Goal: Information Seeking & Learning: Learn about a topic

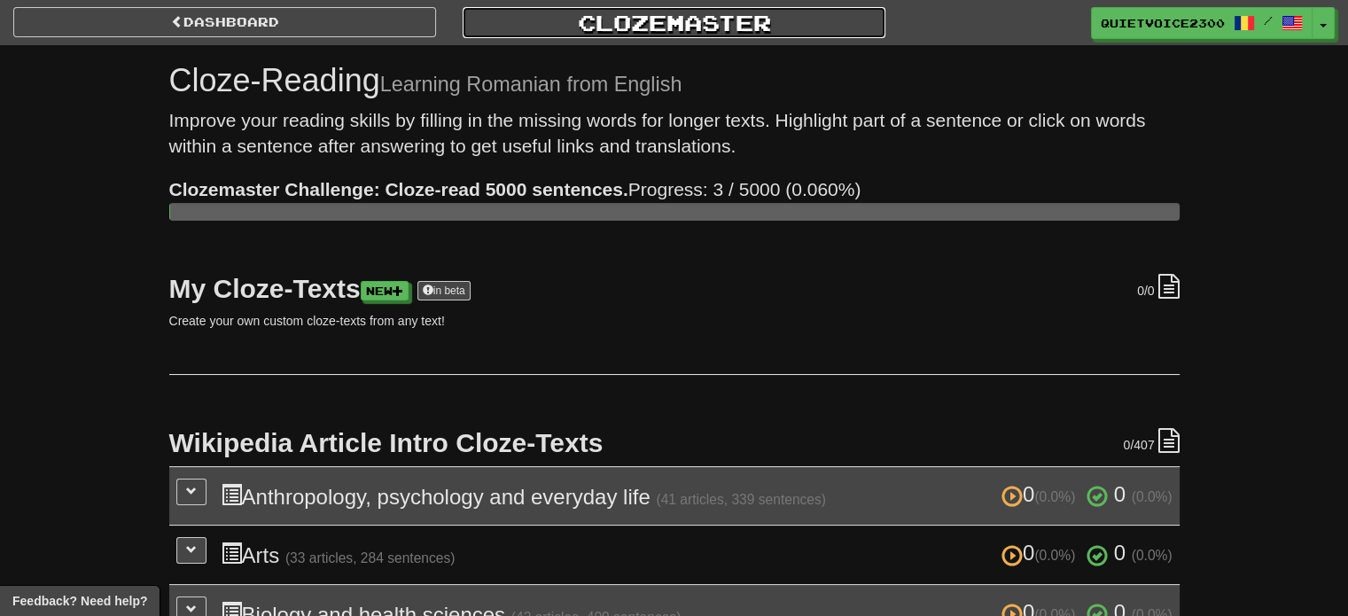
click at [615, 15] on link "Clozemaster" at bounding box center [674, 22] width 423 height 31
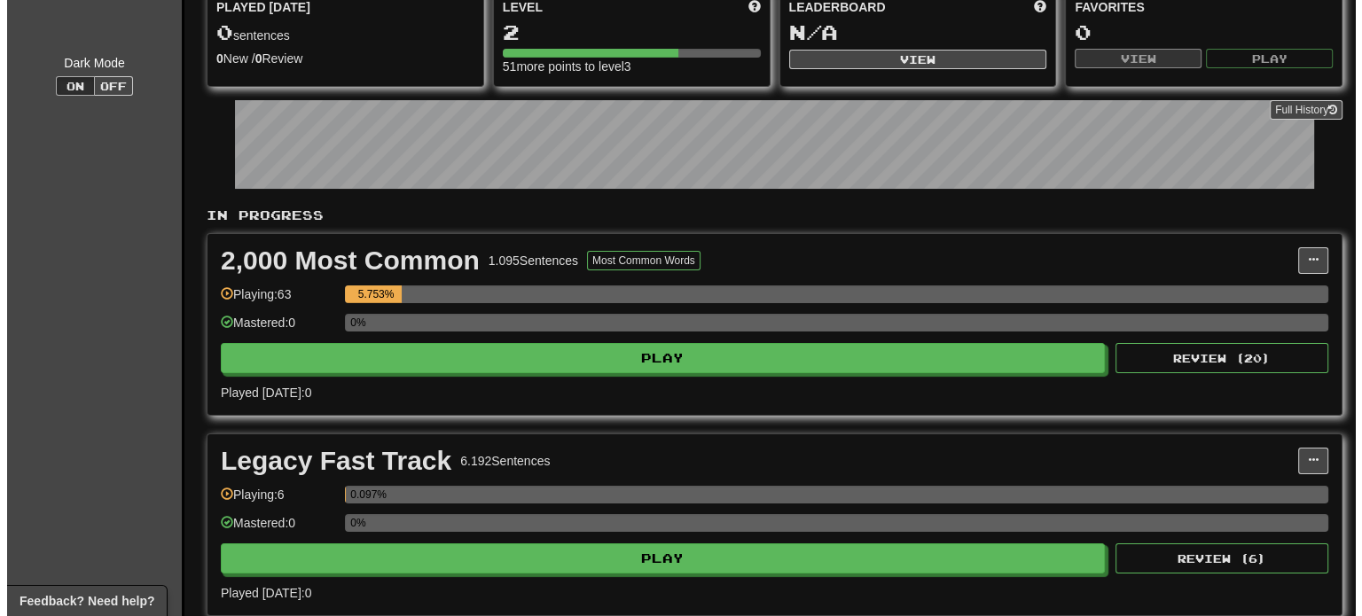
scroll to position [177, 0]
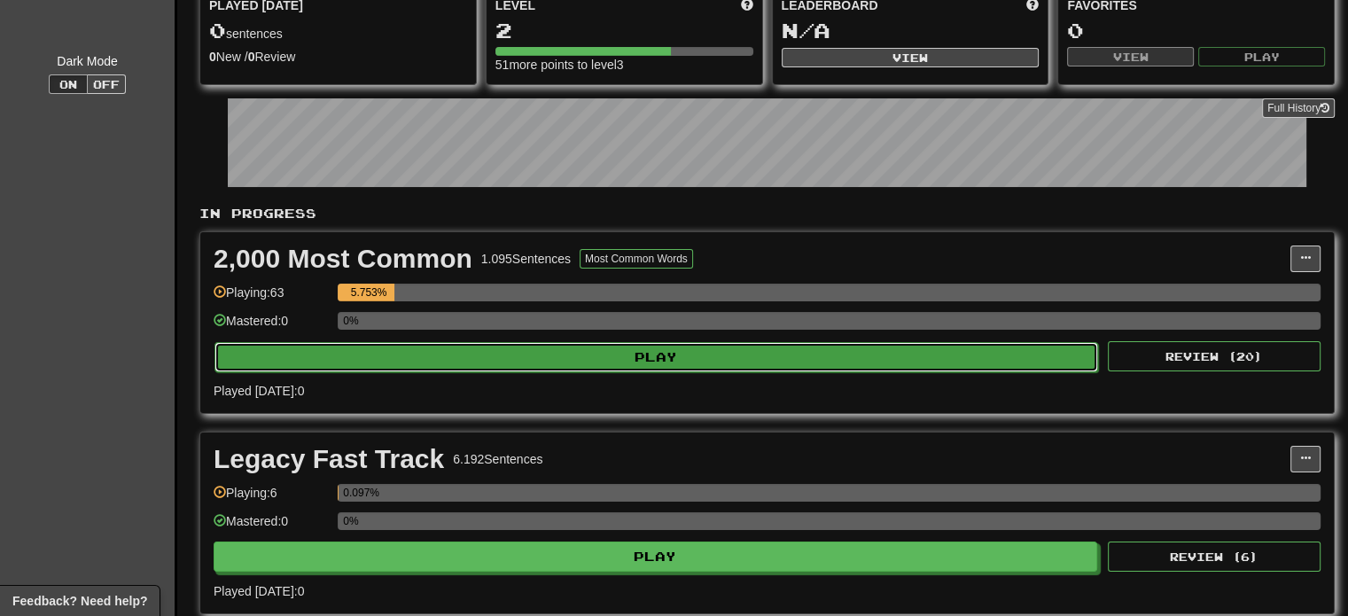
click at [515, 357] on button "Play" at bounding box center [657, 357] width 884 height 30
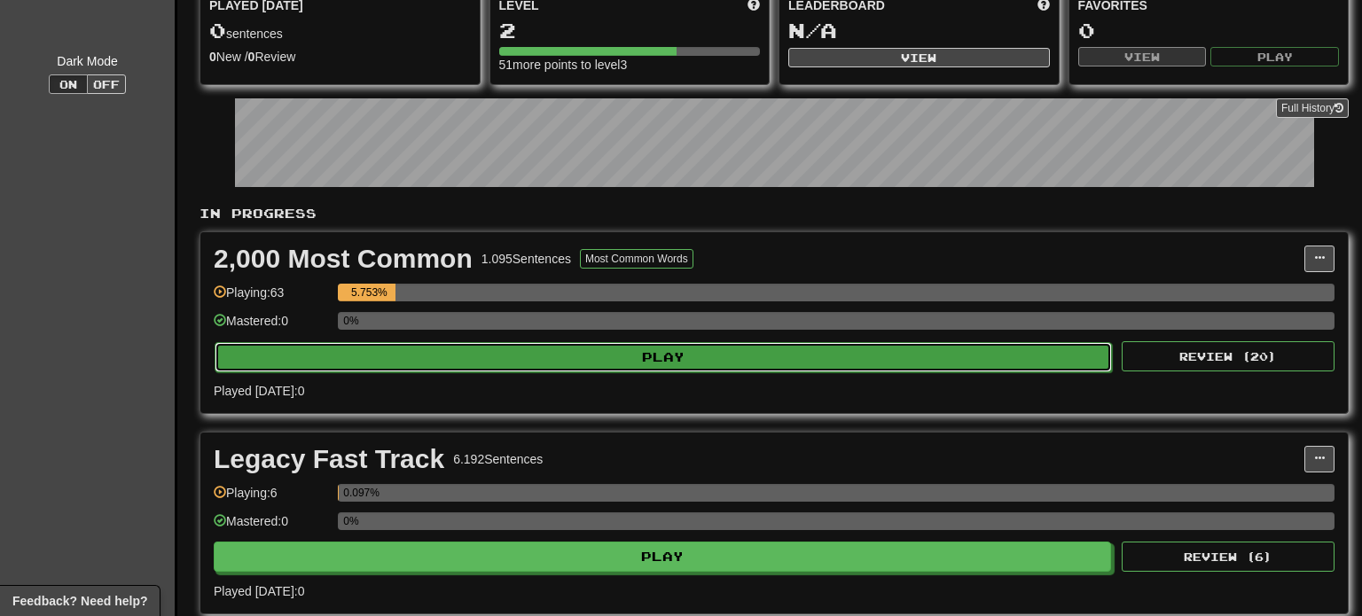
select select "********"
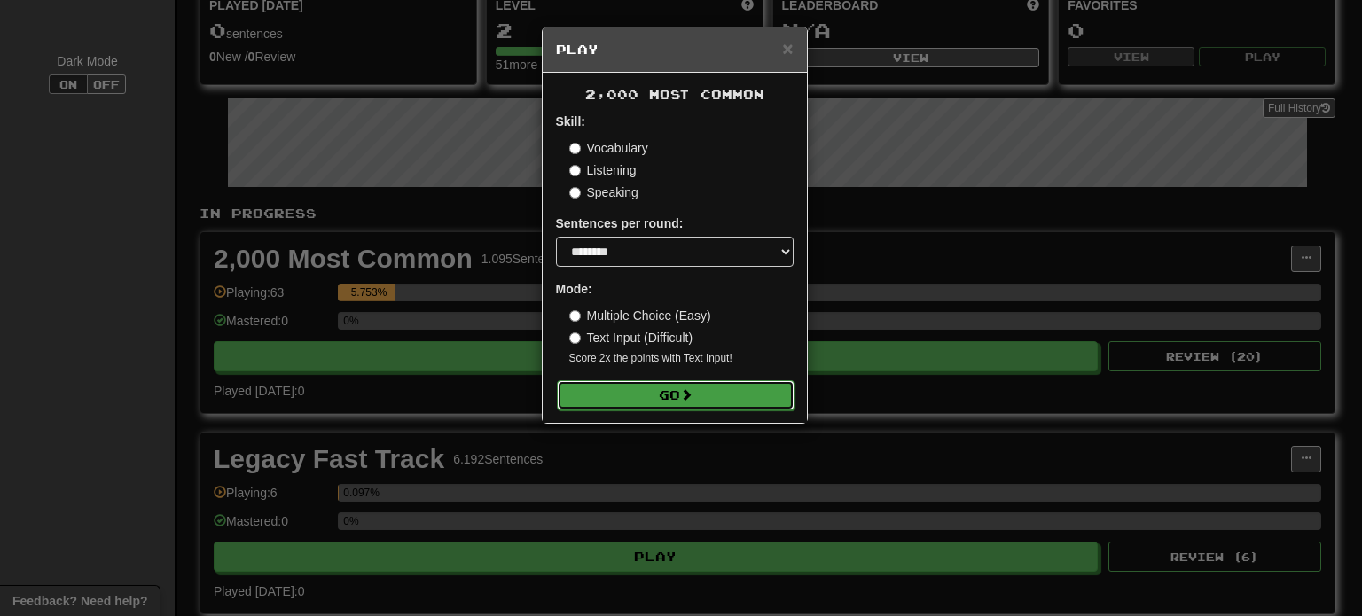
click at [660, 394] on button "Go" at bounding box center [676, 395] width 238 height 30
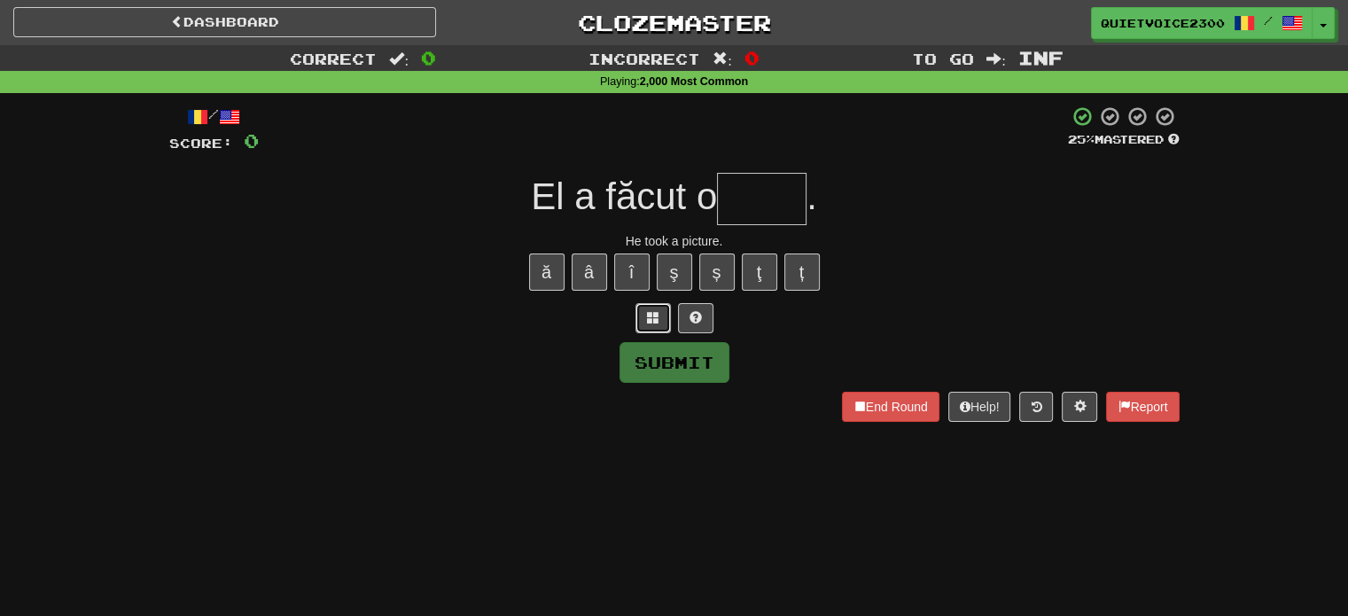
click at [660, 316] on button at bounding box center [653, 318] width 35 height 30
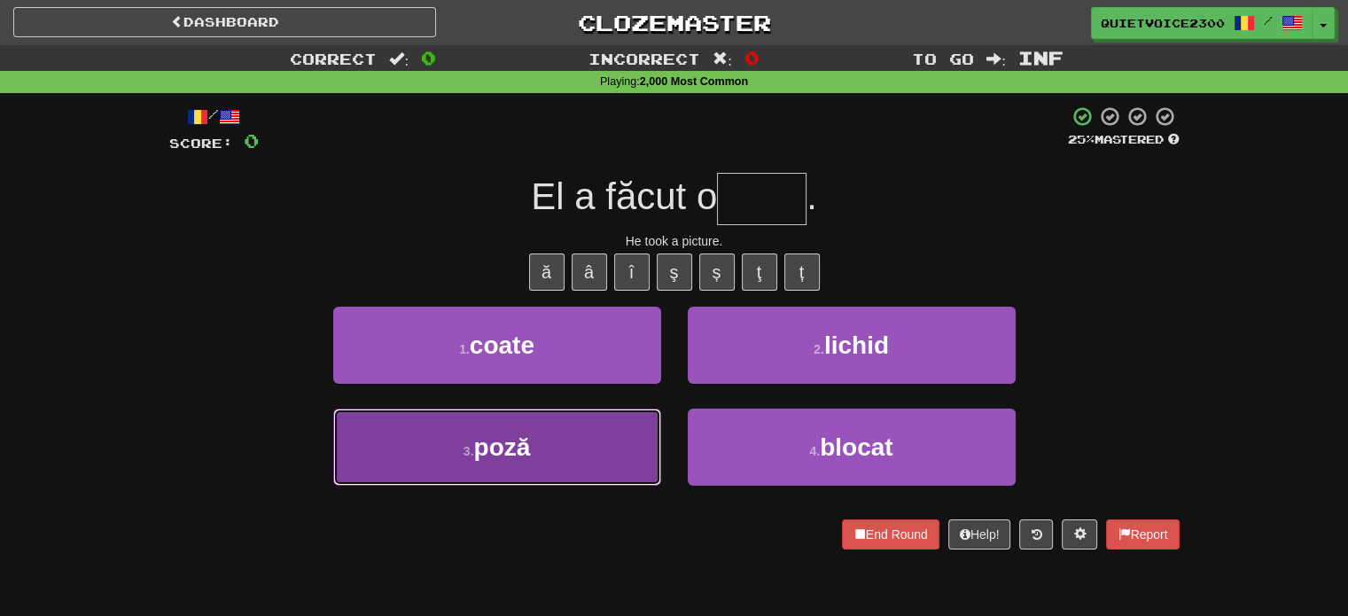
click at [551, 464] on button "3 . poză" at bounding box center [497, 447] width 328 height 77
type input "****"
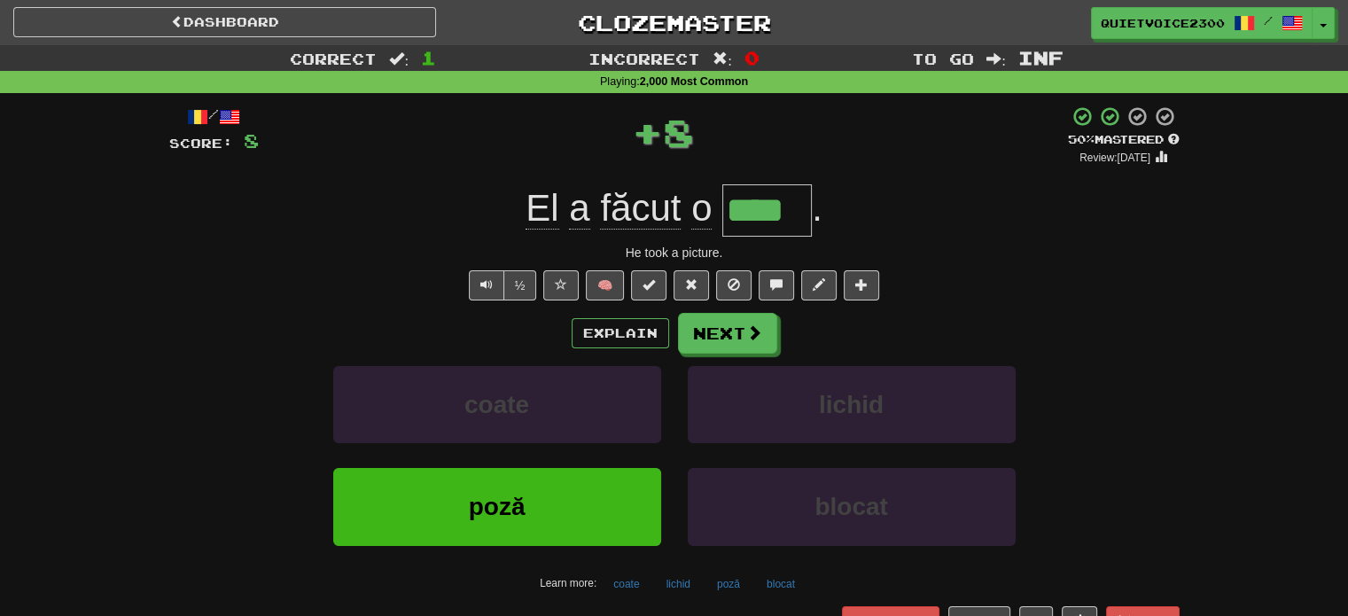
click at [699, 252] on div "He took a picture." at bounding box center [674, 253] width 1011 height 18
click at [699, 254] on div "He took a picture." at bounding box center [674, 253] width 1011 height 18
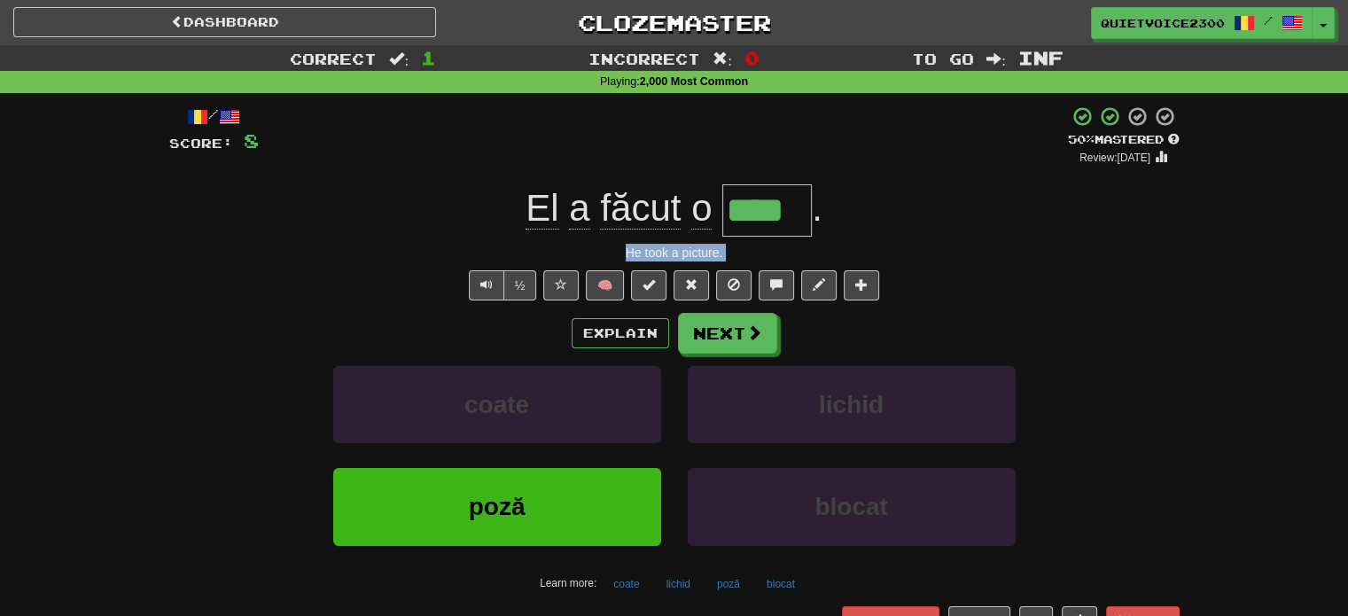
click at [444, 329] on div "Explain Next" at bounding box center [674, 333] width 1011 height 41
click at [699, 265] on div "/ Score: 8 + 8 50 % Mastered Review: 2025-10-24 El a făcut o **** . He took a p…" at bounding box center [674, 384] width 1011 height 559
click at [706, 256] on div "He took a picture." at bounding box center [674, 253] width 1011 height 18
click at [812, 416] on button "lichid" at bounding box center [852, 404] width 328 height 77
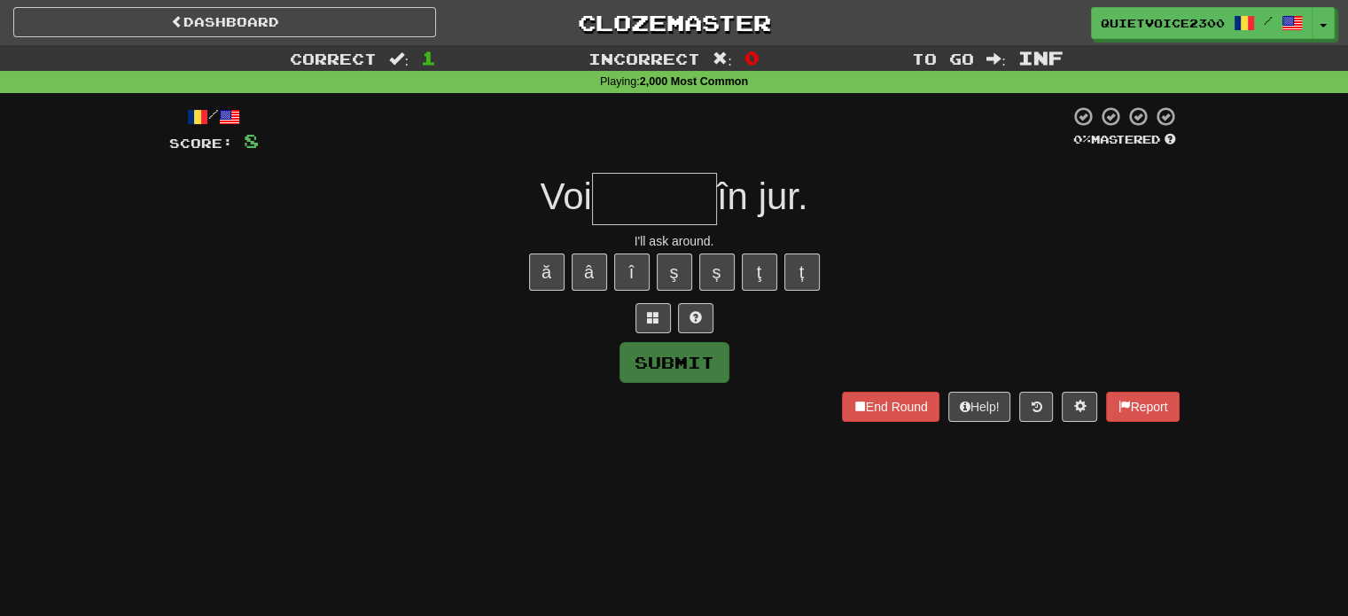
click at [695, 237] on div "I'll ask around." at bounding box center [674, 241] width 1011 height 18
click at [660, 311] on button at bounding box center [653, 318] width 35 height 30
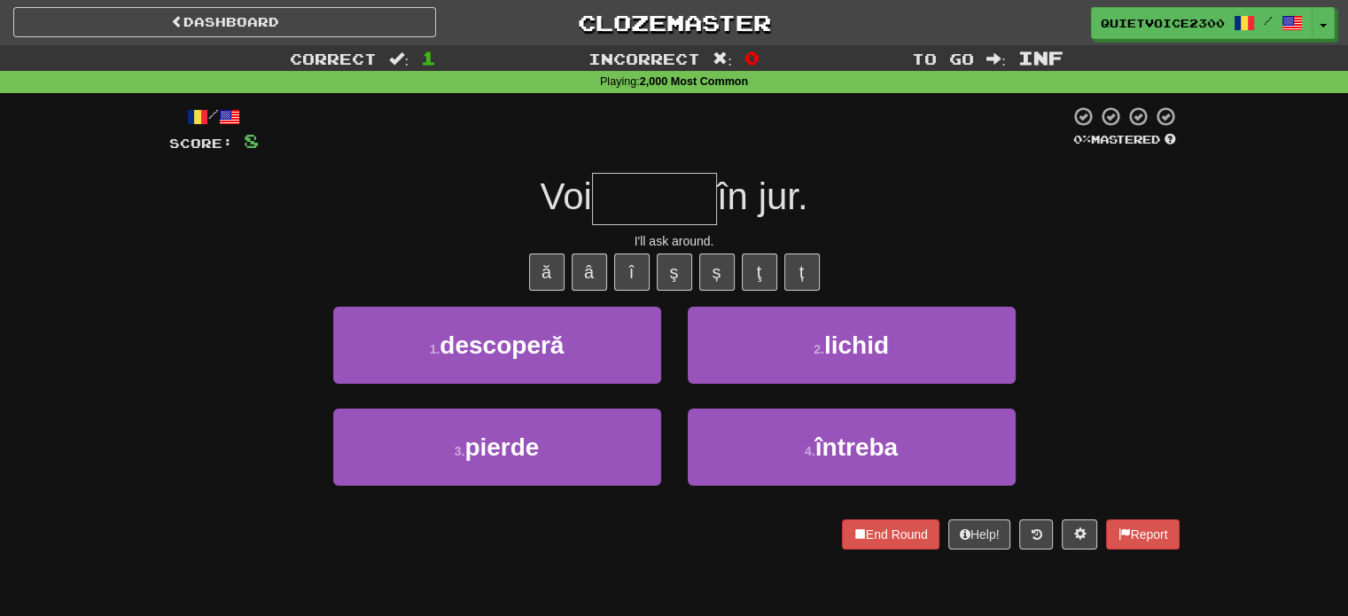
click at [680, 246] on div "I'll ask around." at bounding box center [674, 241] width 1011 height 18
click at [681, 246] on div "I'll ask around." at bounding box center [674, 241] width 1011 height 18
click at [801, 209] on span "în jur." at bounding box center [762, 197] width 91 height 42
click at [800, 208] on span "în jur." at bounding box center [762, 197] width 91 height 42
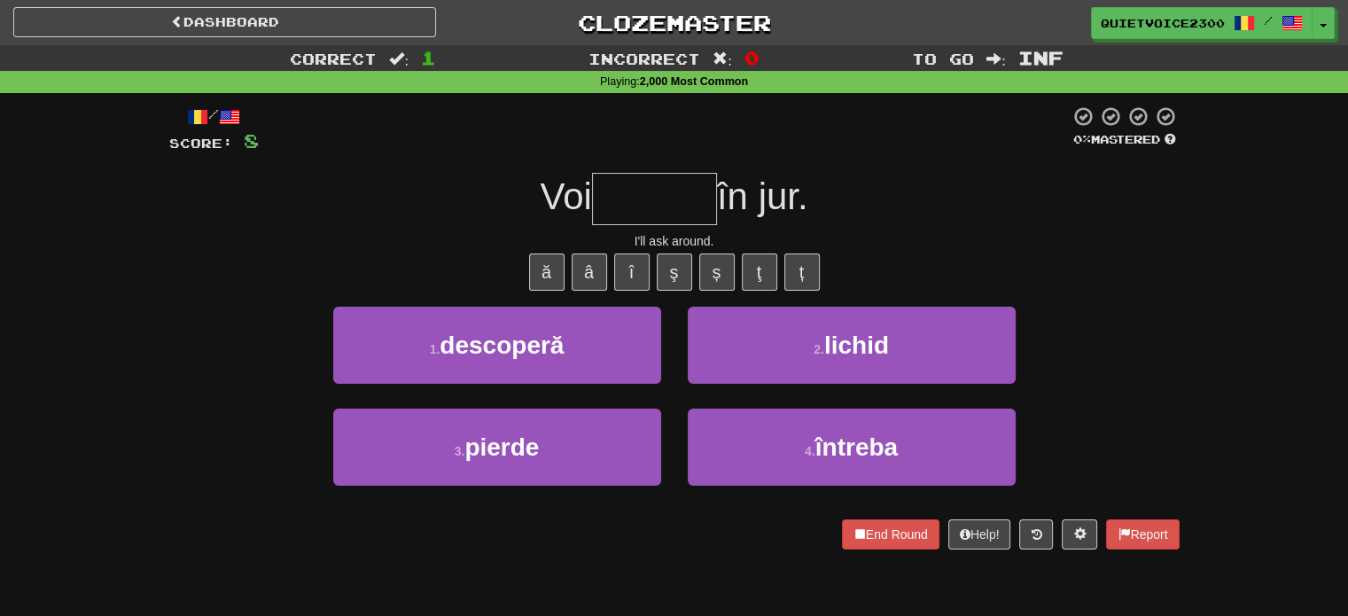
click at [753, 196] on span "în jur." at bounding box center [762, 197] width 91 height 42
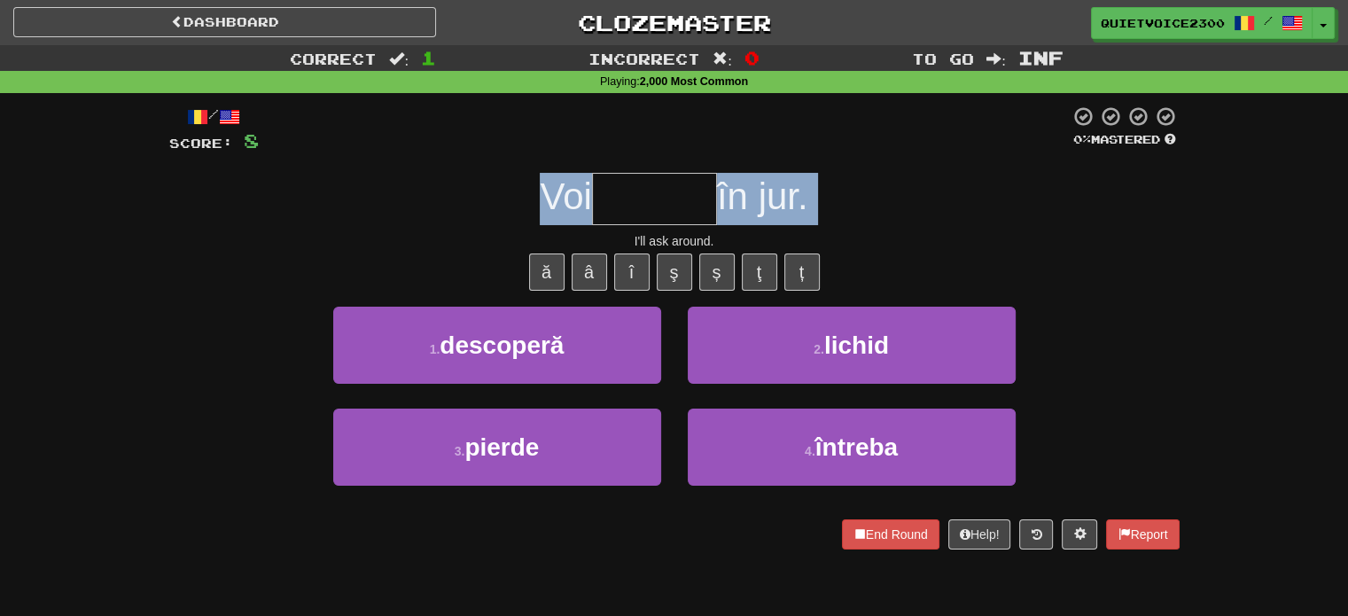
click at [754, 196] on span "în jur." at bounding box center [762, 197] width 91 height 42
click at [754, 197] on span "în jur." at bounding box center [762, 197] width 91 height 42
click at [762, 198] on span "în jur." at bounding box center [762, 197] width 91 height 42
click at [833, 202] on div "Voi în jur." at bounding box center [674, 199] width 1011 height 52
click at [850, 202] on div "Voi în jur." at bounding box center [674, 199] width 1011 height 52
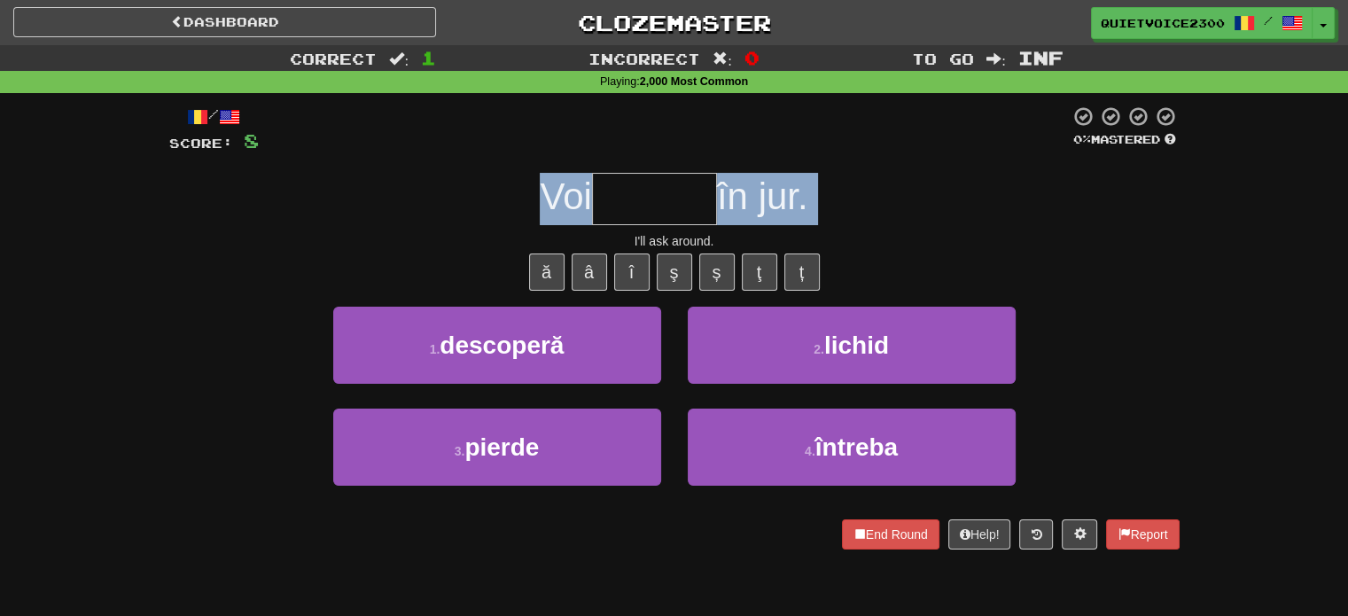
drag, startPoint x: 762, startPoint y: 200, endPoint x: 849, endPoint y: 200, distance: 86.9
click at [849, 200] on div "Voi în jur." at bounding box center [674, 199] width 1011 height 52
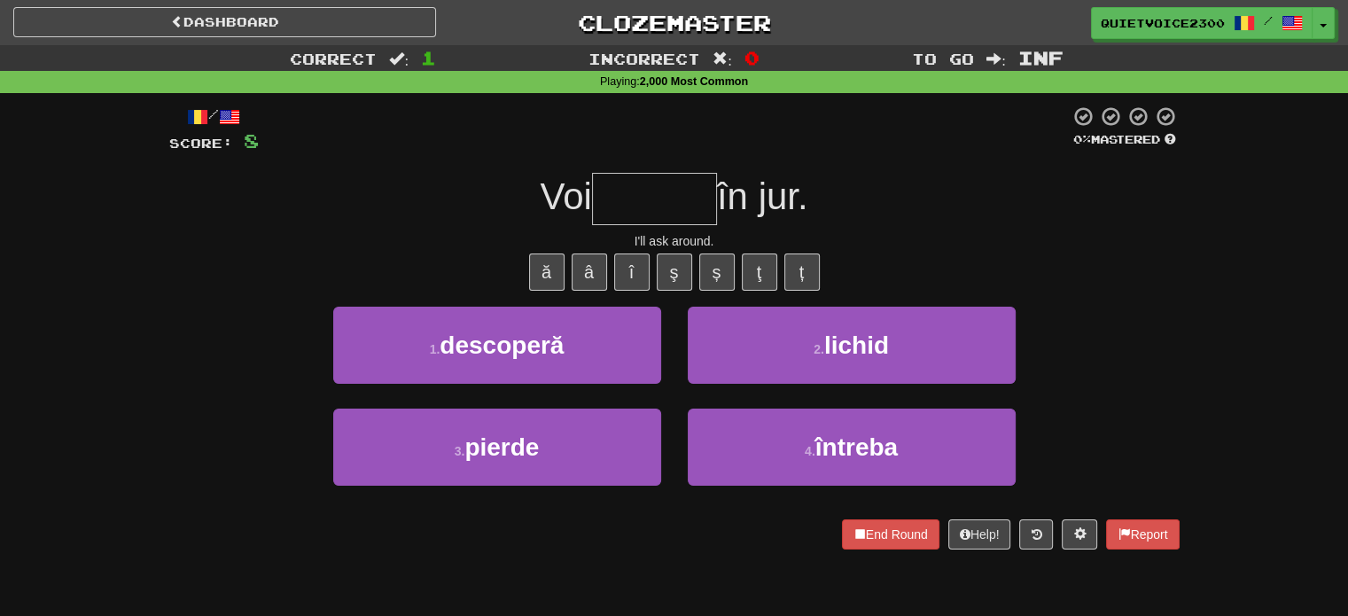
click at [1125, 247] on div "I'll ask around." at bounding box center [674, 241] width 1011 height 18
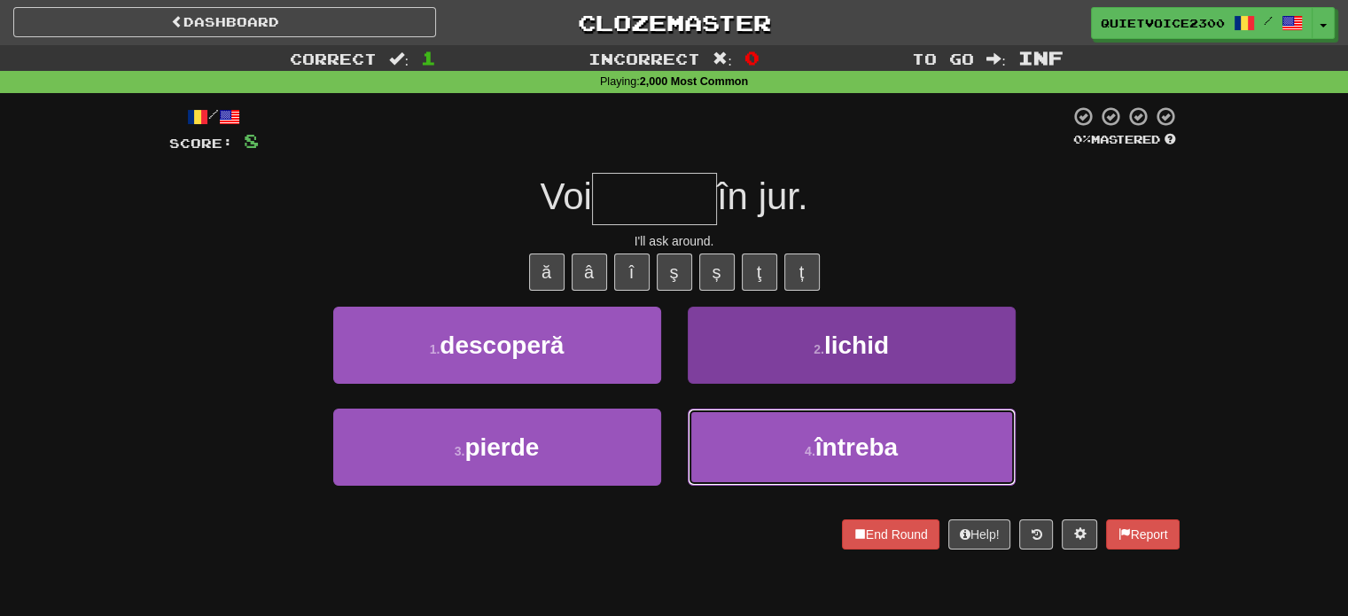
click at [769, 433] on button "4 . întreba" at bounding box center [852, 447] width 328 height 77
type input "*******"
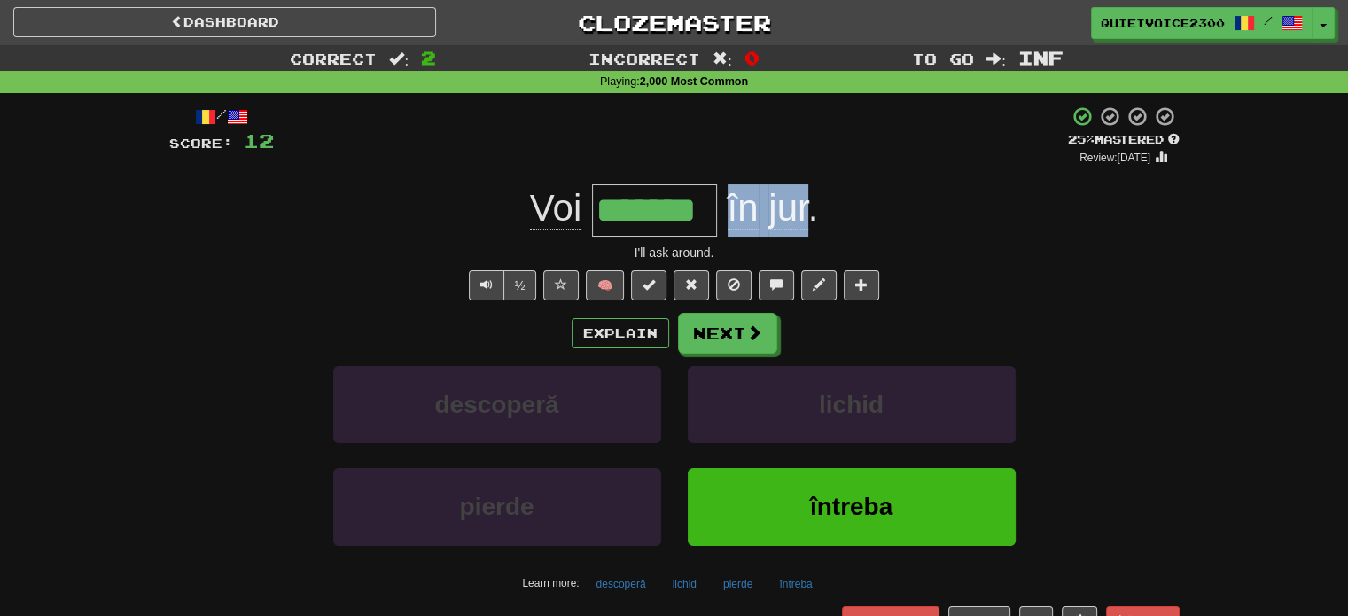
drag, startPoint x: 728, startPoint y: 210, endPoint x: 809, endPoint y: 207, distance: 80.7
click at [809, 207] on span "în jur ." at bounding box center [767, 208] width 101 height 43
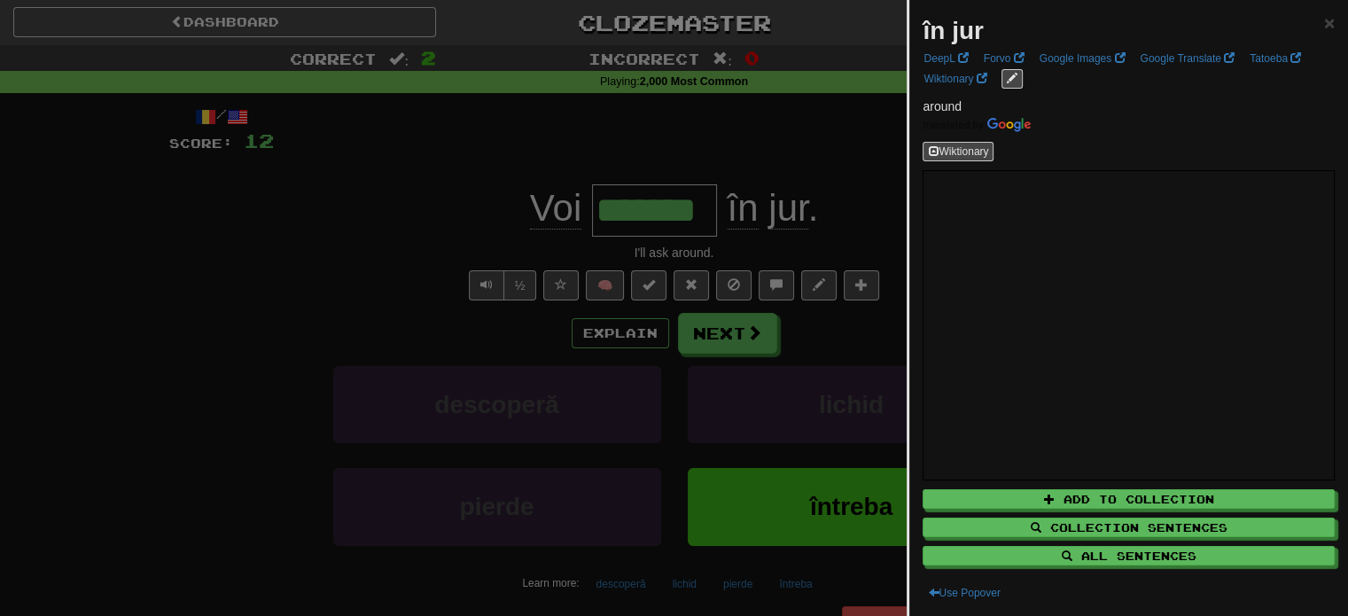
drag, startPoint x: 807, startPoint y: 207, endPoint x: 770, endPoint y: 189, distance: 40.4
click at [794, 201] on div at bounding box center [674, 308] width 1348 height 616
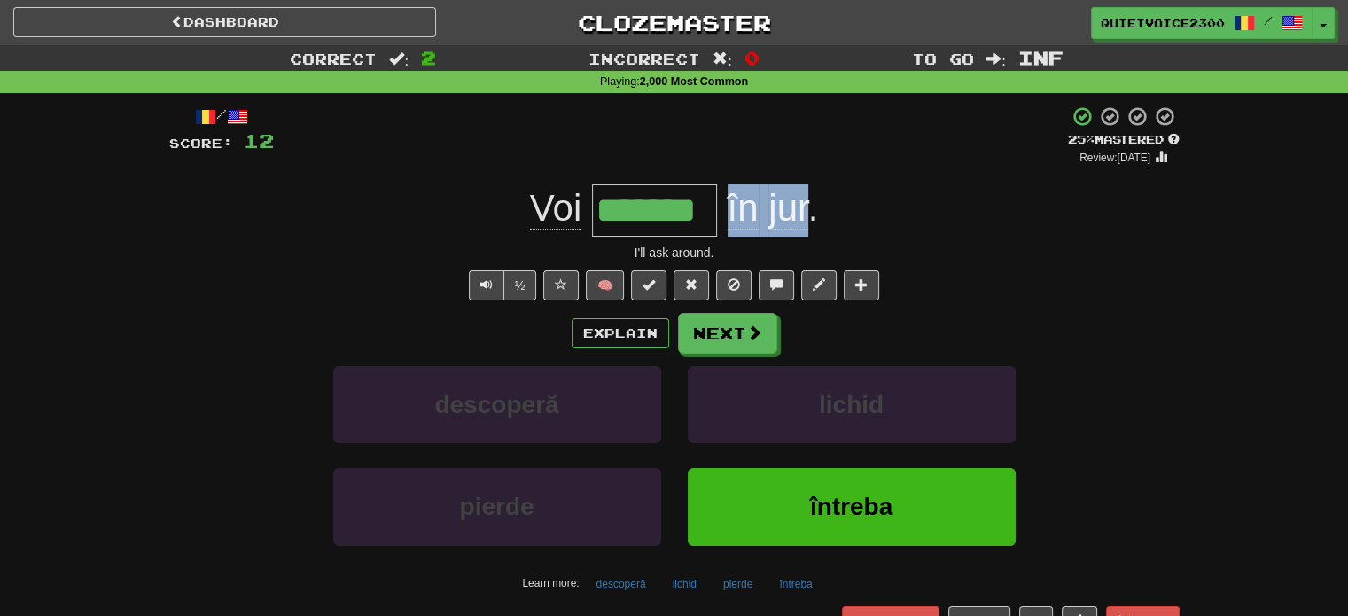
drag, startPoint x: 726, startPoint y: 207, endPoint x: 805, endPoint y: 201, distance: 79.1
click at [805, 201] on span "în jur ." at bounding box center [767, 208] width 101 height 43
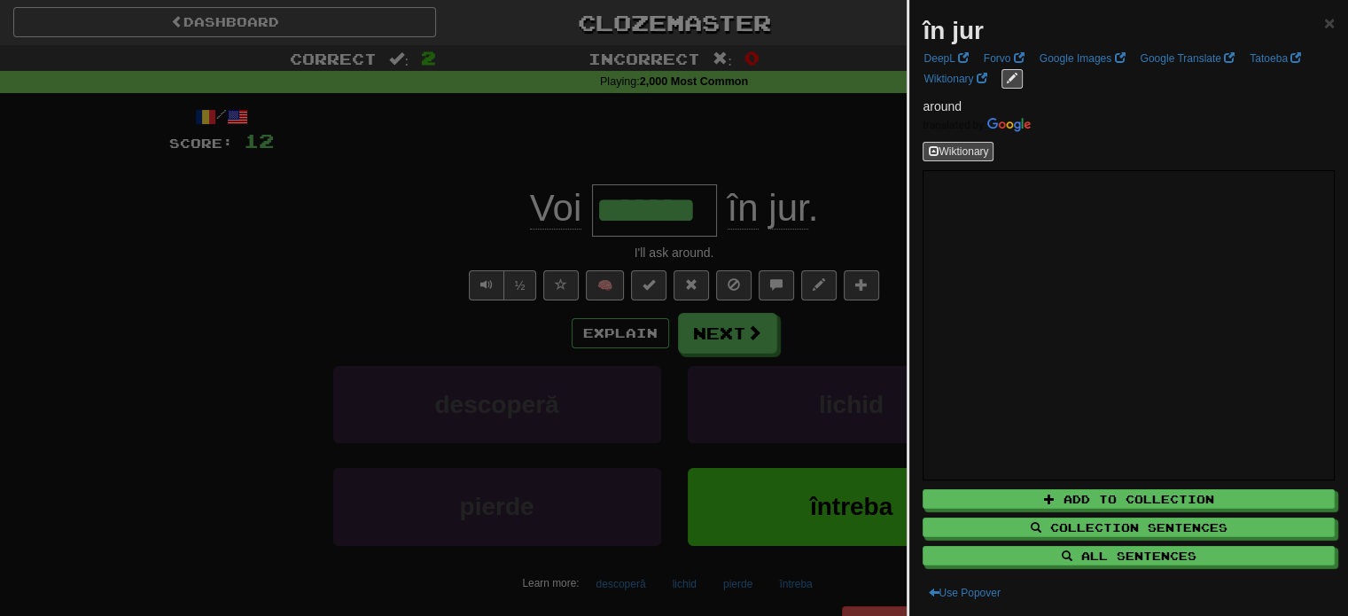
drag, startPoint x: 756, startPoint y: 184, endPoint x: 684, endPoint y: 179, distance: 72.0
click at [724, 179] on div at bounding box center [674, 308] width 1348 height 616
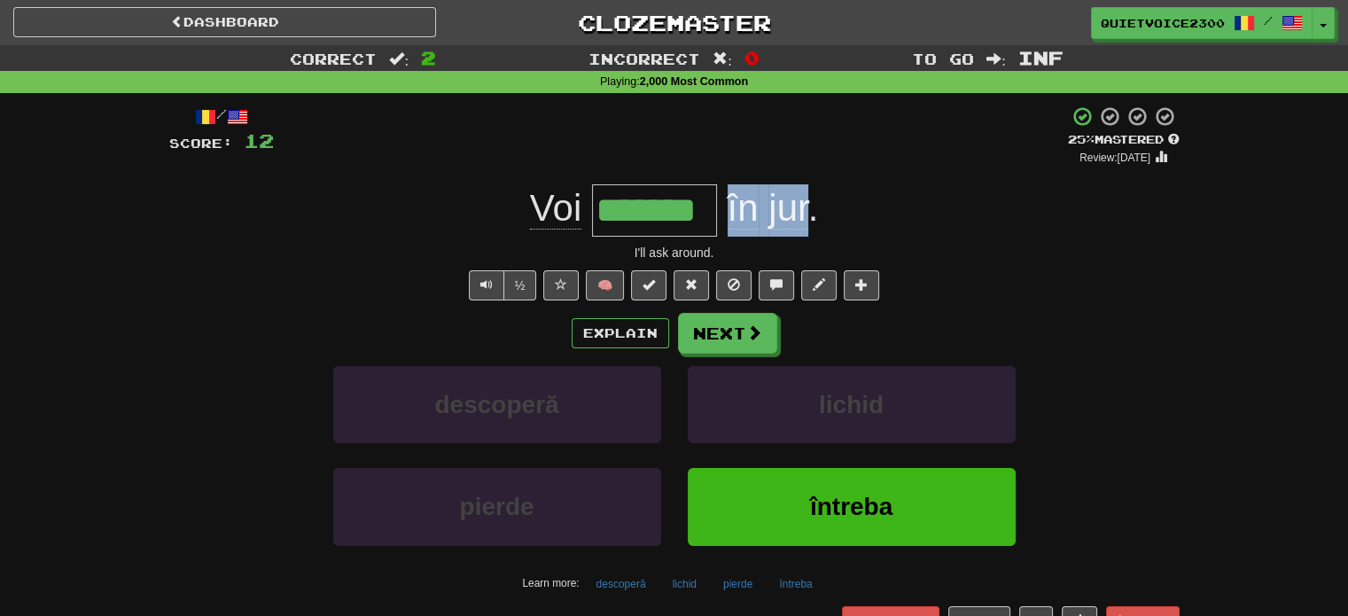
copy span "în jur"
drag, startPoint x: 727, startPoint y: 215, endPoint x: 809, endPoint y: 205, distance: 83.1
click at [809, 205] on span "în jur ." at bounding box center [767, 208] width 101 height 43
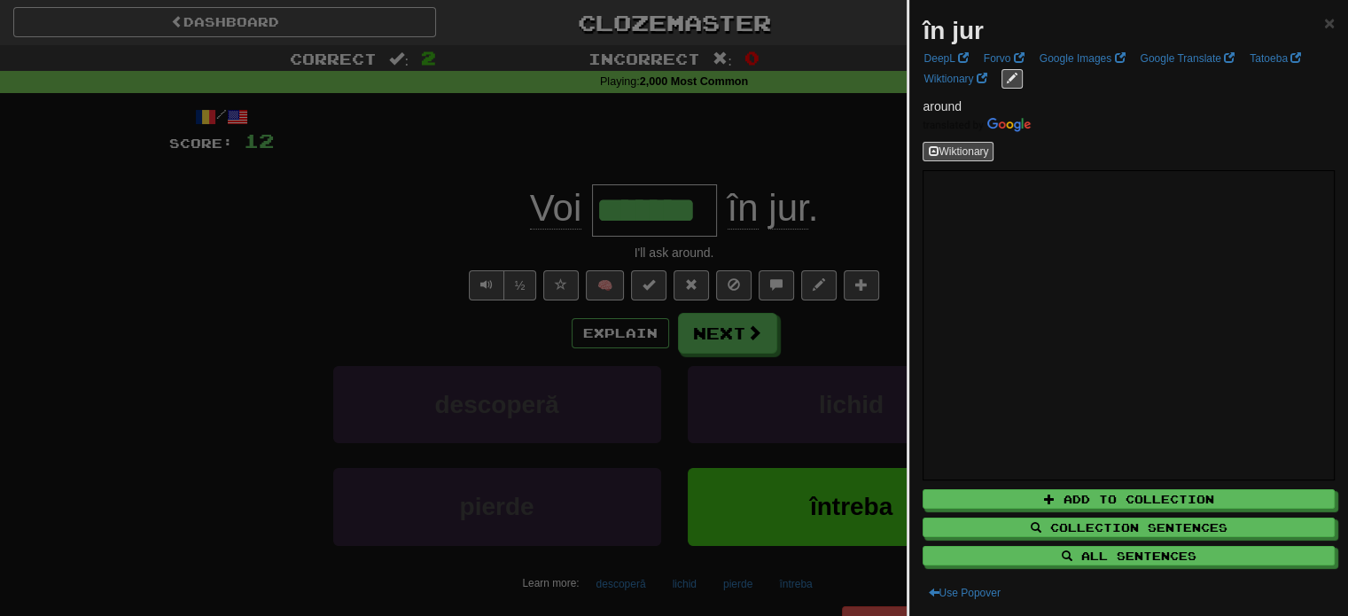
click at [977, 30] on strong "în jur" at bounding box center [953, 30] width 60 height 27
drag, startPoint x: 684, startPoint y: 300, endPoint x: 720, endPoint y: 300, distance: 35.5
click at [691, 300] on div at bounding box center [674, 308] width 1348 height 616
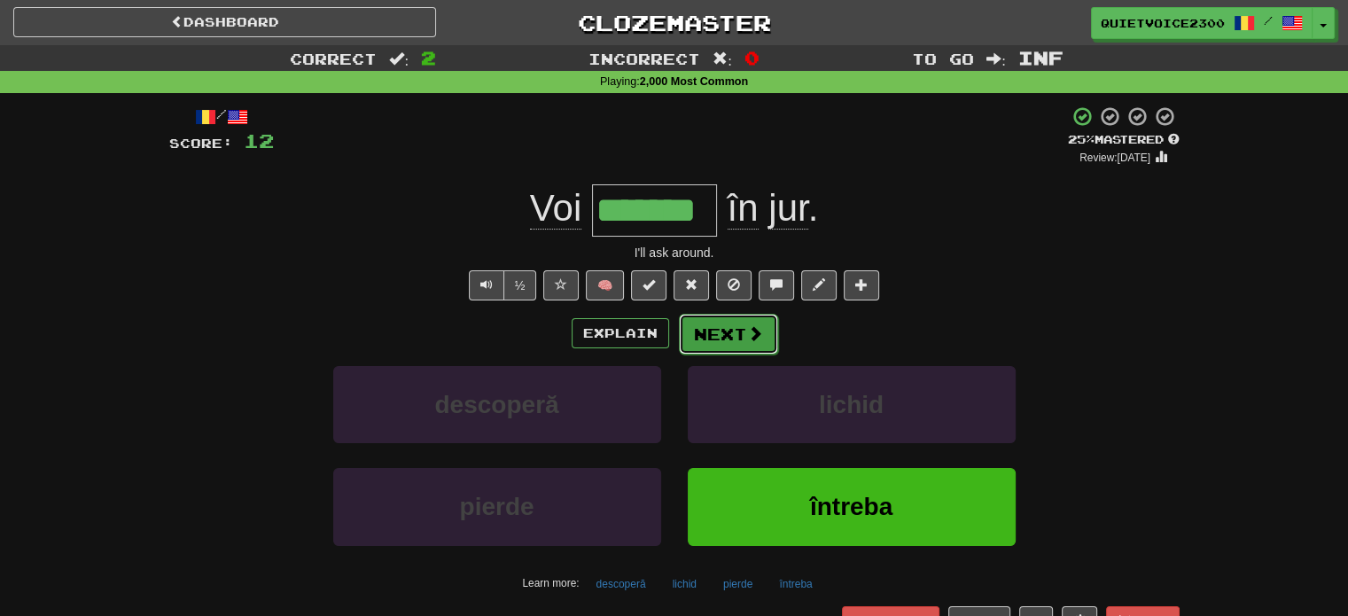
click at [732, 340] on button "Next" at bounding box center [728, 334] width 99 height 41
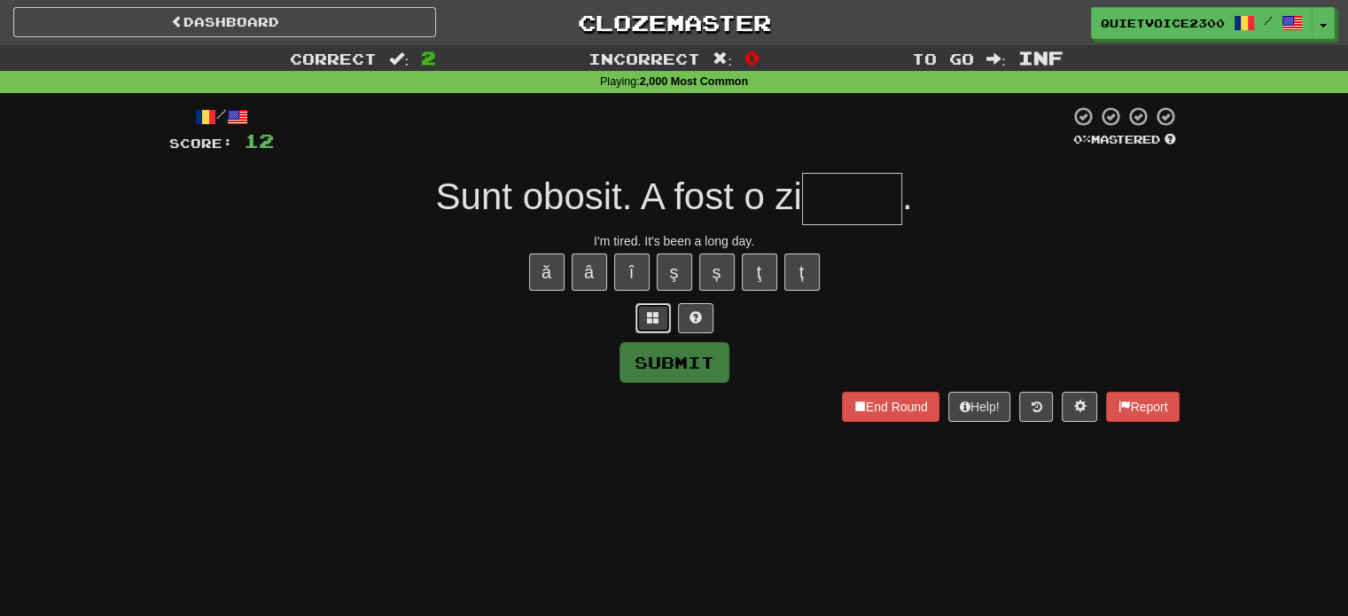
click at [646, 324] on button at bounding box center [653, 318] width 35 height 30
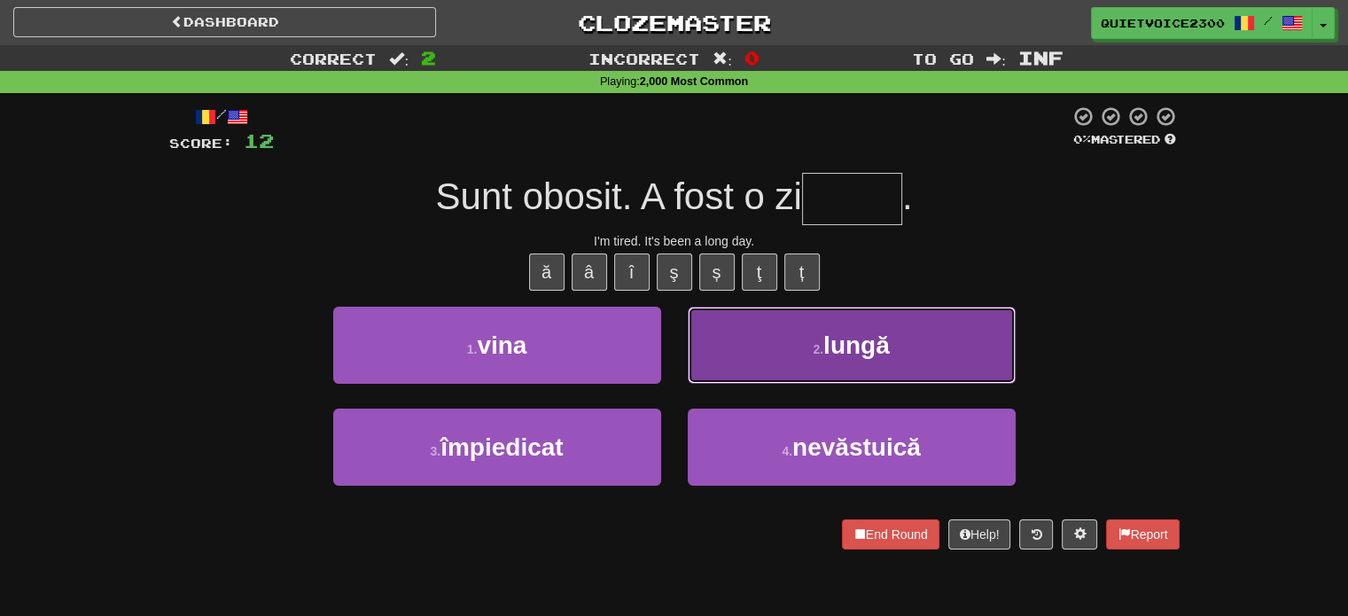
click at [822, 361] on button "2 . lungă" at bounding box center [852, 345] width 328 height 77
type input "*****"
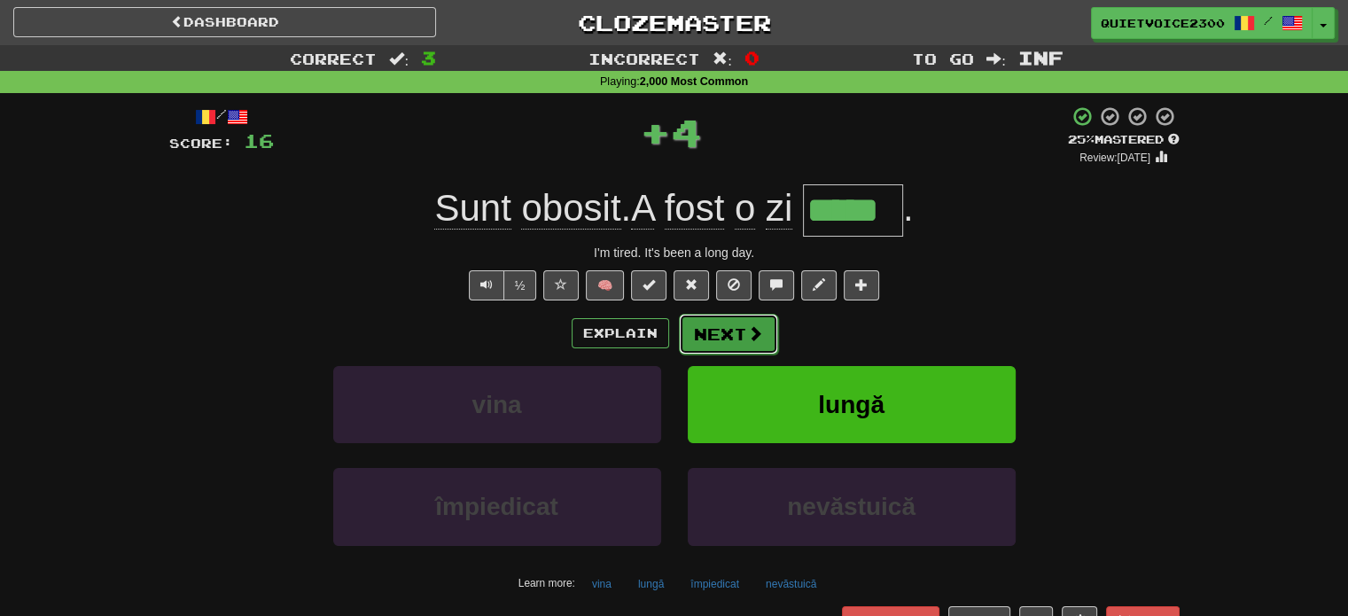
click at [723, 324] on button "Next" at bounding box center [728, 334] width 99 height 41
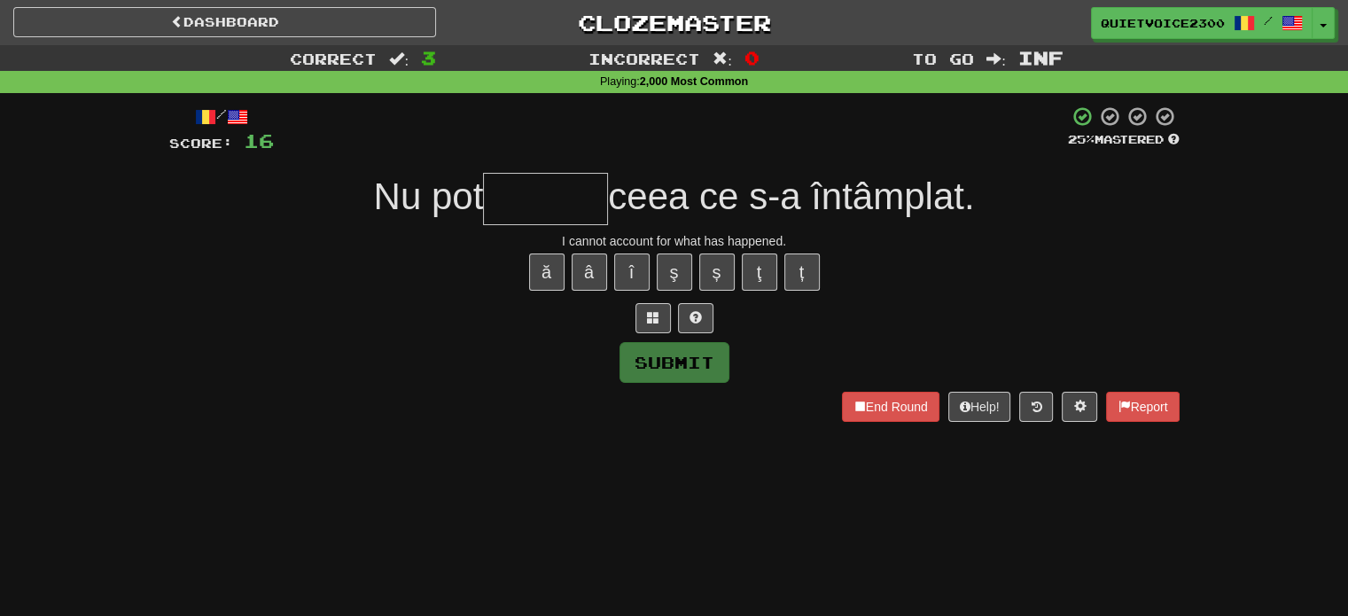
click at [621, 238] on div "I cannot account for what has happened." at bounding box center [674, 241] width 1011 height 18
click at [475, 325] on div at bounding box center [674, 318] width 1011 height 30
click at [593, 238] on div "I cannot account for what has happened." at bounding box center [674, 241] width 1011 height 18
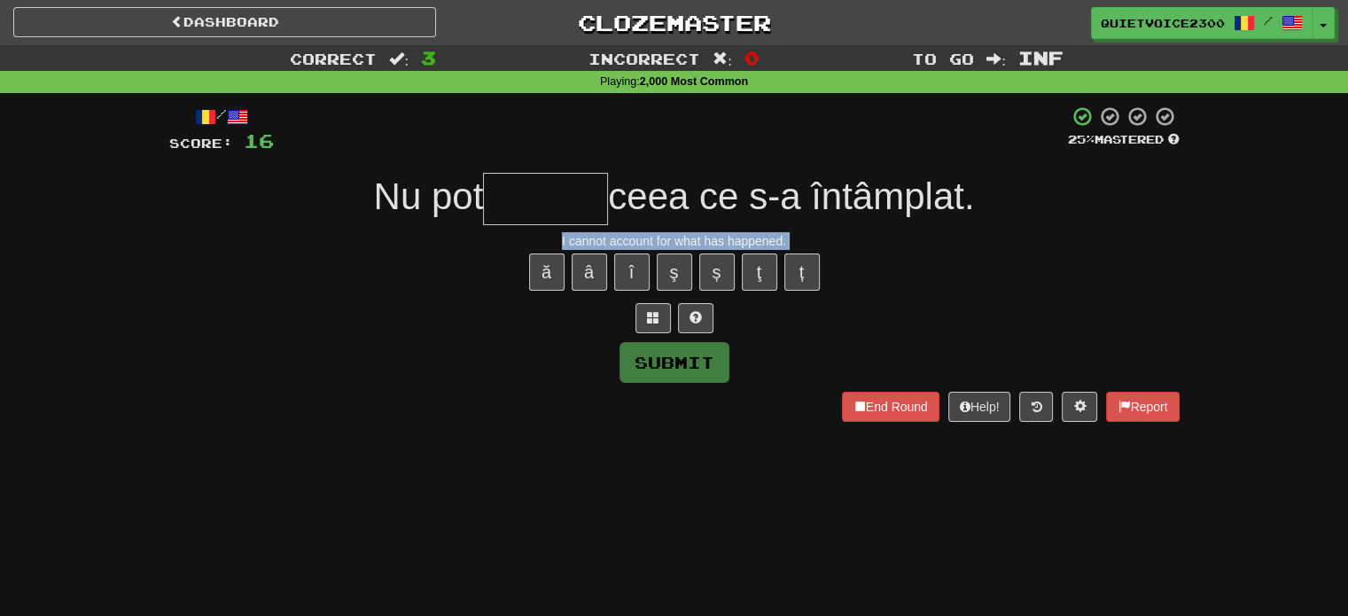
click at [594, 238] on div "I cannot account for what has happened." at bounding box center [674, 241] width 1011 height 18
click at [394, 366] on div "Submit" at bounding box center [674, 362] width 1011 height 41
click at [656, 311] on span at bounding box center [653, 317] width 12 height 12
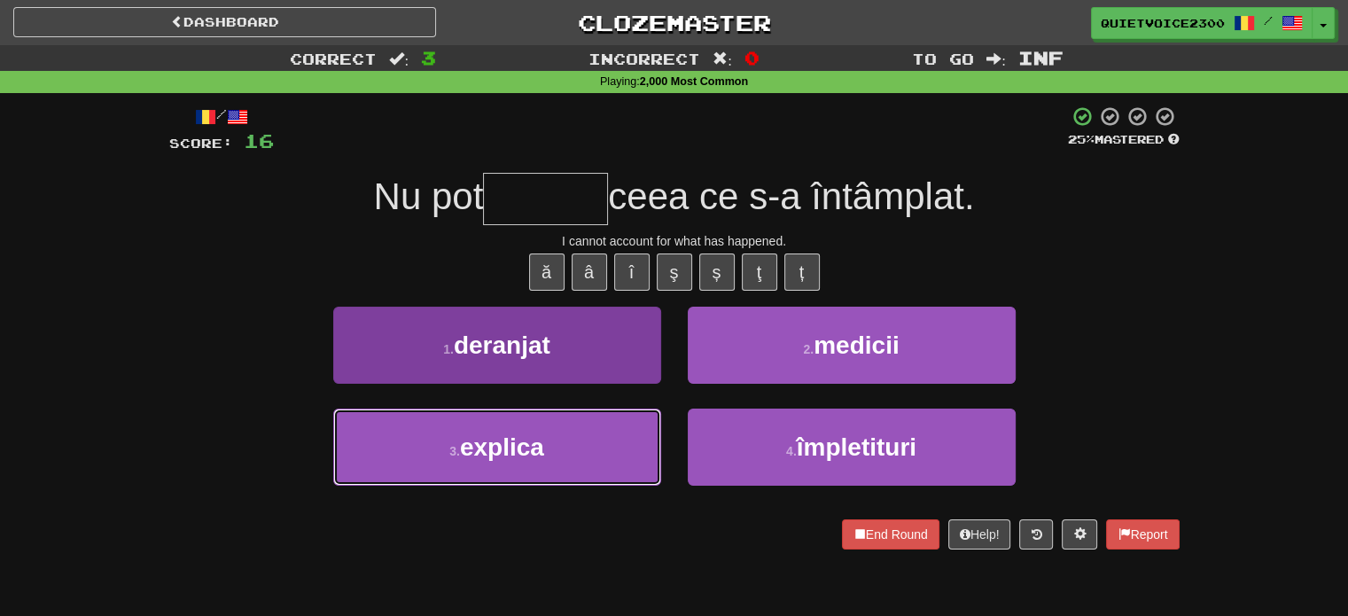
click at [566, 434] on button "3 . explica" at bounding box center [497, 447] width 328 height 77
type input "*******"
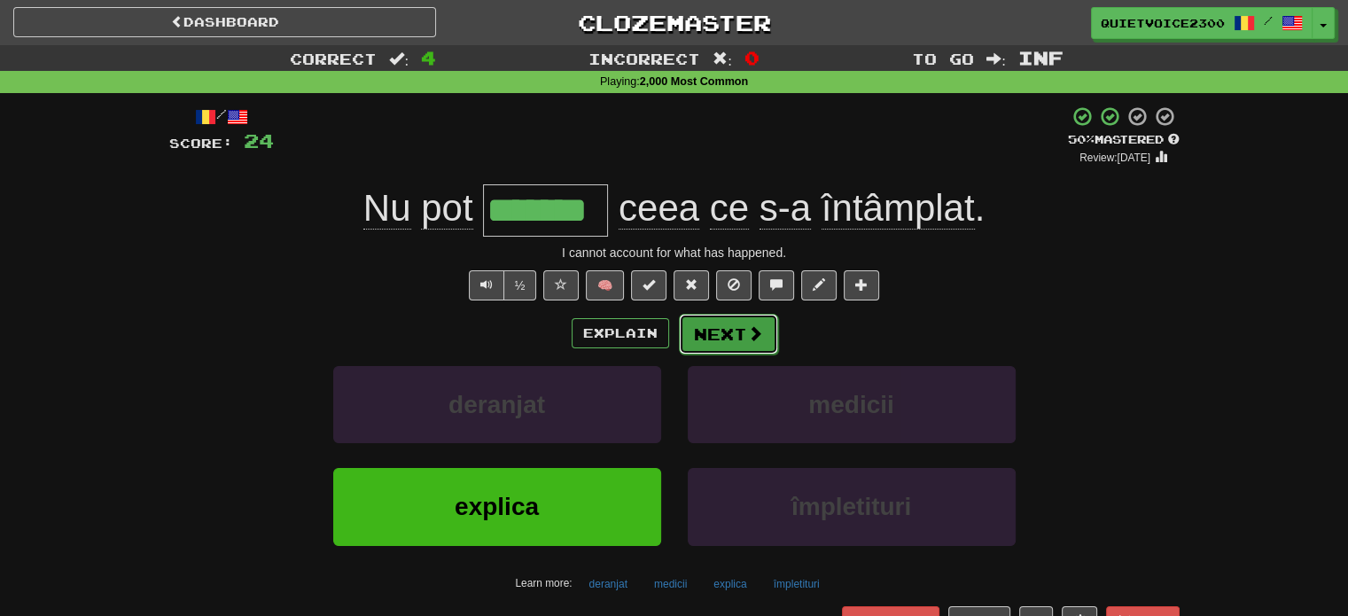
click at [720, 343] on button "Next" at bounding box center [728, 334] width 99 height 41
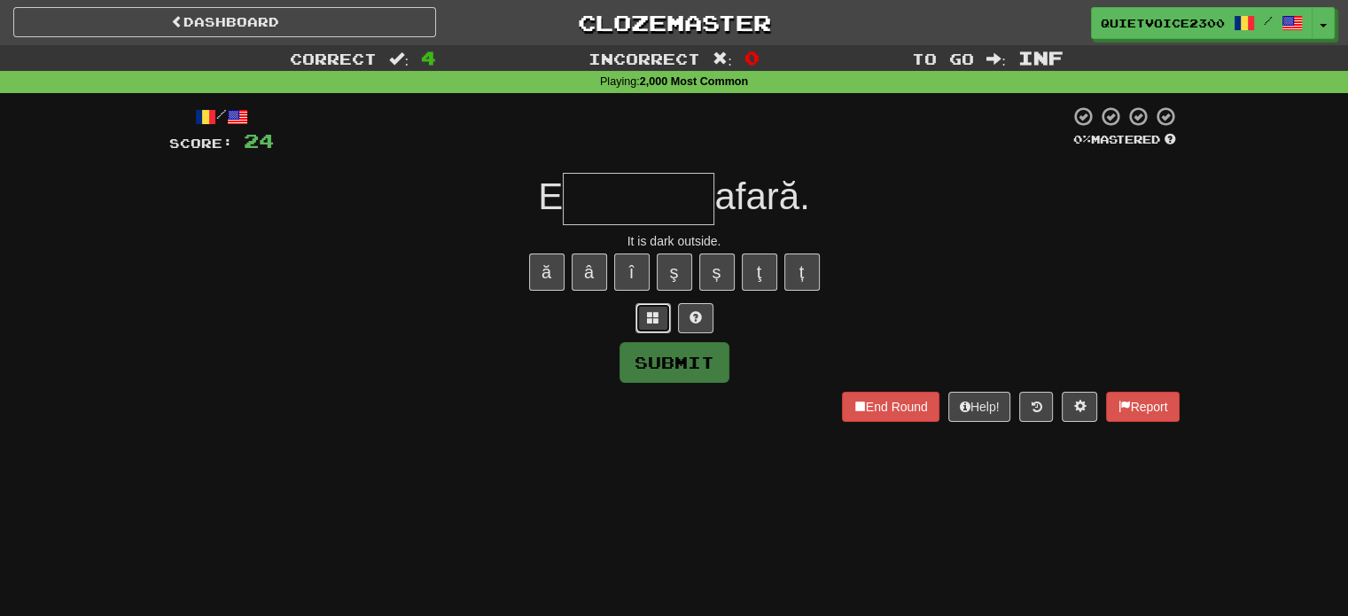
click at [659, 319] on span at bounding box center [653, 317] width 12 height 12
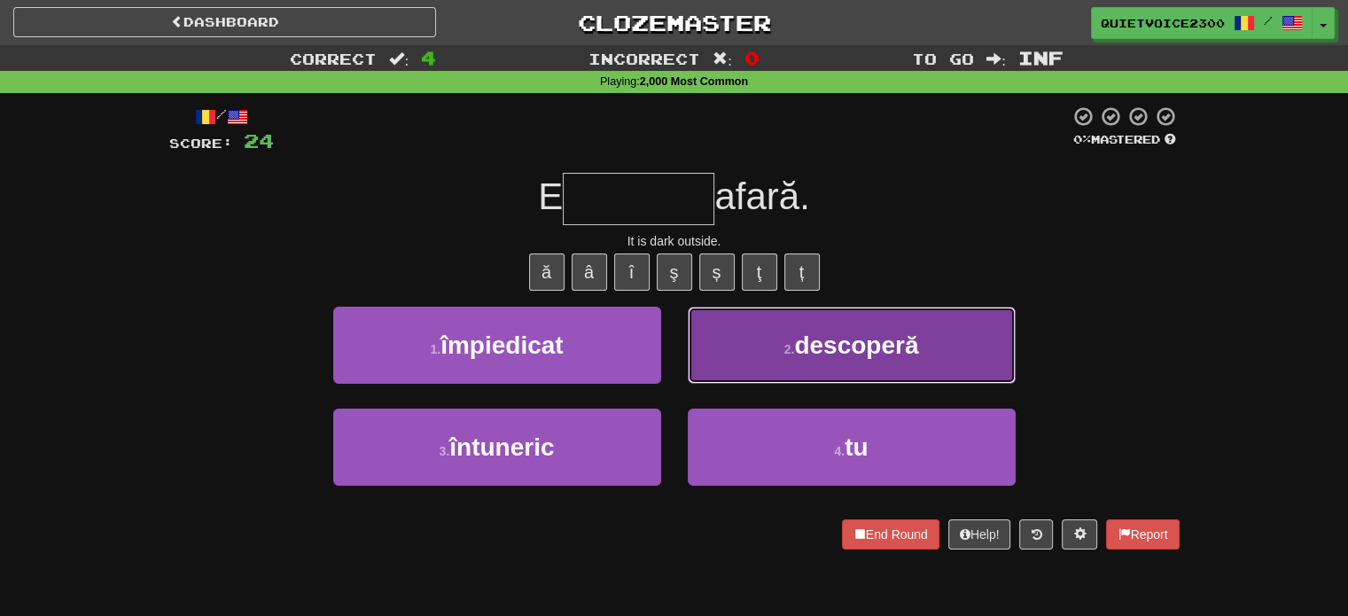
click at [757, 357] on button "2 . descoperă" at bounding box center [852, 345] width 328 height 77
type input "*********"
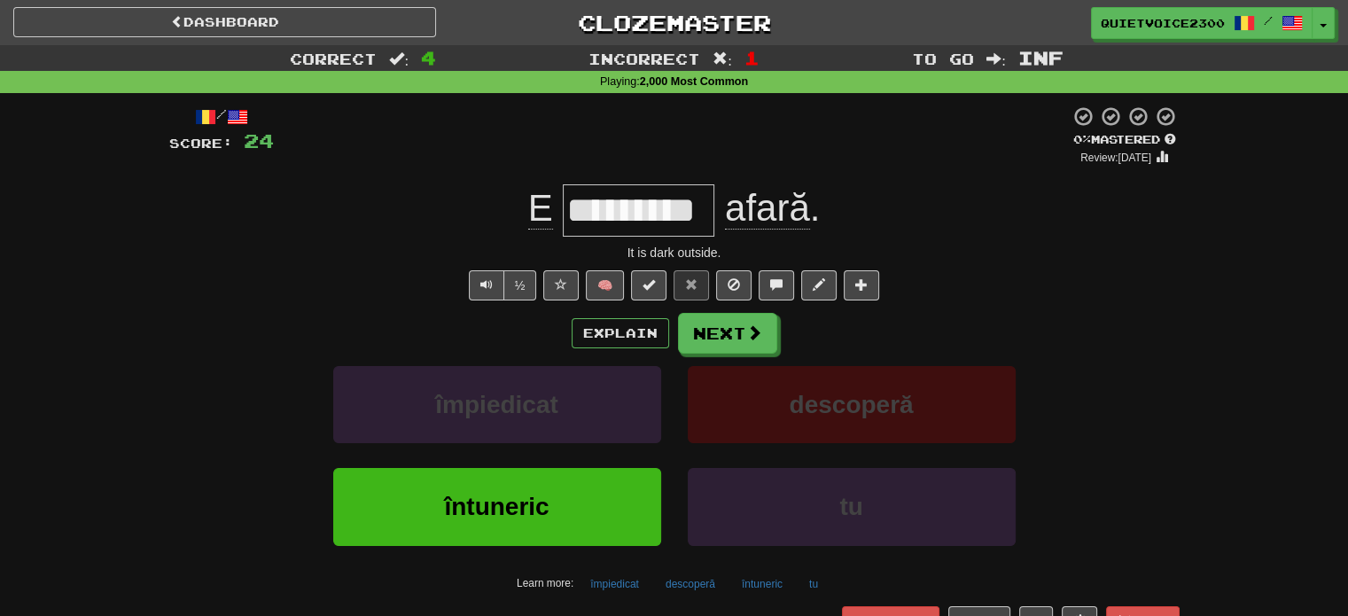
click at [574, 216] on input "*********" at bounding box center [639, 210] width 152 height 52
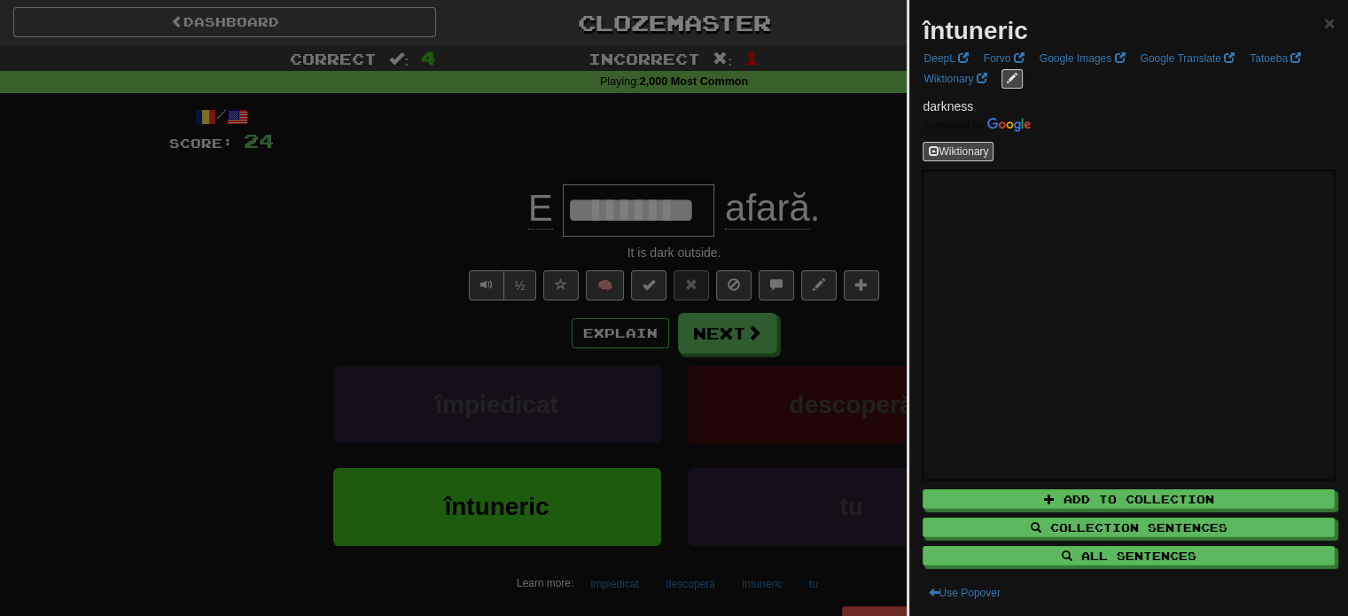
click at [626, 207] on div at bounding box center [674, 308] width 1348 height 616
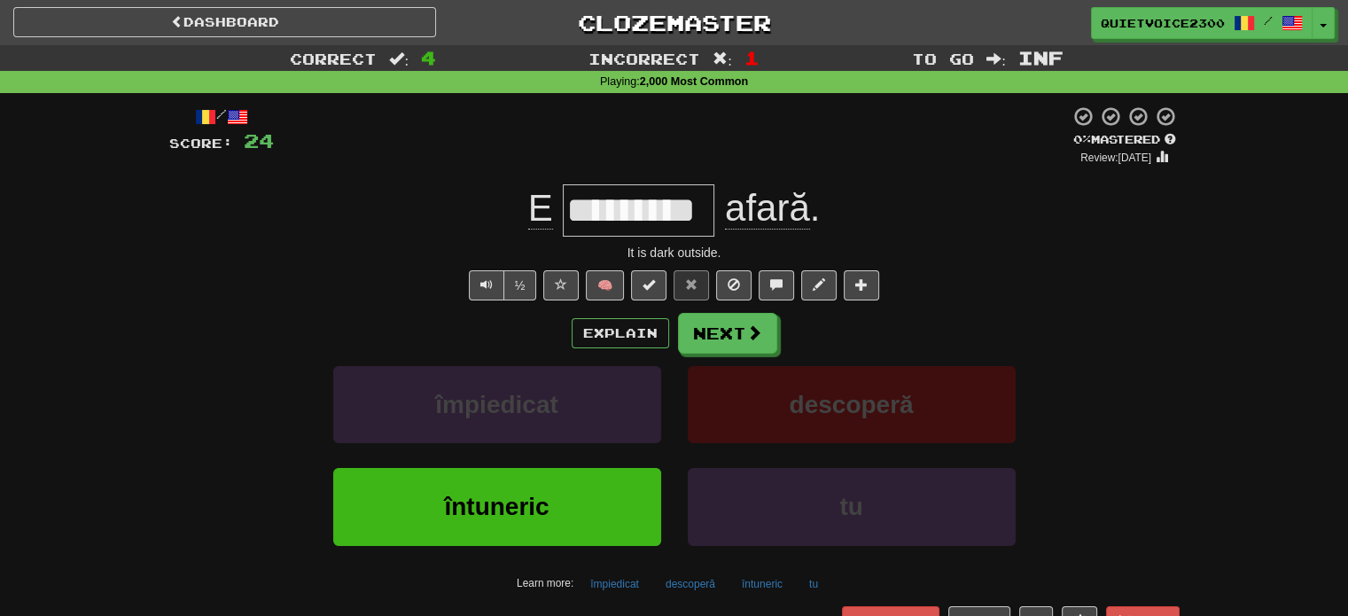
drag, startPoint x: 596, startPoint y: 215, endPoint x: 713, endPoint y: 211, distance: 117.1
click at [713, 212] on input "*********" at bounding box center [639, 210] width 152 height 52
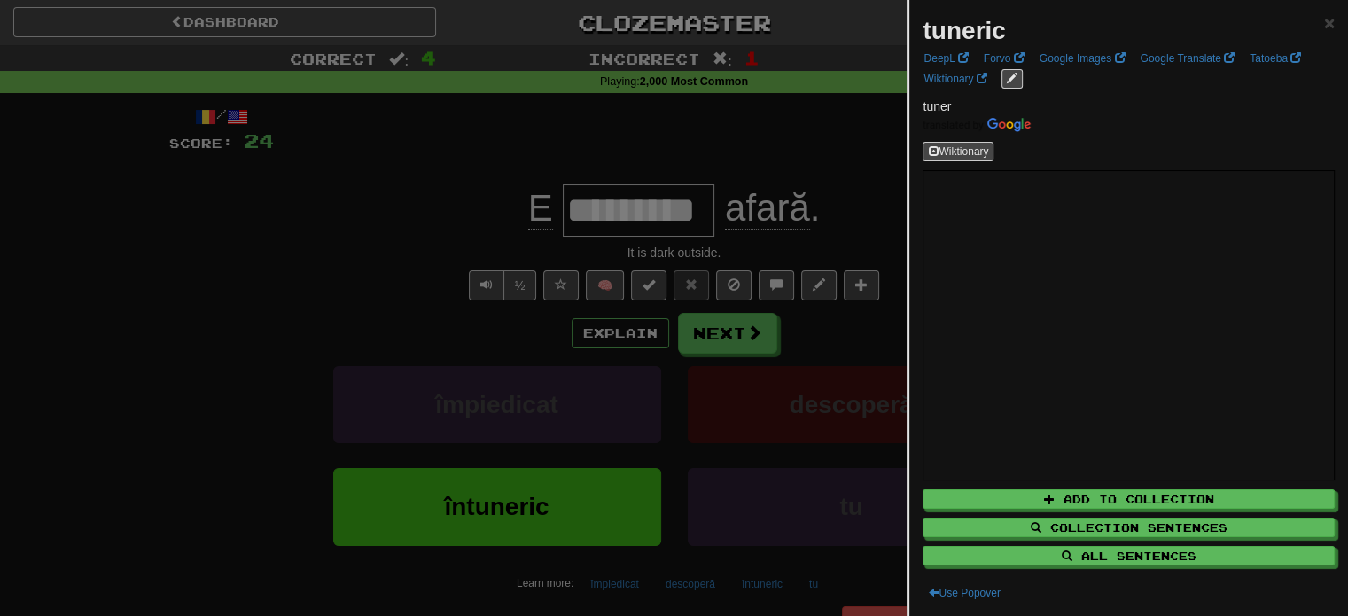
click at [487, 233] on div at bounding box center [674, 308] width 1348 height 616
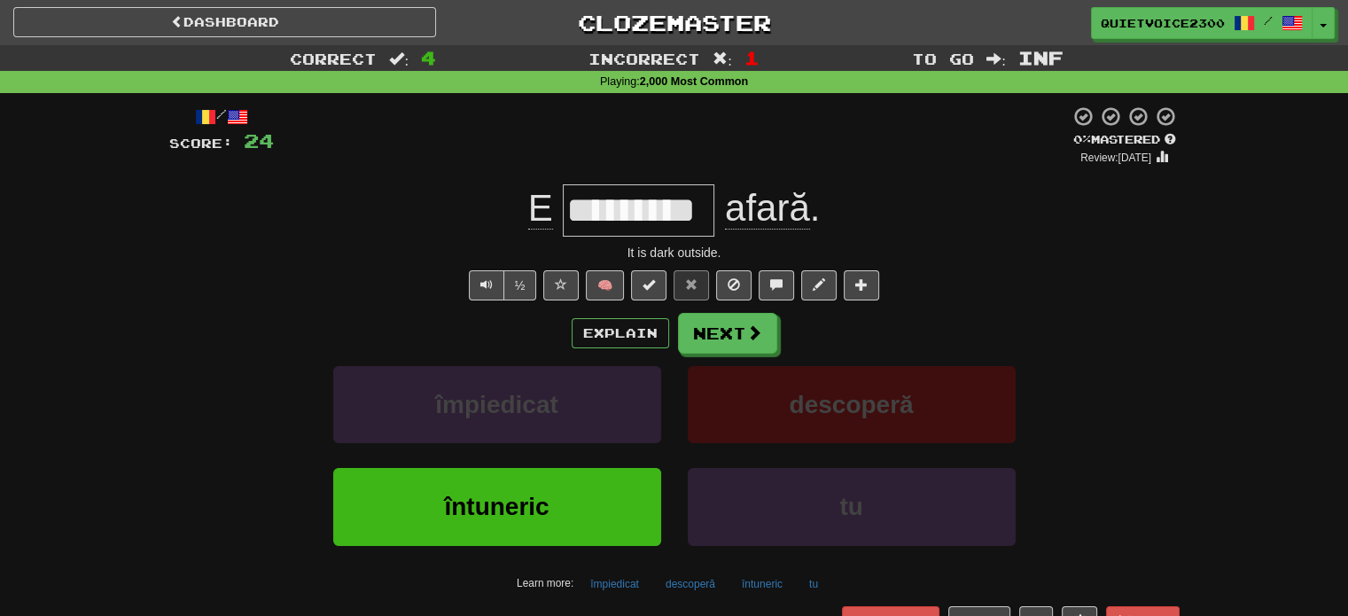
drag, startPoint x: 708, startPoint y: 205, endPoint x: 602, endPoint y: 205, distance: 106.4
drag, startPoint x: 602, startPoint y: 205, endPoint x: 452, endPoint y: 212, distance: 150.0
drag, startPoint x: 453, startPoint y: 212, endPoint x: 691, endPoint y: 190, distance: 239.5
click at [691, 190] on input "*********" at bounding box center [639, 210] width 152 height 52
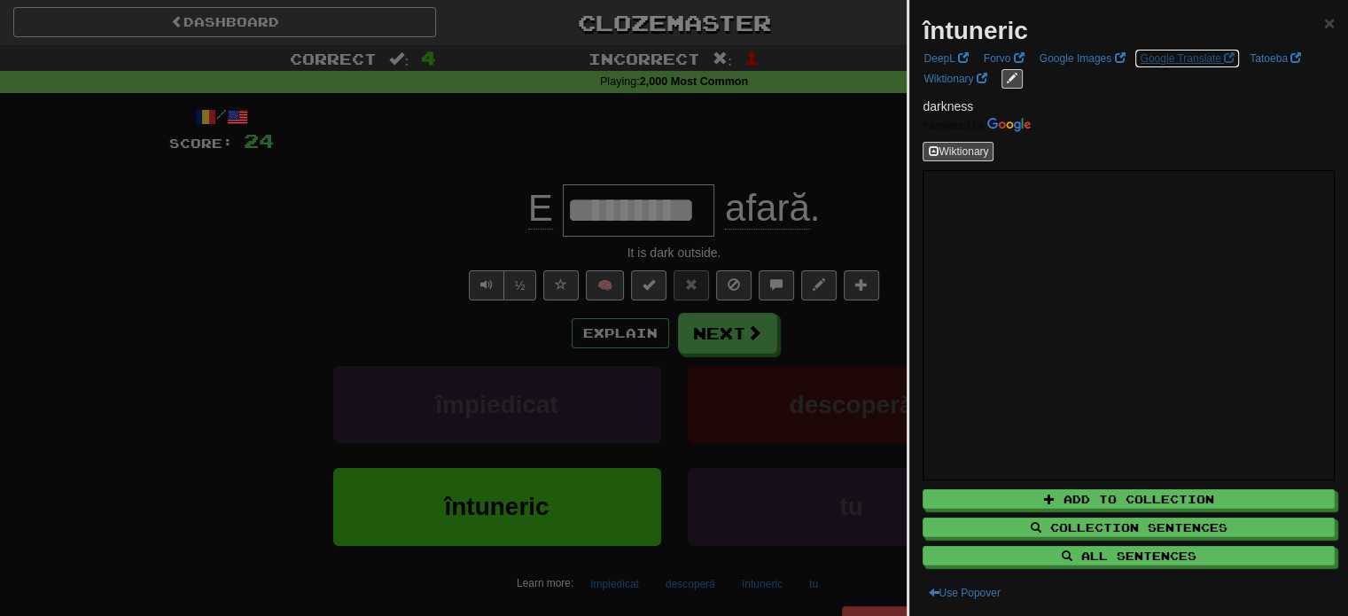
click at [1151, 59] on link "Google Translate" at bounding box center [1187, 59] width 105 height 20
drag, startPoint x: 790, startPoint y: 338, endPoint x: 770, endPoint y: 351, distance: 24.3
click at [783, 344] on div at bounding box center [674, 308] width 1348 height 616
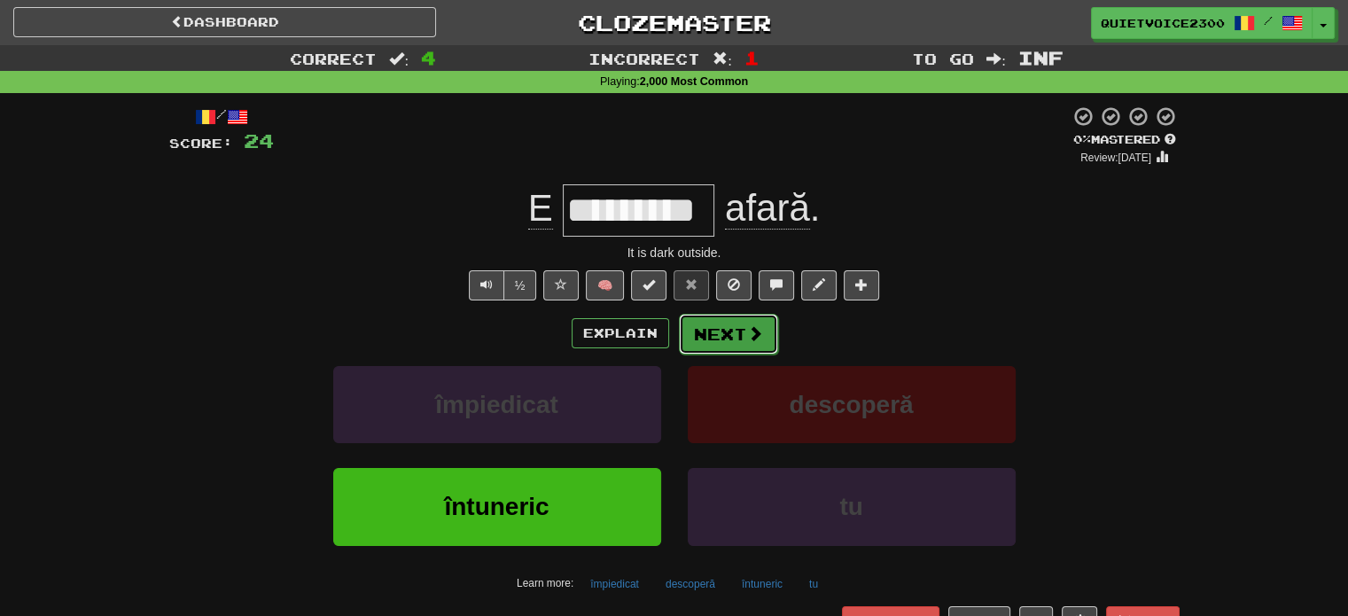
click at [734, 335] on button "Next" at bounding box center [728, 334] width 99 height 41
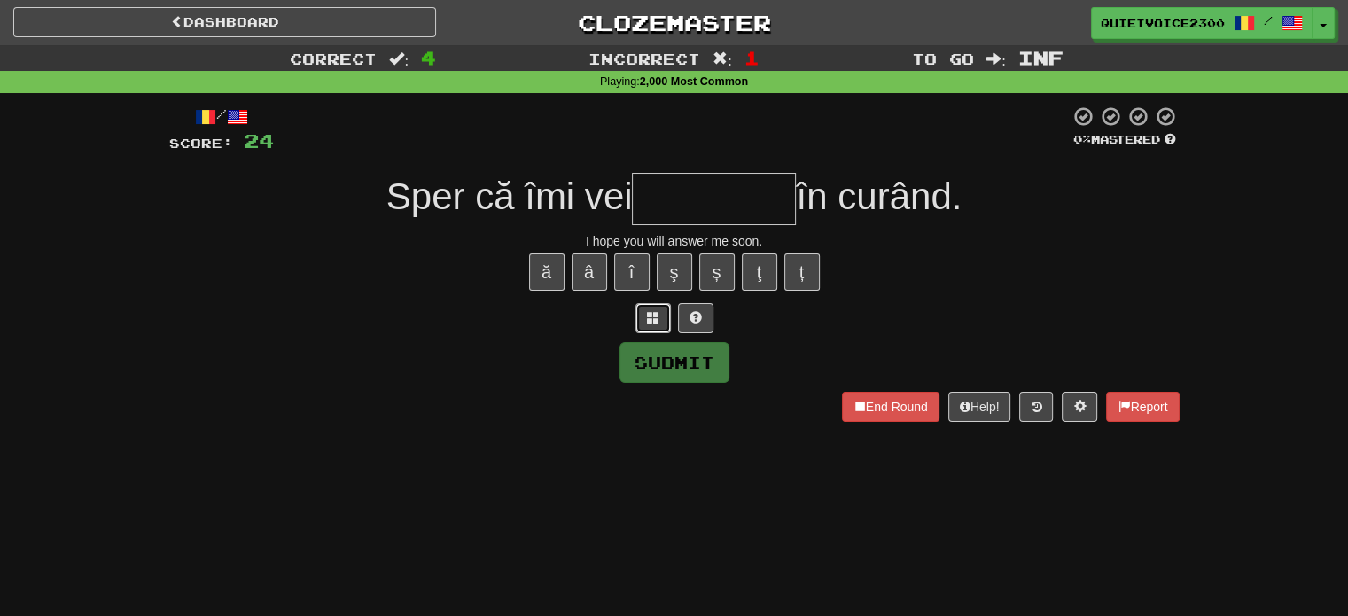
click at [649, 315] on span at bounding box center [653, 317] width 12 height 12
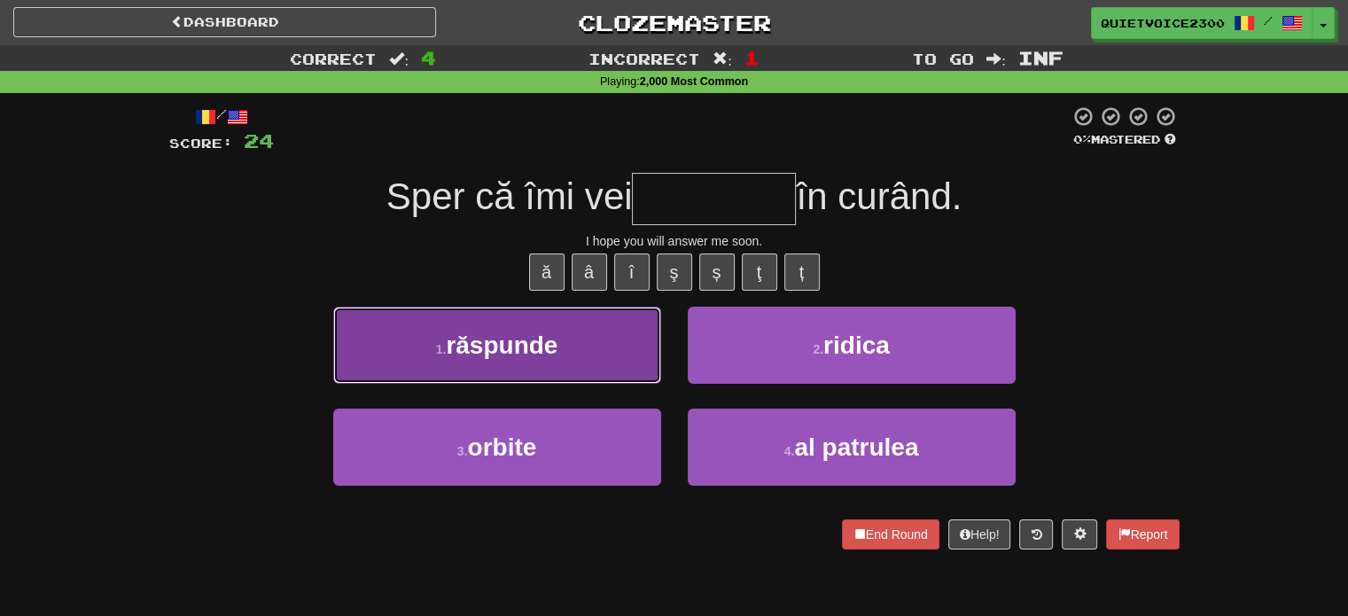
click at [553, 361] on button "1 . răspunde" at bounding box center [497, 345] width 328 height 77
type input "********"
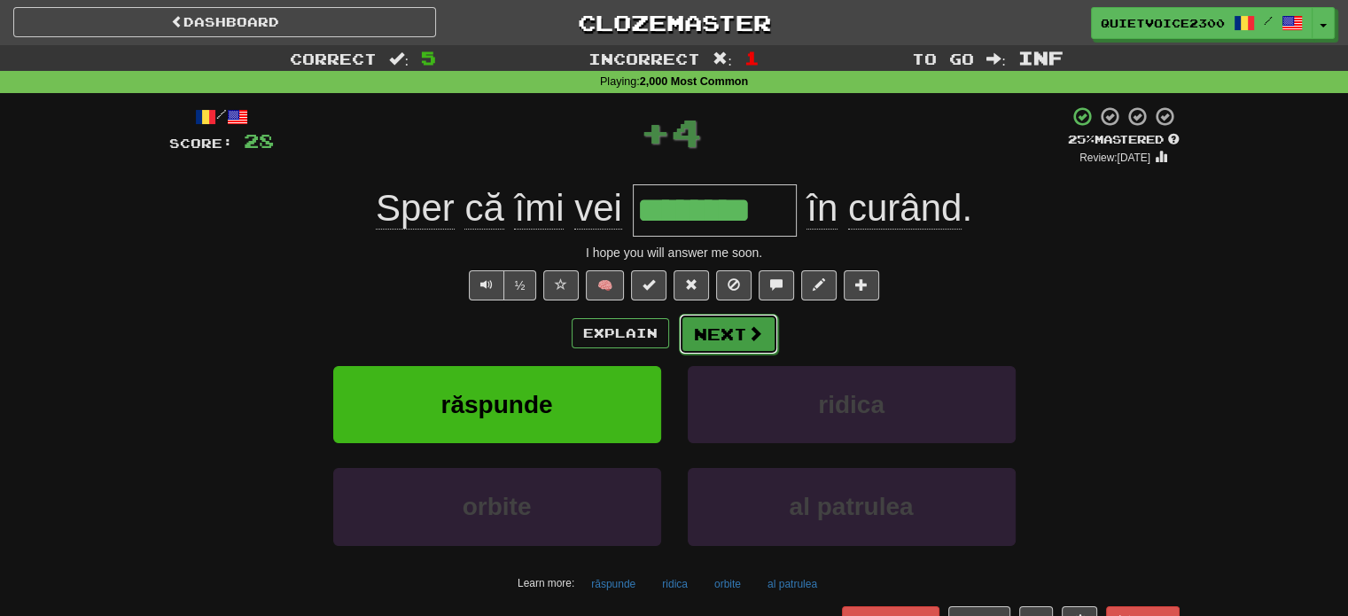
click at [723, 336] on button "Next" at bounding box center [728, 334] width 99 height 41
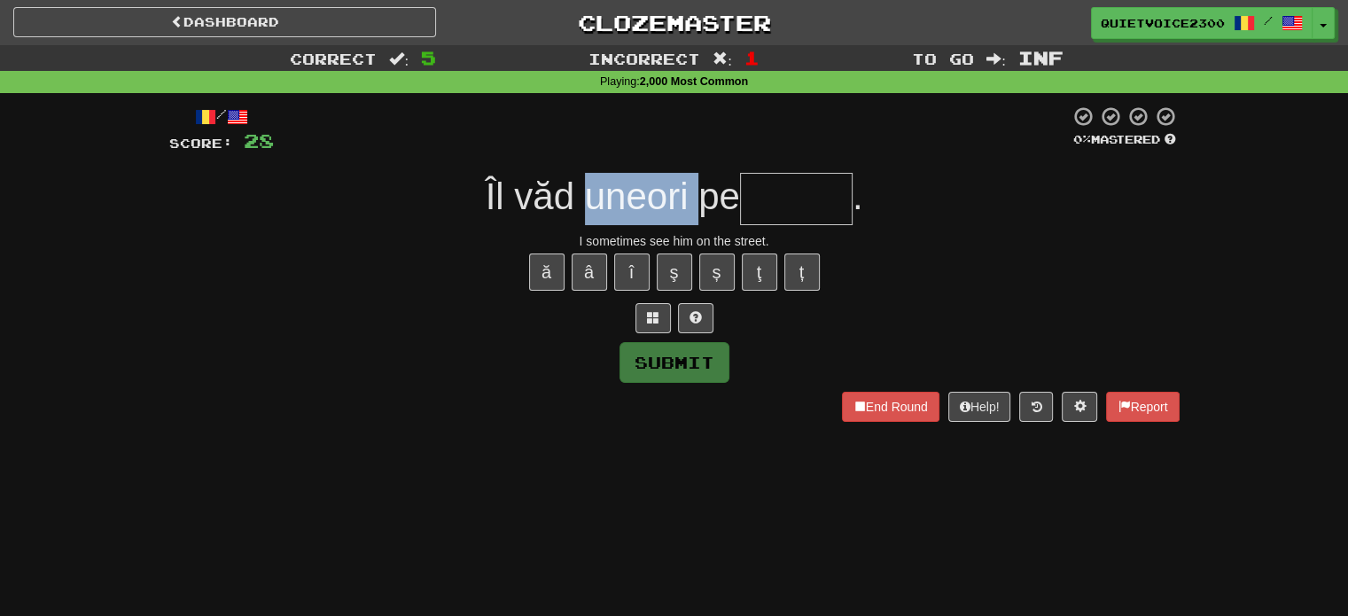
click at [688, 208] on span "Îl văd uneori pe" at bounding box center [613, 197] width 254 height 42
click at [996, 251] on div "ă â î ş ș ţ ț" at bounding box center [674, 272] width 1011 height 44
click at [657, 315] on span at bounding box center [653, 317] width 12 height 12
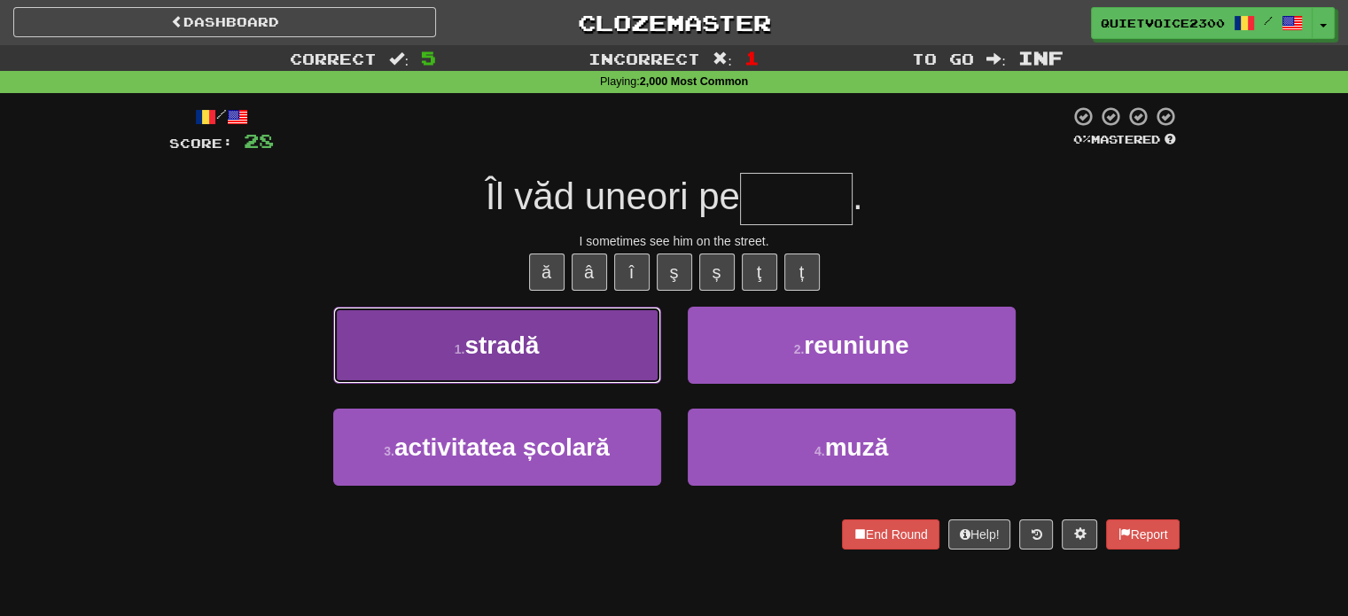
drag, startPoint x: 543, startPoint y: 360, endPoint x: 624, endPoint y: 375, distance: 82.9
click at [543, 360] on button "1 . stradă" at bounding box center [497, 345] width 328 height 77
type input "******"
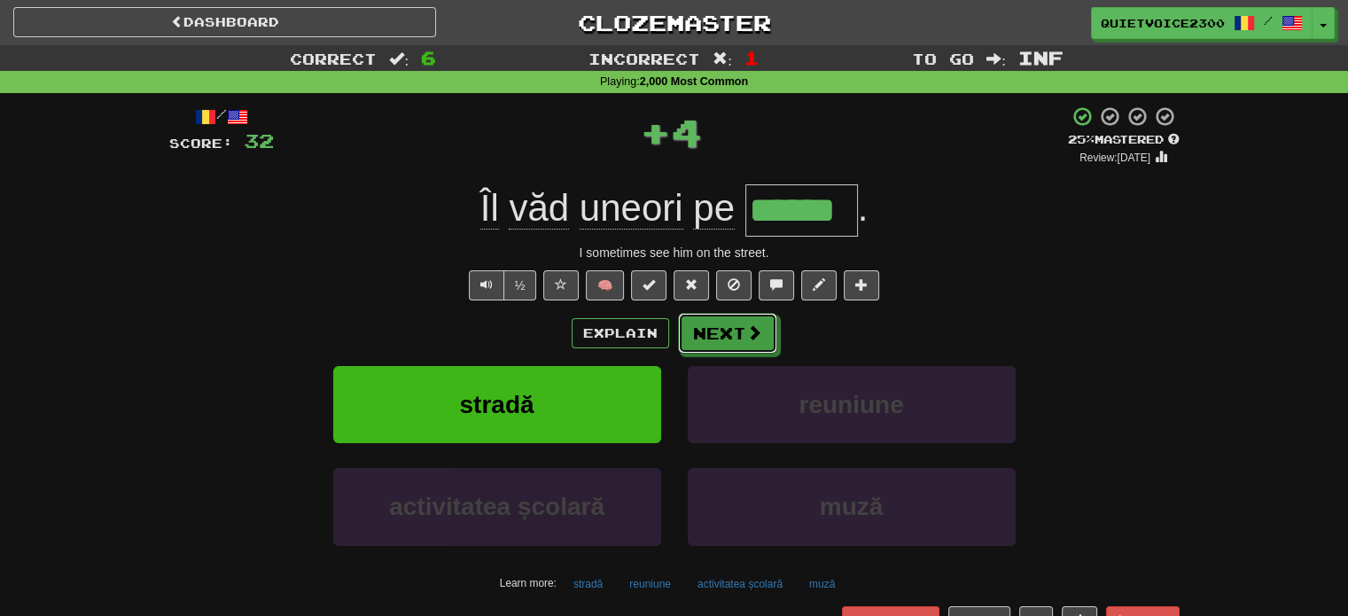
drag, startPoint x: 731, startPoint y: 335, endPoint x: 723, endPoint y: 398, distance: 63.4
click at [731, 340] on button "Next" at bounding box center [727, 333] width 99 height 41
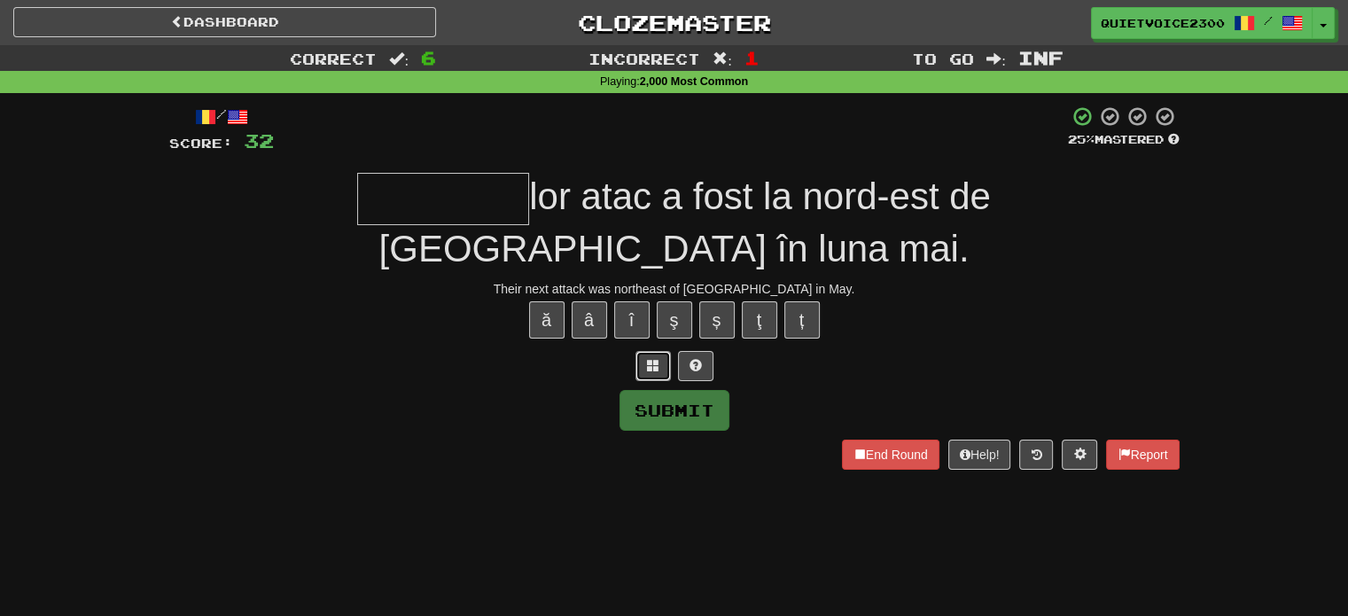
click at [649, 351] on button at bounding box center [653, 366] width 35 height 30
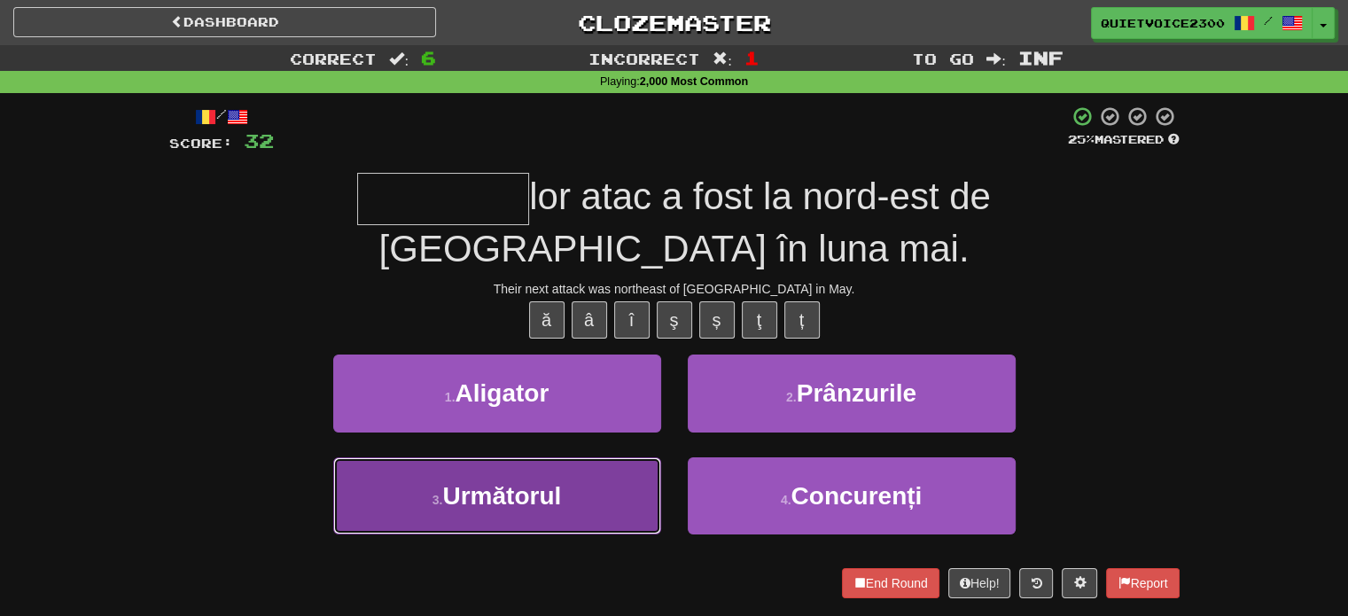
click at [585, 464] on button "3 . Următorul" at bounding box center [497, 495] width 328 height 77
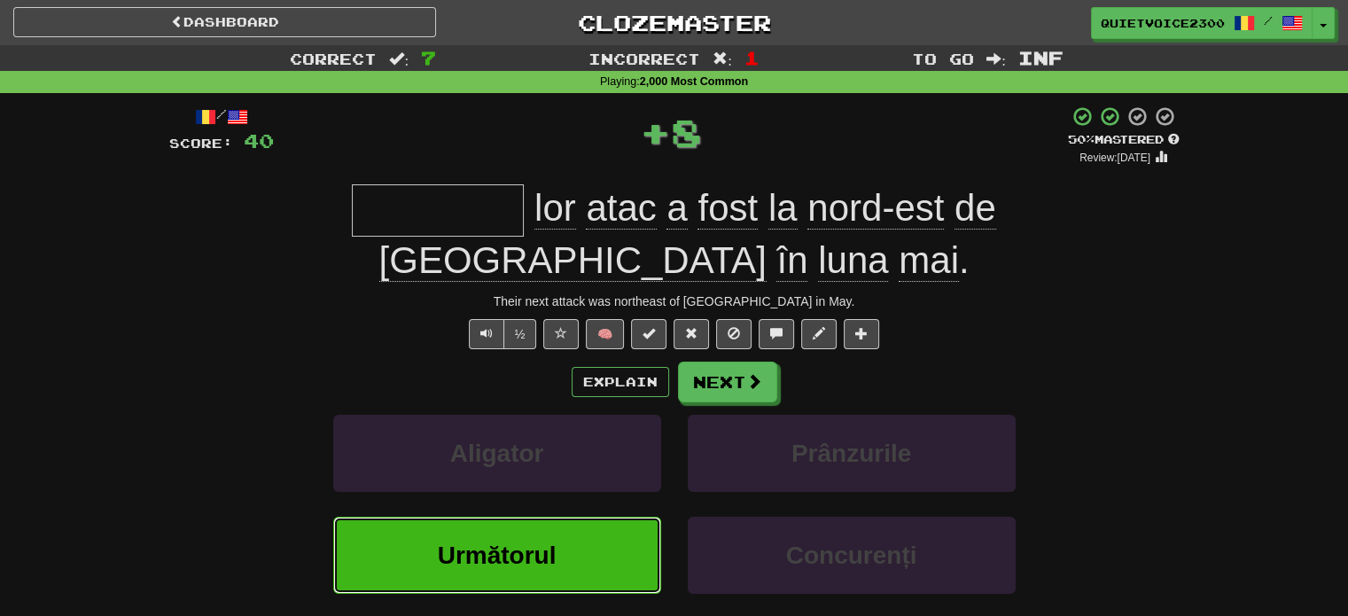
type input "*********"
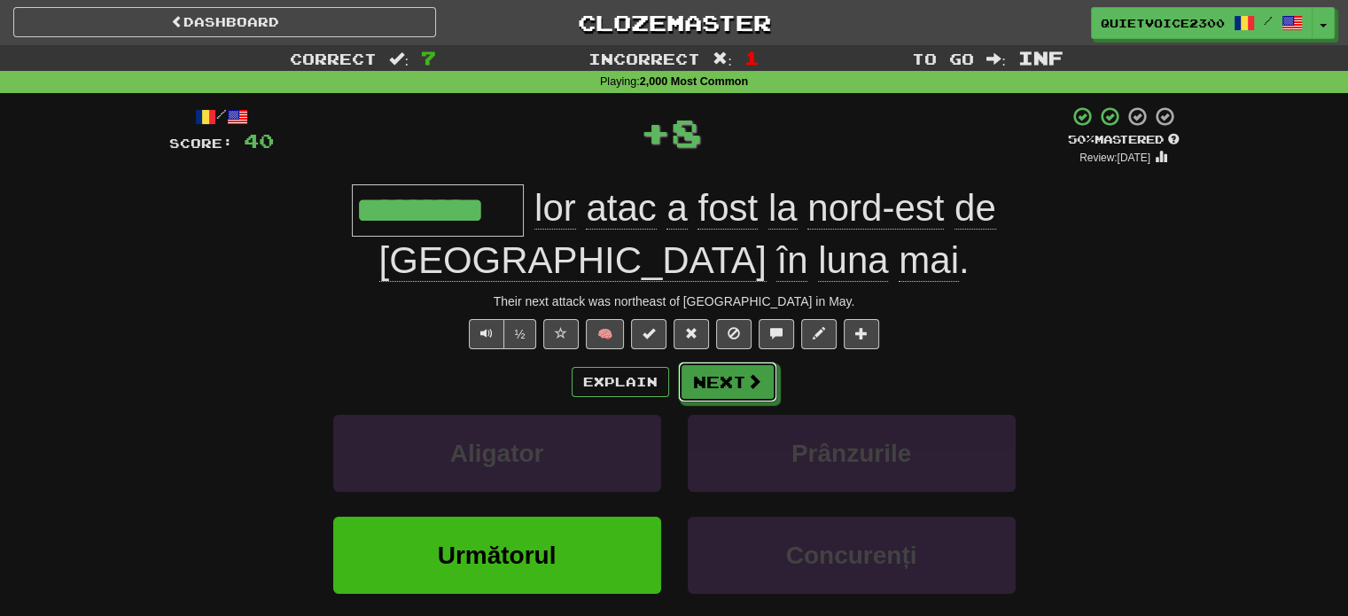
click at [716, 362] on button "Next" at bounding box center [727, 382] width 99 height 41
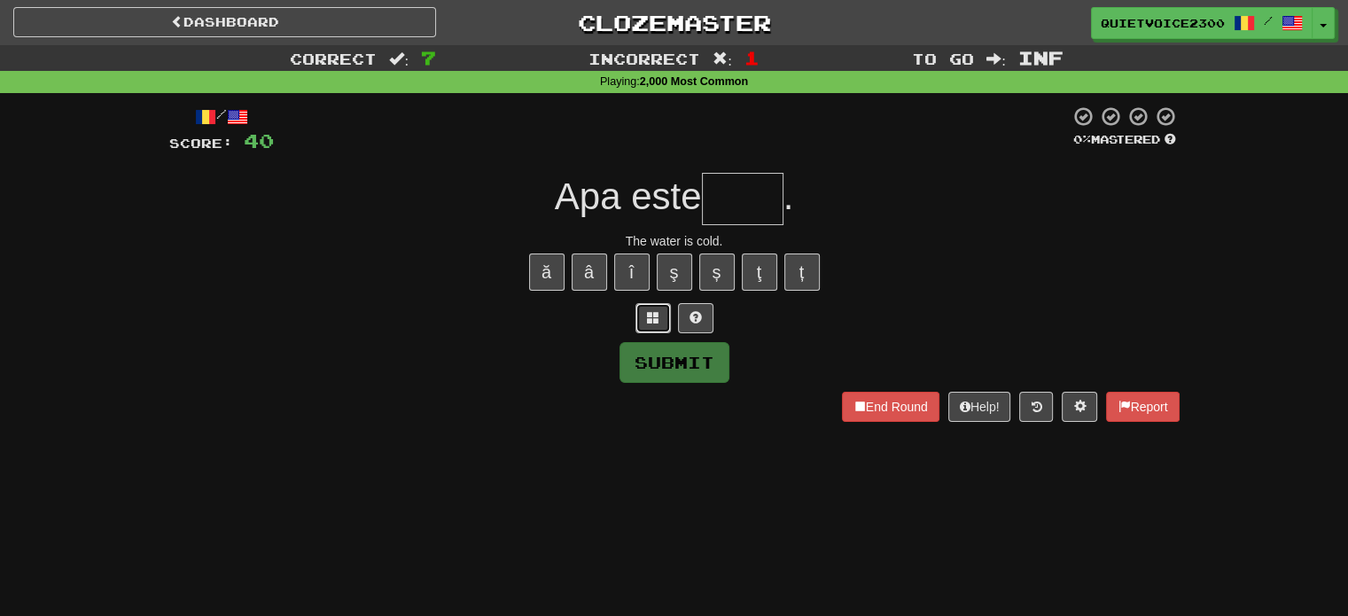
click at [661, 320] on button at bounding box center [653, 318] width 35 height 30
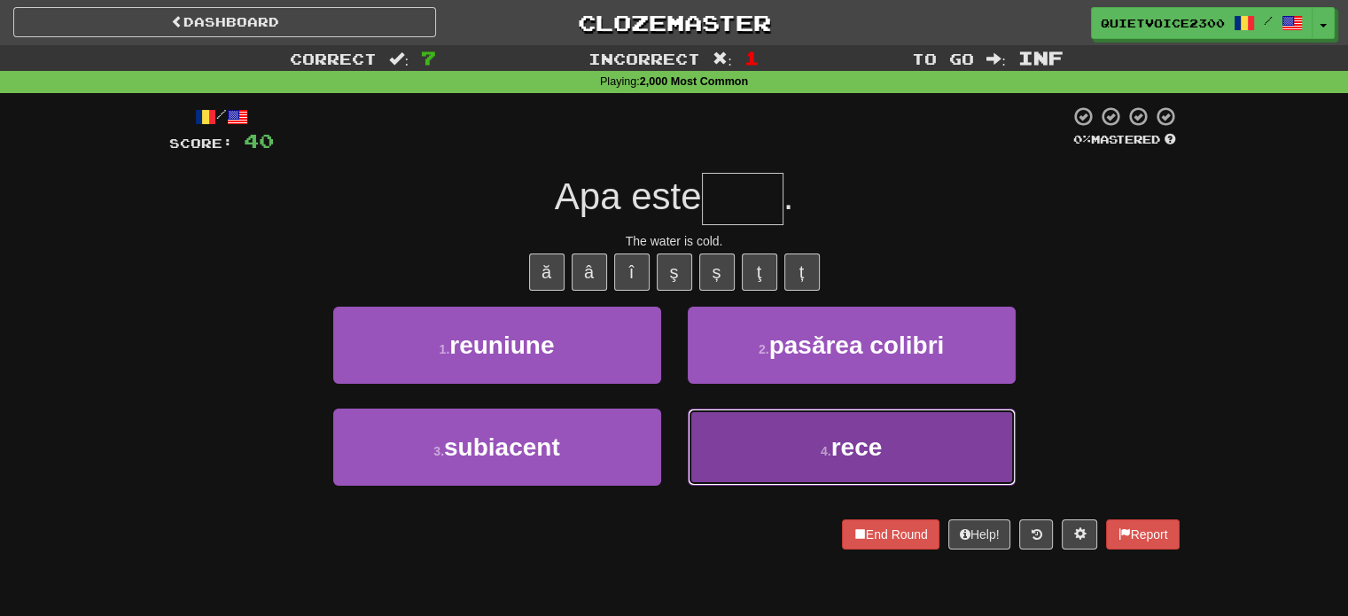
click at [787, 441] on button "4 . rece" at bounding box center [852, 447] width 328 height 77
type input "****"
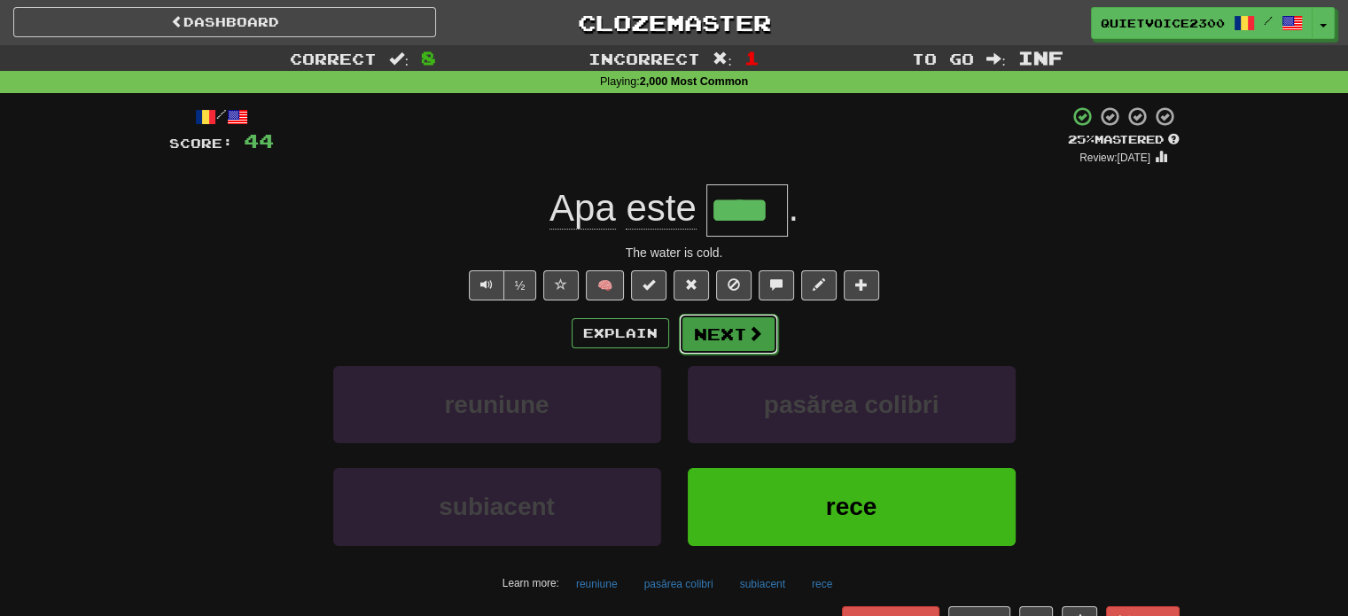
click at [727, 330] on button "Next" at bounding box center [728, 334] width 99 height 41
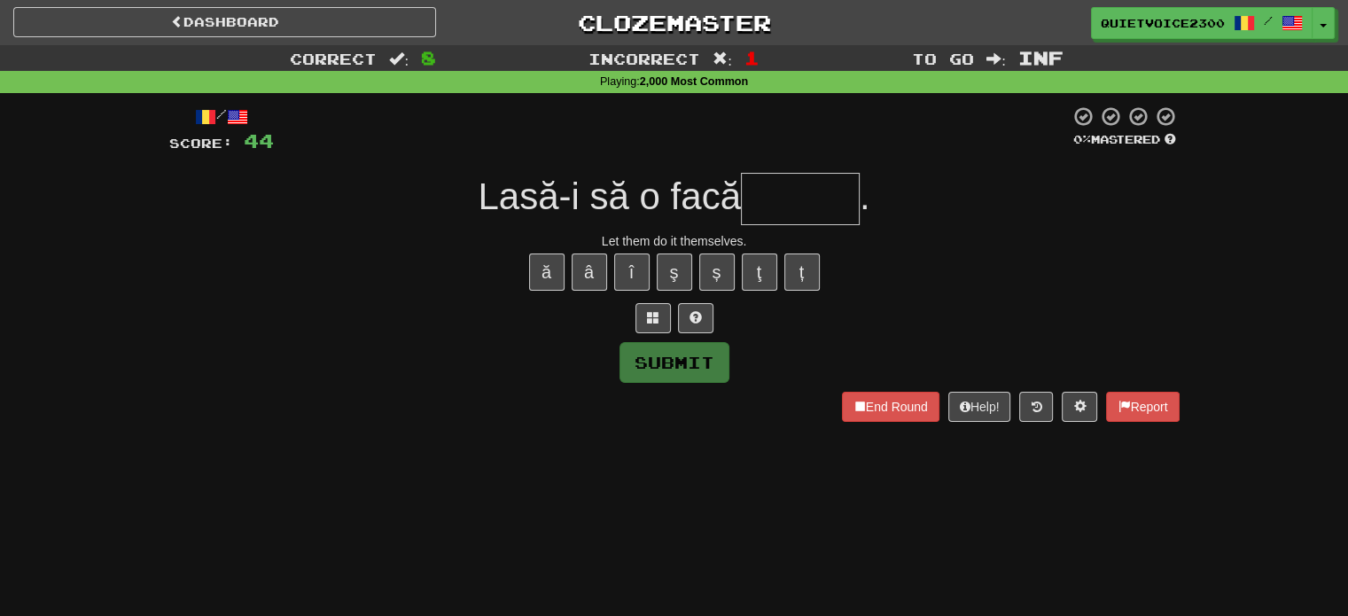
click at [716, 240] on div "Let them do it themselves." at bounding box center [674, 241] width 1011 height 18
click at [650, 322] on span at bounding box center [653, 317] width 12 height 12
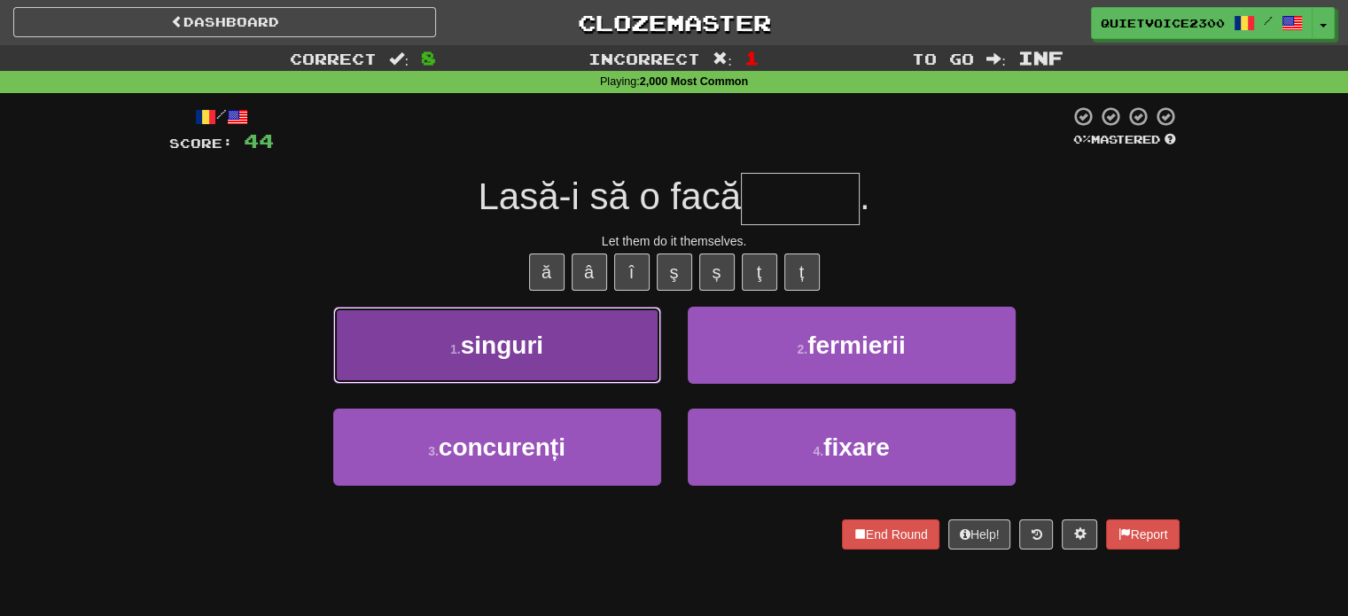
click at [561, 370] on button "1 . singuri" at bounding box center [497, 345] width 328 height 77
type input "*******"
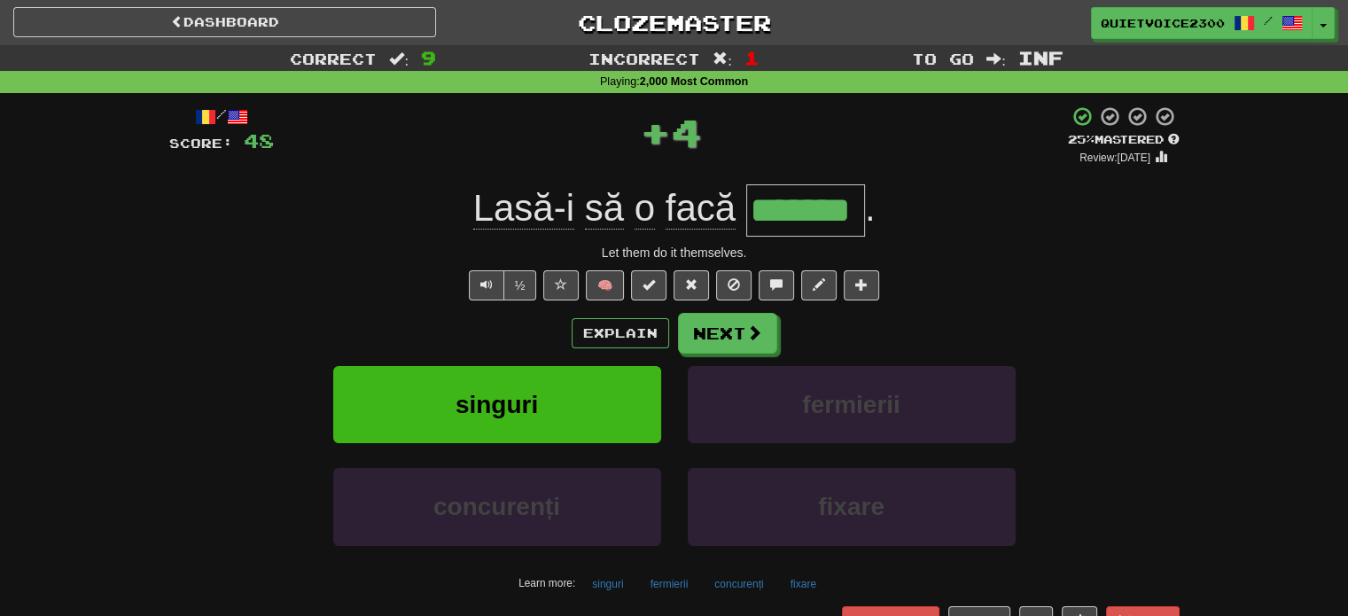
click at [812, 215] on input "*******" at bounding box center [805, 210] width 119 height 52
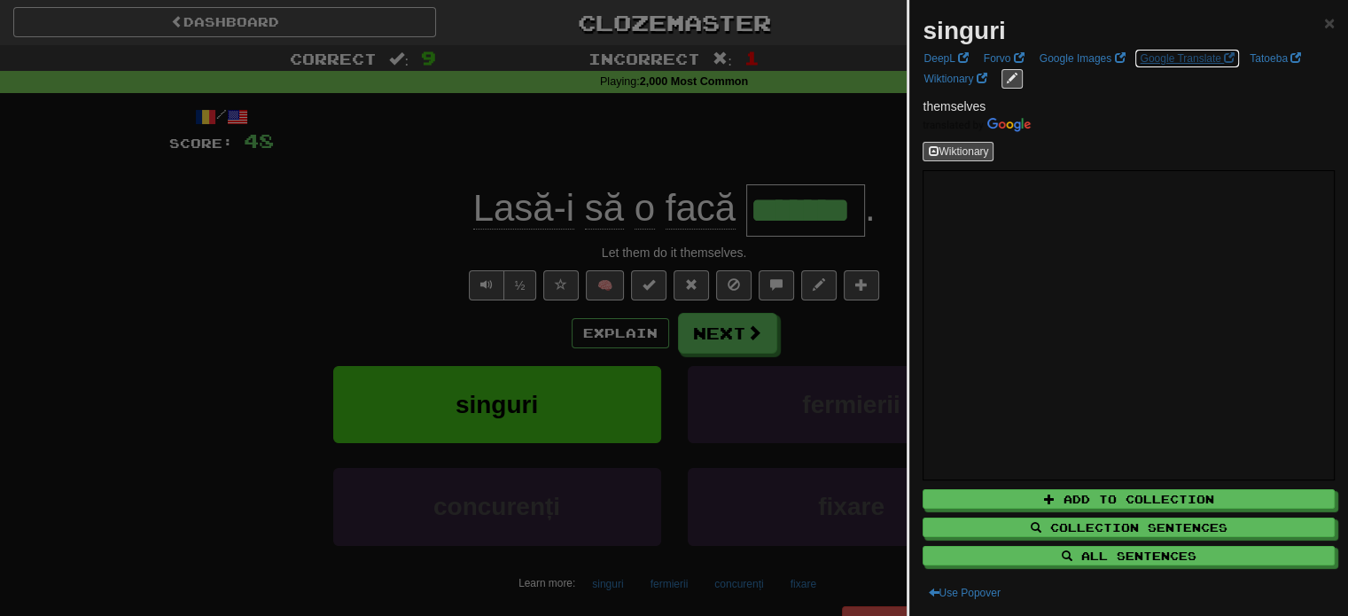
click at [1181, 53] on link "Google Translate" at bounding box center [1187, 59] width 105 height 20
click at [788, 332] on div at bounding box center [674, 308] width 1348 height 616
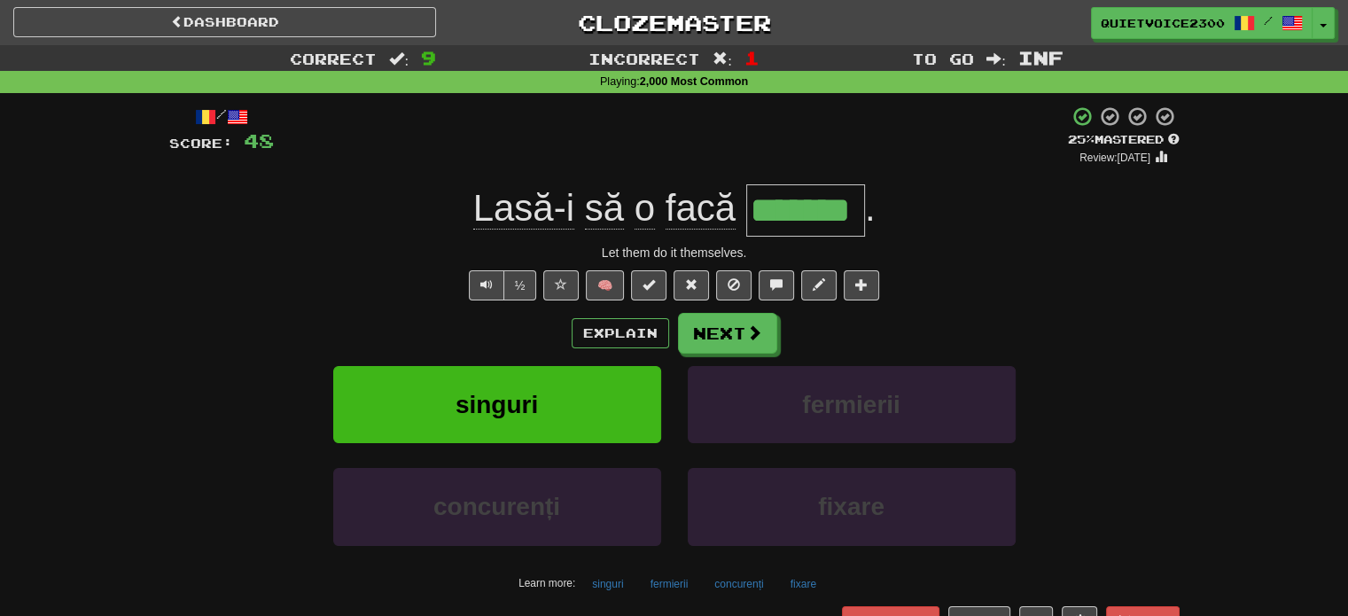
click at [638, 215] on span "o" at bounding box center [645, 208] width 20 height 43
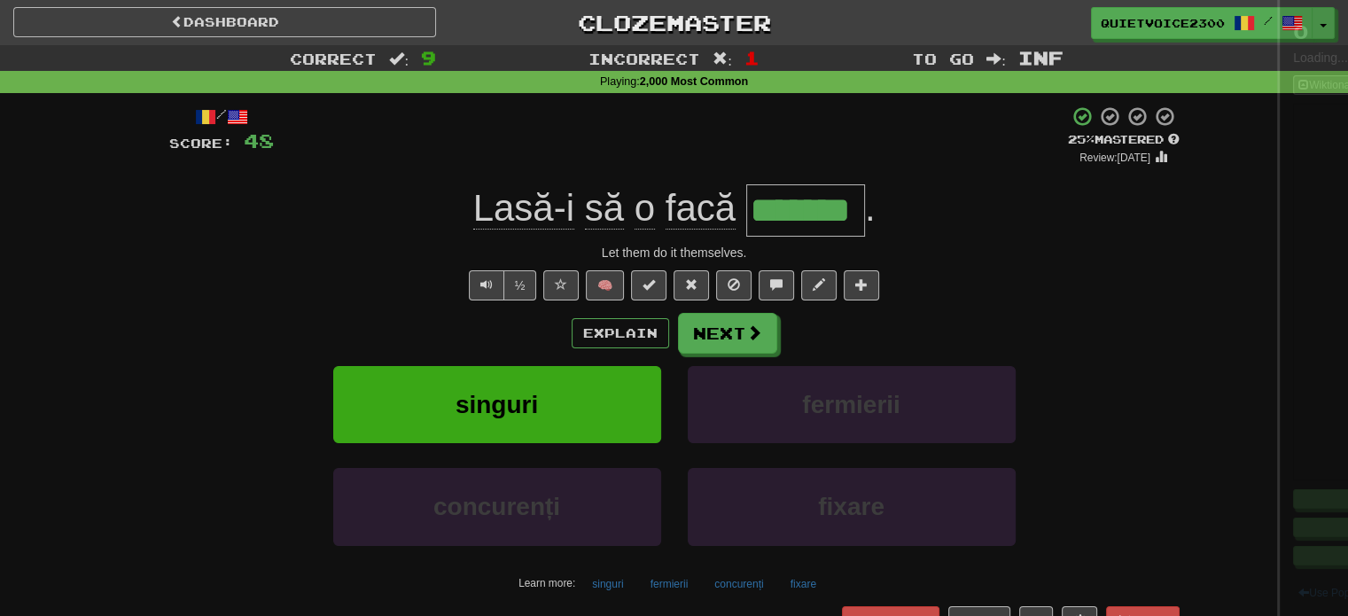
click at [638, 215] on div at bounding box center [674, 308] width 1348 height 616
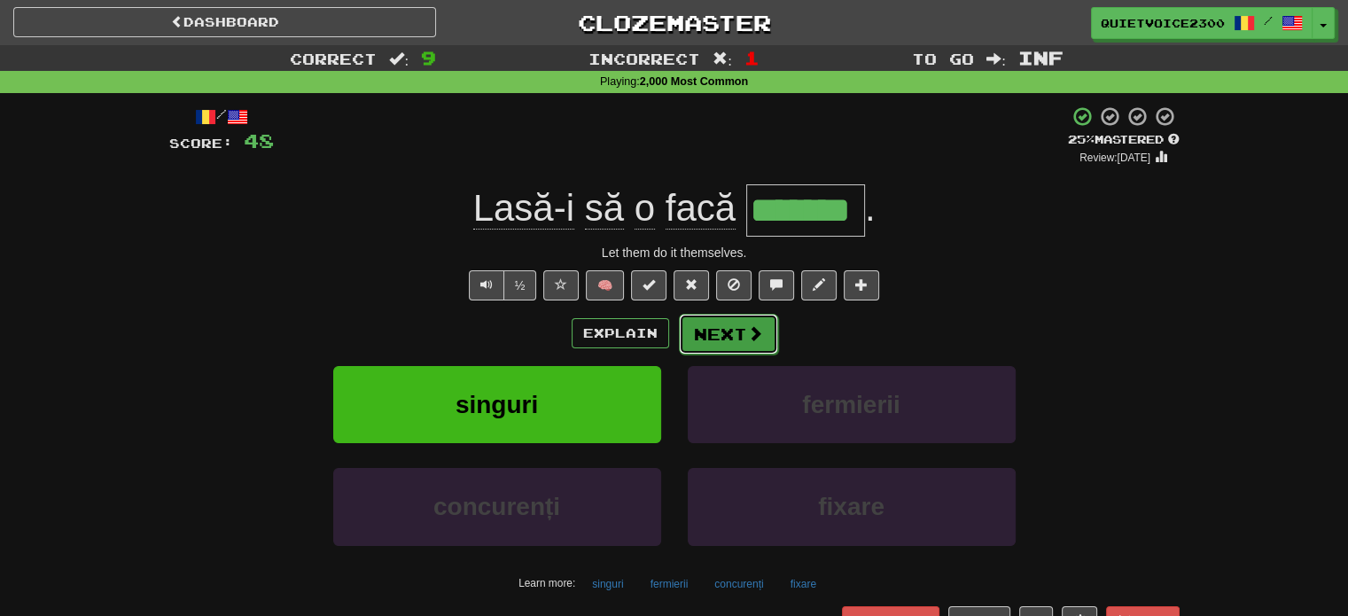
click at [741, 337] on button "Next" at bounding box center [728, 334] width 99 height 41
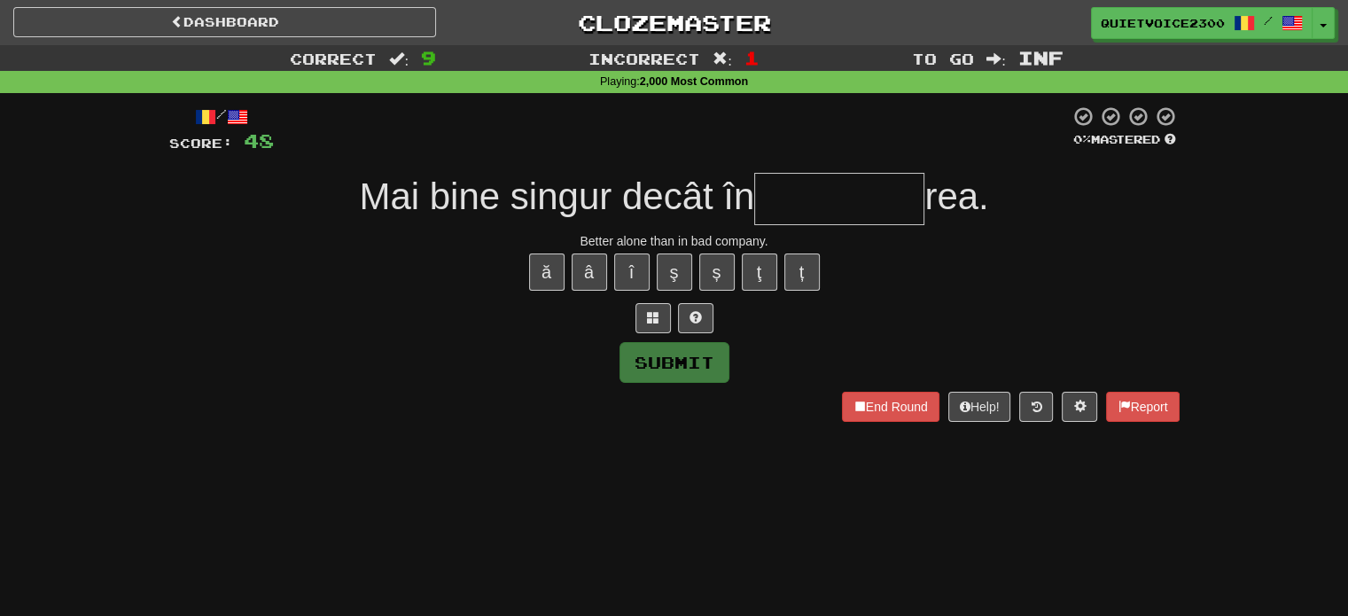
click at [548, 193] on span "Mai bine singur decât în" at bounding box center [556, 197] width 395 height 42
click at [548, 194] on span "Mai bine singur decât în" at bounding box center [556, 197] width 395 height 42
click at [866, 282] on div "ă â î ş ș ţ ț" at bounding box center [674, 272] width 1011 height 44
click at [656, 201] on span "Mai bine singur decât în" at bounding box center [556, 197] width 395 height 42
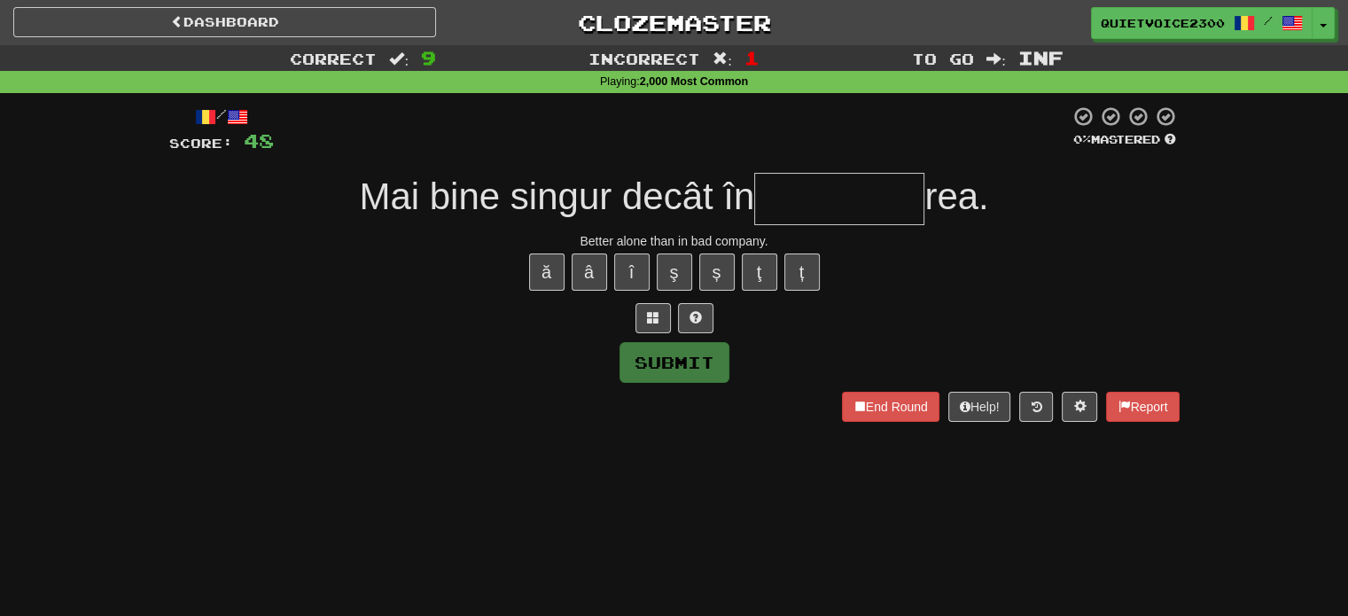
click at [862, 292] on div "ă â î ş ș ţ ț" at bounding box center [674, 272] width 1011 height 44
click at [748, 237] on div "Better alone than in bad company." at bounding box center [674, 241] width 1011 height 18
click at [736, 241] on div "Better alone than in bad company." at bounding box center [674, 241] width 1011 height 18
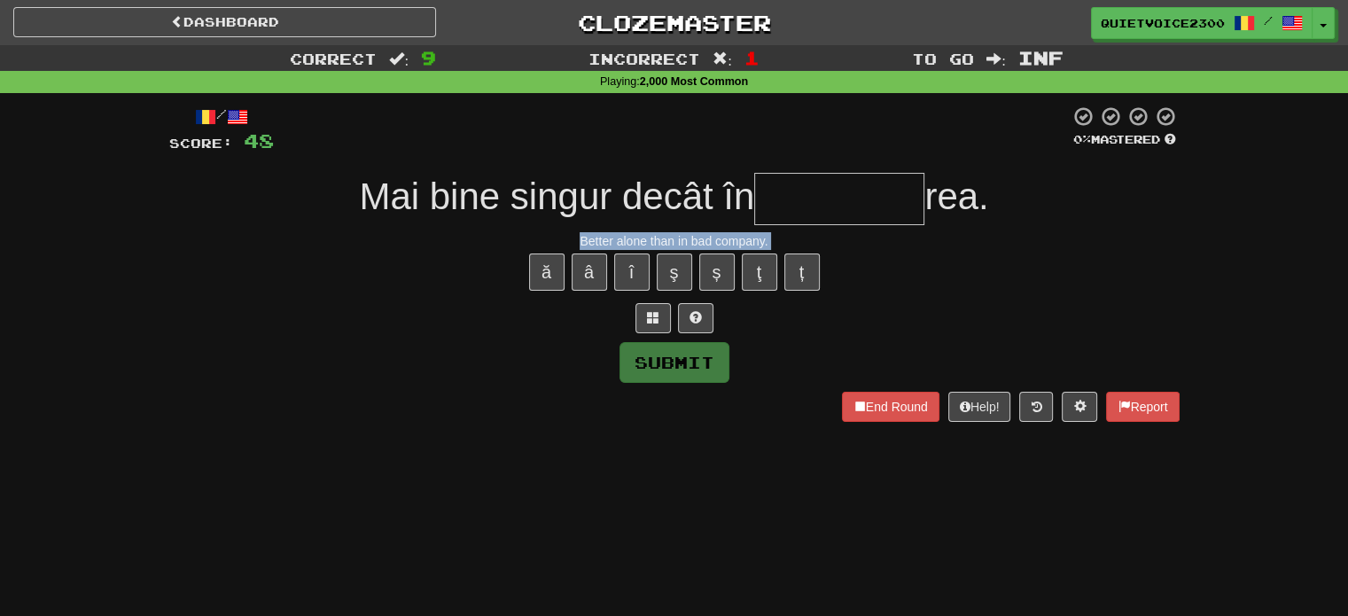
click at [737, 241] on div "Better alone than in bad company." at bounding box center [674, 241] width 1011 height 18
click at [950, 291] on div "ă â î ş ș ţ ț" at bounding box center [674, 272] width 1011 height 44
click at [652, 307] on button at bounding box center [653, 318] width 35 height 30
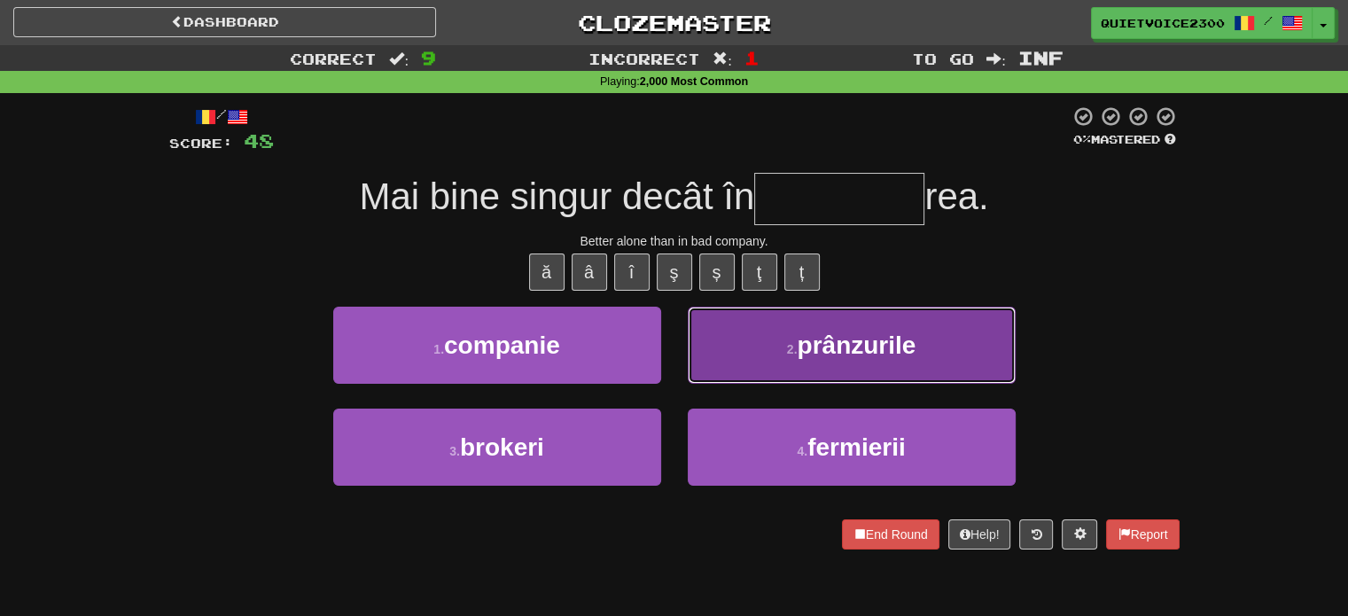
click at [848, 342] on span "prânzurile" at bounding box center [856, 345] width 119 height 27
type input "********"
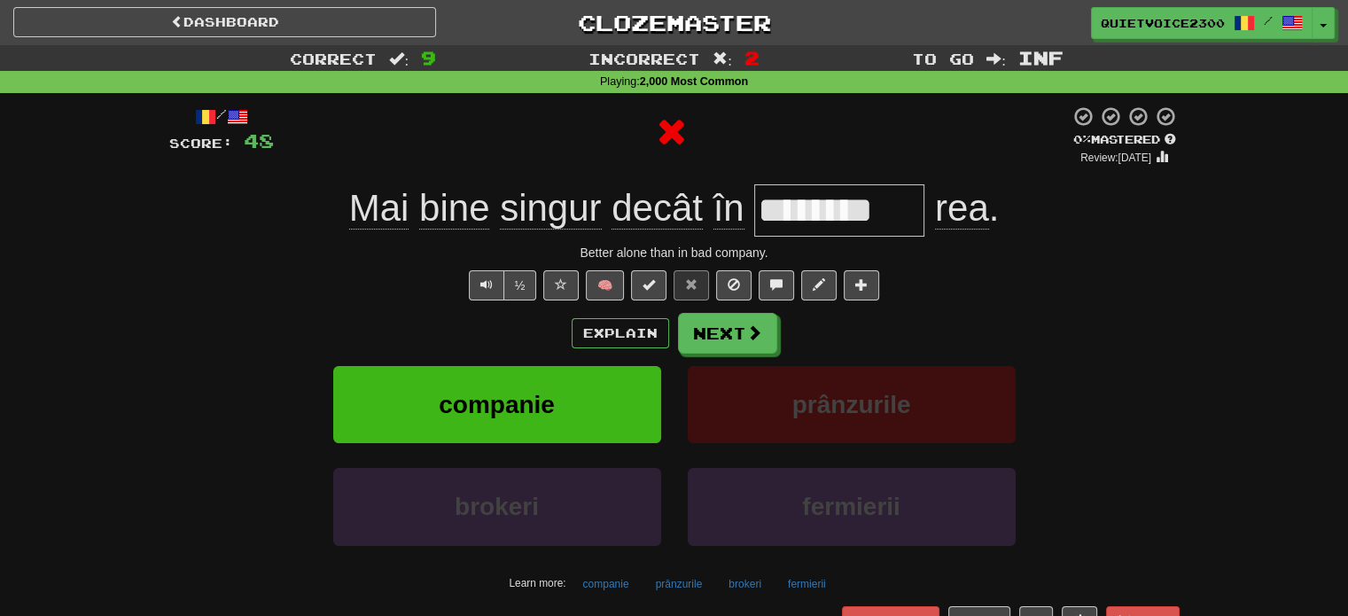
click at [802, 213] on input "********" at bounding box center [839, 210] width 170 height 52
click at [801, 215] on input "********" at bounding box center [839, 210] width 170 height 52
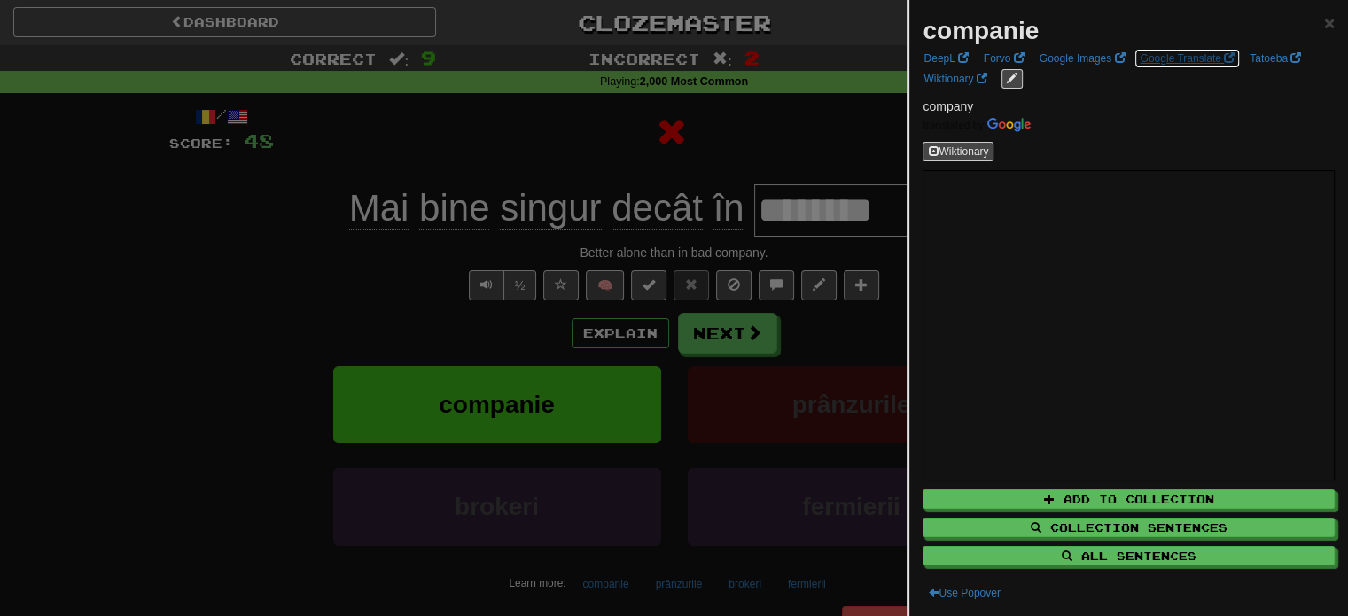
click at [1161, 62] on link "Google Translate" at bounding box center [1187, 59] width 105 height 20
click at [717, 271] on div at bounding box center [674, 308] width 1348 height 616
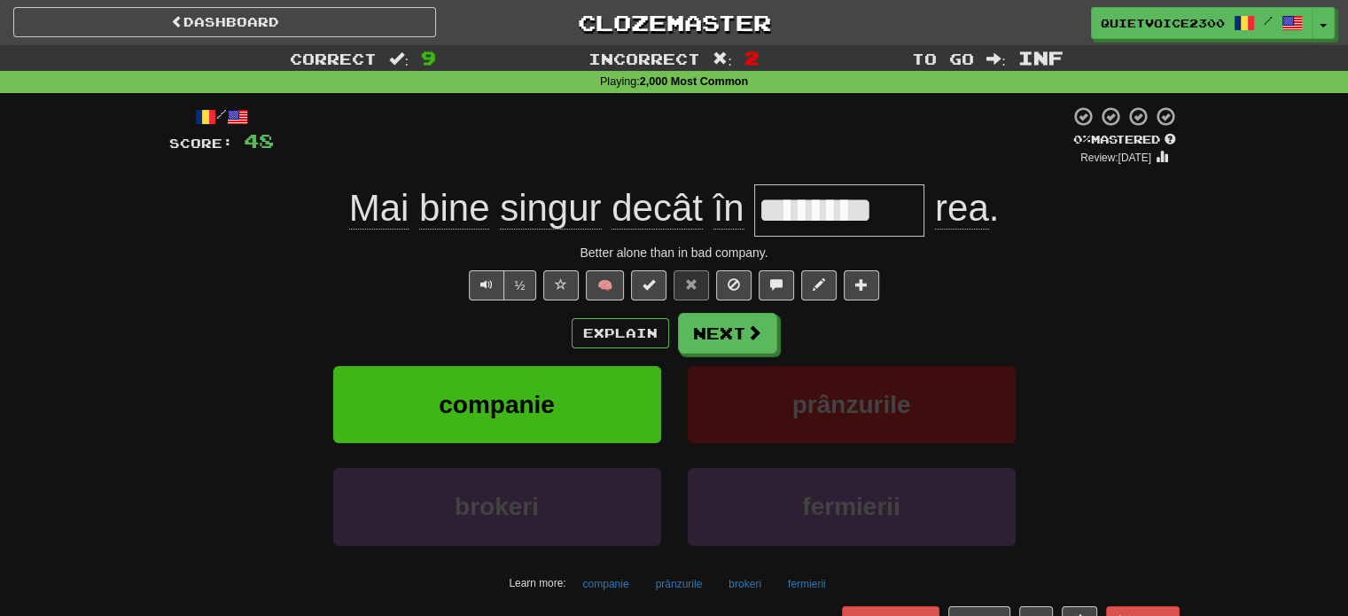
click at [637, 204] on span "decât" at bounding box center [657, 208] width 91 height 43
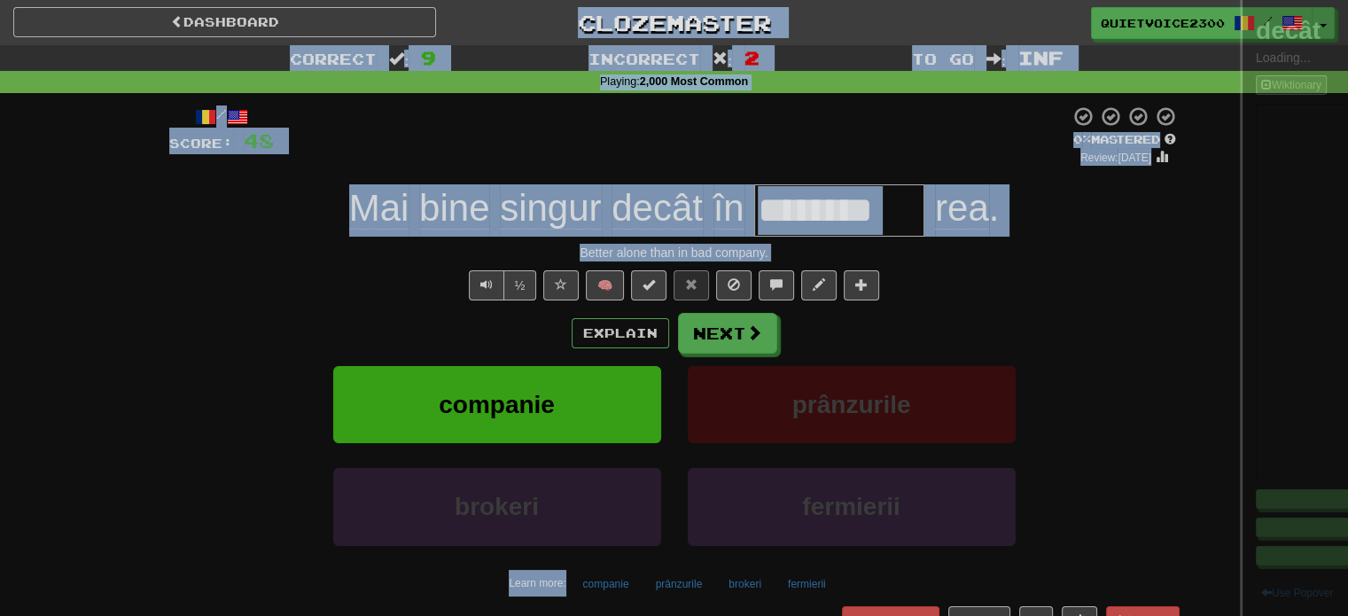
click at [637, 204] on div at bounding box center [674, 308] width 1348 height 616
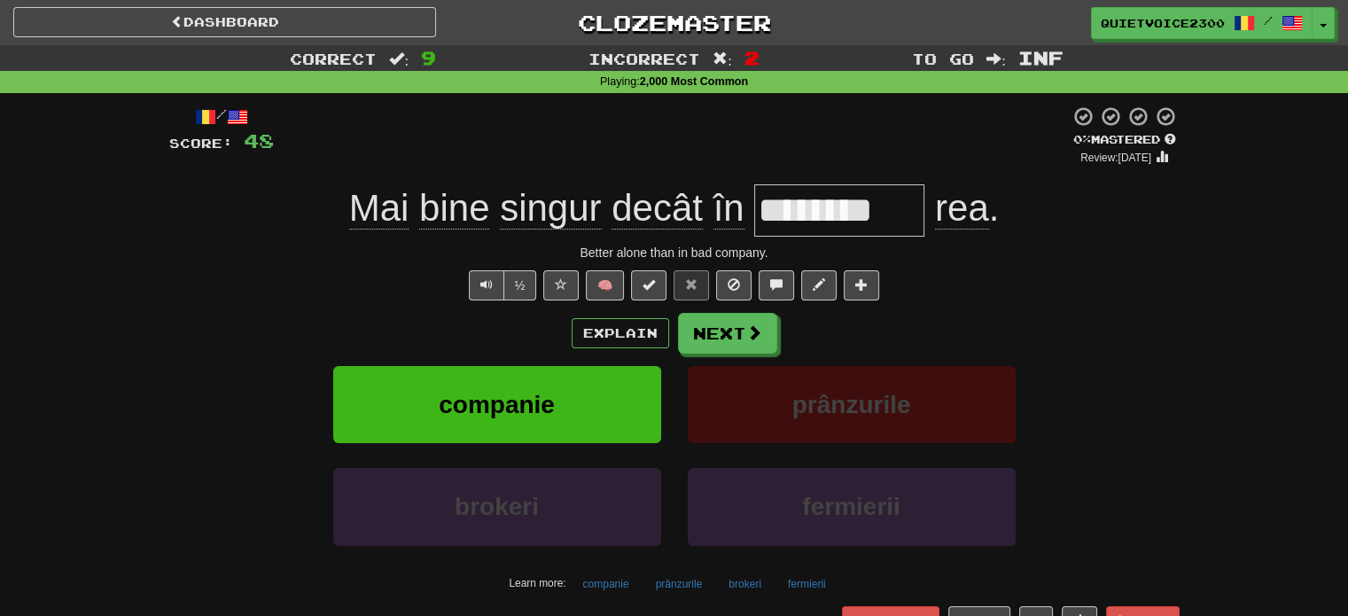
click at [679, 204] on span "decât" at bounding box center [657, 208] width 91 height 43
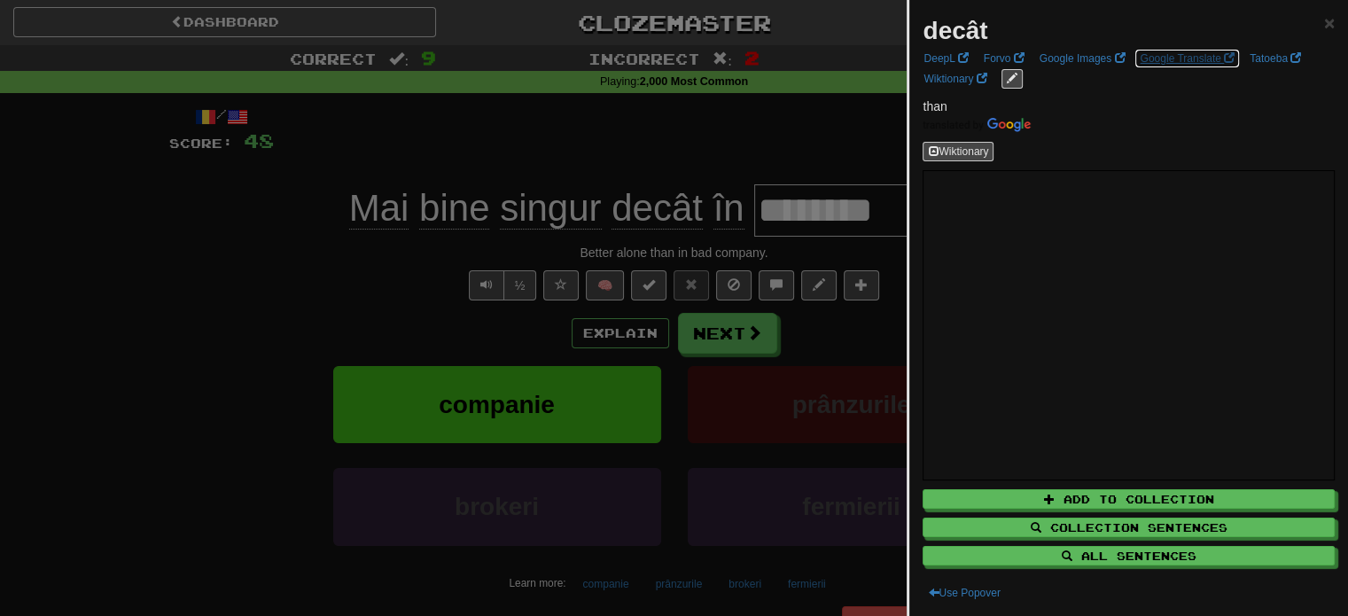
click at [1178, 57] on link "Google Translate" at bounding box center [1187, 59] width 105 height 20
click at [645, 272] on div at bounding box center [674, 308] width 1348 height 616
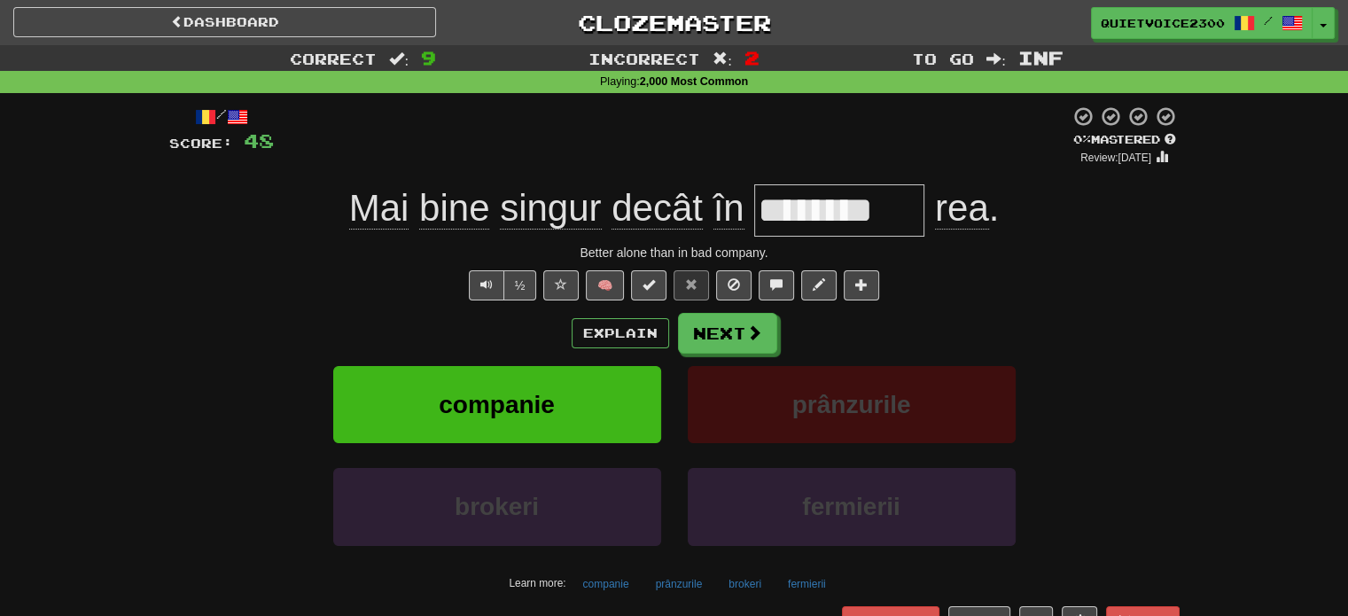
drag, startPoint x: 763, startPoint y: 214, endPoint x: 924, endPoint y: 216, distance: 160.5
click at [924, 216] on input "********" at bounding box center [839, 210] width 170 height 52
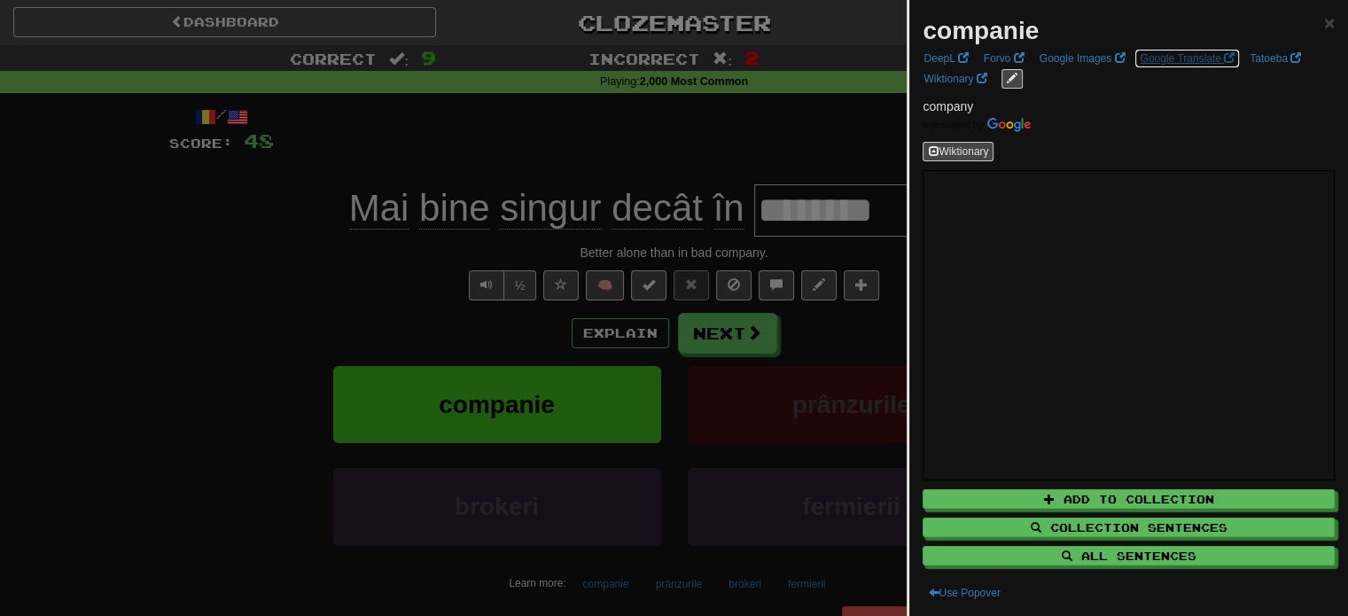
click at [1152, 53] on link "Google Translate" at bounding box center [1187, 59] width 105 height 20
click at [700, 250] on div at bounding box center [674, 308] width 1348 height 616
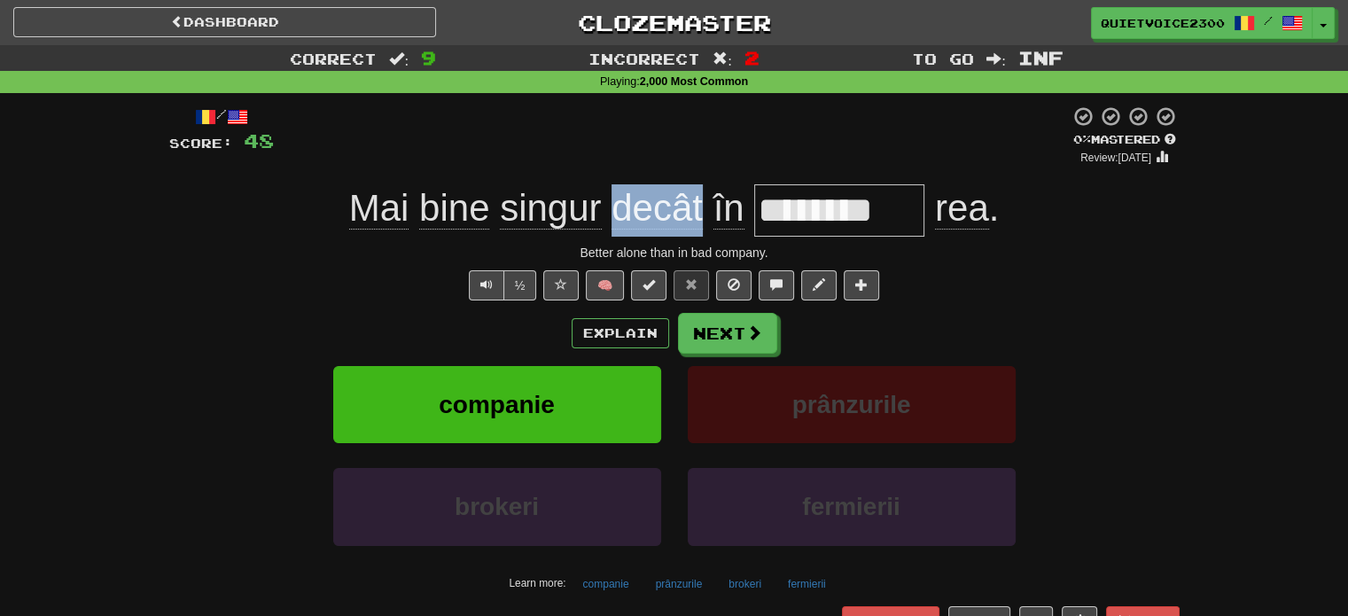
drag, startPoint x: 615, startPoint y: 207, endPoint x: 700, endPoint y: 209, distance: 85.1
click at [700, 209] on span "decât" at bounding box center [657, 208] width 91 height 43
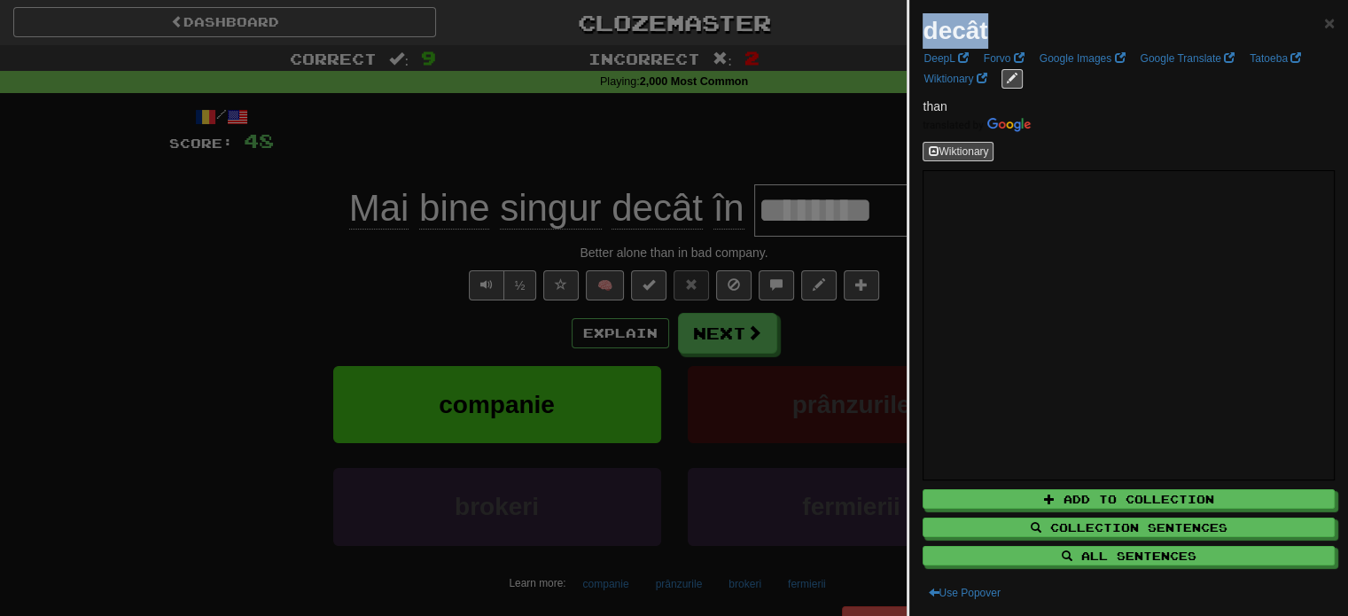
drag, startPoint x: 987, startPoint y: 32, endPoint x: 926, endPoint y: 30, distance: 61.2
click at [926, 30] on div "decât ×" at bounding box center [1129, 30] width 412 height 35
copy strong "decât"
click at [725, 322] on div at bounding box center [674, 308] width 1348 height 616
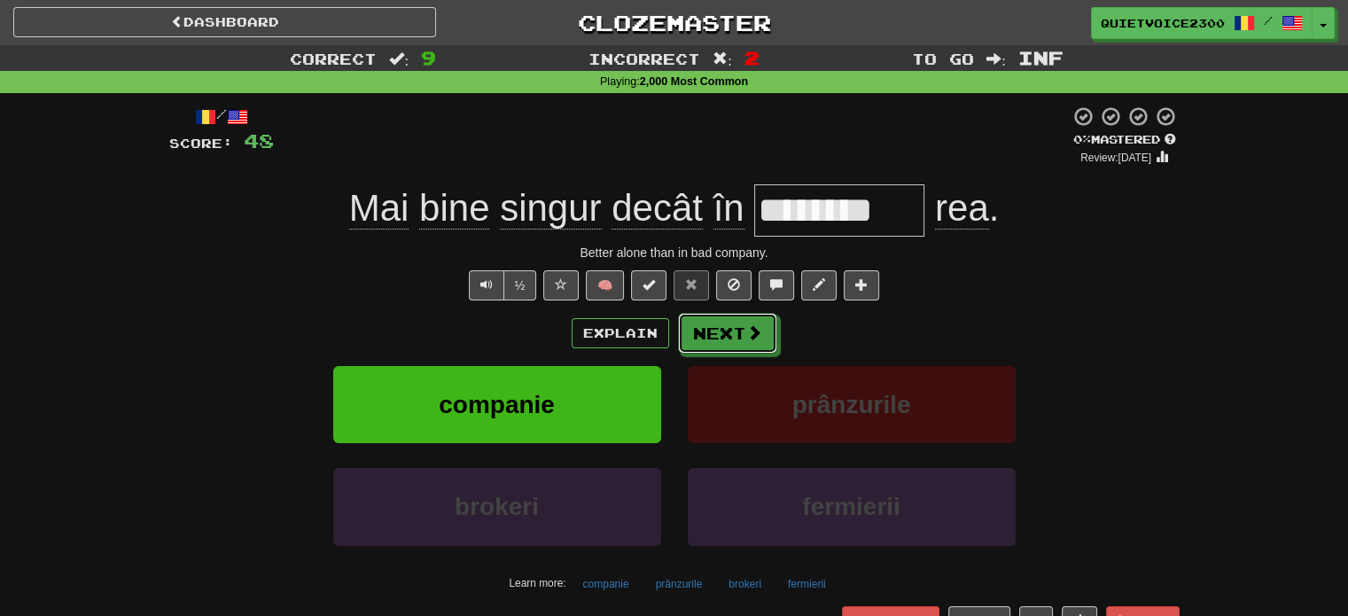
click at [737, 332] on button "Next" at bounding box center [727, 333] width 99 height 41
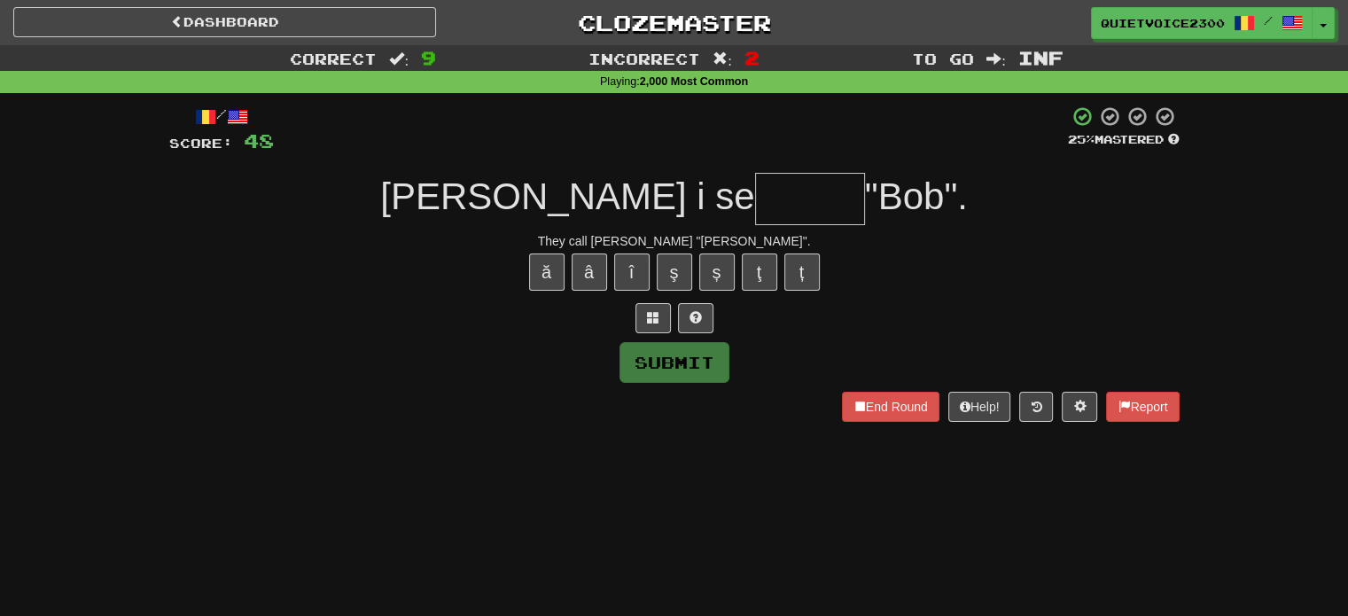
click at [702, 231] on div "/ Score: 48 25 % Mastered Lui Robert i se "Bob". They call Robert "Bob". ă â î …" at bounding box center [674, 263] width 1011 height 316
click at [700, 236] on div "They call Robert "Bob"." at bounding box center [674, 241] width 1011 height 18
click at [700, 237] on div "They call Robert "Bob"." at bounding box center [674, 241] width 1011 height 18
click at [972, 221] on div "Lui Robert i se "Bob"." at bounding box center [674, 199] width 1011 height 52
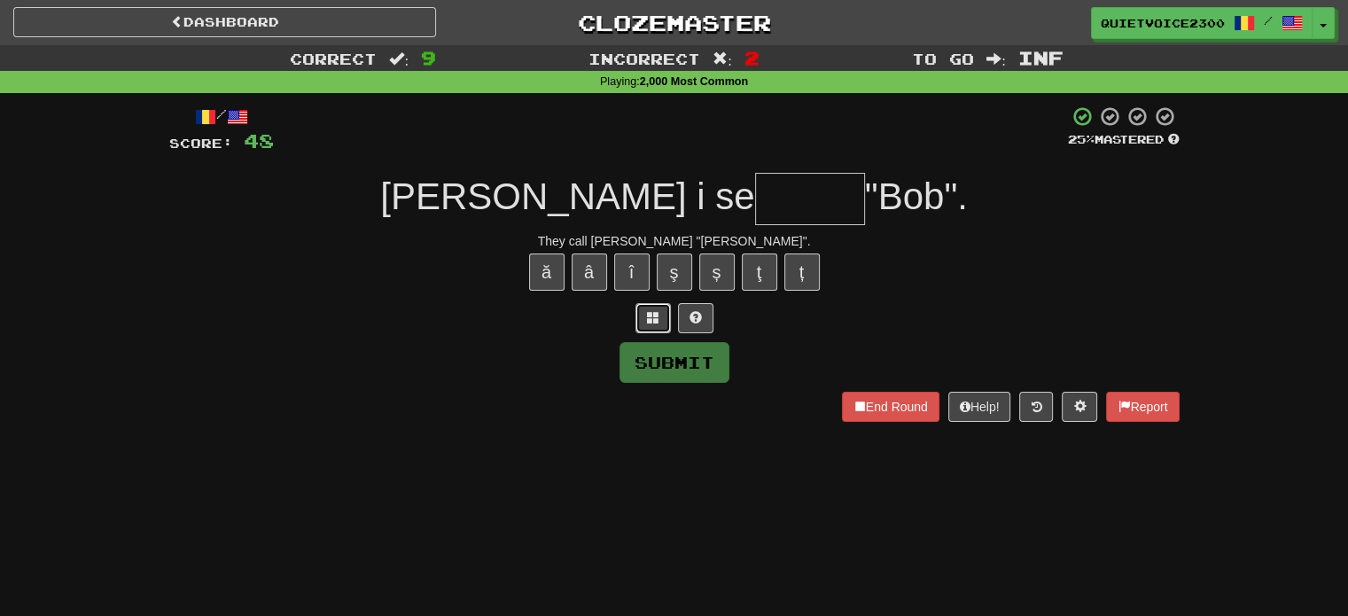
click at [660, 326] on button at bounding box center [653, 318] width 35 height 30
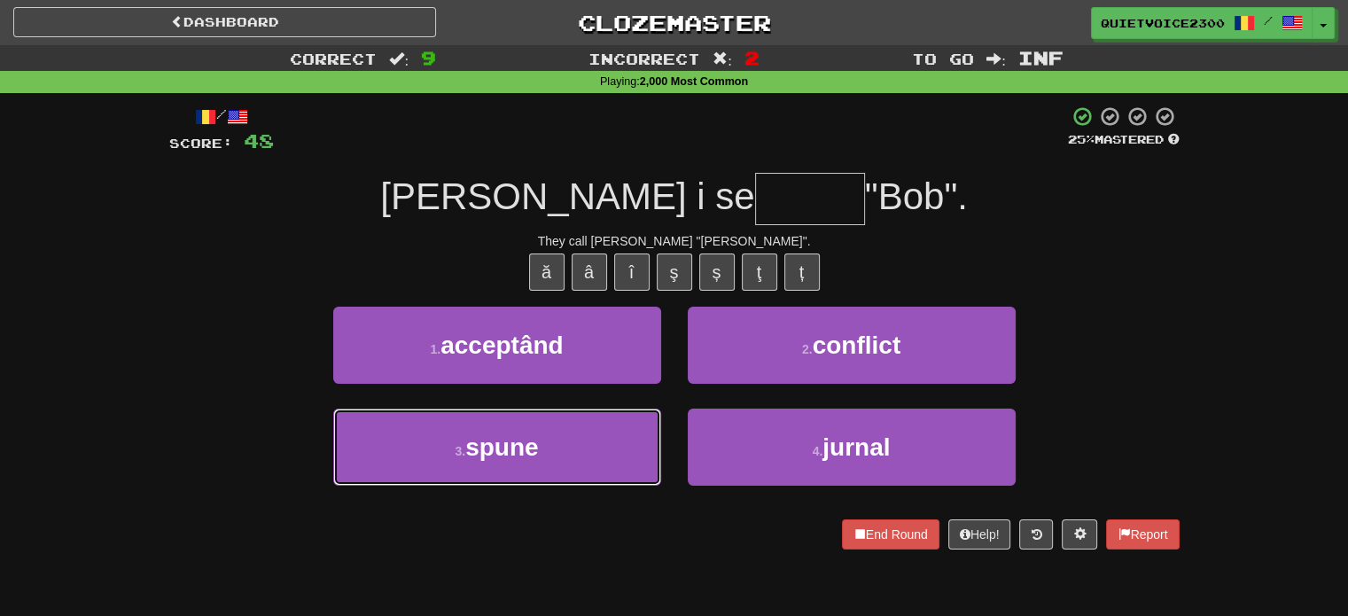
drag, startPoint x: 518, startPoint y: 457, endPoint x: 529, endPoint y: 453, distance: 12.1
click at [519, 456] on span "spune" at bounding box center [501, 447] width 73 height 27
type input "*****"
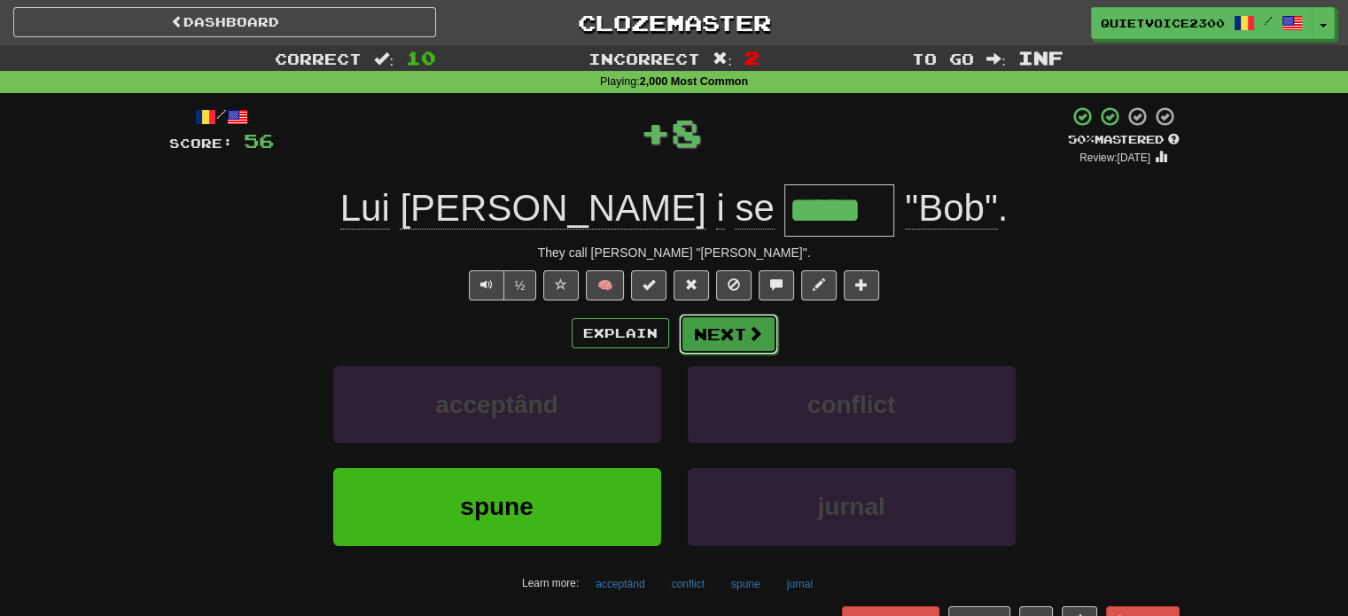
click at [734, 330] on button "Next" at bounding box center [728, 334] width 99 height 41
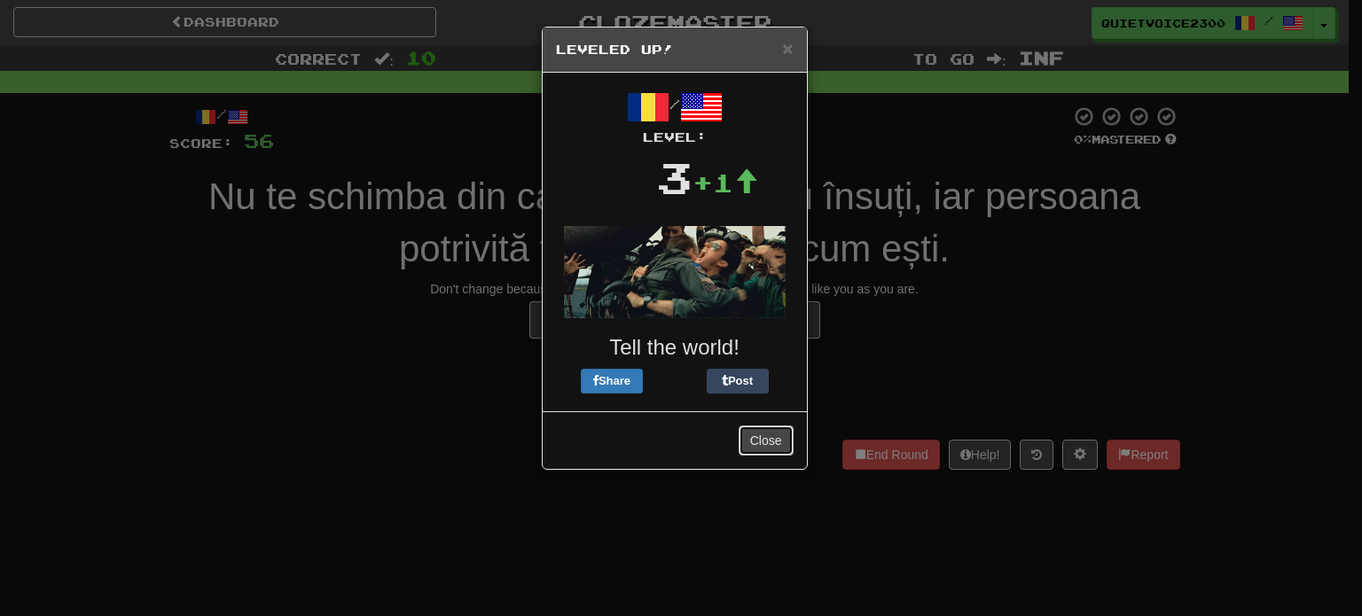
click at [770, 445] on button "Close" at bounding box center [765, 441] width 55 height 30
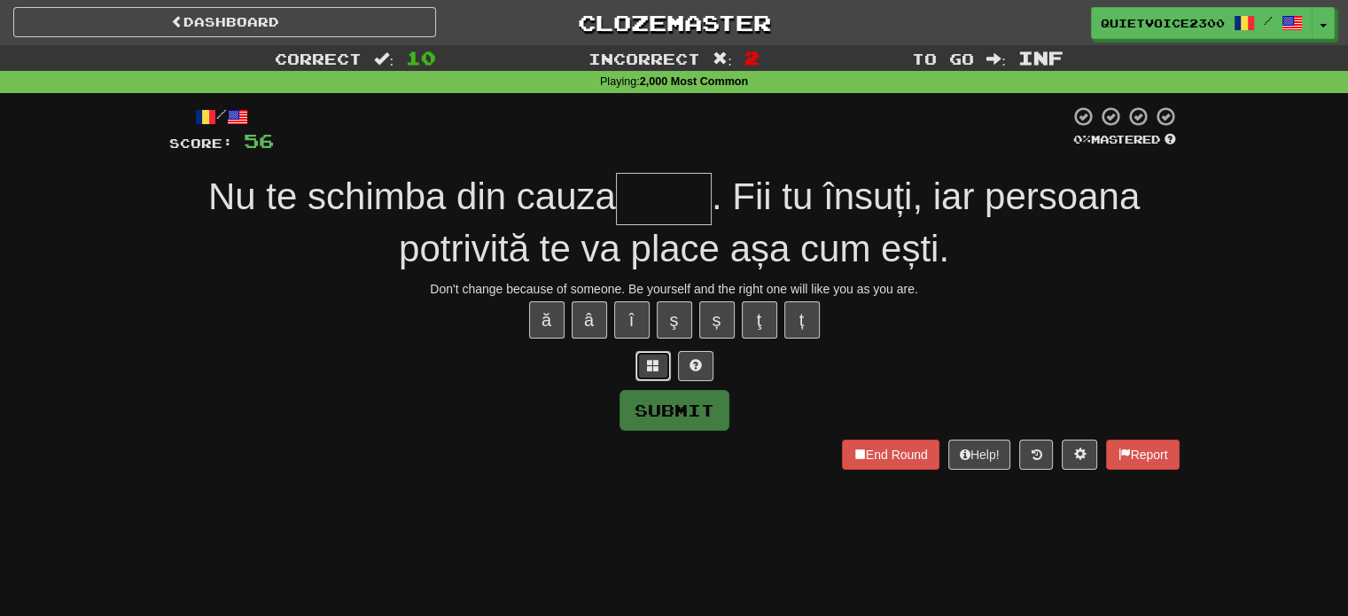
click at [651, 366] on span at bounding box center [653, 365] width 12 height 12
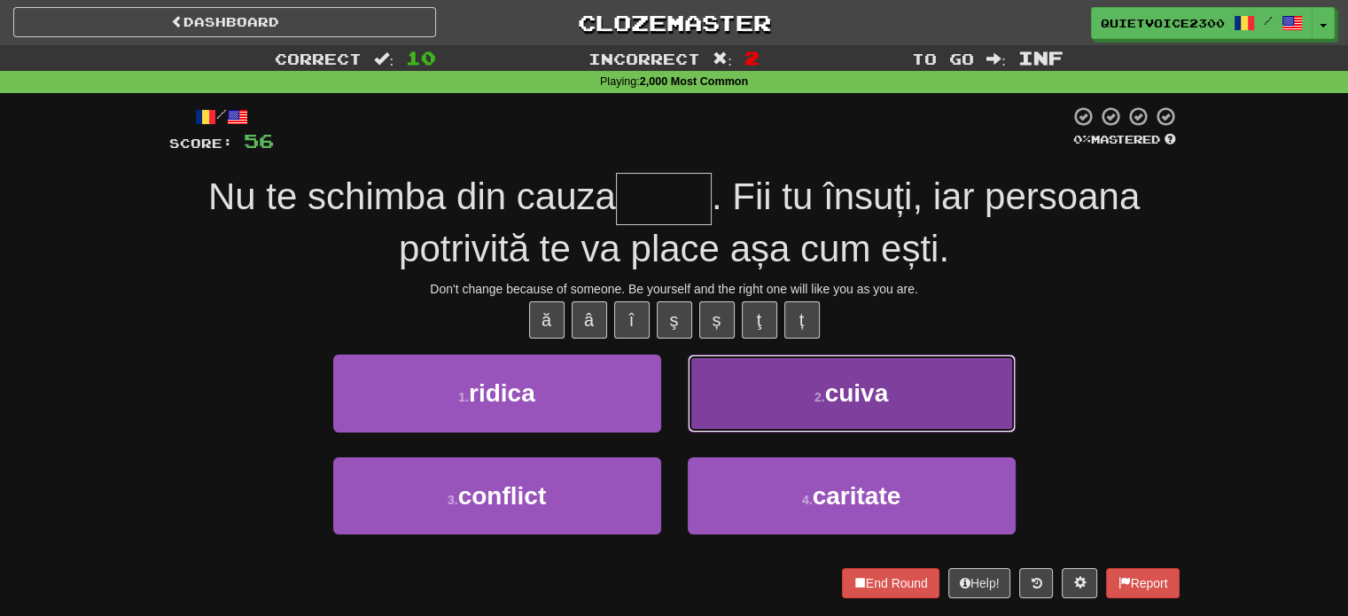
click at [816, 414] on button "2 . cuiva" at bounding box center [852, 393] width 328 height 77
type input "*****"
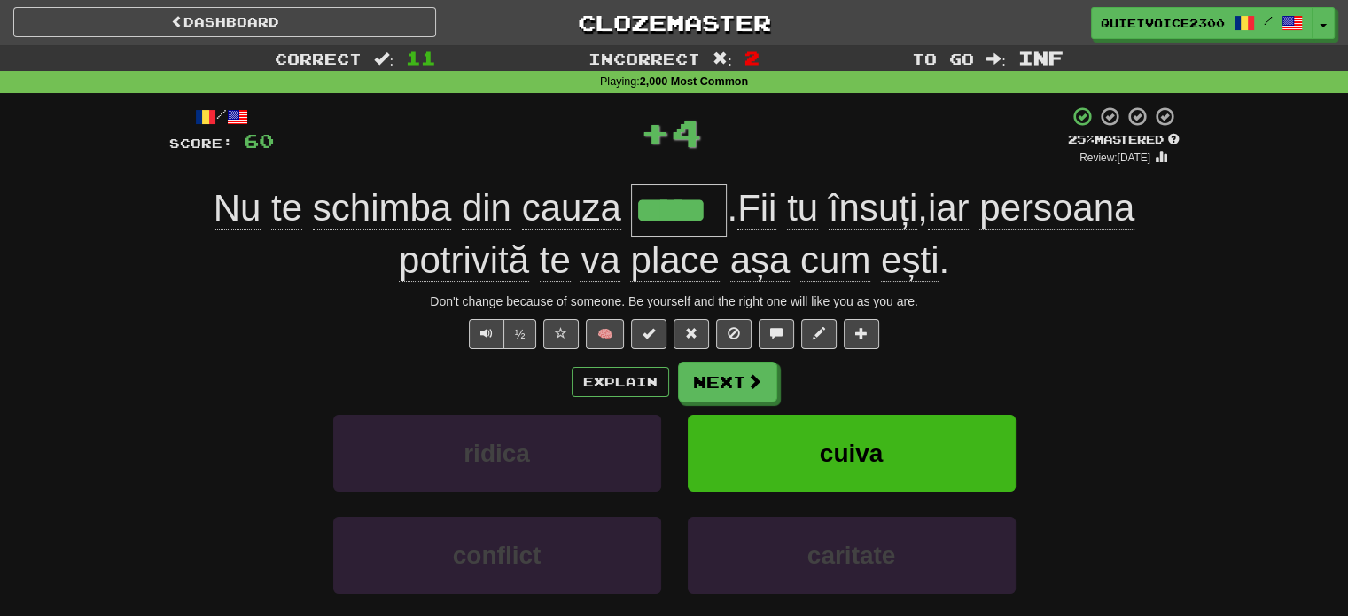
click at [653, 223] on input "*****" at bounding box center [679, 210] width 96 height 52
click at [653, 220] on input "*****" at bounding box center [679, 210] width 96 height 52
click at [655, 215] on input "*****" at bounding box center [679, 210] width 96 height 52
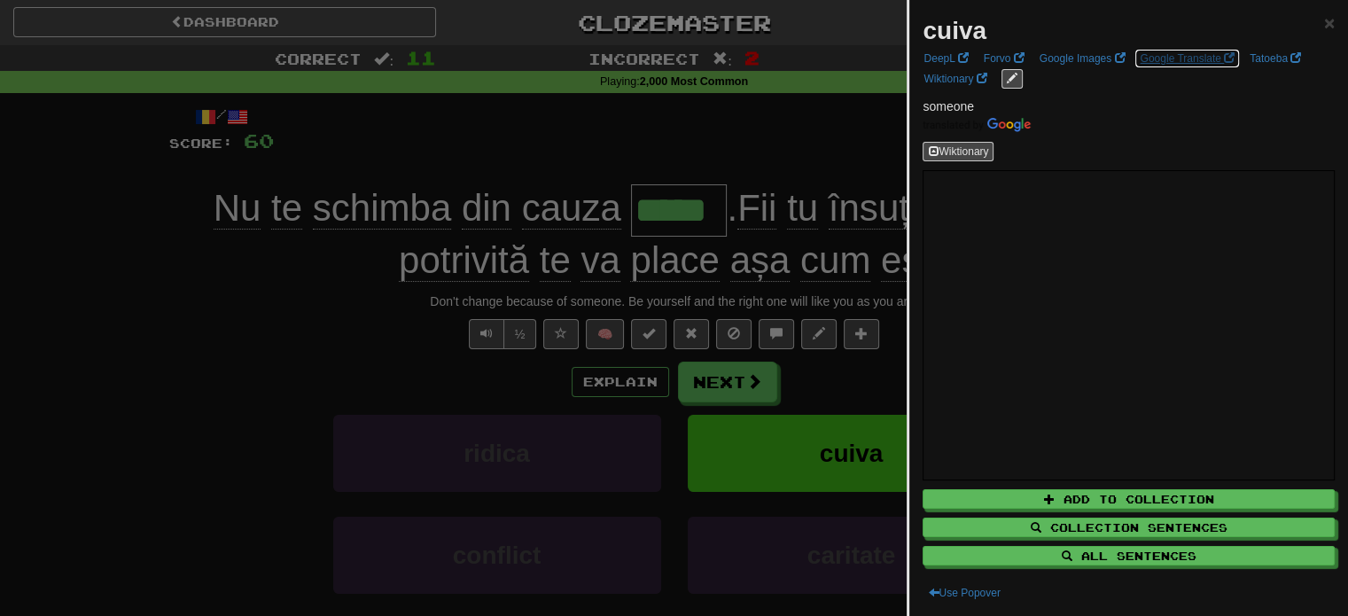
click at [1175, 55] on link "Google Translate" at bounding box center [1187, 59] width 105 height 20
click at [709, 270] on div at bounding box center [674, 308] width 1348 height 616
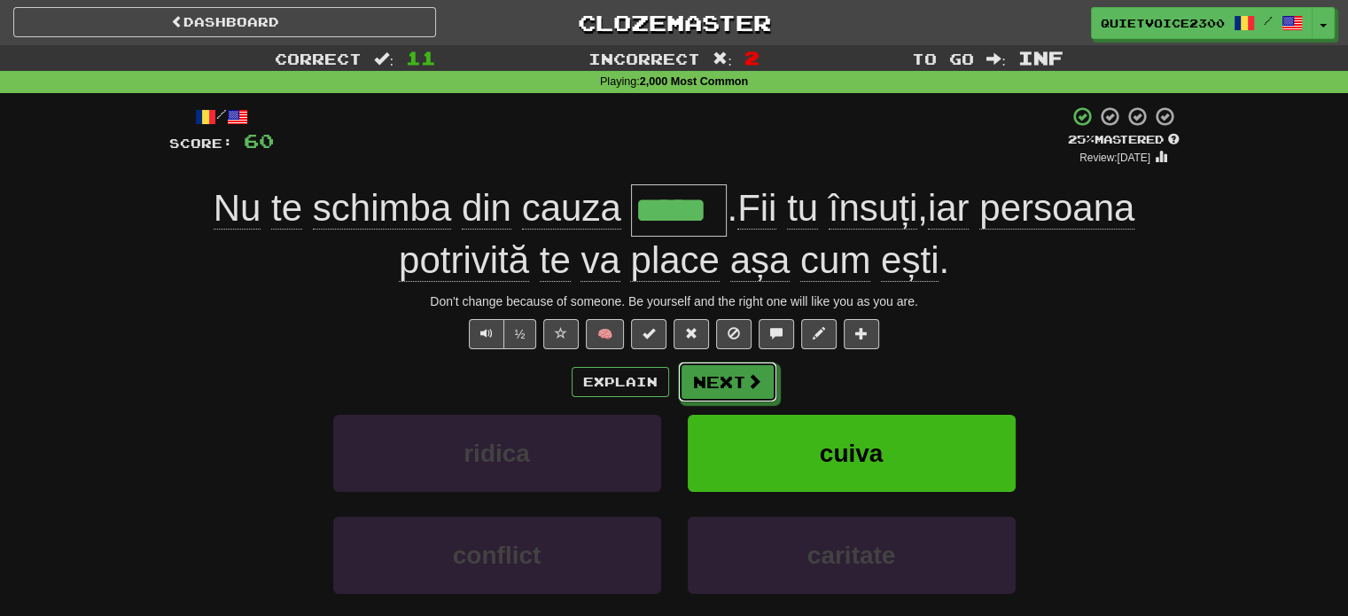
click at [733, 371] on button "Next" at bounding box center [727, 382] width 99 height 41
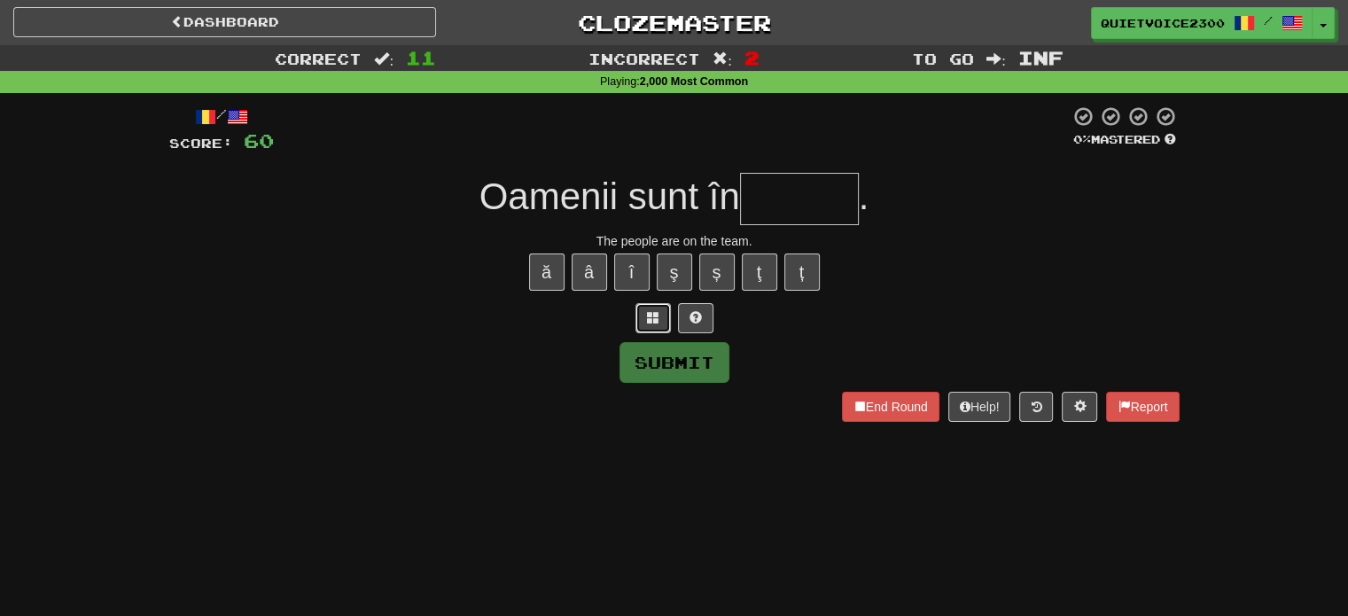
click at [661, 316] on button at bounding box center [653, 318] width 35 height 30
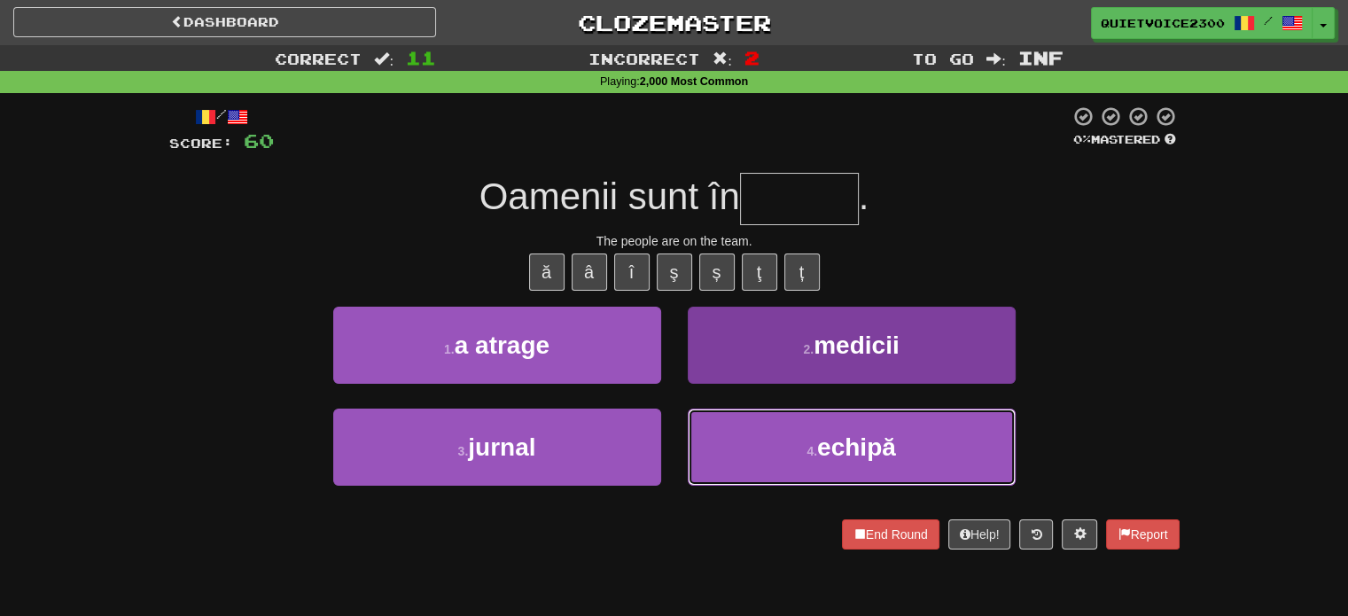
click at [809, 442] on button "4 . echipă" at bounding box center [852, 447] width 328 height 77
type input "******"
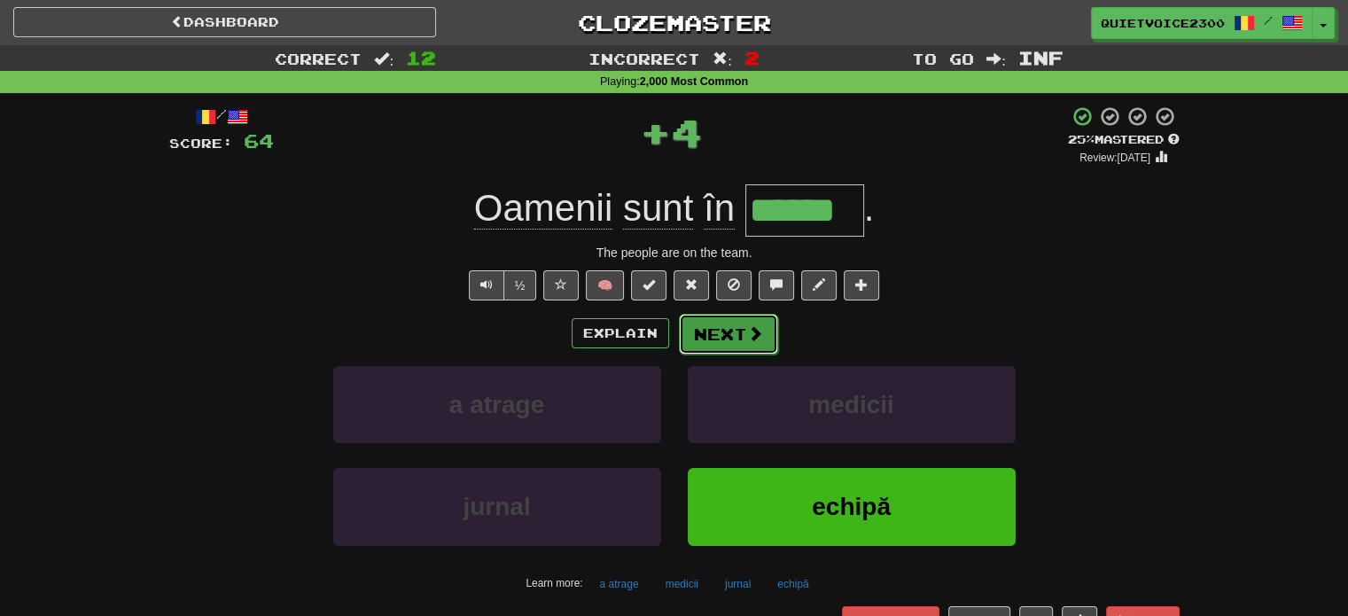
click at [733, 329] on button "Next" at bounding box center [728, 334] width 99 height 41
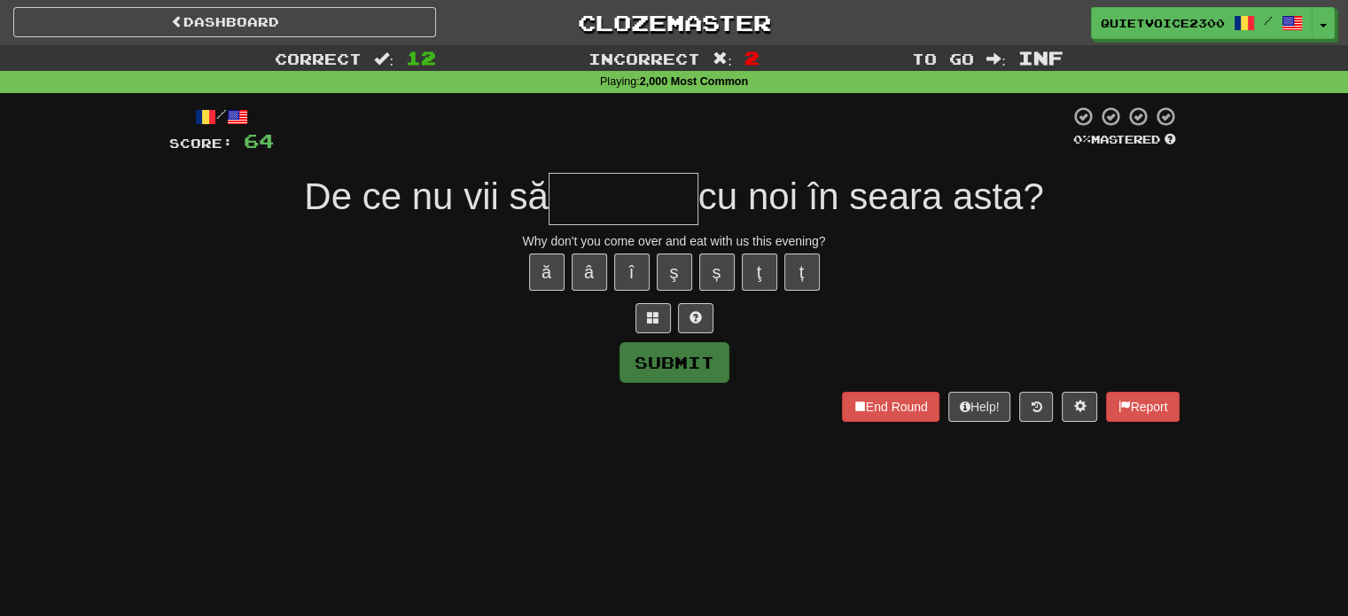
click at [656, 332] on div "/ Score: 64 0 % Mastered De ce nu vii să cu noi în seara asta? Why don't you co…" at bounding box center [674, 263] width 1011 height 316
click at [652, 320] on span at bounding box center [653, 317] width 12 height 12
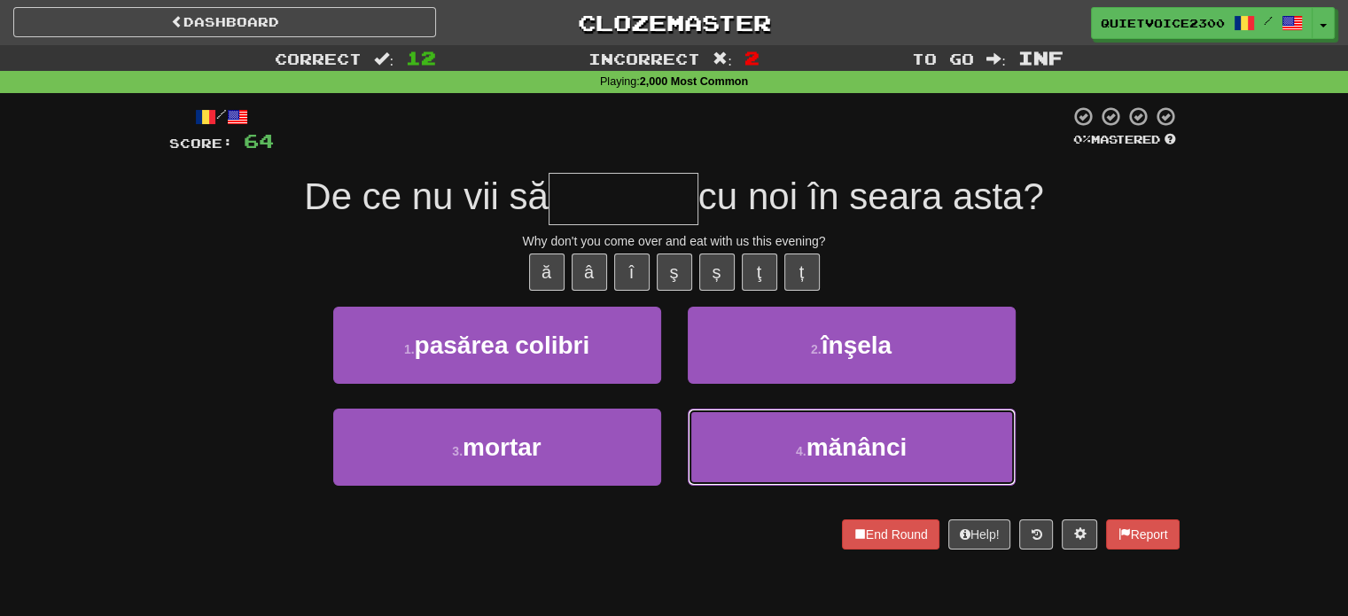
click at [825, 446] on span "mănânci" at bounding box center [857, 447] width 101 height 27
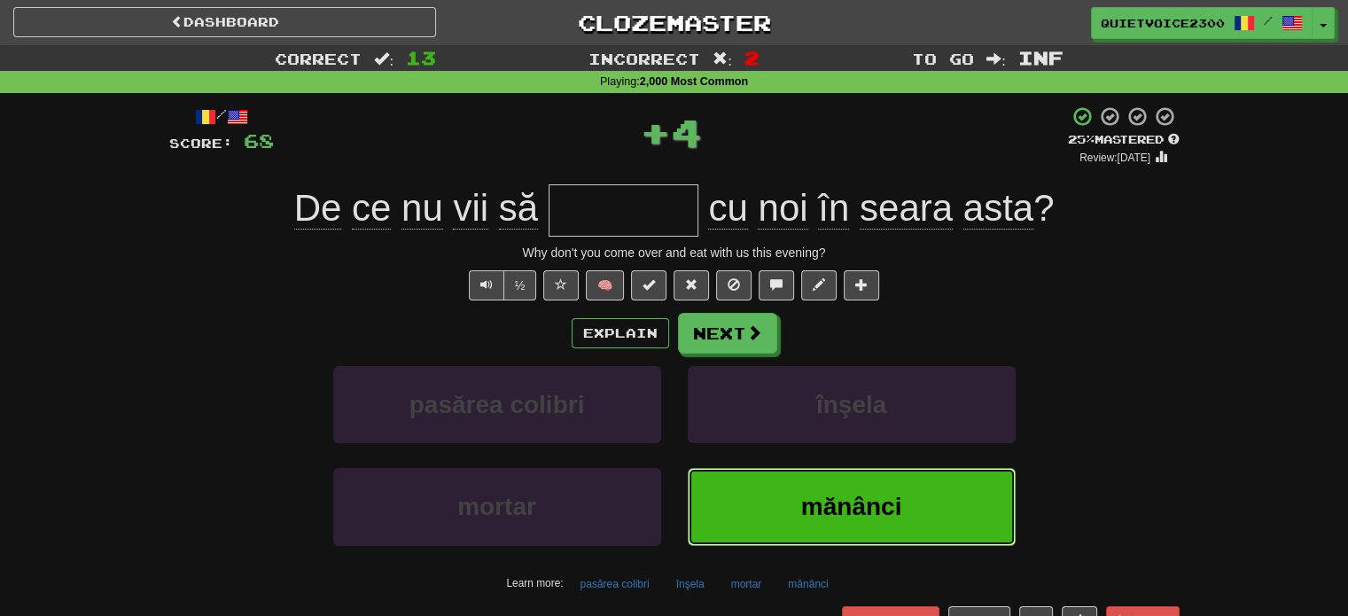
type input "*******"
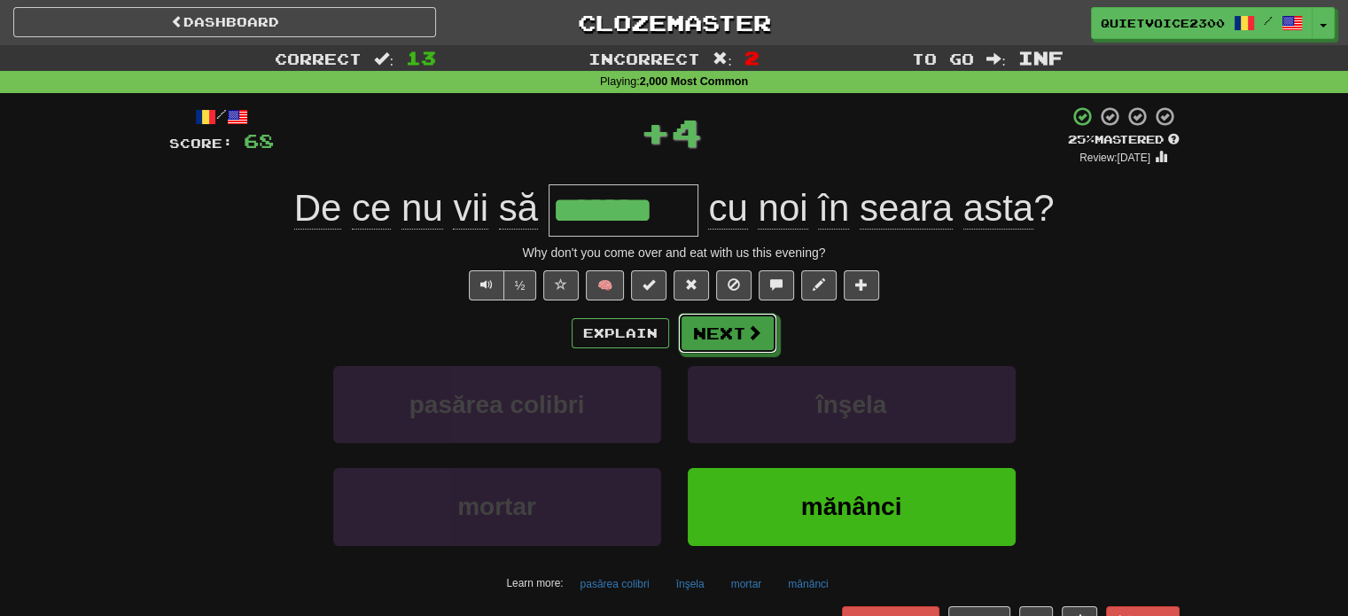
click at [723, 332] on button "Next" at bounding box center [727, 333] width 99 height 41
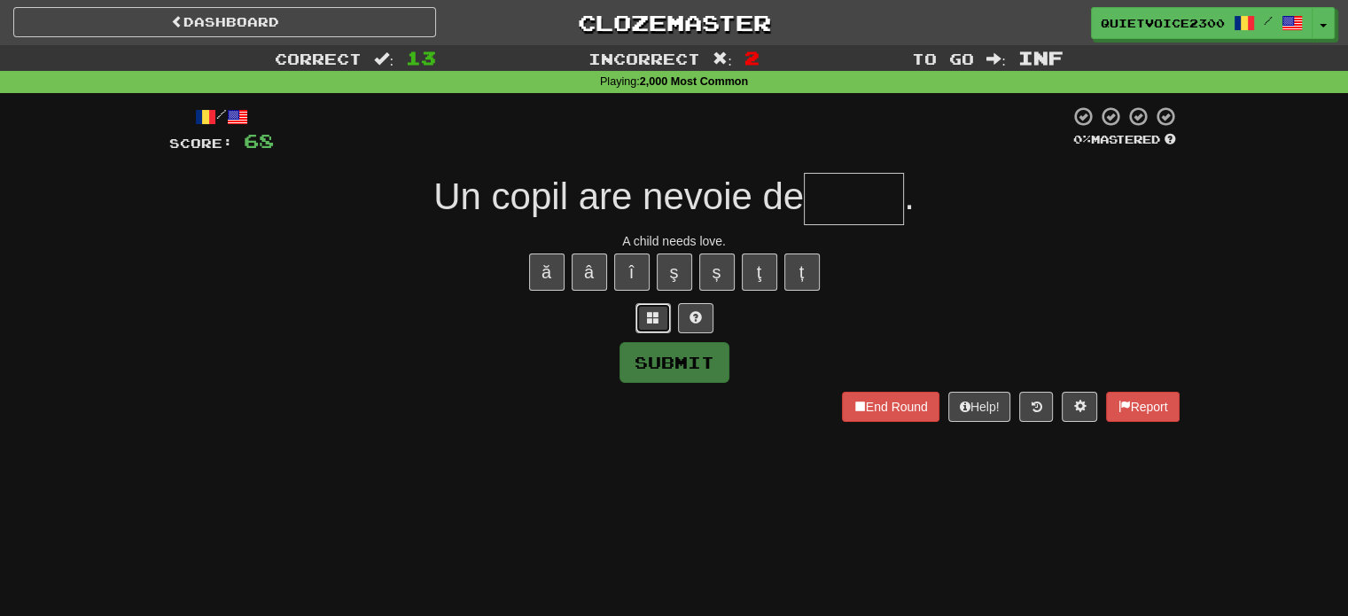
click at [664, 326] on button at bounding box center [653, 318] width 35 height 30
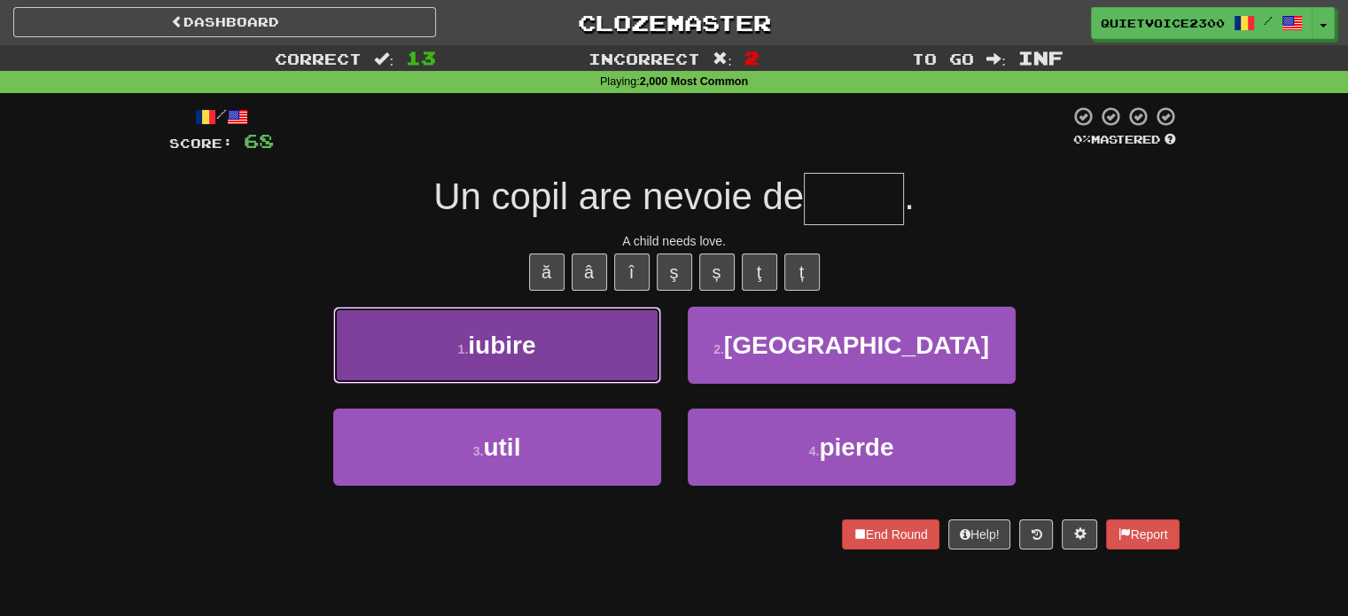
click at [514, 344] on span "iubire" at bounding box center [501, 345] width 67 height 27
type input "******"
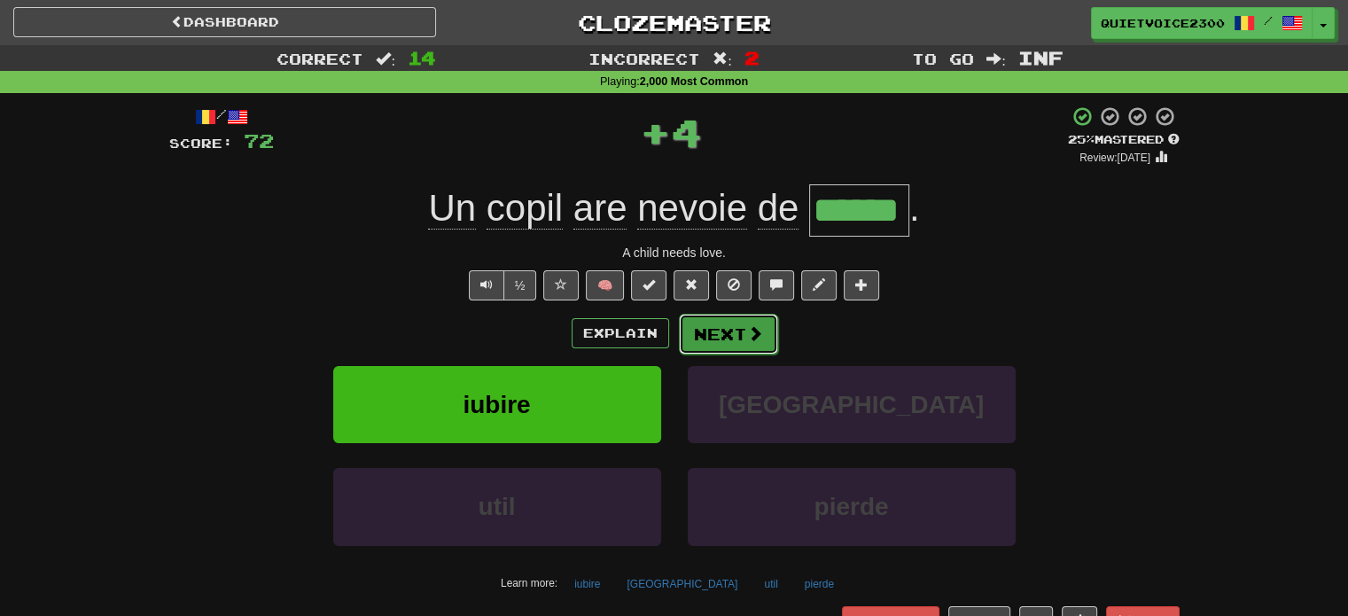
click at [747, 338] on span at bounding box center [755, 333] width 16 height 16
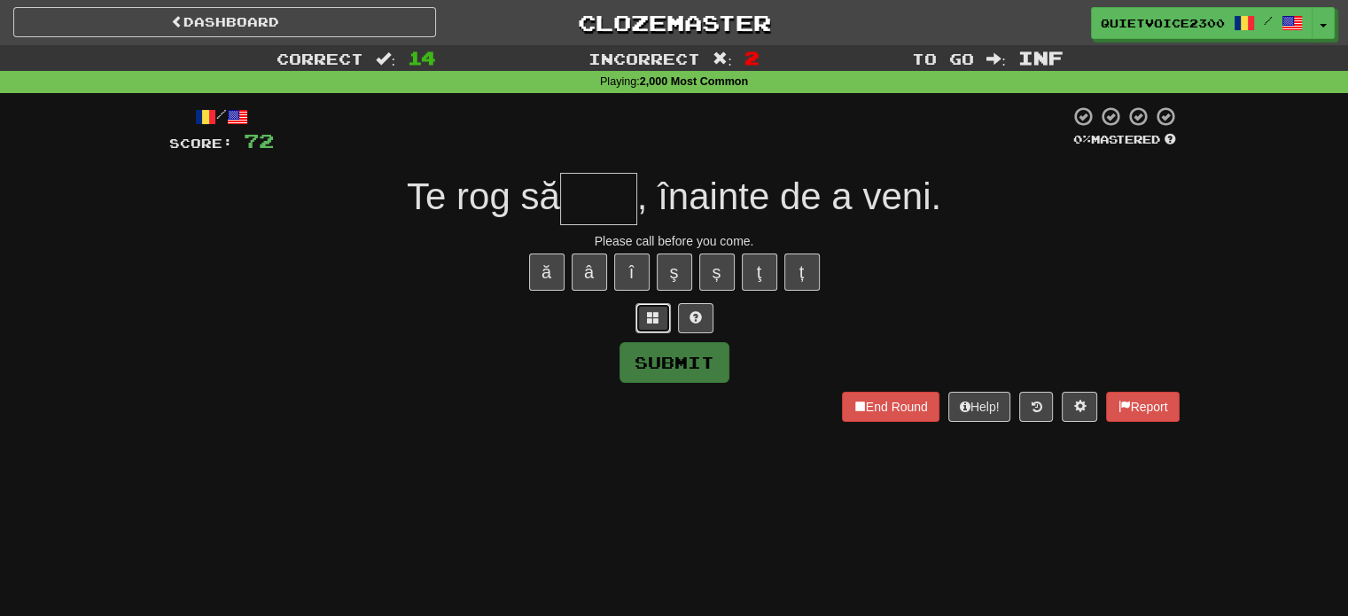
click at [645, 311] on button at bounding box center [653, 318] width 35 height 30
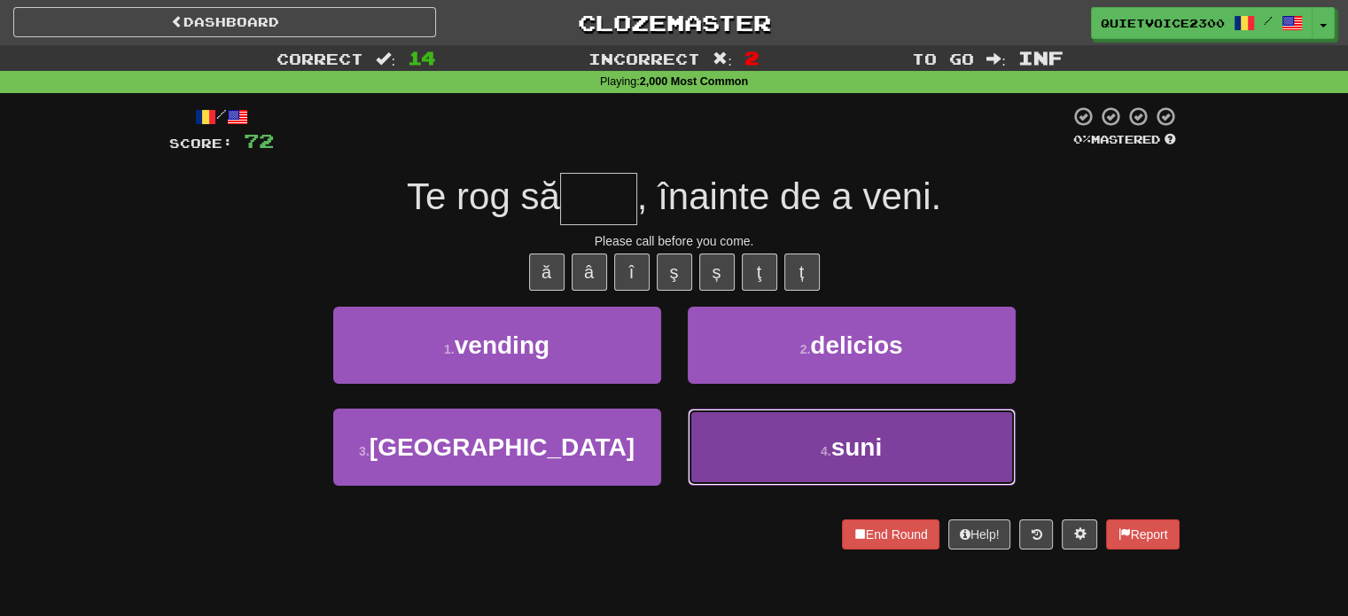
click at [805, 432] on button "4 . suni" at bounding box center [852, 447] width 328 height 77
type input "****"
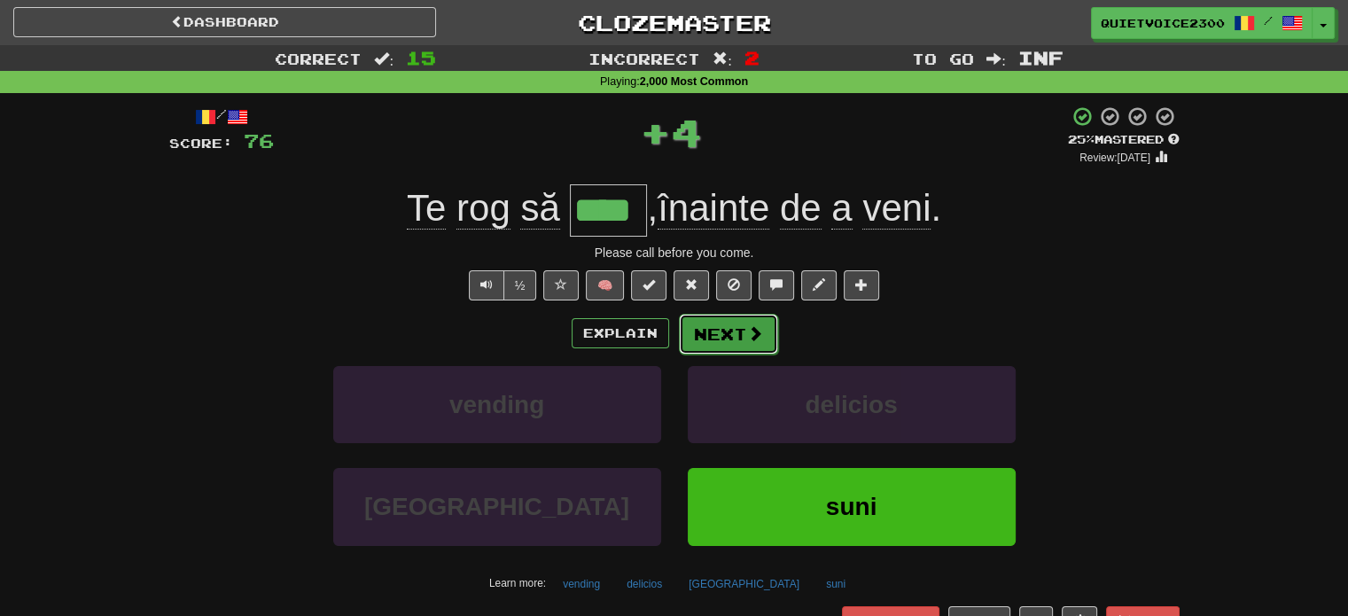
click at [724, 336] on button "Next" at bounding box center [728, 334] width 99 height 41
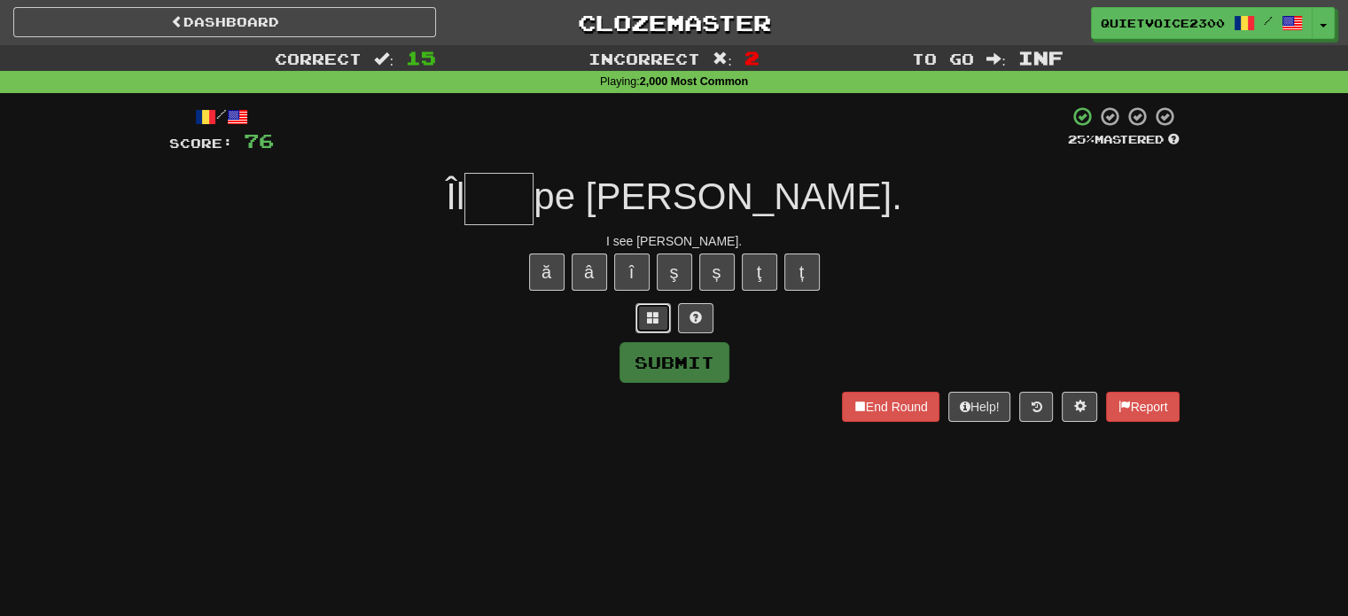
click at [660, 316] on button at bounding box center [653, 318] width 35 height 30
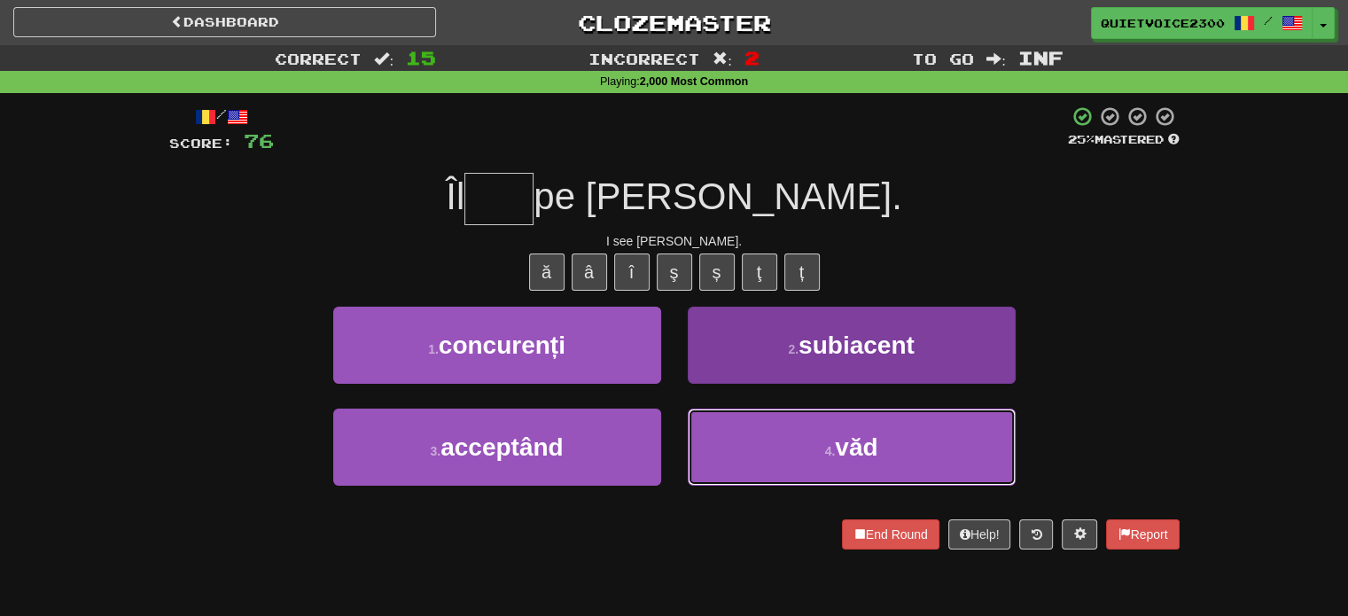
click at [756, 414] on button "4 . văd" at bounding box center [852, 447] width 328 height 77
type input "***"
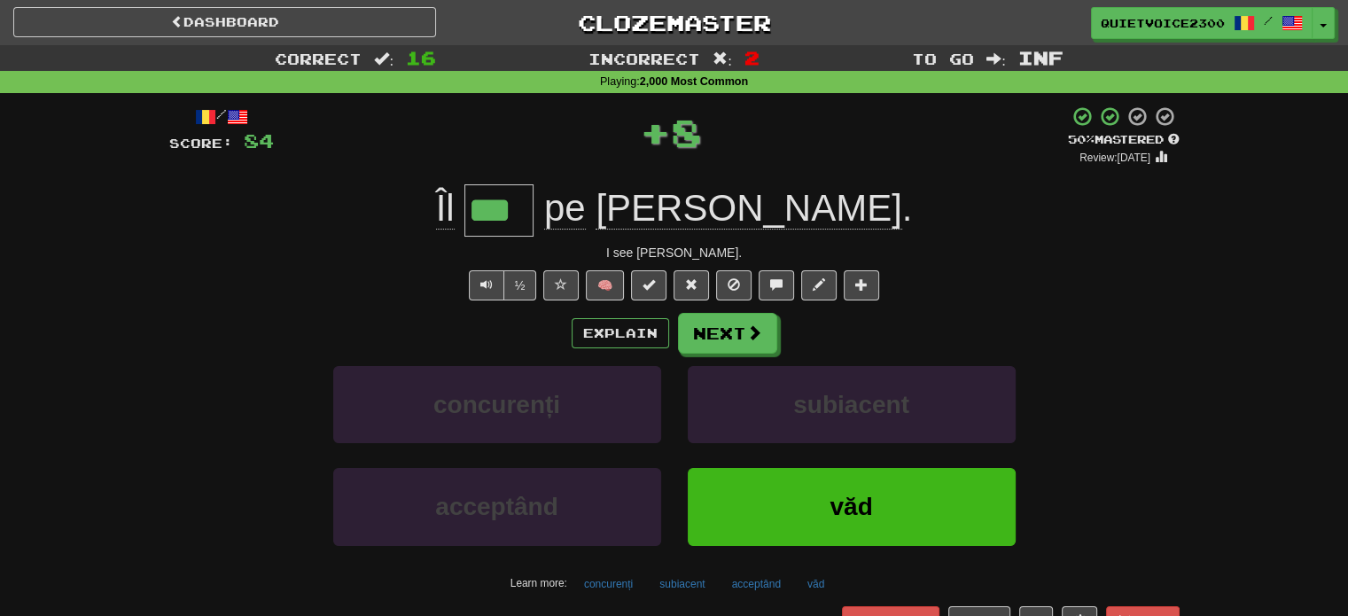
click at [738, 309] on div "/ Score: 84 + 8 50 % Mastered Review: 2025-10-24 Îl *** pe Dan . I see Dan. ½ 🧠…" at bounding box center [674, 384] width 1011 height 559
click at [729, 332] on button "Next" at bounding box center [727, 333] width 99 height 41
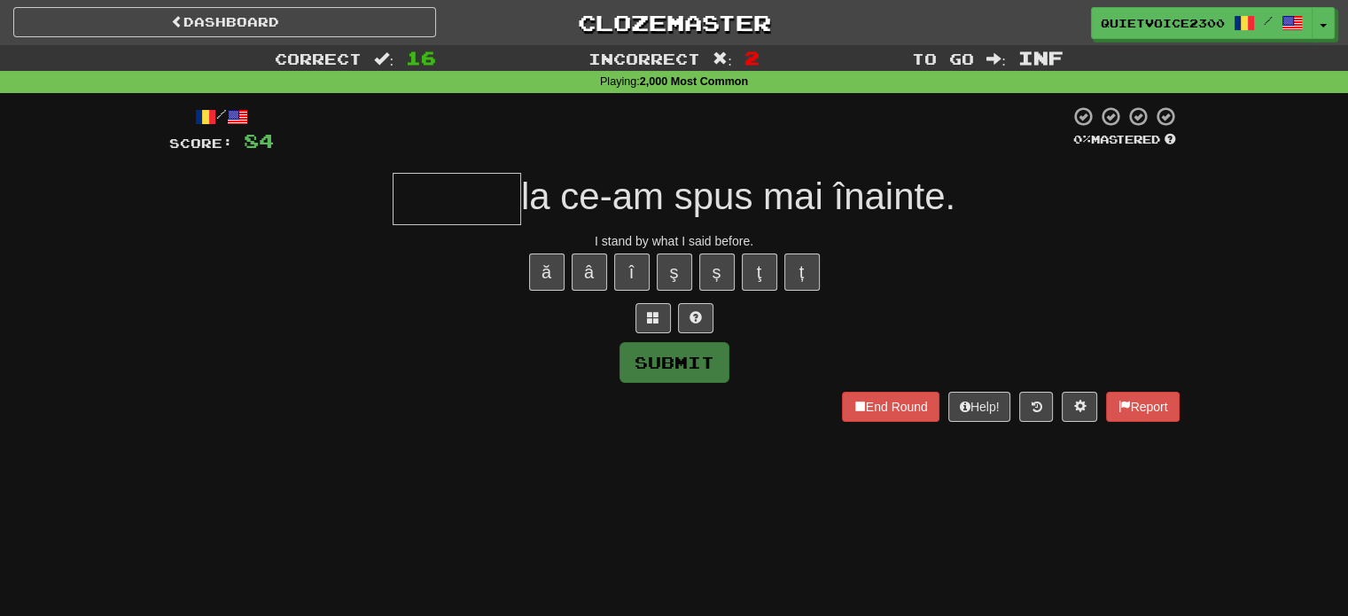
click at [676, 240] on div "I stand by what I said before." at bounding box center [674, 241] width 1011 height 18
click at [982, 258] on div "ă â î ş ș ţ ț" at bounding box center [674, 272] width 1011 height 44
click at [653, 318] on span at bounding box center [653, 317] width 12 height 12
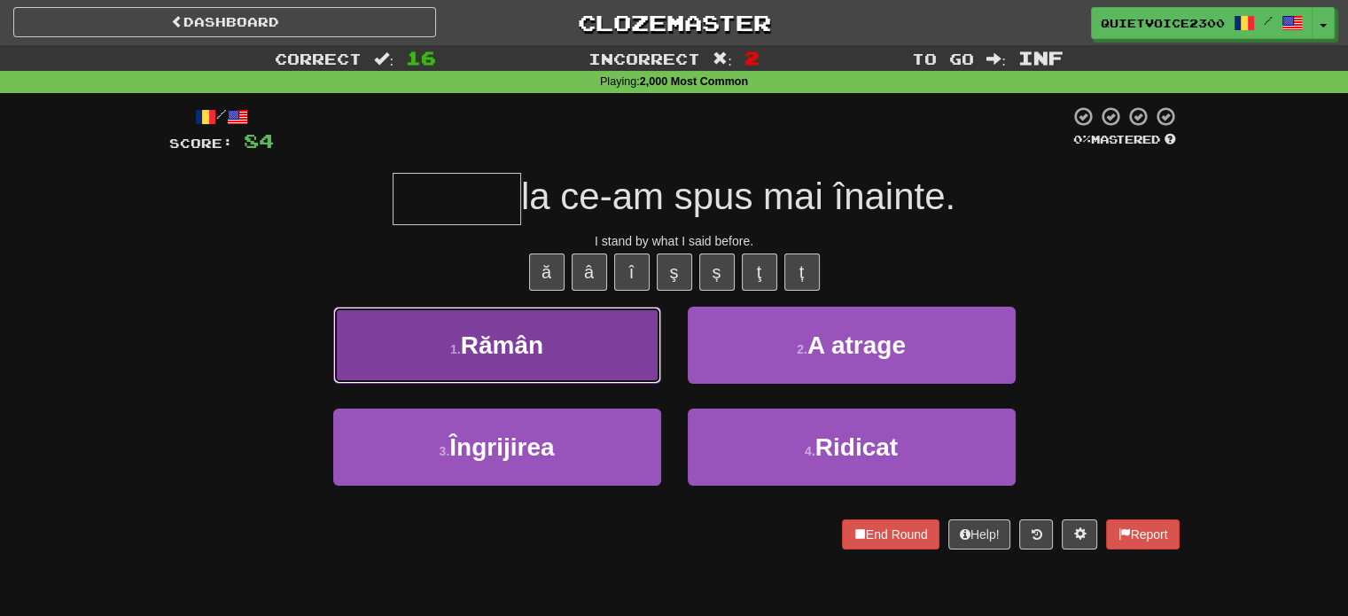
click at [456, 360] on button "1 . Rămân" at bounding box center [497, 345] width 328 height 77
type input "*****"
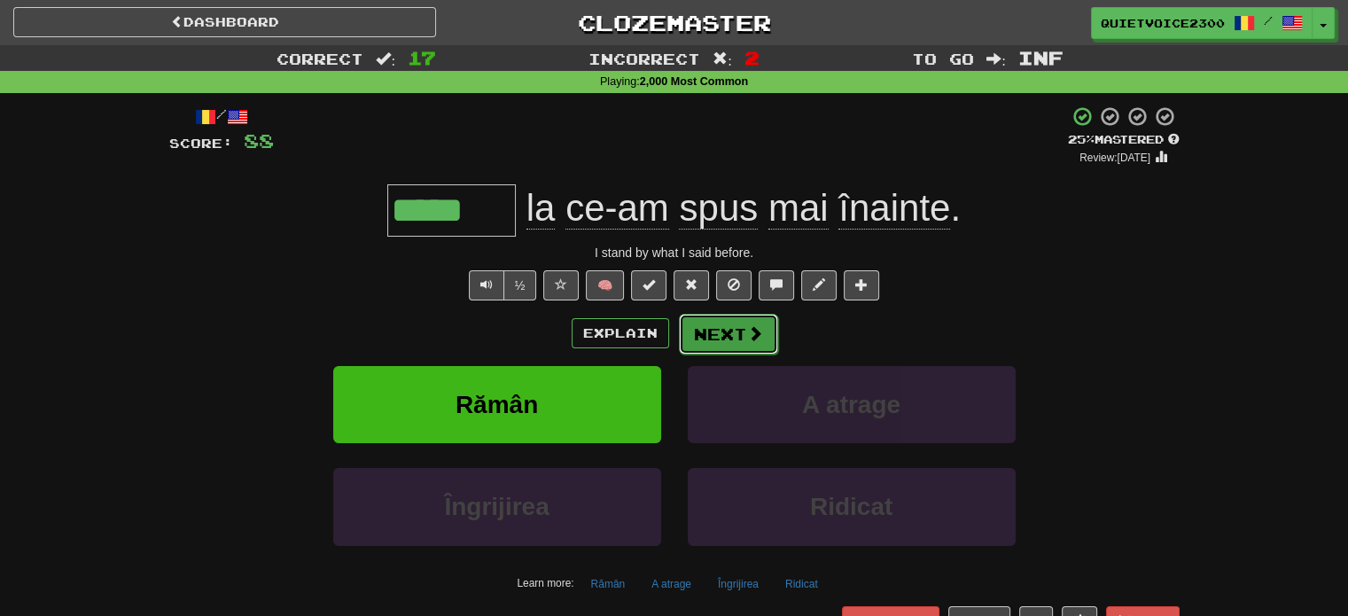
click at [727, 326] on button "Next" at bounding box center [728, 334] width 99 height 41
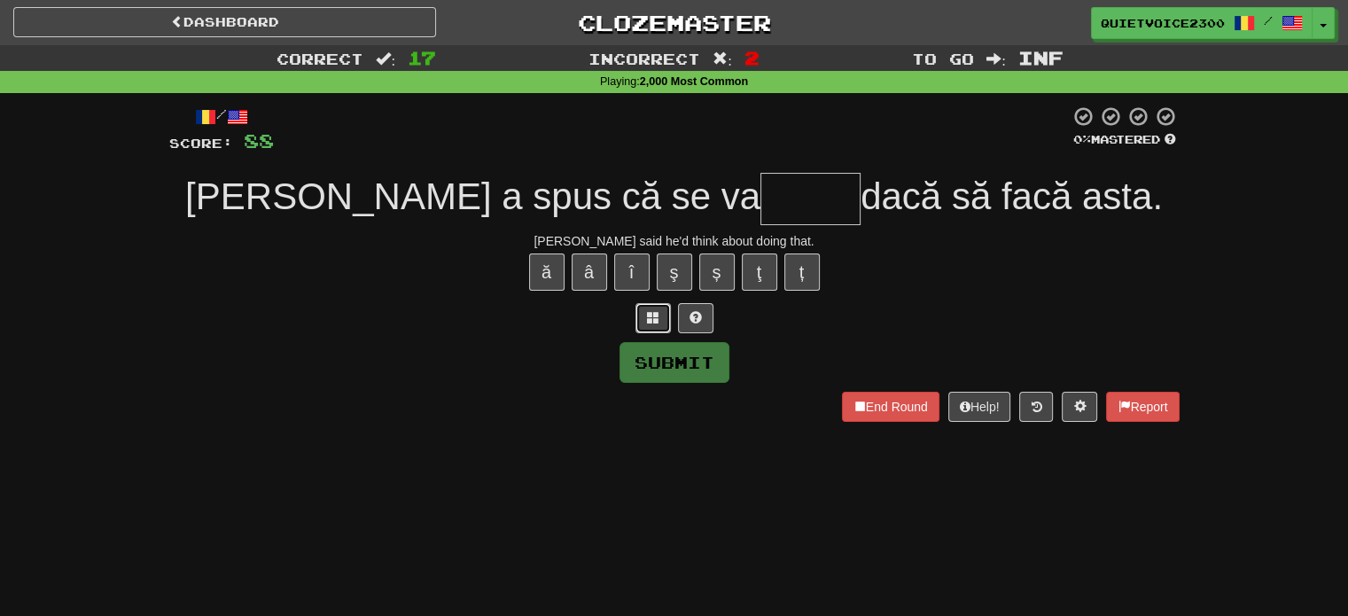
click at [651, 324] on button at bounding box center [653, 318] width 35 height 30
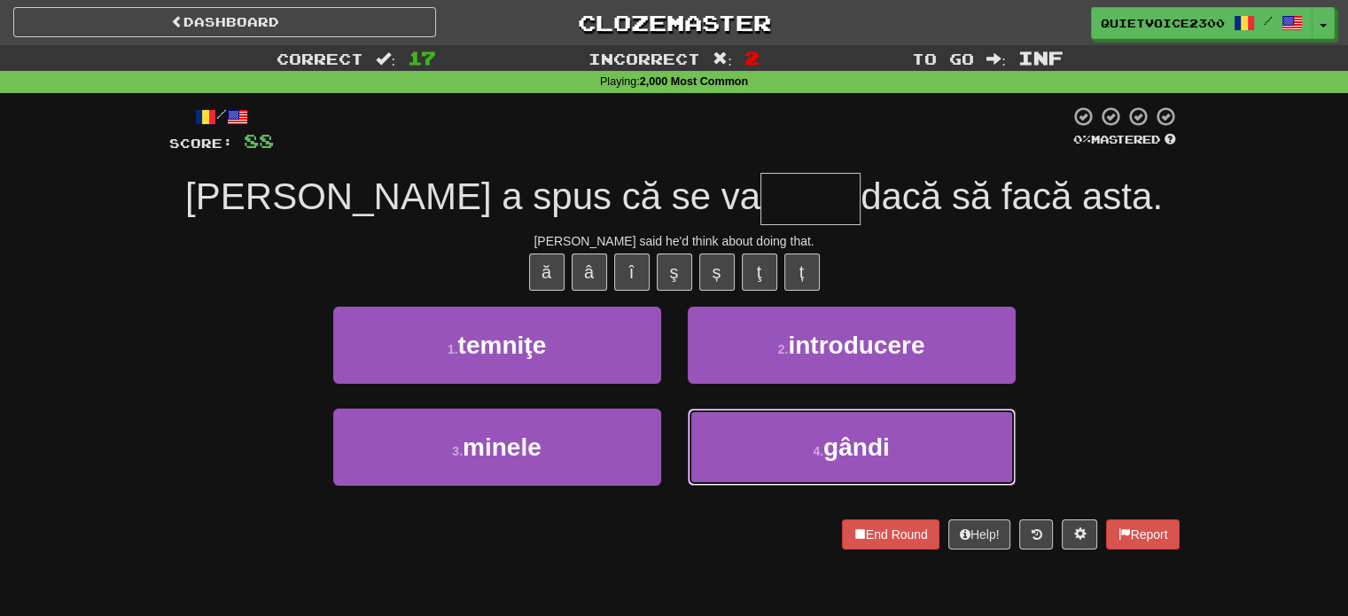
click at [895, 453] on button "4 . gândi" at bounding box center [852, 447] width 328 height 77
type input "*****"
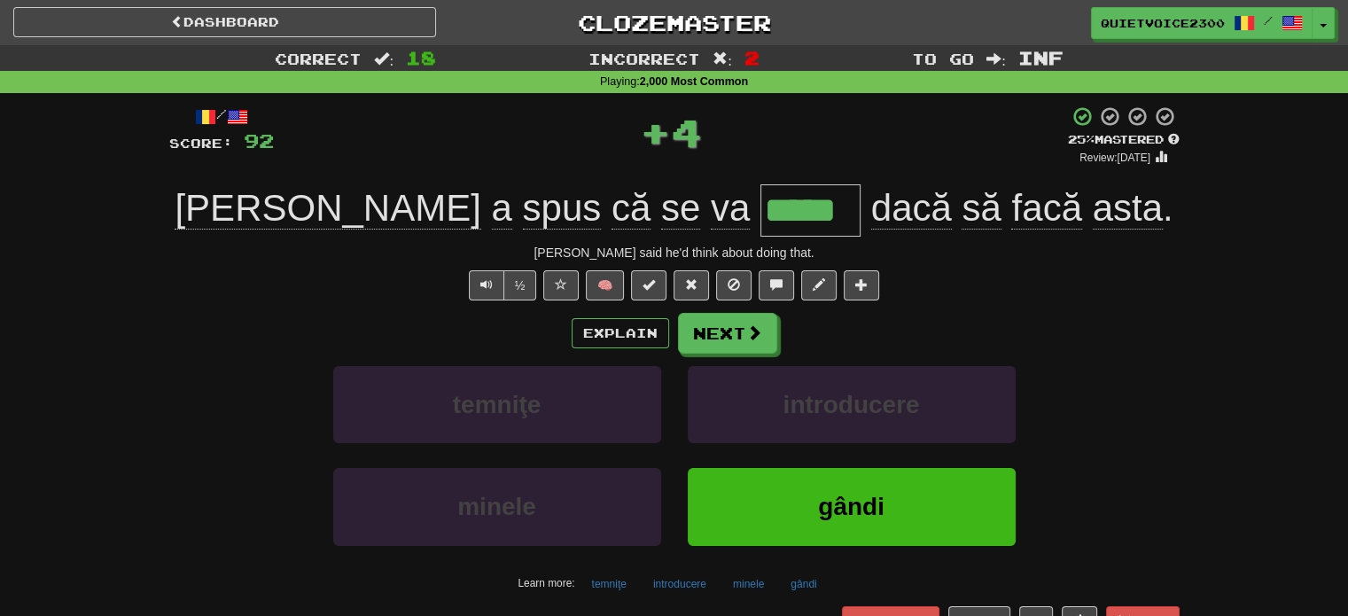
click at [730, 357] on div "Explain Next temniţe introducere minele gândi Learn more: temniţe introducere m…" at bounding box center [674, 455] width 1011 height 285
click at [722, 341] on button "Next" at bounding box center [728, 334] width 99 height 41
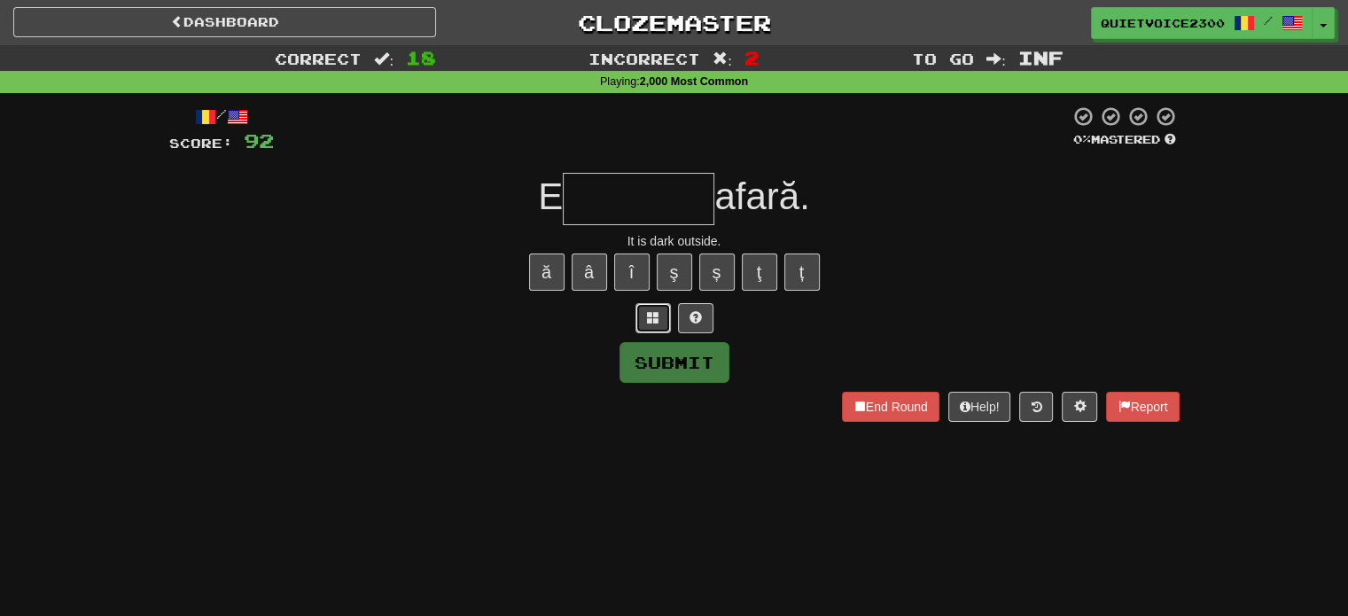
click at [660, 325] on button at bounding box center [653, 318] width 35 height 30
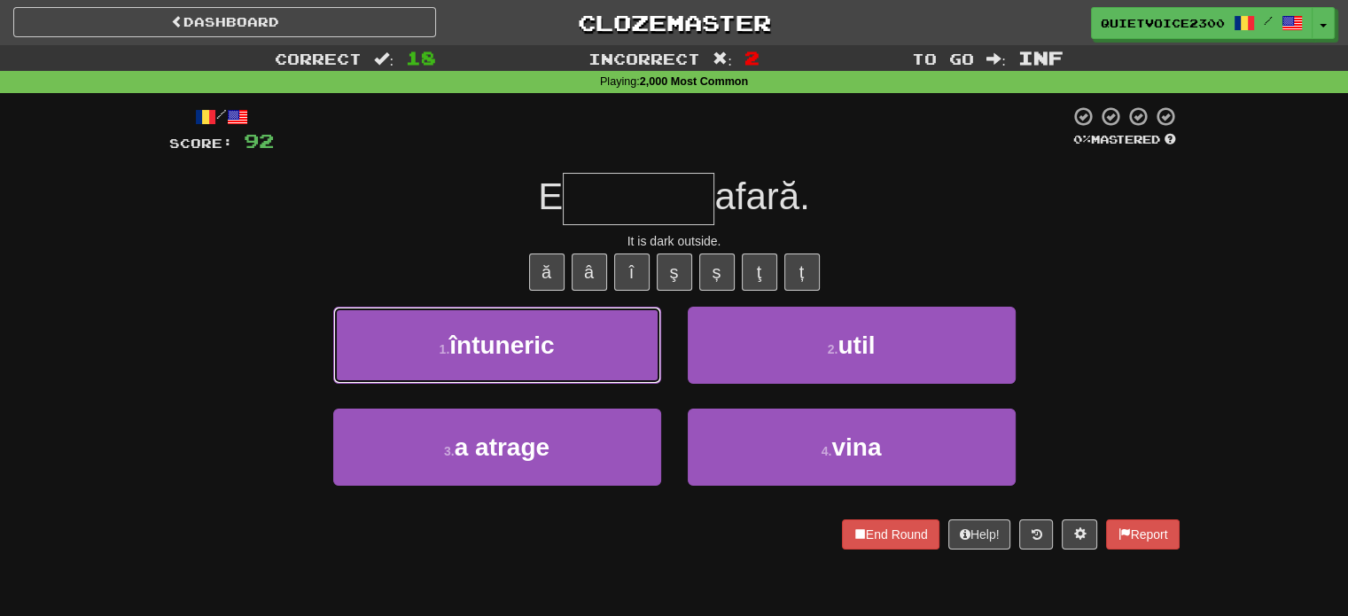
click at [565, 357] on button "1 . întuneric" at bounding box center [497, 345] width 328 height 77
type input "*********"
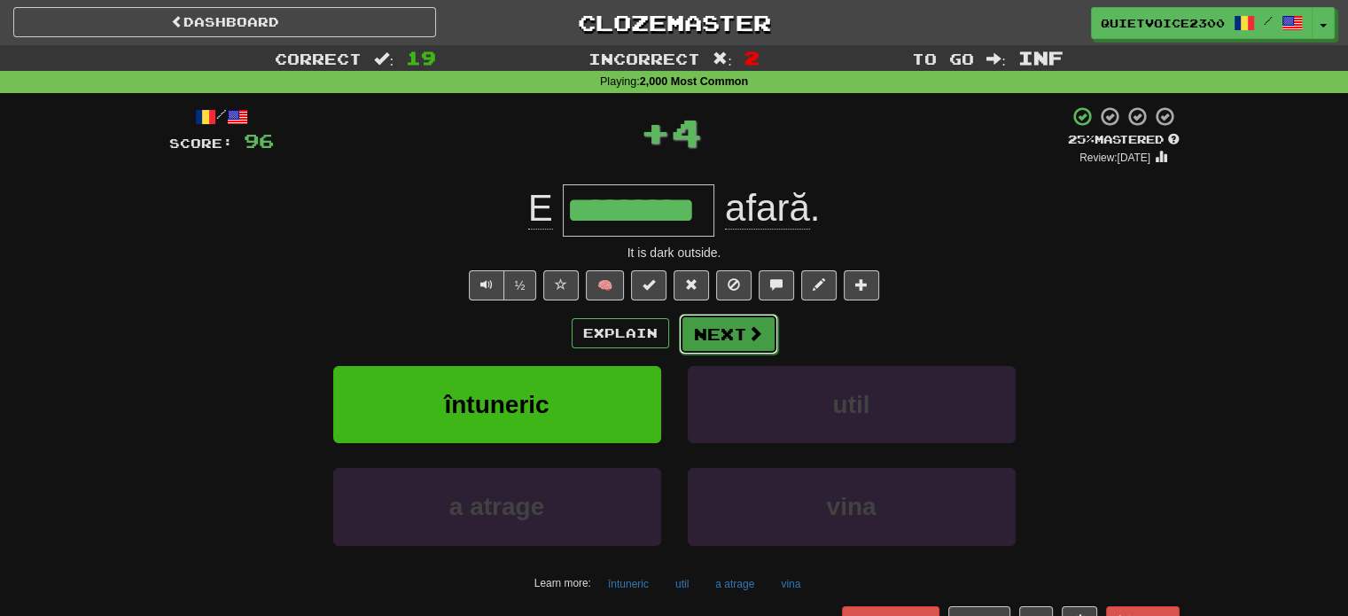
click at [721, 339] on button "Next" at bounding box center [728, 334] width 99 height 41
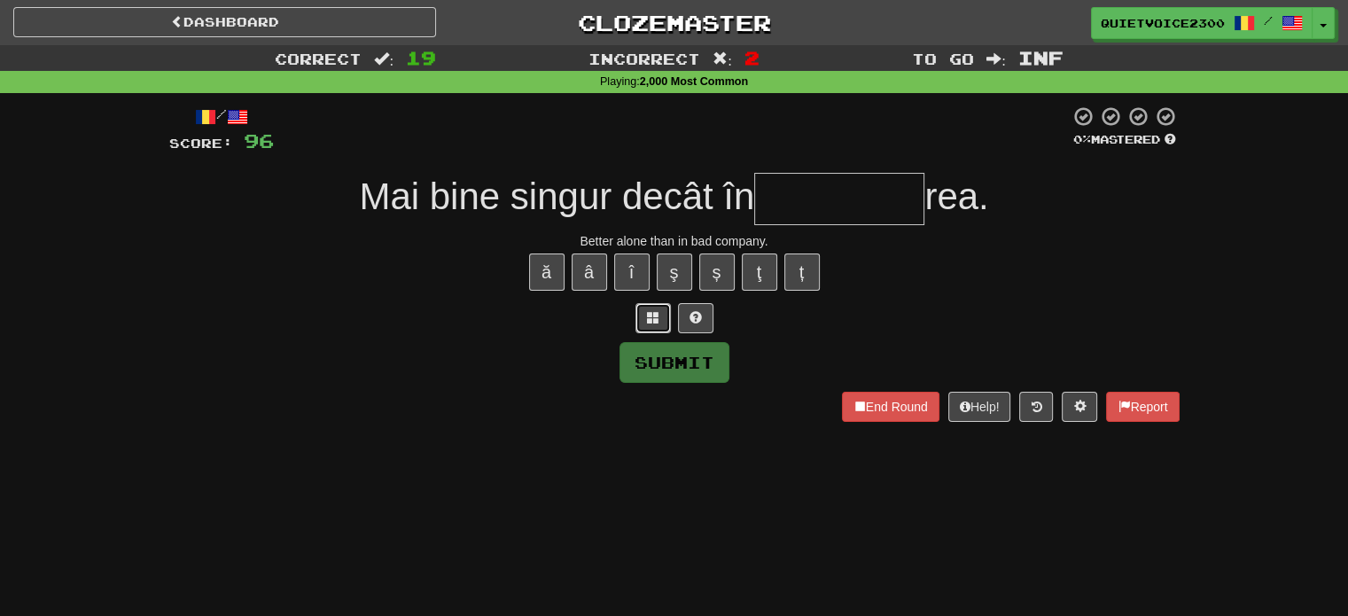
click at [645, 313] on button at bounding box center [653, 318] width 35 height 30
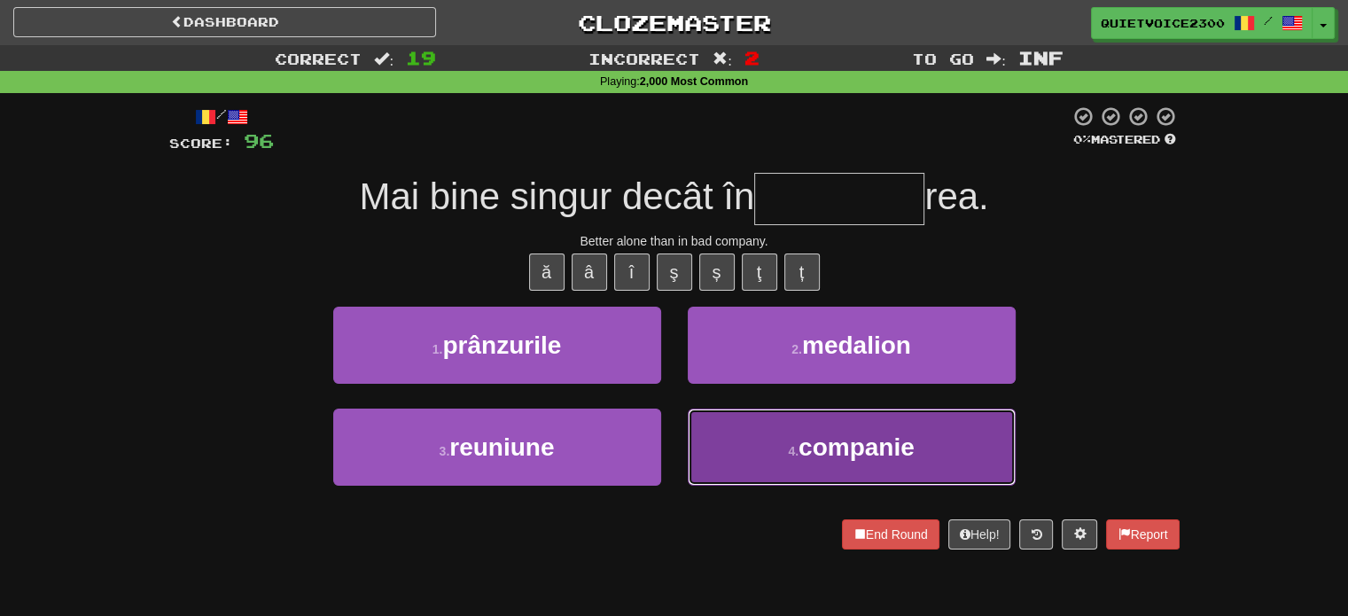
click at [887, 442] on span "companie" at bounding box center [857, 447] width 116 height 27
type input "********"
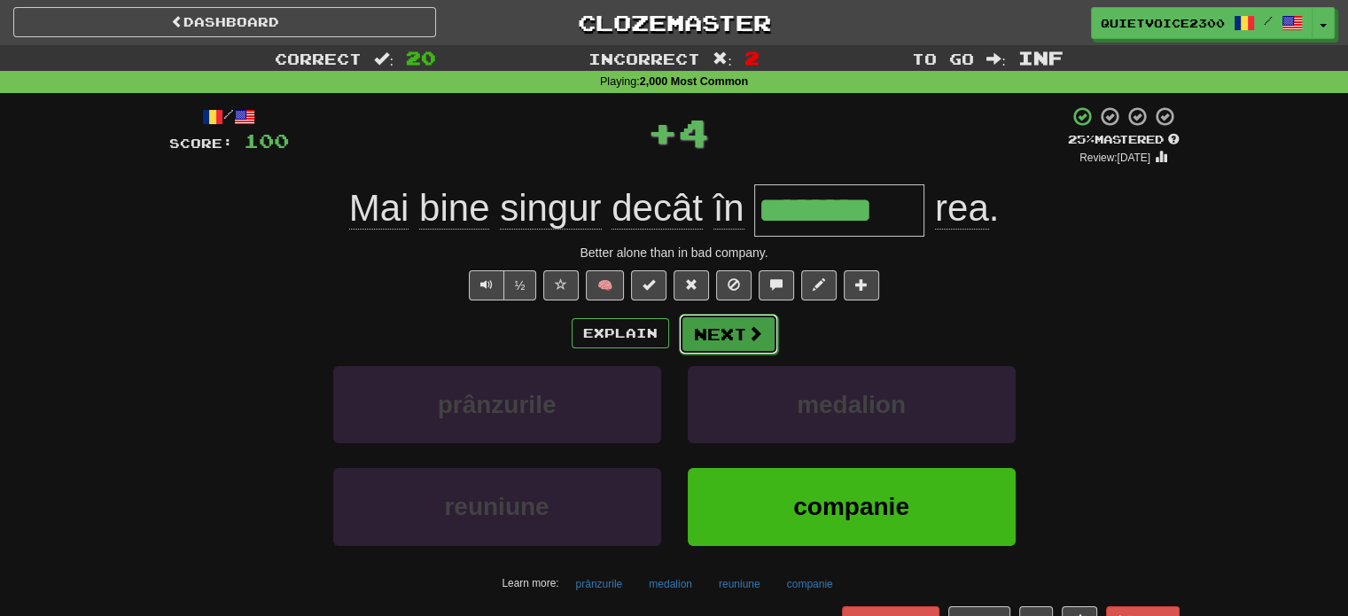
click at [715, 326] on button "Next" at bounding box center [728, 334] width 99 height 41
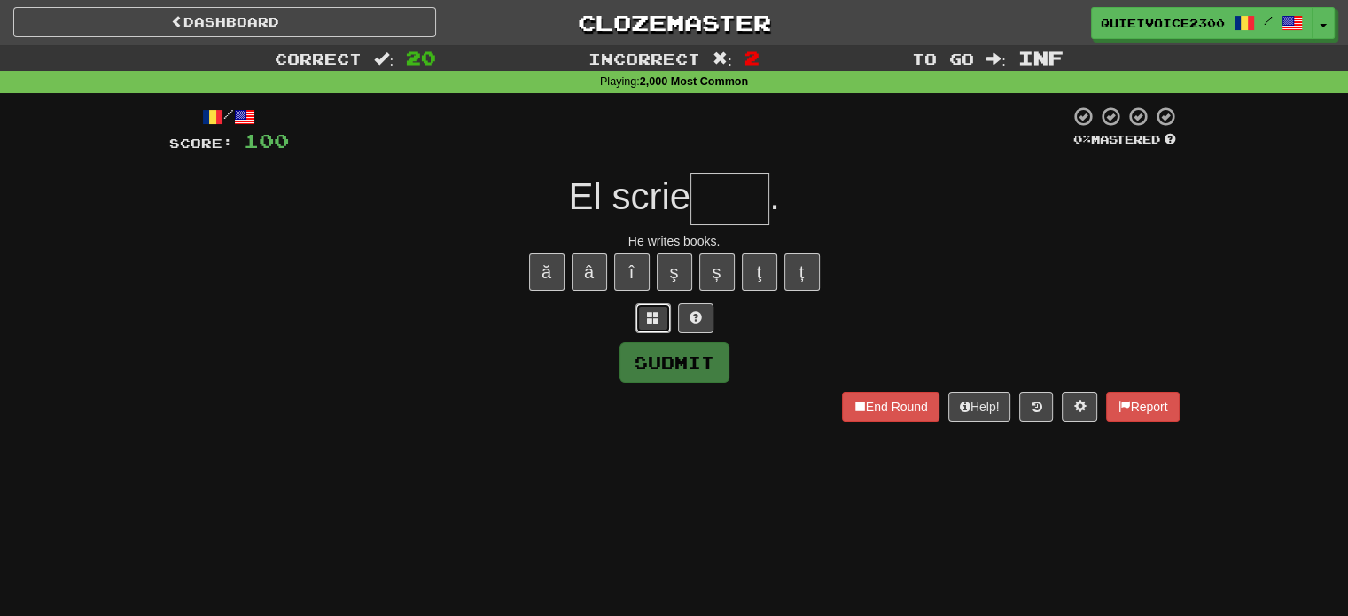
click at [661, 319] on button at bounding box center [653, 318] width 35 height 30
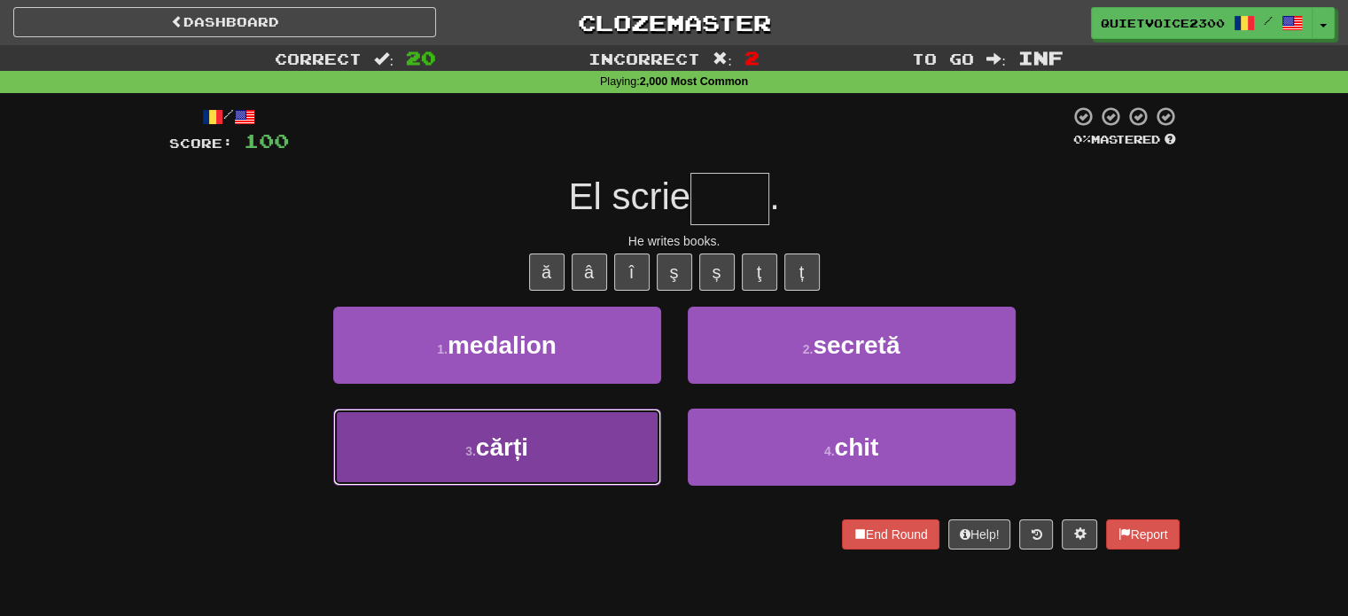
click at [557, 461] on button "3 . cărți" at bounding box center [497, 447] width 328 height 77
type input "*****"
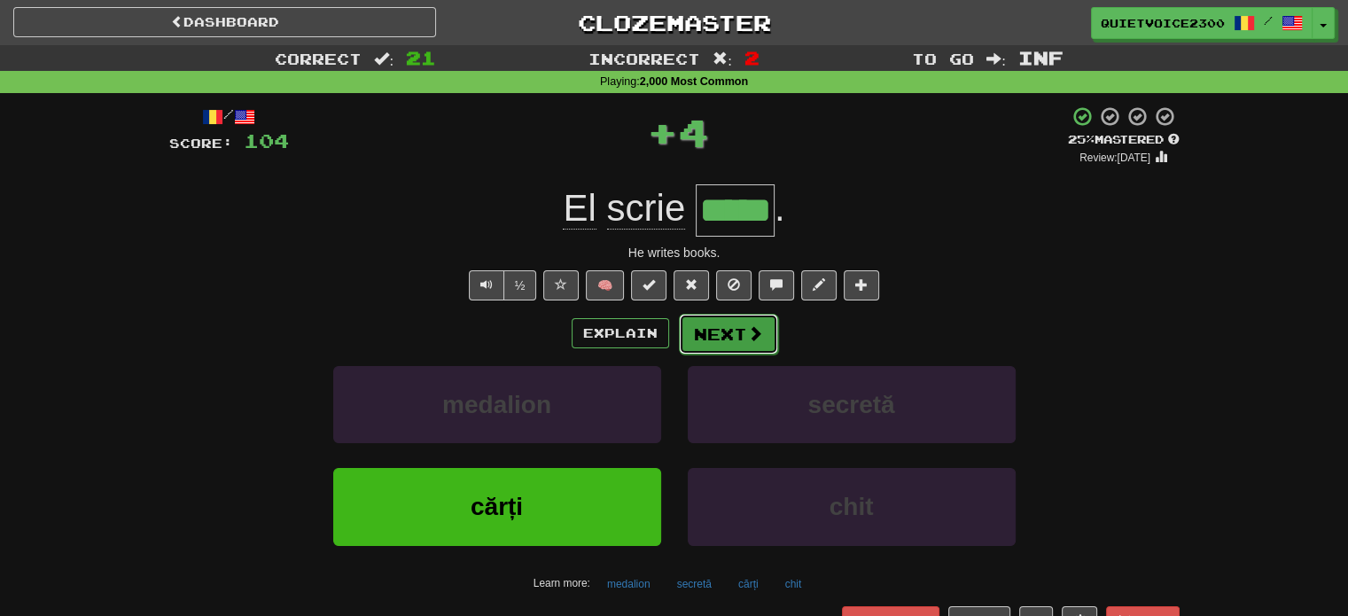
click at [740, 342] on button "Next" at bounding box center [728, 334] width 99 height 41
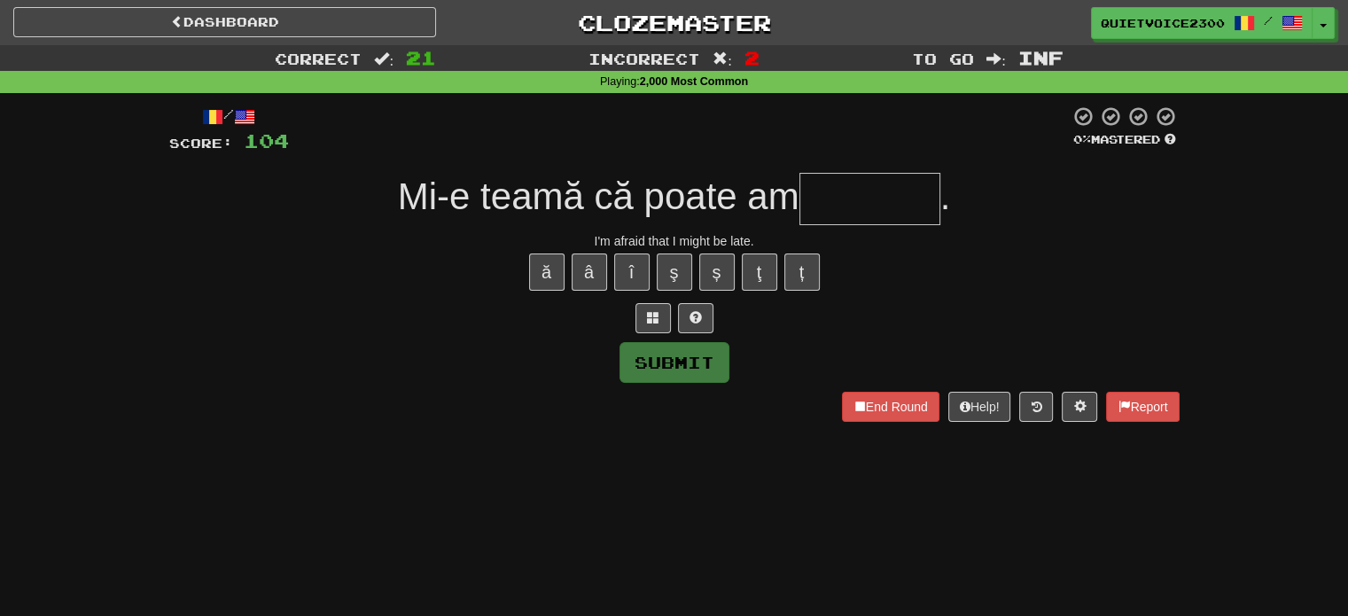
click at [617, 238] on div "I'm afraid that I might be late." at bounding box center [674, 241] width 1011 height 18
drag, startPoint x: 989, startPoint y: 293, endPoint x: 866, endPoint y: 304, distance: 123.7
click at [989, 294] on div "/ Score: 104 0 % Mastered Mi-e teamă că poate am . I'm afraid that I might be l…" at bounding box center [674, 263] width 1011 height 316
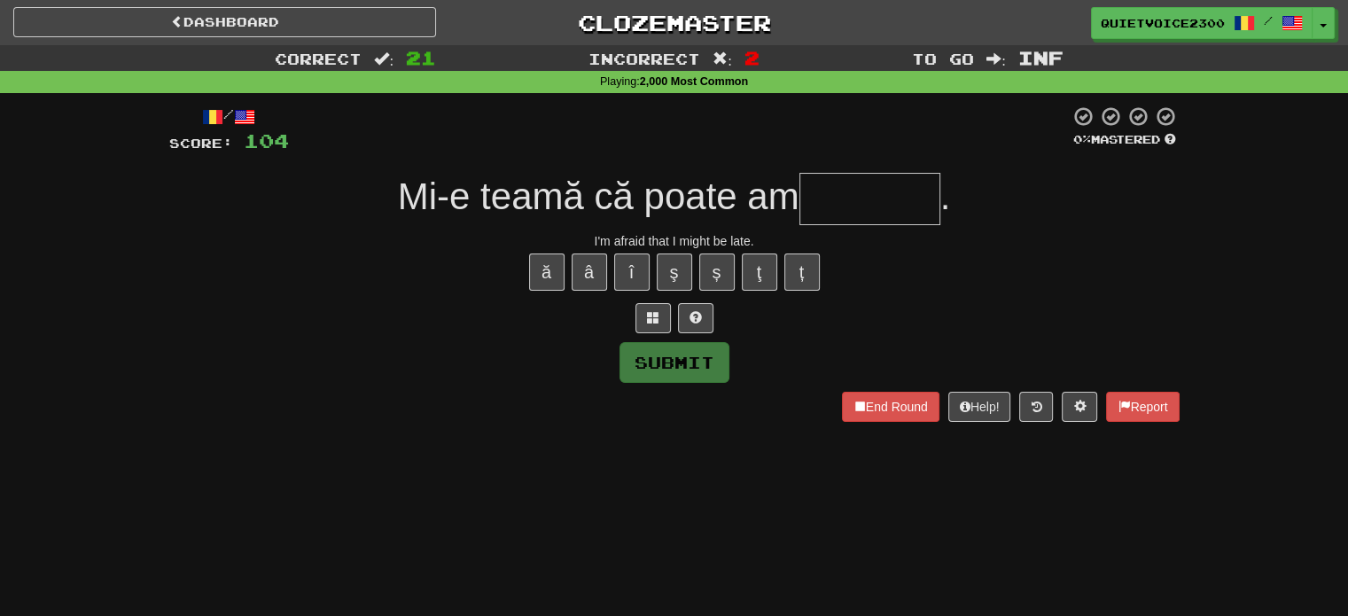
click at [490, 204] on span "Mi-e teamă că poate am" at bounding box center [599, 197] width 402 height 42
click at [490, 203] on span "Mi-e teamă că poate am" at bounding box center [599, 197] width 402 height 42
click at [447, 197] on span "Mi-e teamă că poate am" at bounding box center [599, 197] width 402 height 42
click at [482, 201] on span "Mi-e teamă că poate am" at bounding box center [599, 197] width 402 height 42
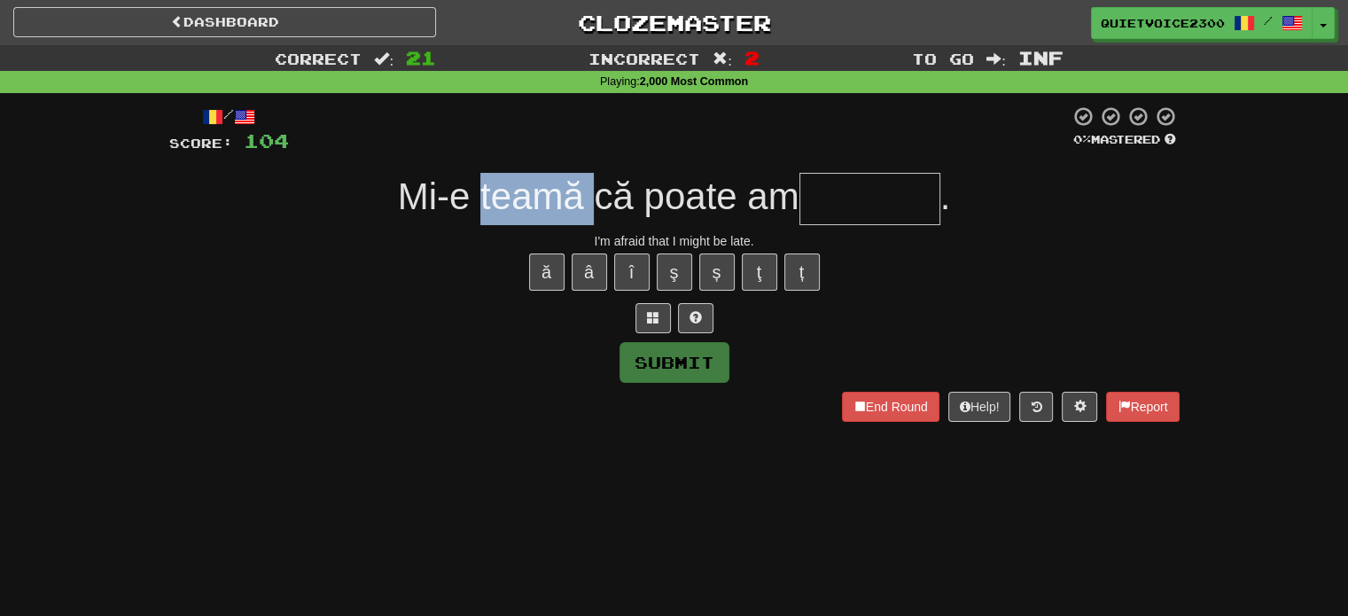
click at [482, 201] on span "Mi-e teamă că poate am" at bounding box center [599, 197] width 402 height 42
click at [414, 275] on div "ă â î ş ș ţ ț" at bounding box center [674, 272] width 1011 height 44
click at [406, 212] on span "Mi-e teamă că poate am" at bounding box center [599, 197] width 402 height 42
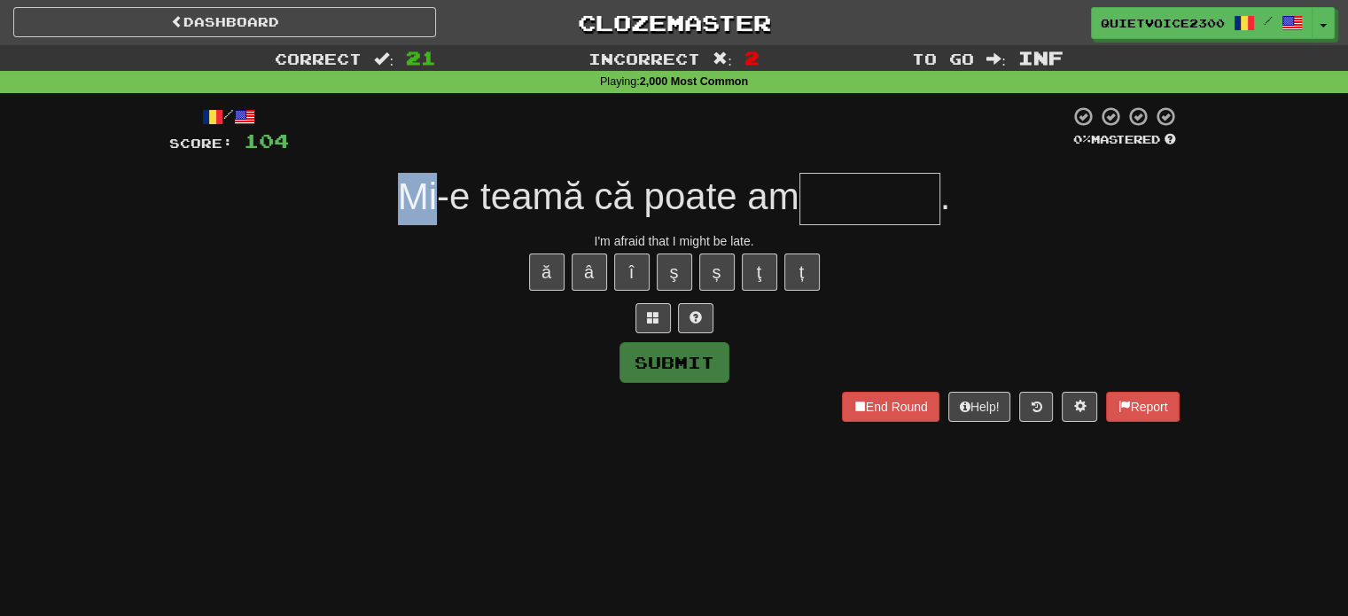
click at [406, 211] on span "Mi-e teamă că poate am" at bounding box center [599, 197] width 402 height 42
click at [432, 252] on div "ă â î ş ș ţ ț" at bounding box center [674, 272] width 1011 height 44
copy span "Mi-e teamă"
drag, startPoint x: 387, startPoint y: 199, endPoint x: 574, endPoint y: 204, distance: 187.1
click at [574, 204] on div "Mi-e teamă că poate am ." at bounding box center [674, 199] width 1011 height 52
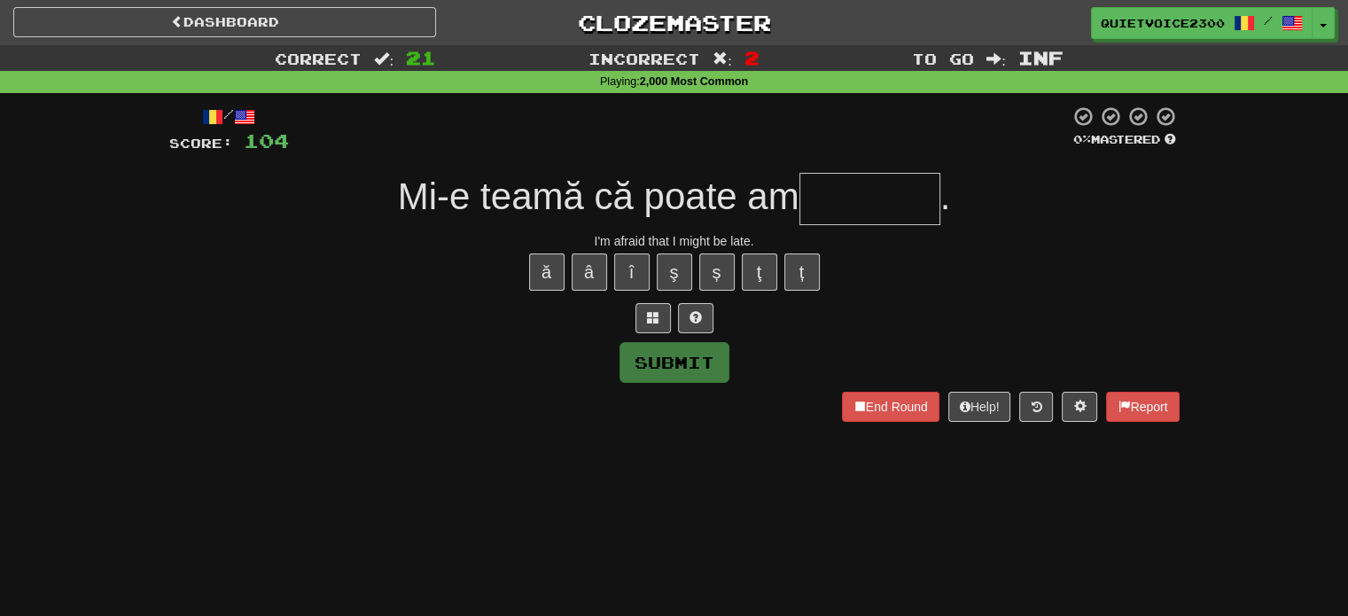
click at [650, 234] on div "I'm afraid that I might be late." at bounding box center [674, 241] width 1011 height 18
click at [937, 262] on div "ă â î ş ș ţ ț" at bounding box center [674, 272] width 1011 height 44
click at [657, 311] on span at bounding box center [653, 317] width 12 height 12
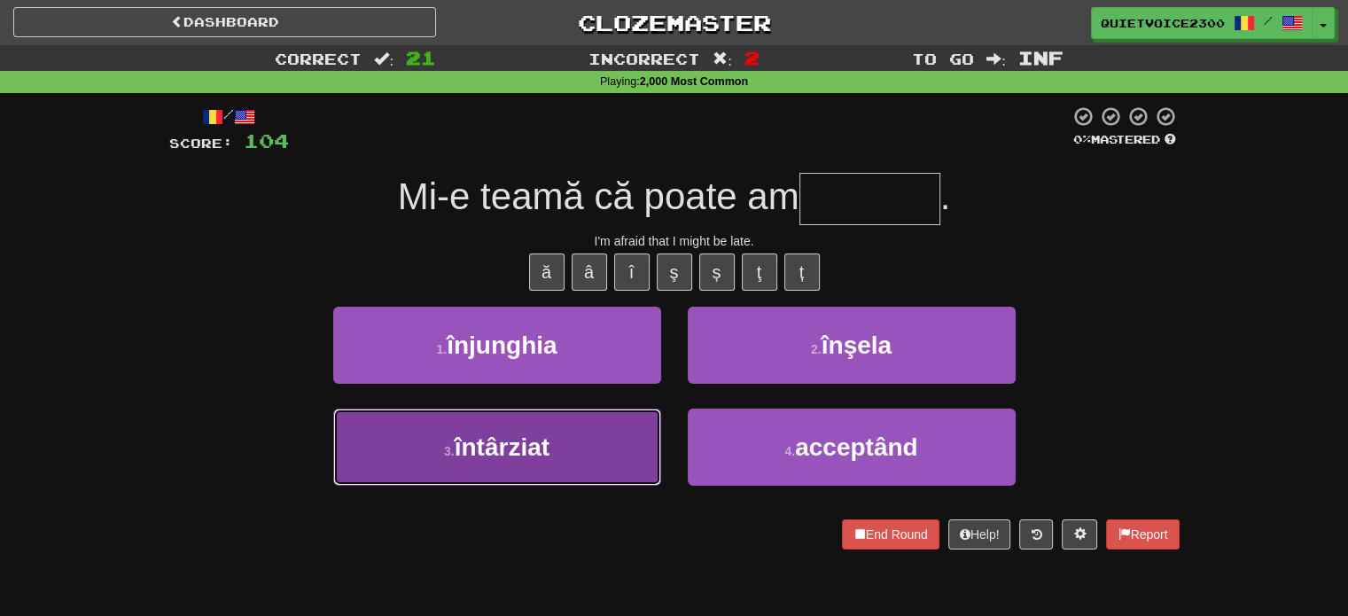
click at [551, 433] on button "3 . întârziat" at bounding box center [497, 447] width 328 height 77
type input "*********"
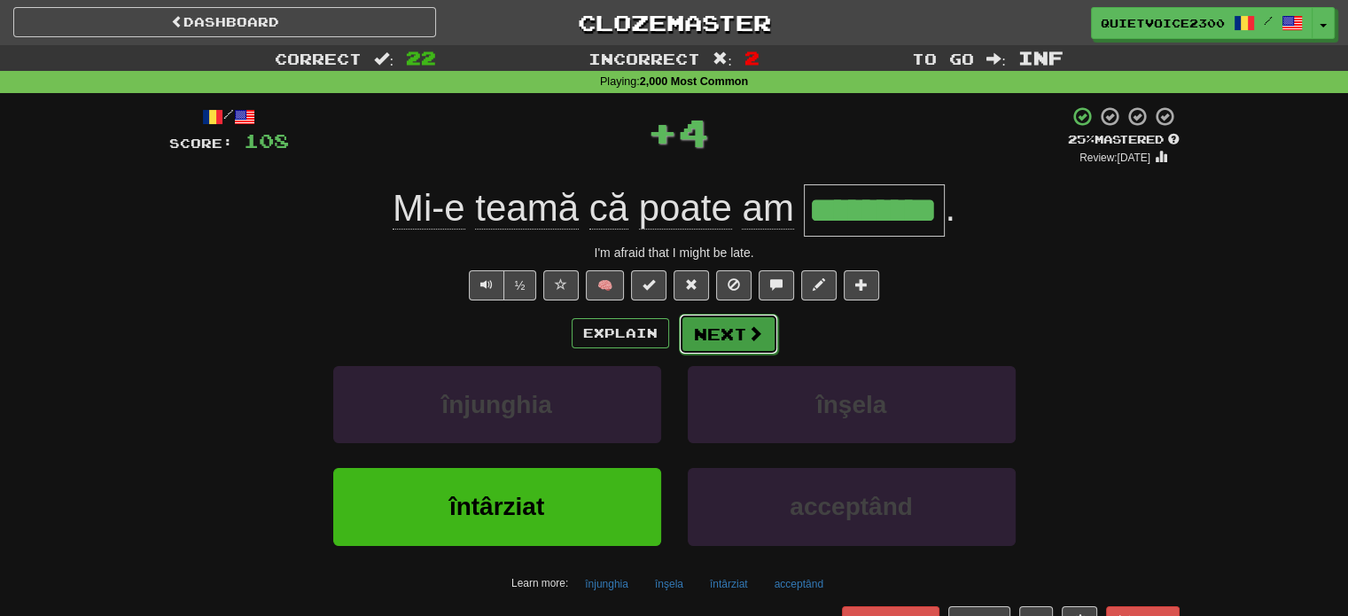
click at [723, 315] on button "Next" at bounding box center [728, 334] width 99 height 41
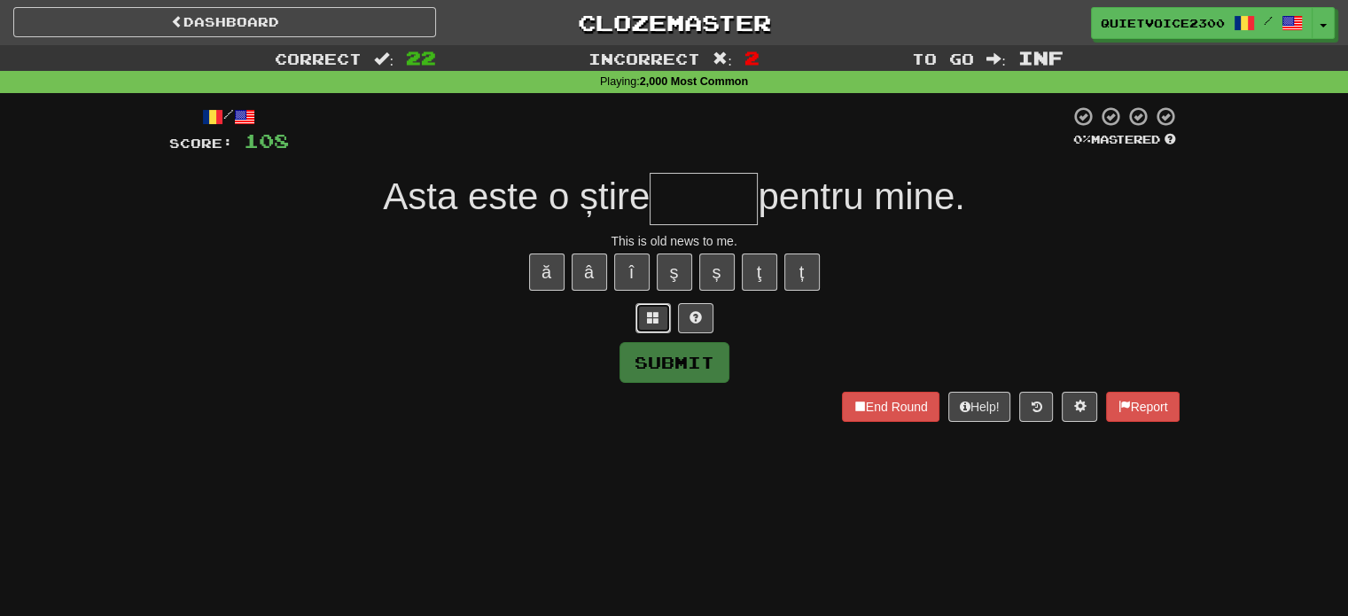
click at [656, 315] on span at bounding box center [653, 317] width 12 height 12
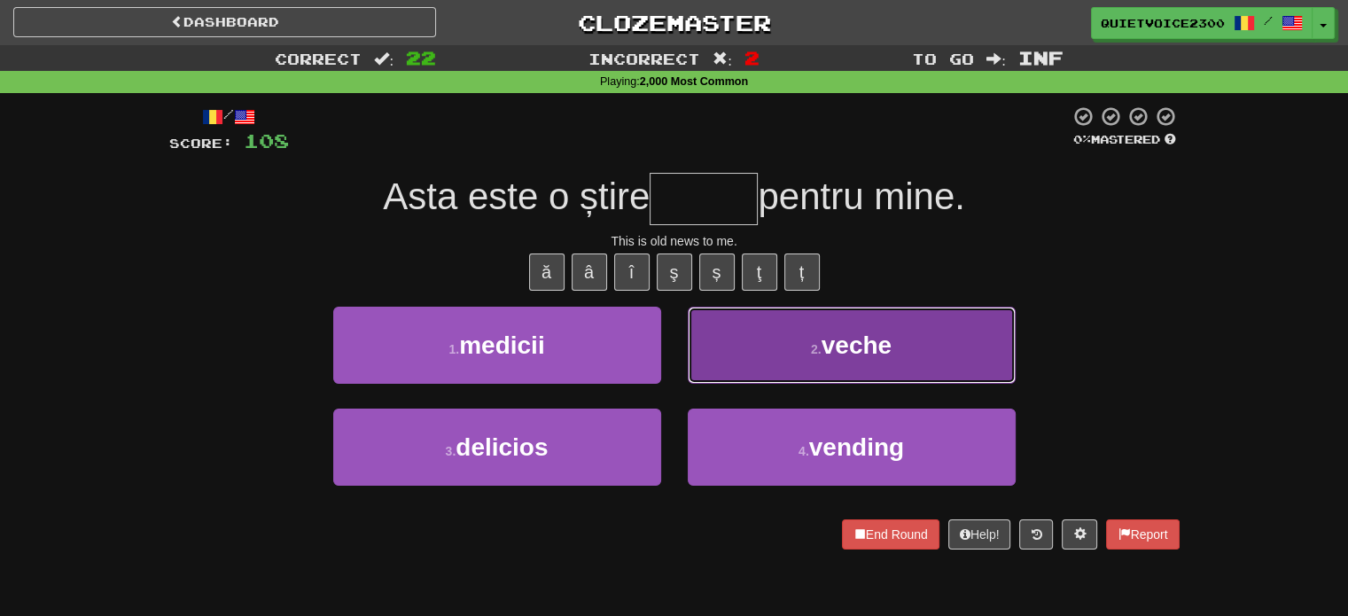
click at [816, 362] on button "2 . veche" at bounding box center [852, 345] width 328 height 77
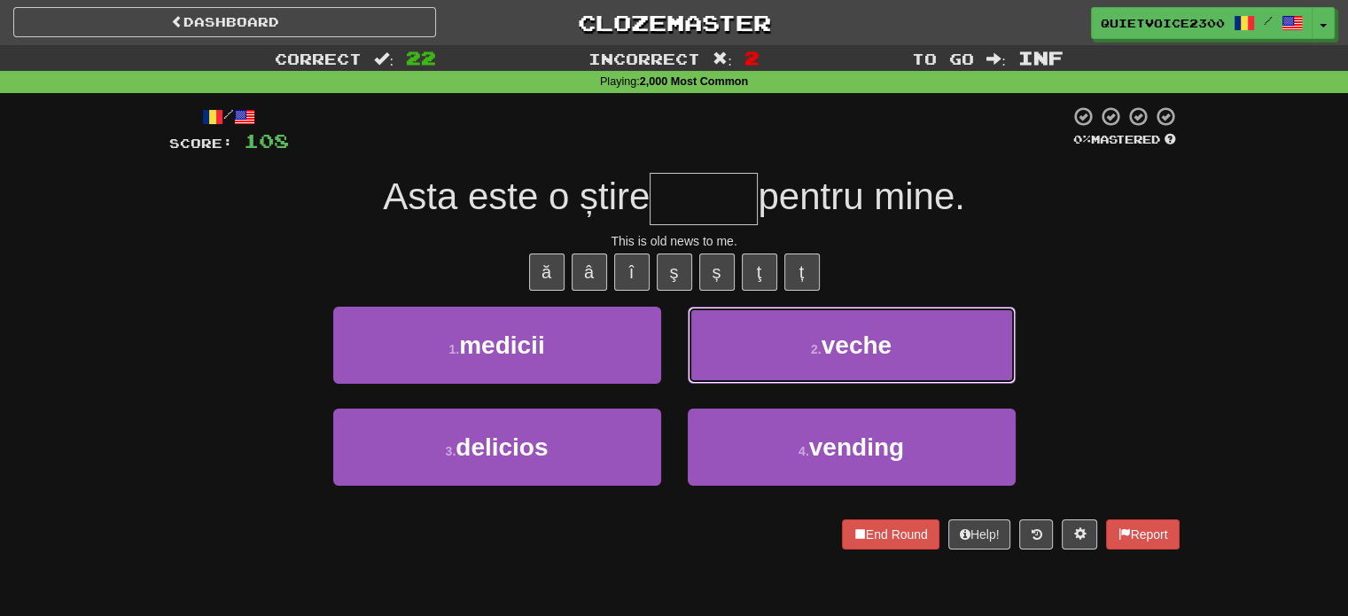
type input "*****"
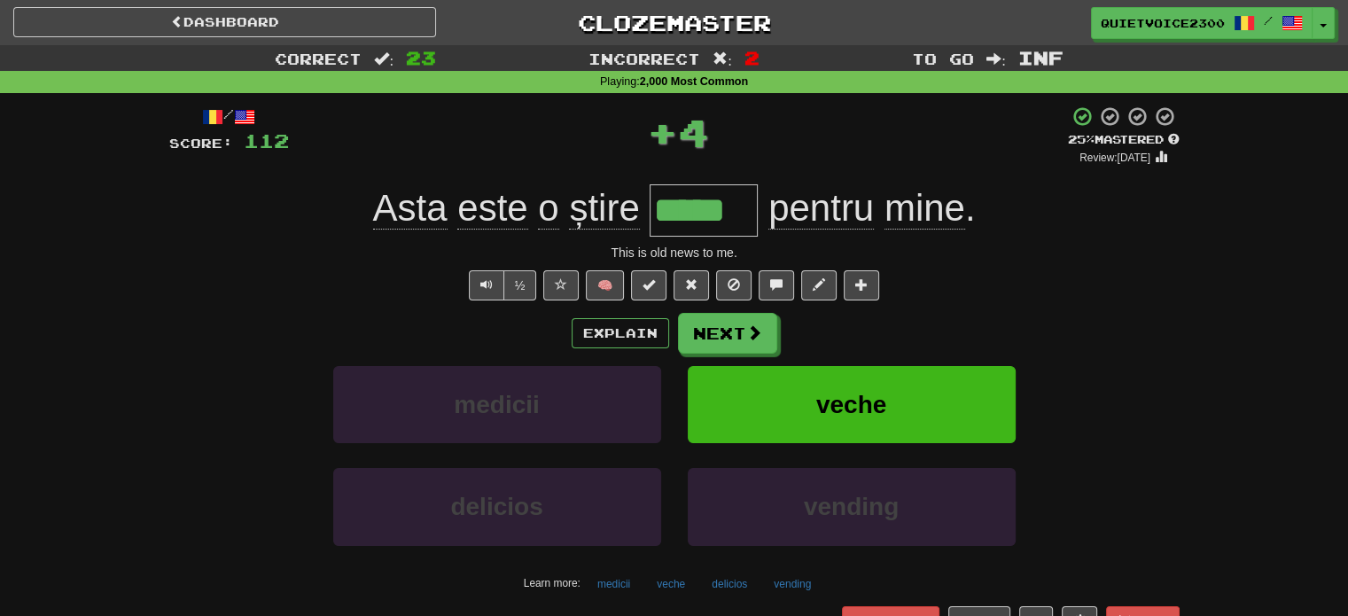
click at [605, 218] on span "știre" at bounding box center [604, 208] width 70 height 43
click at [605, 218] on div at bounding box center [674, 308] width 1348 height 616
click at [630, 212] on span "știre" at bounding box center [604, 208] width 70 height 43
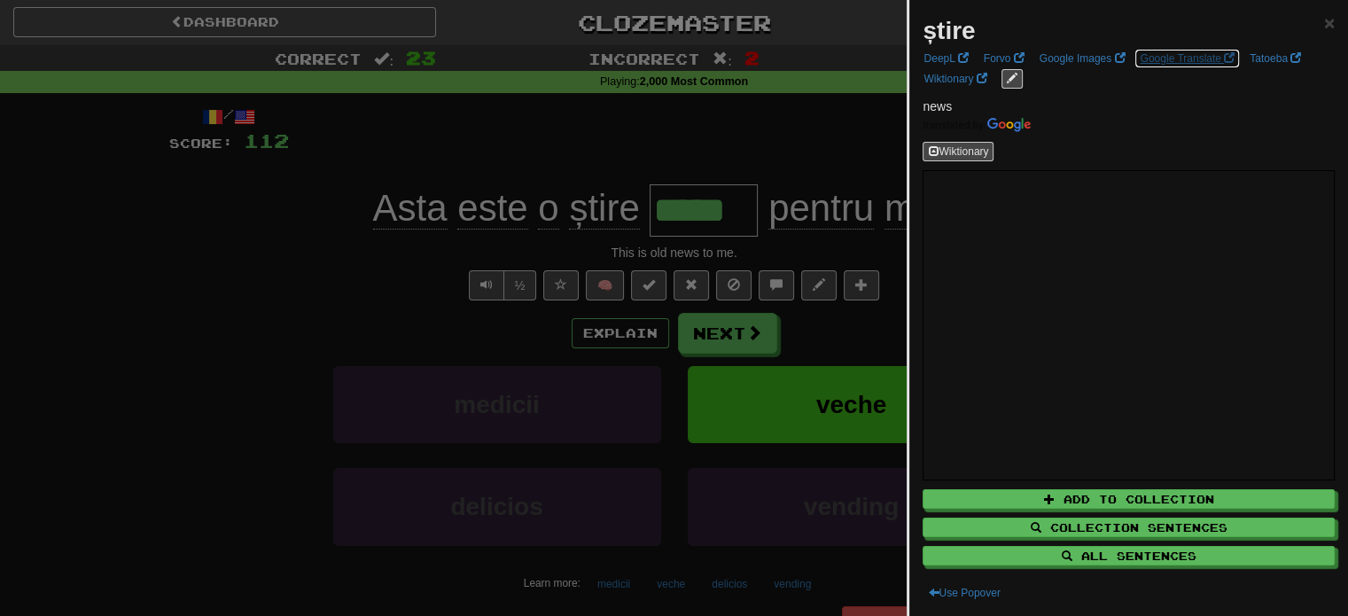
click at [1160, 57] on link "Google Translate" at bounding box center [1187, 59] width 105 height 20
click at [593, 145] on div at bounding box center [674, 308] width 1348 height 616
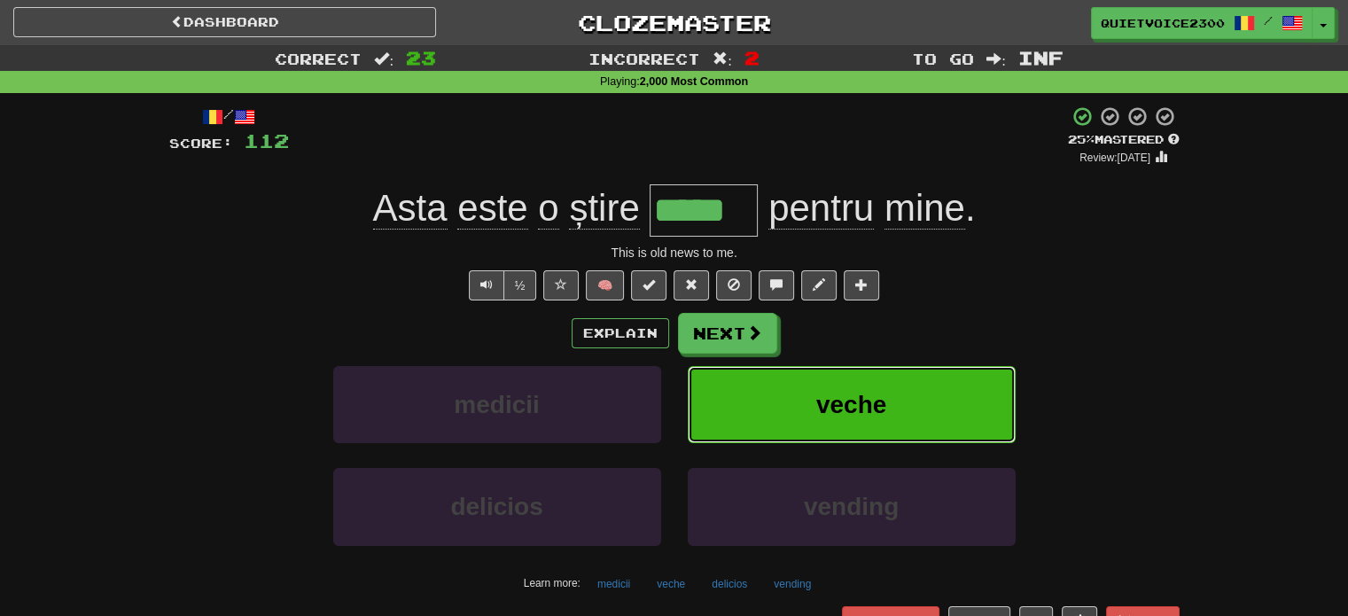
drag, startPoint x: 809, startPoint y: 387, endPoint x: 816, endPoint y: 379, distance: 11.9
click at [810, 386] on button "veche" at bounding box center [852, 404] width 328 height 77
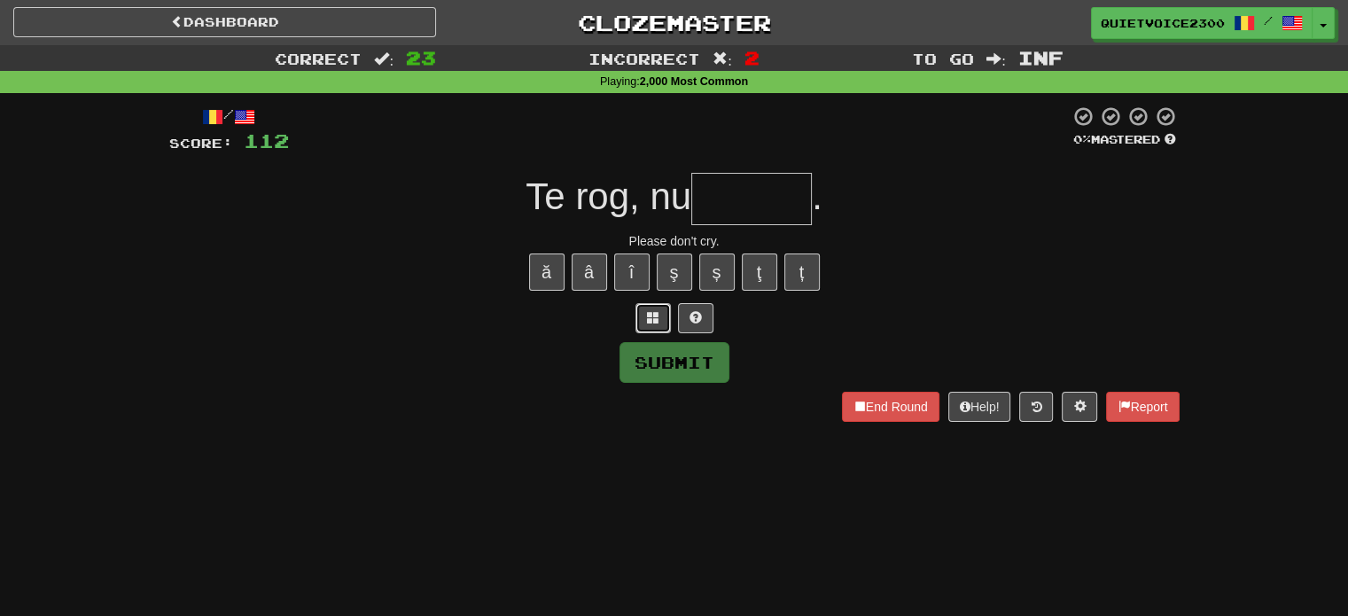
click at [662, 315] on button at bounding box center [653, 318] width 35 height 30
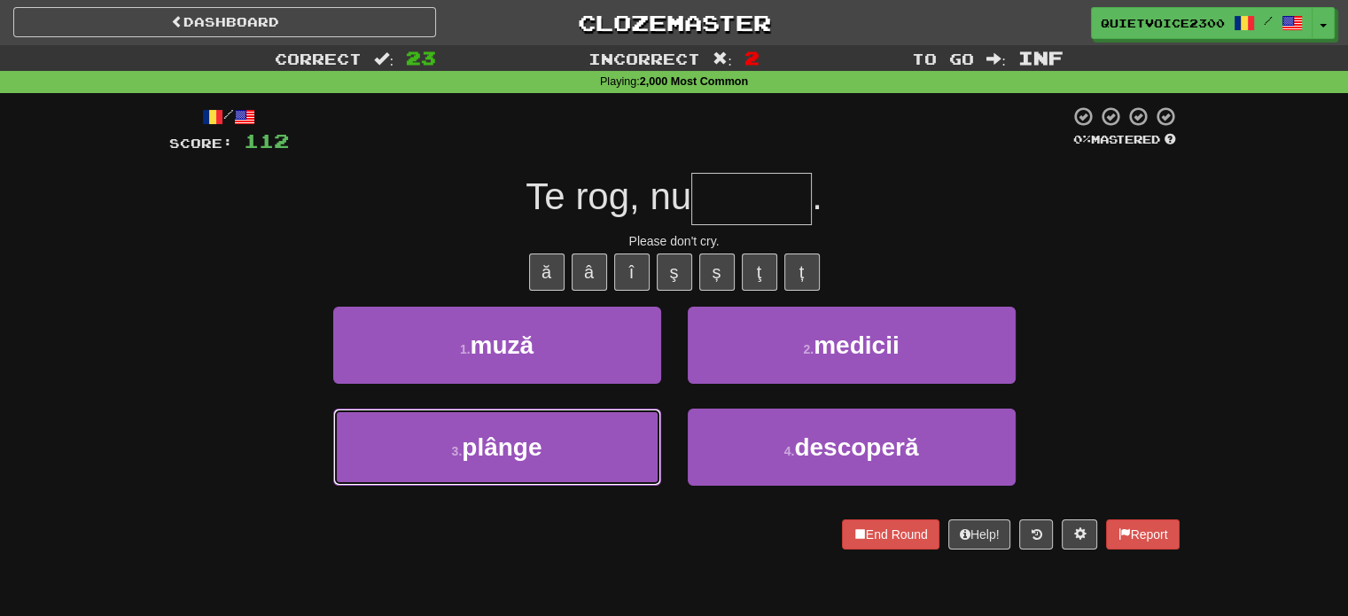
click at [547, 450] on button "3 . plânge" at bounding box center [497, 447] width 328 height 77
type input "******"
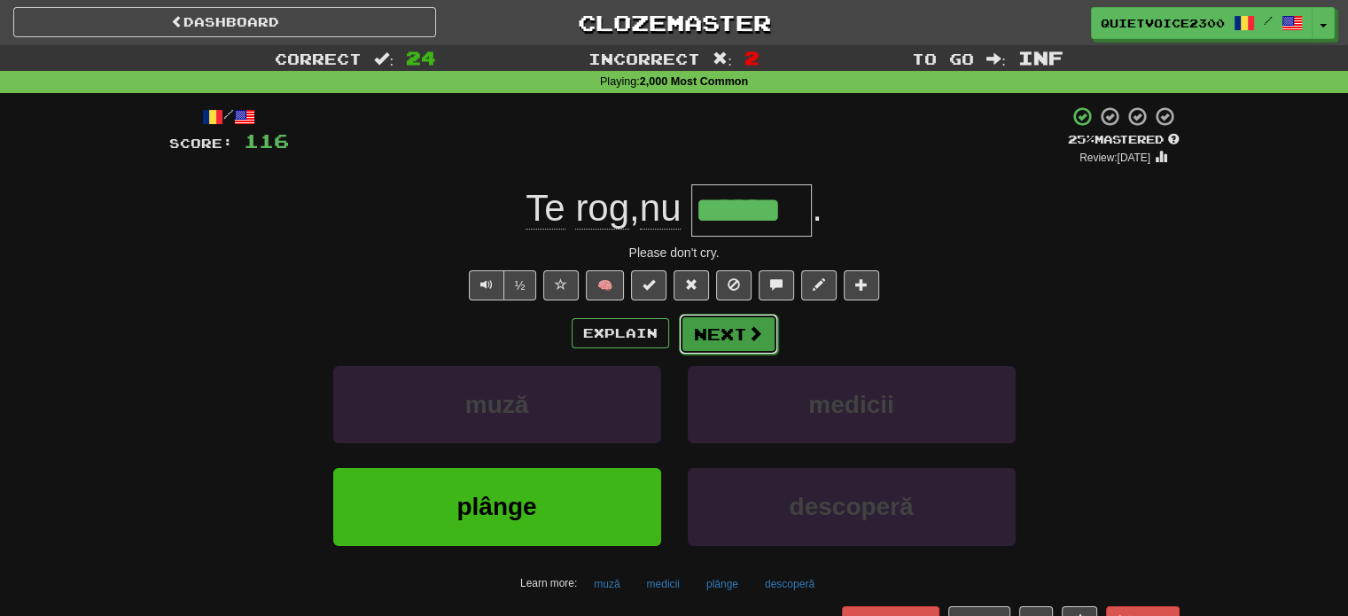
click at [728, 333] on button "Next" at bounding box center [728, 334] width 99 height 41
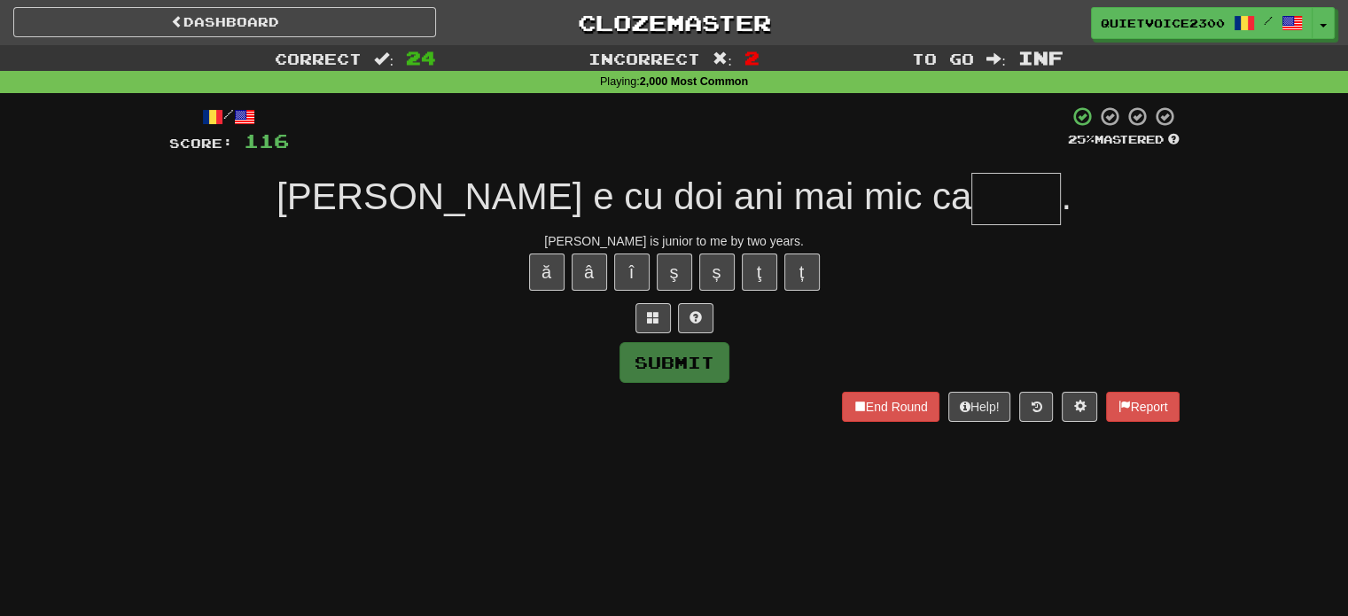
click at [684, 240] on div "Jimmy is junior to me by two years." at bounding box center [674, 241] width 1011 height 18
click at [687, 237] on div "Jimmy is junior to me by two years." at bounding box center [674, 241] width 1011 height 18
click at [687, 238] on div "Jimmy is junior to me by two years." at bounding box center [674, 241] width 1011 height 18
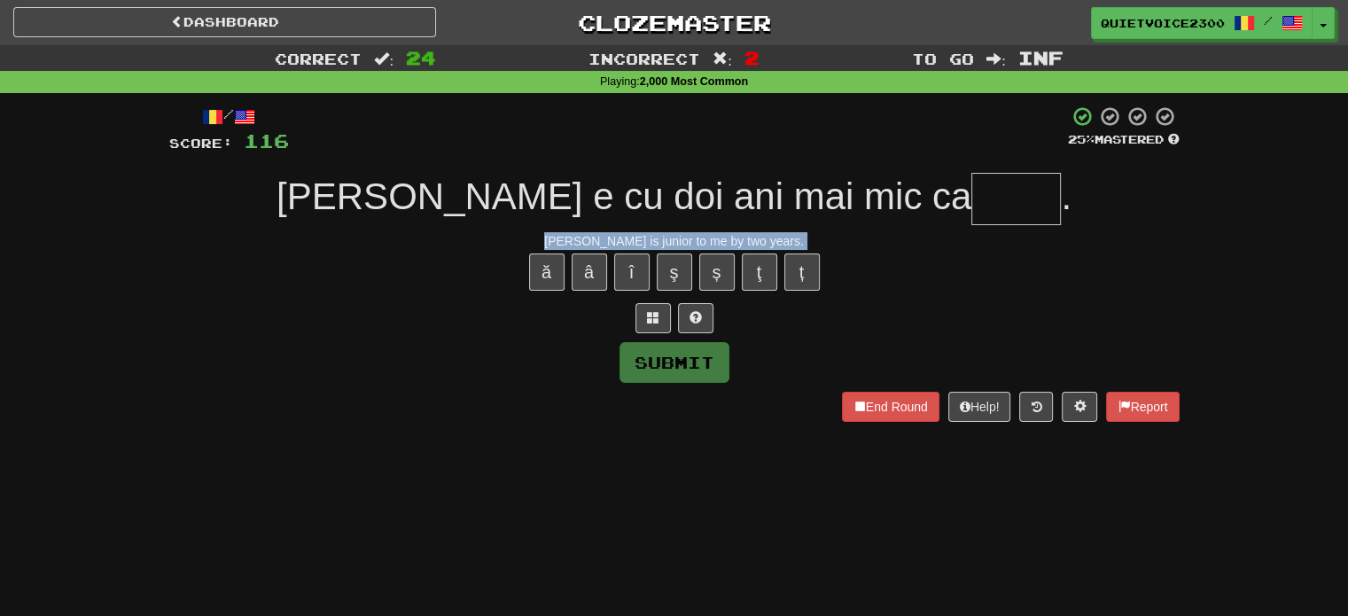
click at [687, 238] on div "Jimmy is junior to me by two years." at bounding box center [674, 241] width 1011 height 18
click at [874, 266] on div "ă â î ş ș ţ ț" at bounding box center [674, 272] width 1011 height 44
click at [665, 316] on button at bounding box center [653, 318] width 35 height 30
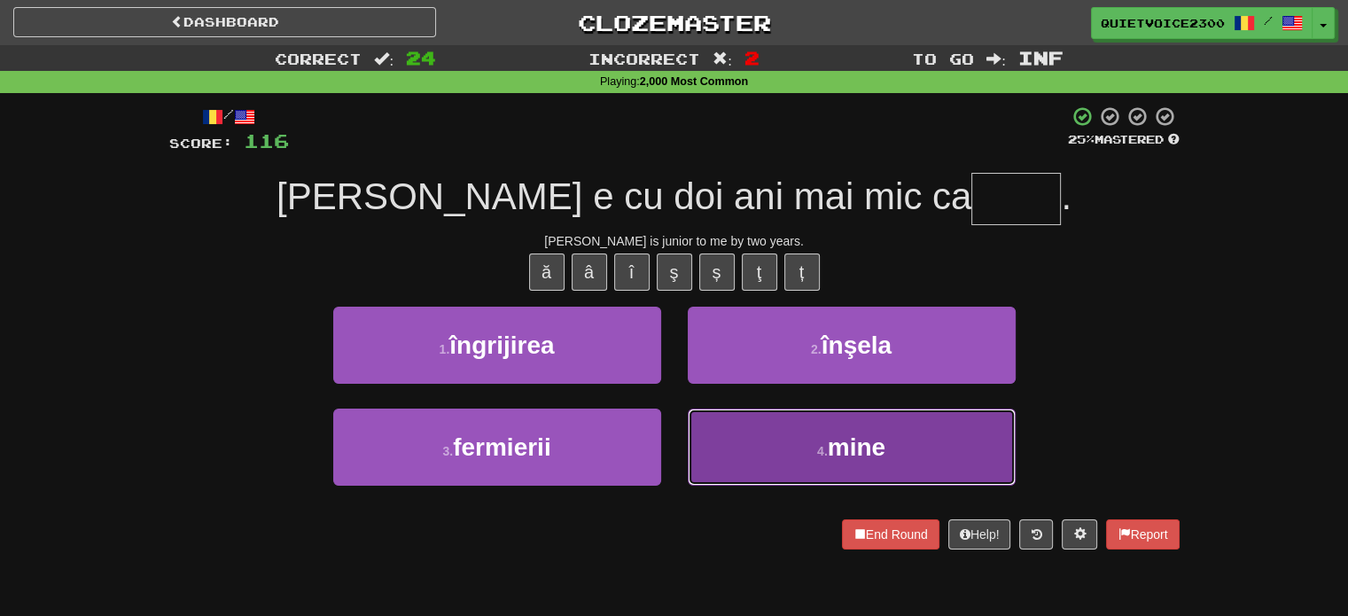
click at [803, 449] on button "4 . mine" at bounding box center [852, 447] width 328 height 77
type input "****"
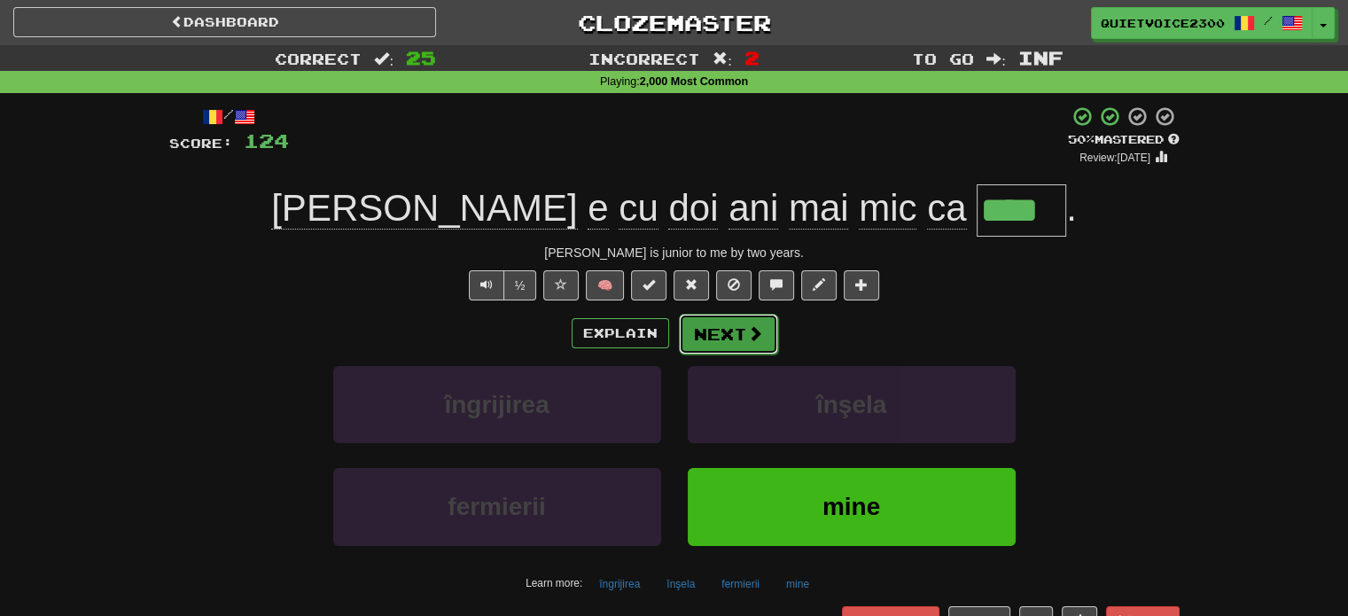
click at [753, 330] on span at bounding box center [755, 333] width 16 height 16
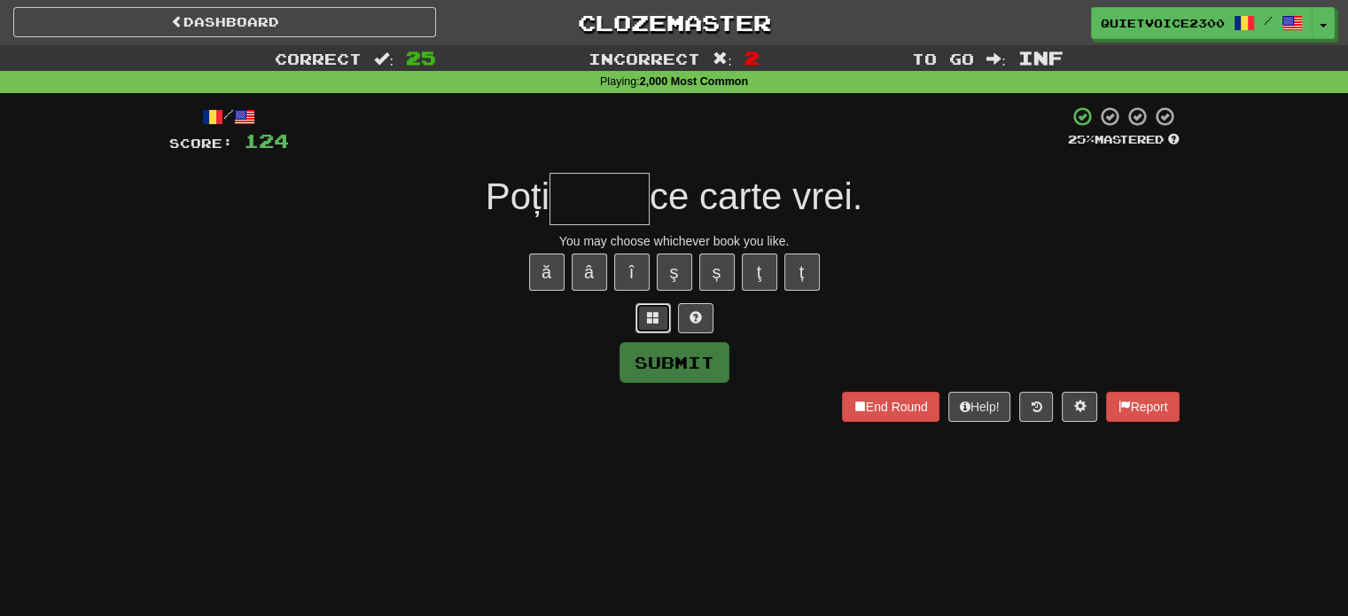
click at [666, 314] on button at bounding box center [653, 318] width 35 height 30
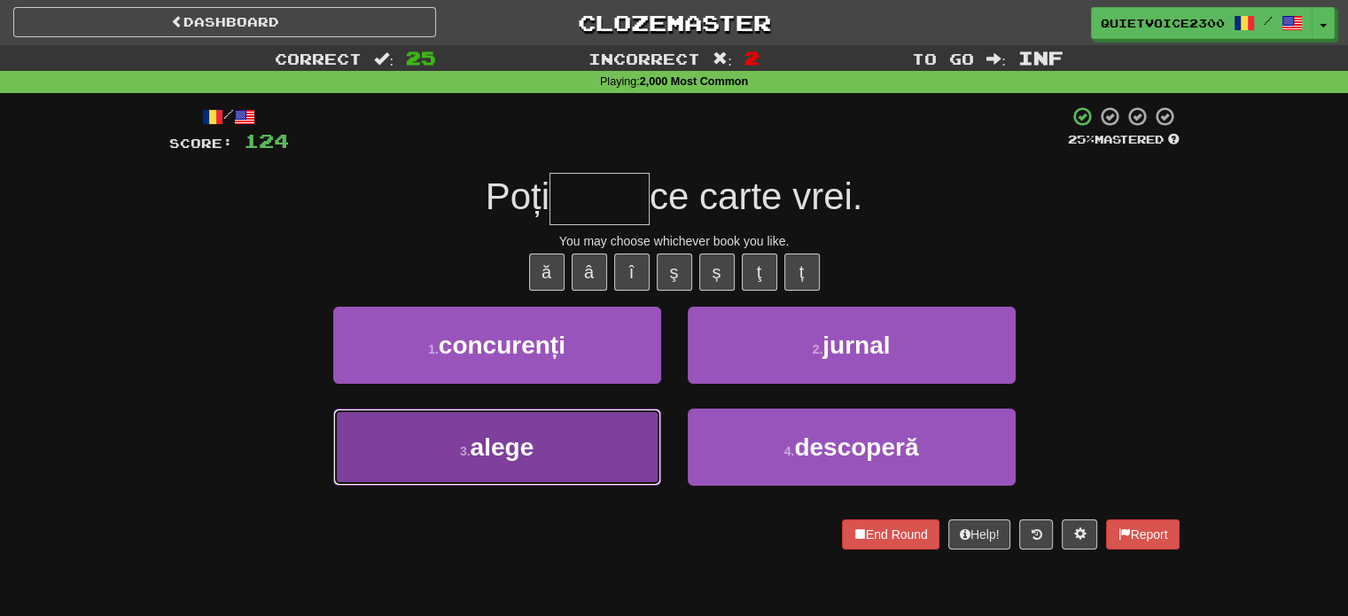
click at [565, 442] on button "3 . alege" at bounding box center [497, 447] width 328 height 77
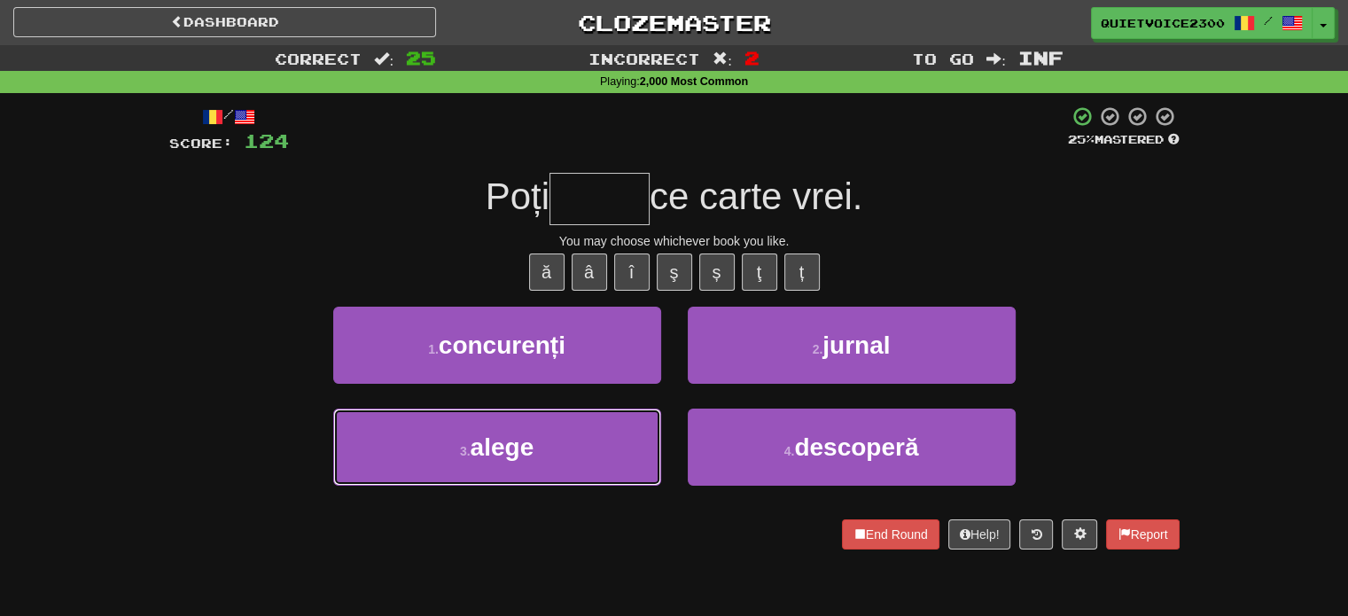
type input "*****"
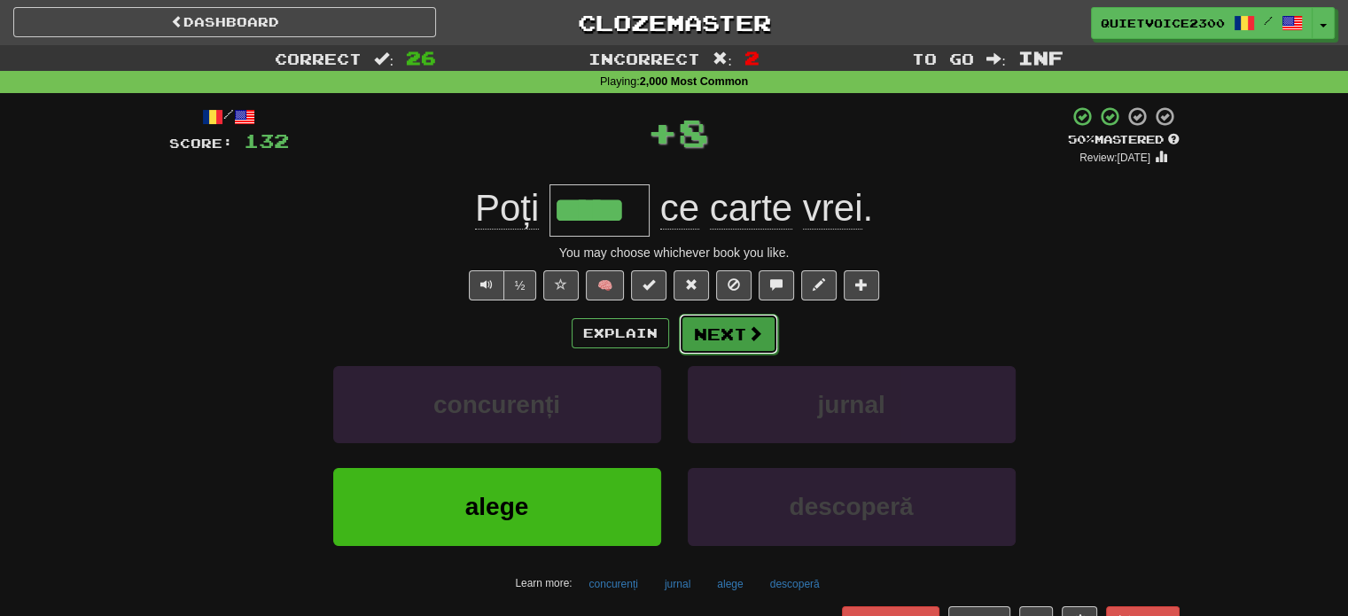
click at [711, 337] on button "Next" at bounding box center [728, 334] width 99 height 41
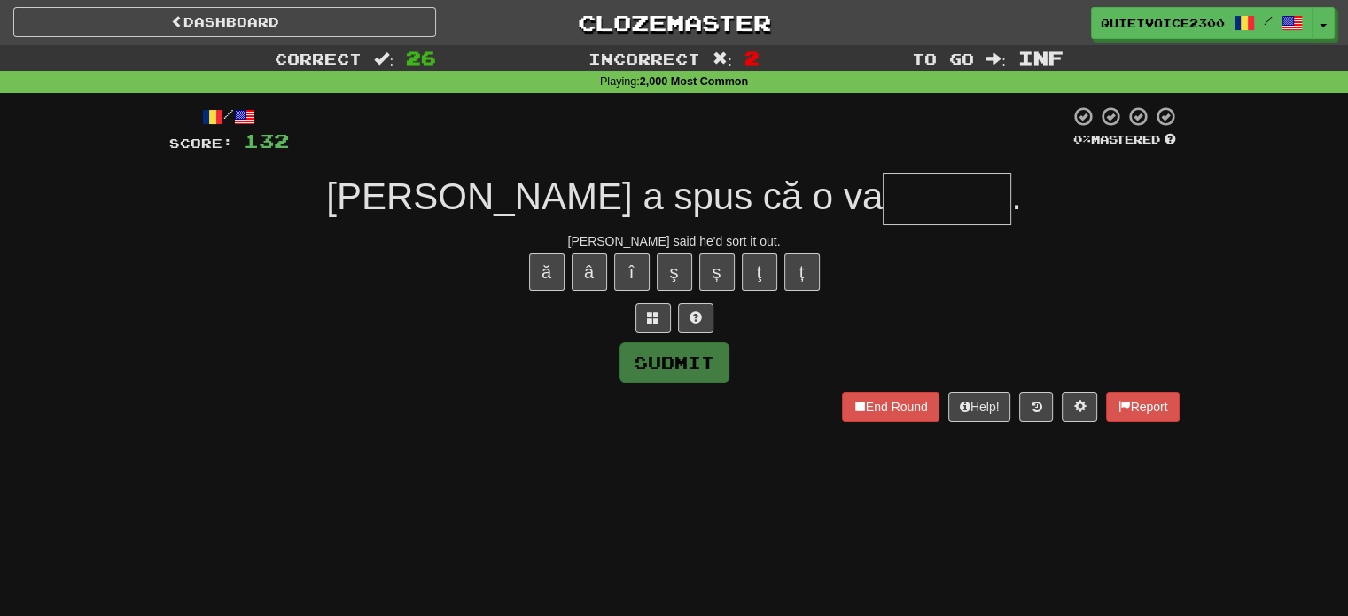
click at [688, 247] on div "Tom said he'd sort it out." at bounding box center [674, 241] width 1011 height 18
click at [688, 246] on div "Tom said he'd sort it out." at bounding box center [674, 241] width 1011 height 18
click at [688, 244] on div "Tom said he'd sort it out." at bounding box center [674, 241] width 1011 height 18
click at [691, 238] on div "Tom said he'd sort it out." at bounding box center [674, 241] width 1011 height 18
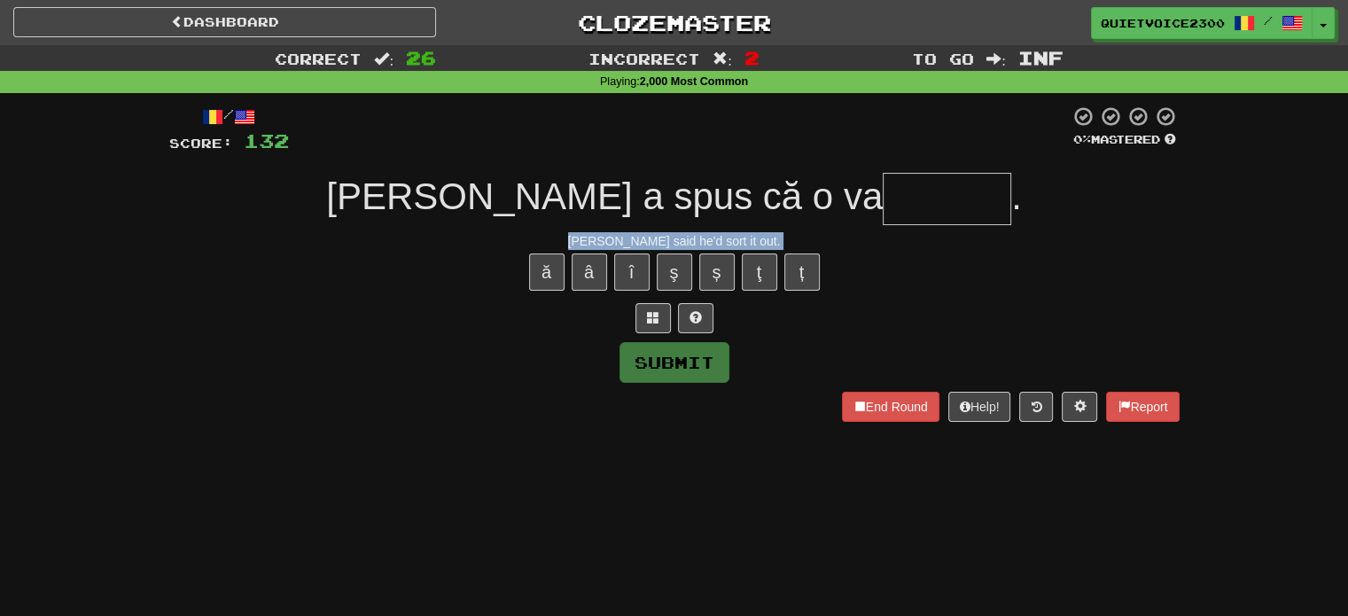
click at [691, 238] on div "Tom said he'd sort it out." at bounding box center [674, 241] width 1011 height 18
drag, startPoint x: 862, startPoint y: 292, endPoint x: 847, endPoint y: 296, distance: 15.7
click at [862, 292] on div "ă â î ş ș ţ ț" at bounding box center [674, 272] width 1011 height 44
click at [645, 322] on button at bounding box center [653, 318] width 35 height 30
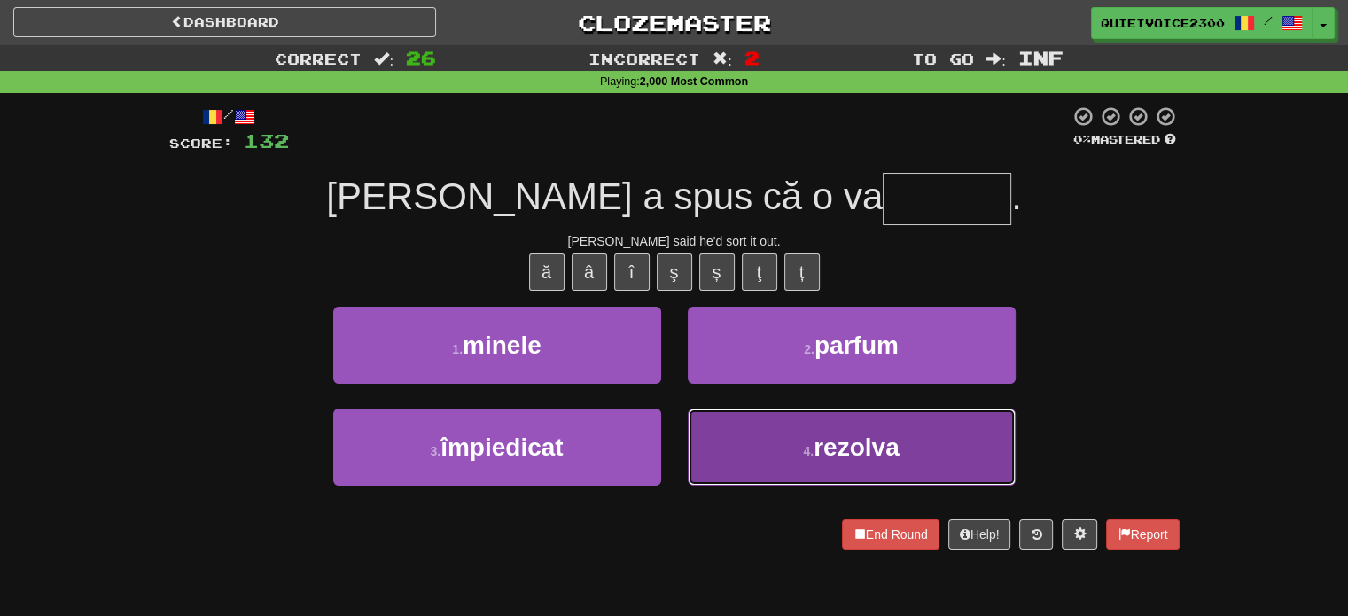
click at [823, 450] on span "rezolva" at bounding box center [857, 447] width 86 height 27
type input "*******"
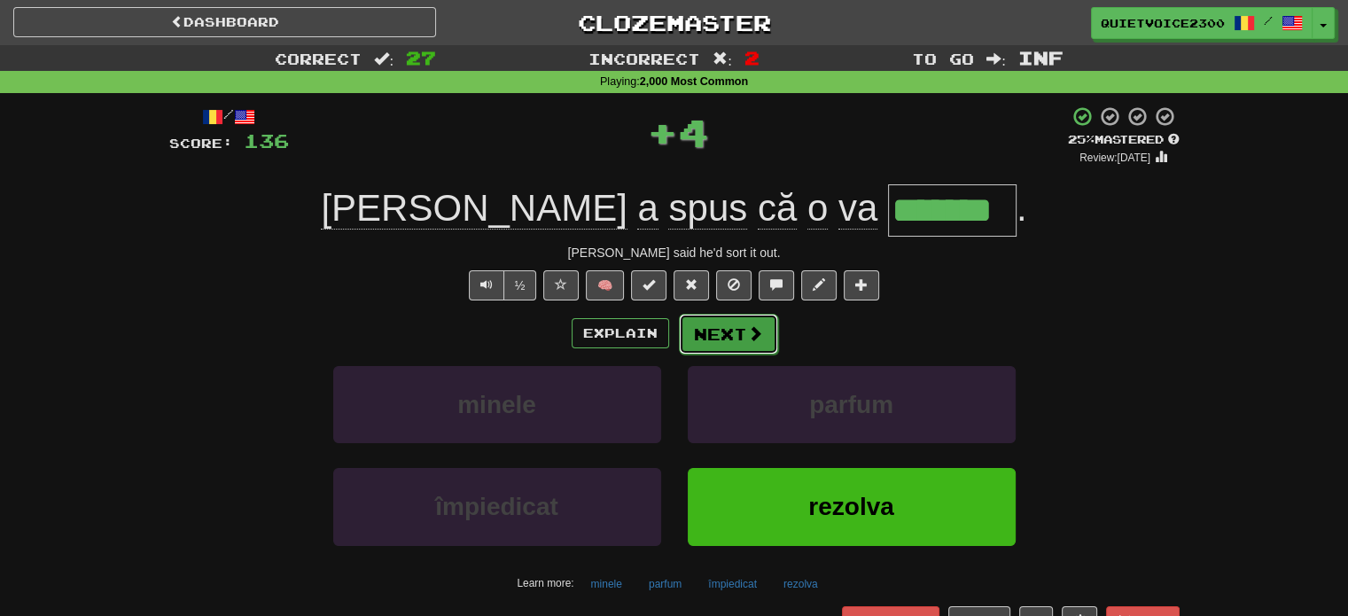
click at [719, 339] on button "Next" at bounding box center [728, 334] width 99 height 41
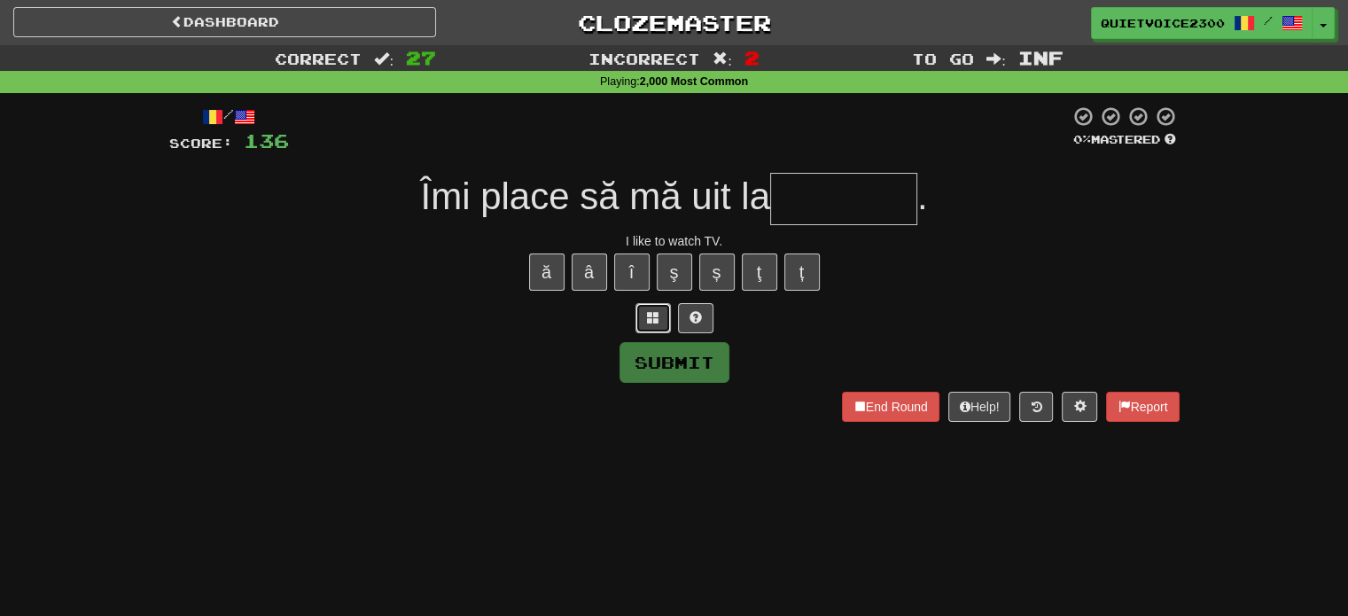
click at [668, 330] on button at bounding box center [653, 318] width 35 height 30
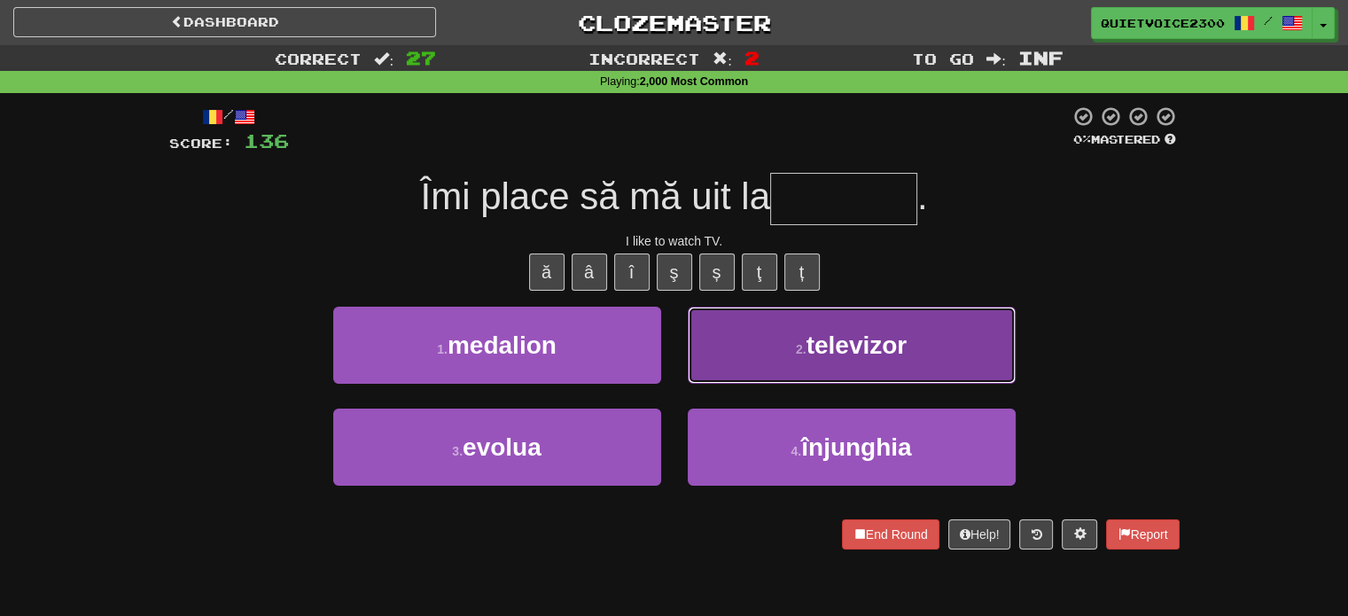
click at [876, 348] on span "televizor" at bounding box center [857, 345] width 101 height 27
type input "*********"
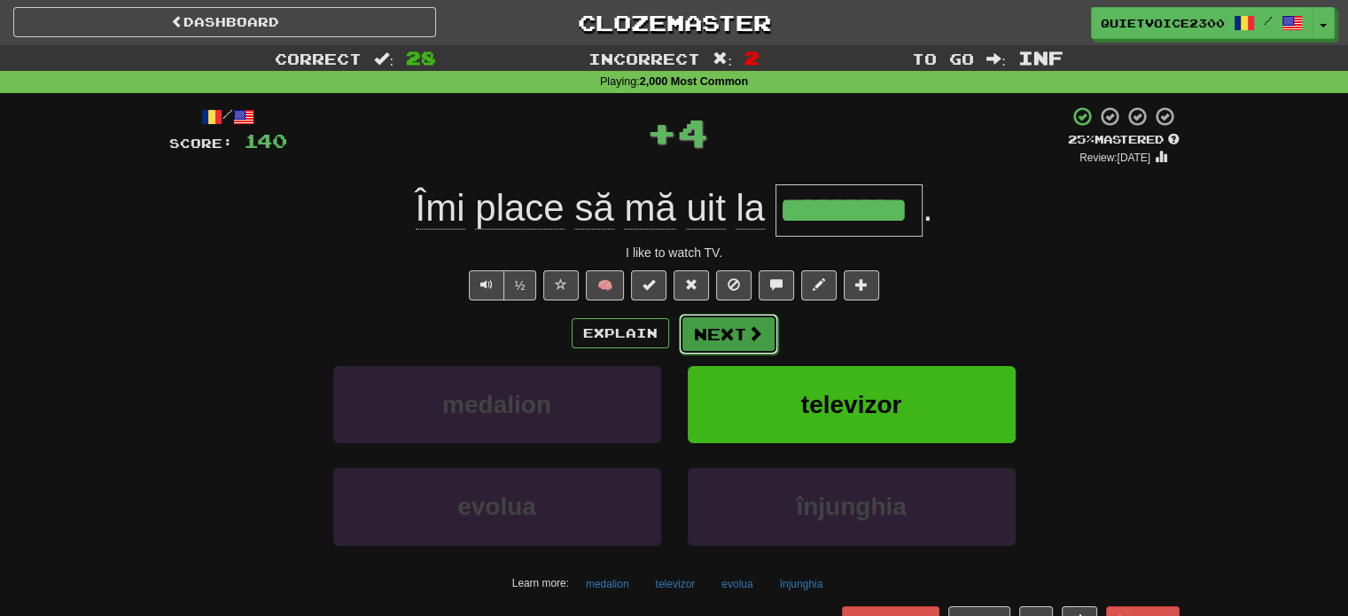
click at [740, 340] on button "Next" at bounding box center [728, 334] width 99 height 41
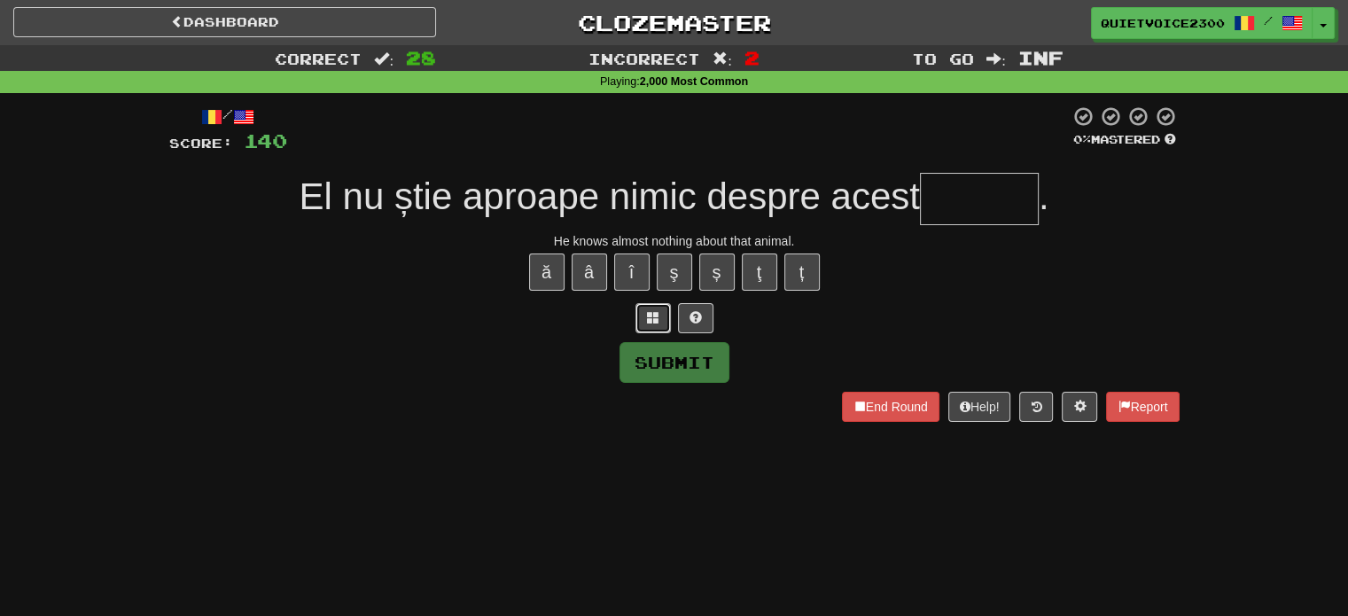
click at [655, 311] on span at bounding box center [653, 317] width 12 height 12
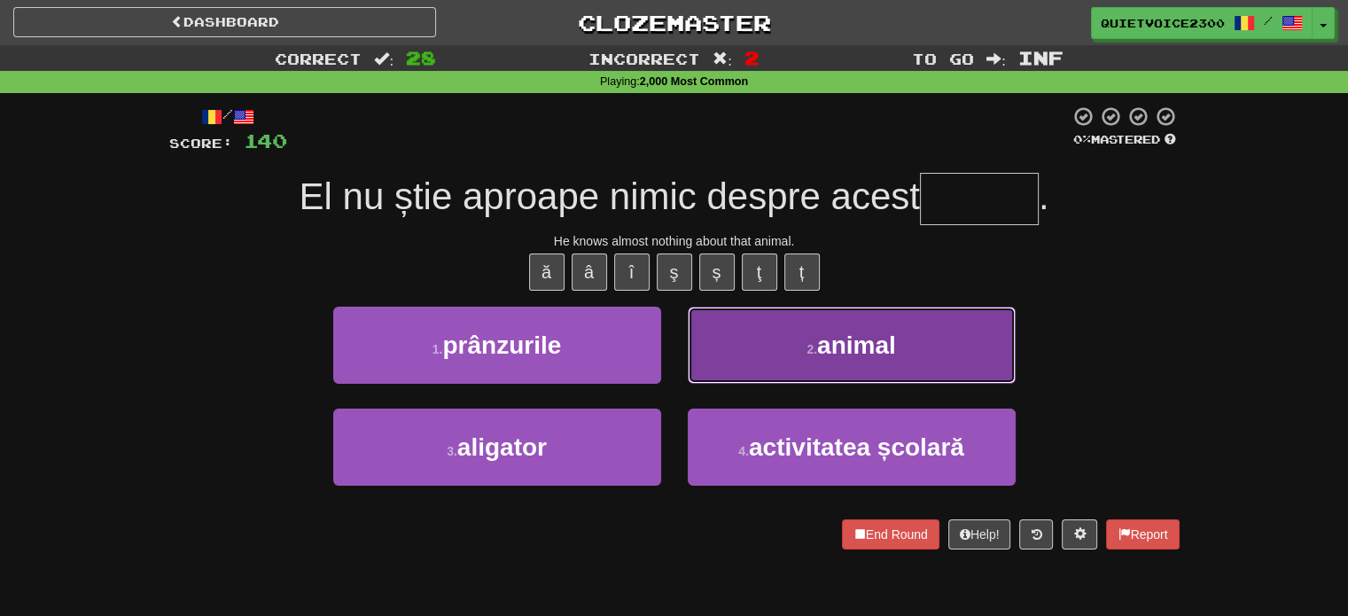
click at [816, 348] on small "2 ." at bounding box center [812, 349] width 11 height 14
type input "******"
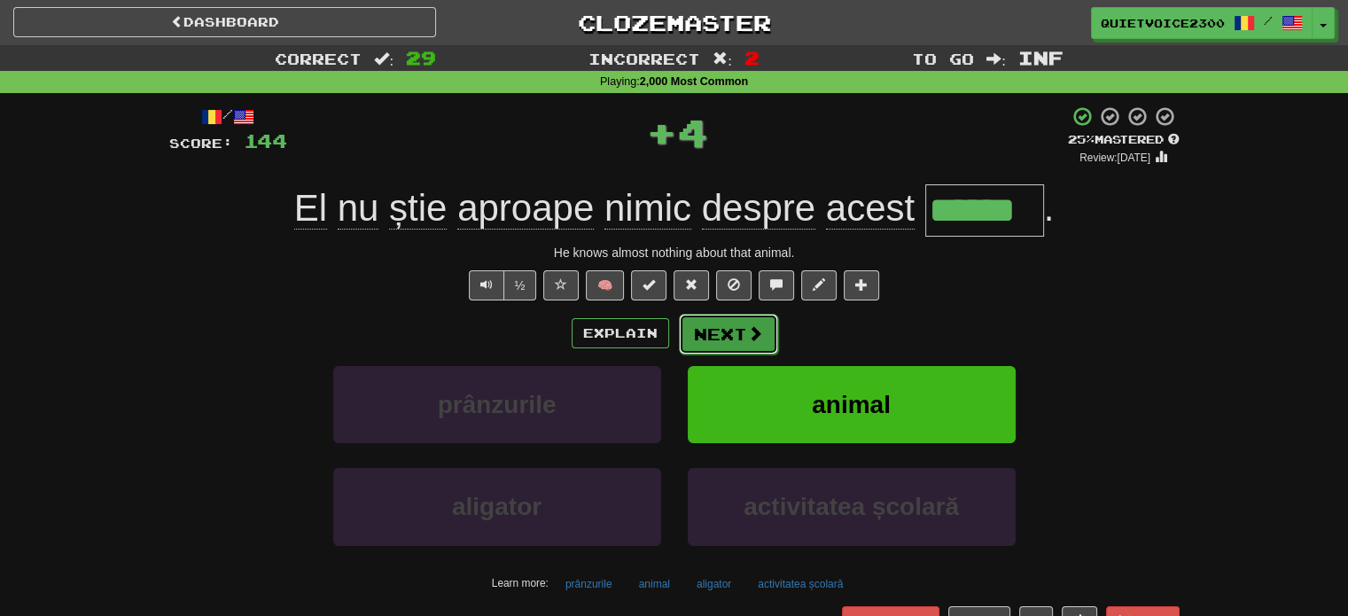
drag, startPoint x: 744, startPoint y: 340, endPoint x: 731, endPoint y: 349, distance: 15.3
click at [731, 349] on button "Next" at bounding box center [728, 334] width 99 height 41
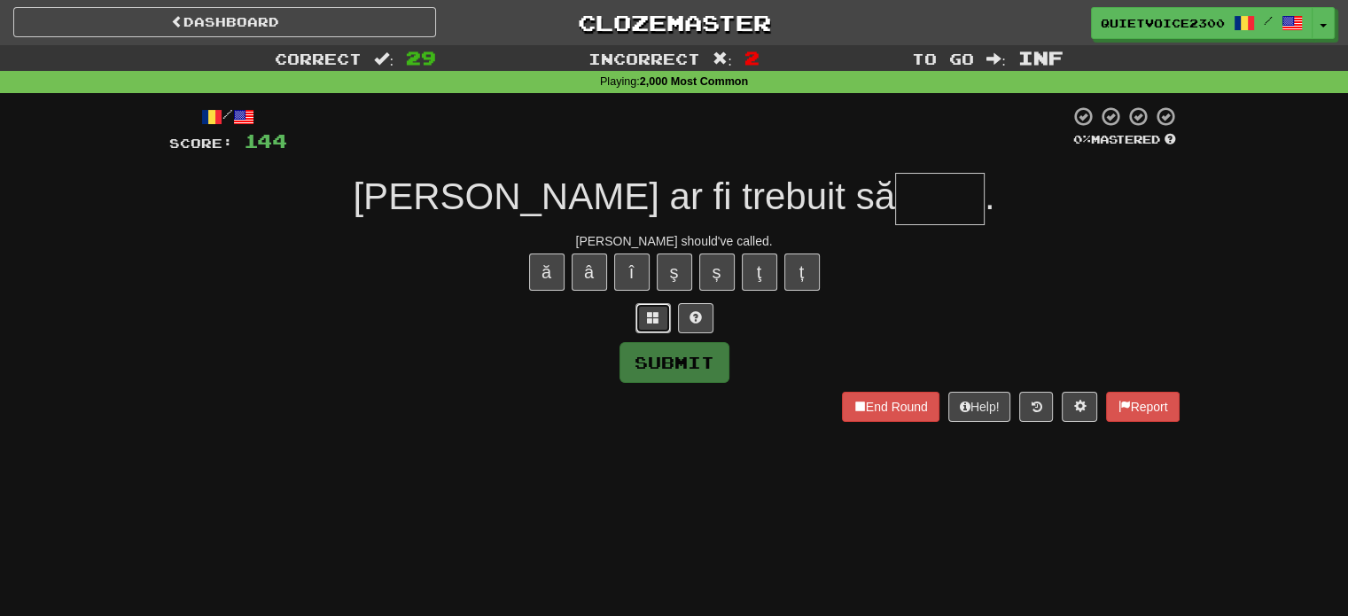
click at [659, 313] on span at bounding box center [653, 317] width 12 height 12
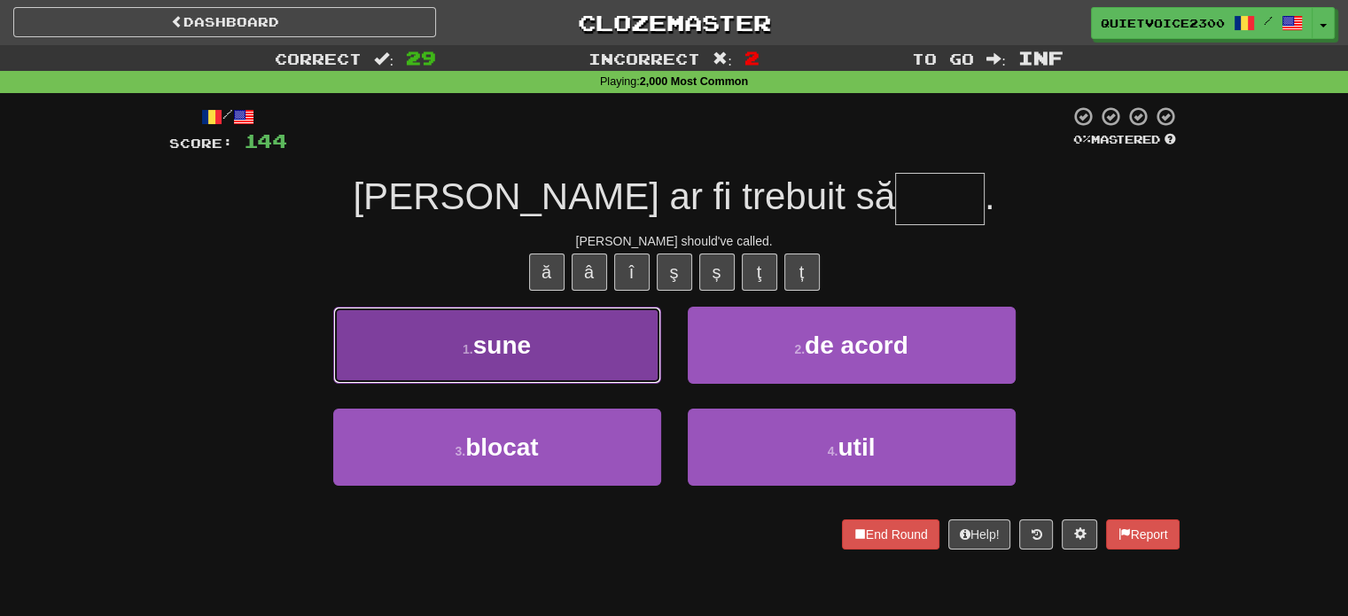
click at [580, 333] on button "1 . sune" at bounding box center [497, 345] width 328 height 77
type input "****"
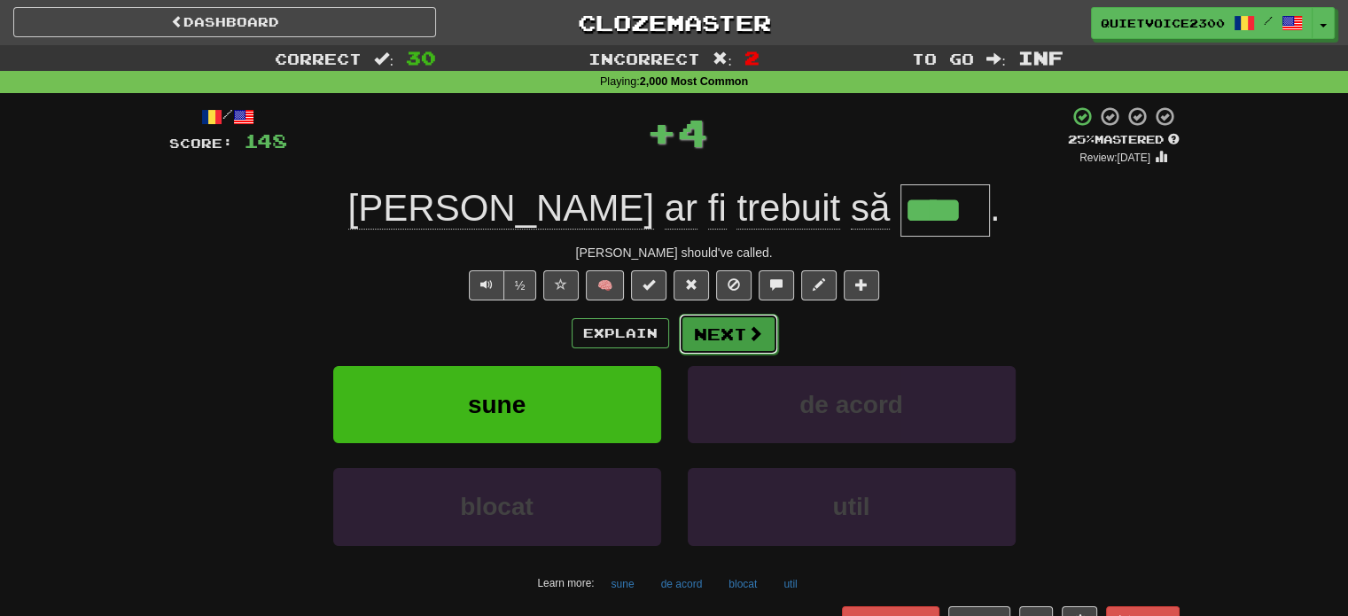
click at [758, 348] on button "Next" at bounding box center [728, 334] width 99 height 41
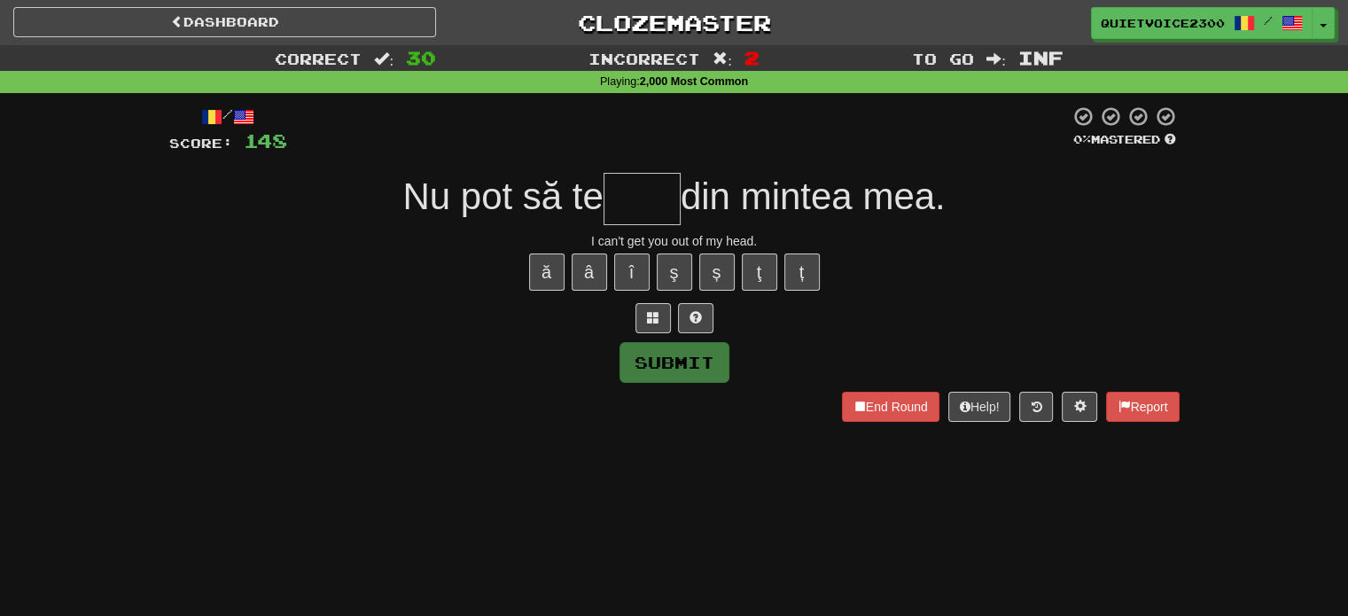
click at [709, 242] on div "I can't get you out of my head." at bounding box center [674, 241] width 1011 height 18
click at [918, 247] on div "I can't get you out of my head." at bounding box center [674, 241] width 1011 height 18
click at [658, 316] on span at bounding box center [653, 317] width 12 height 12
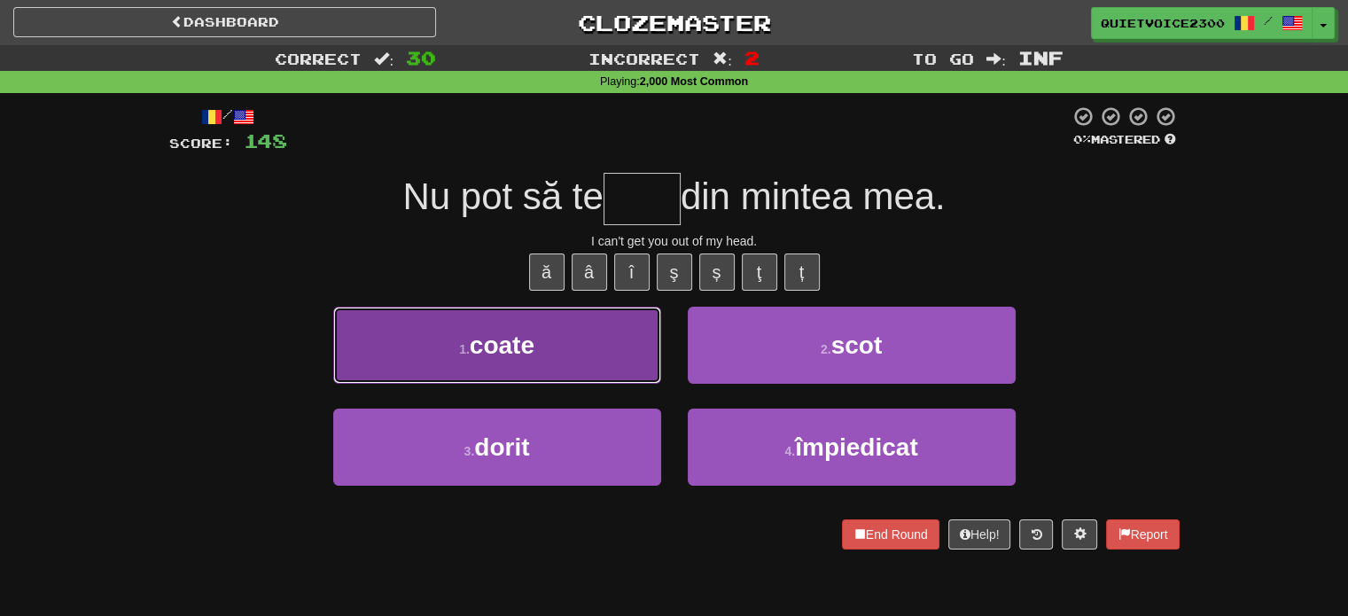
click at [547, 355] on button "1 . coate" at bounding box center [497, 345] width 328 height 77
type input "****"
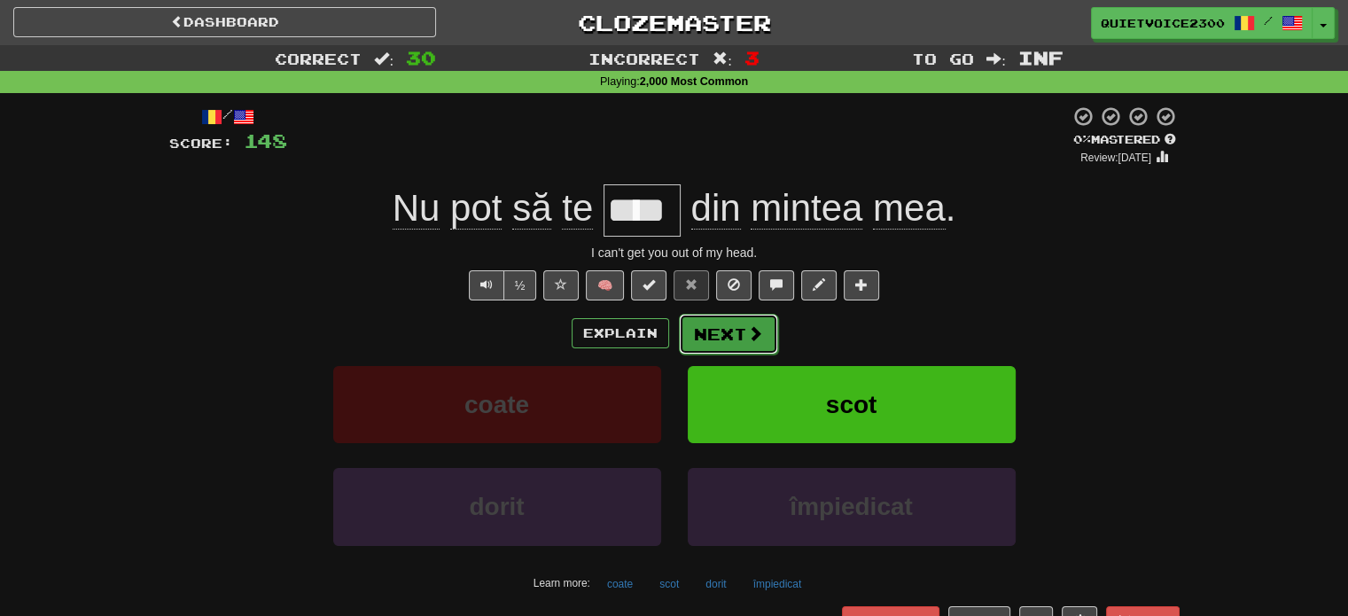
click at [709, 332] on button "Next" at bounding box center [728, 334] width 99 height 41
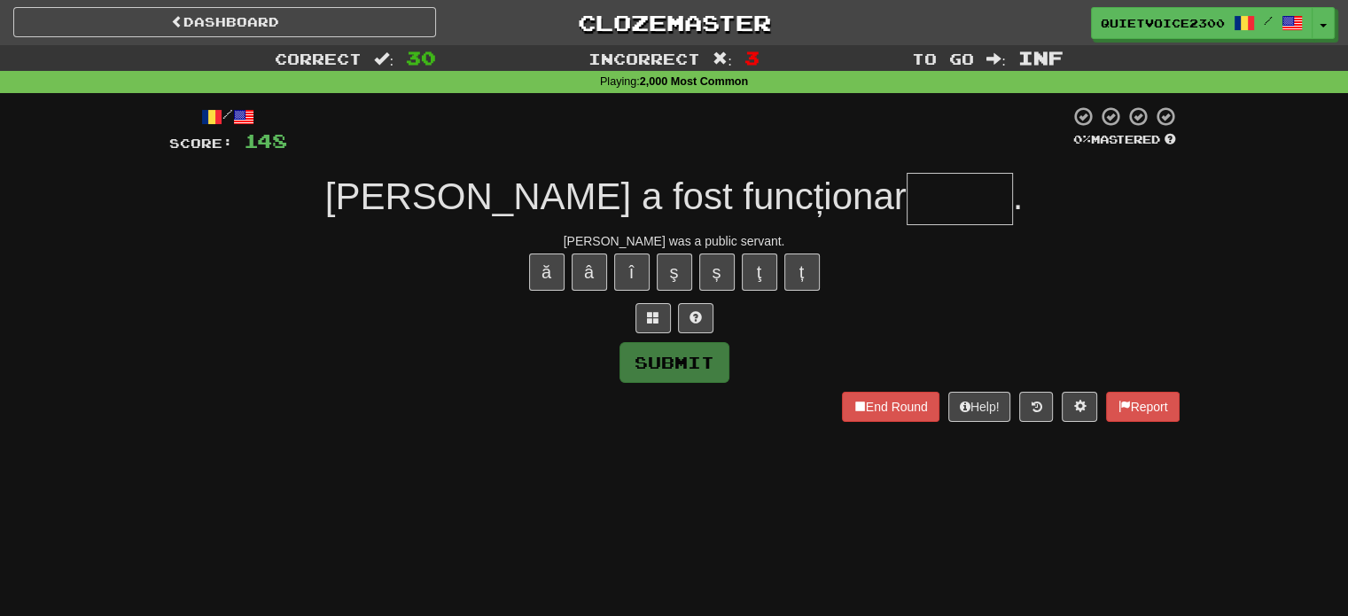
click at [706, 247] on div "Tom was a public servant." at bounding box center [674, 241] width 1011 height 18
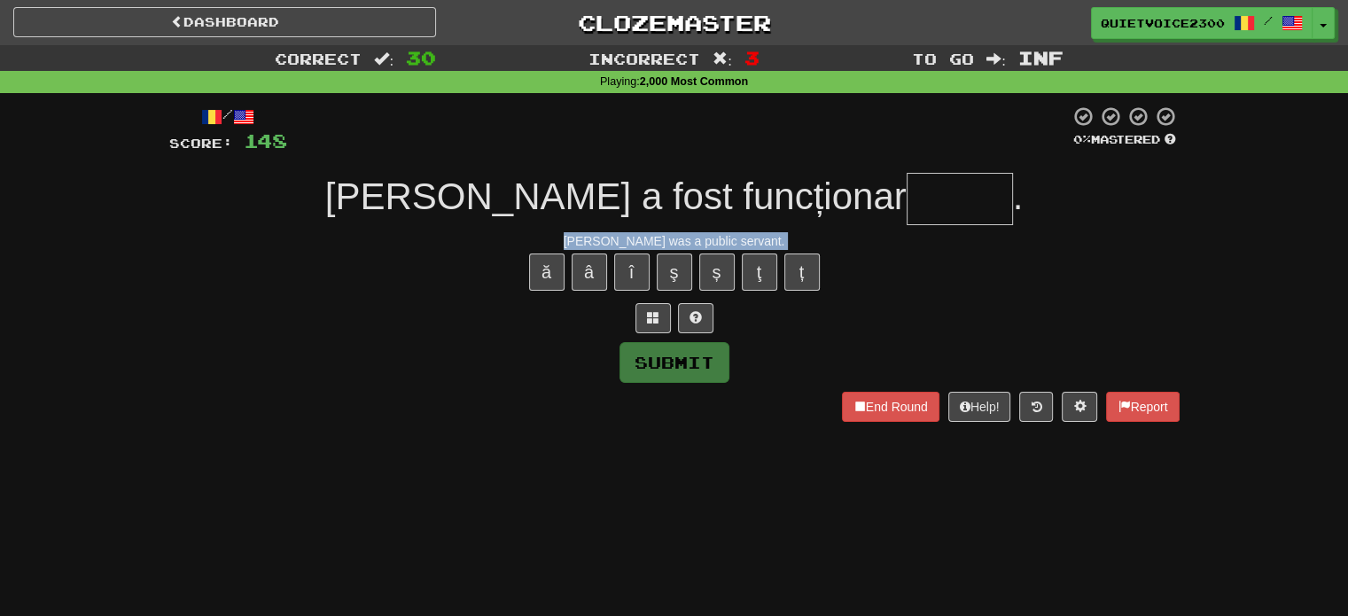
click at [706, 247] on div "Tom was a public servant." at bounding box center [674, 241] width 1011 height 18
click at [645, 325] on button at bounding box center [653, 318] width 35 height 30
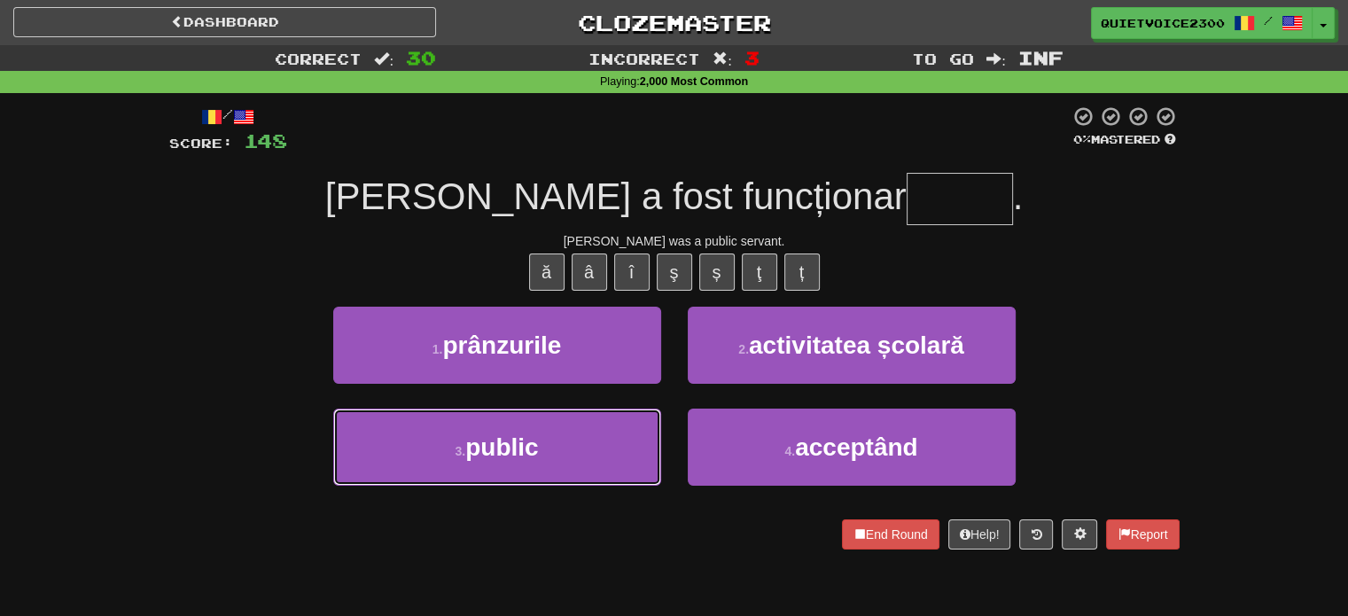
click at [527, 457] on span "public" at bounding box center [501, 447] width 73 height 27
type input "******"
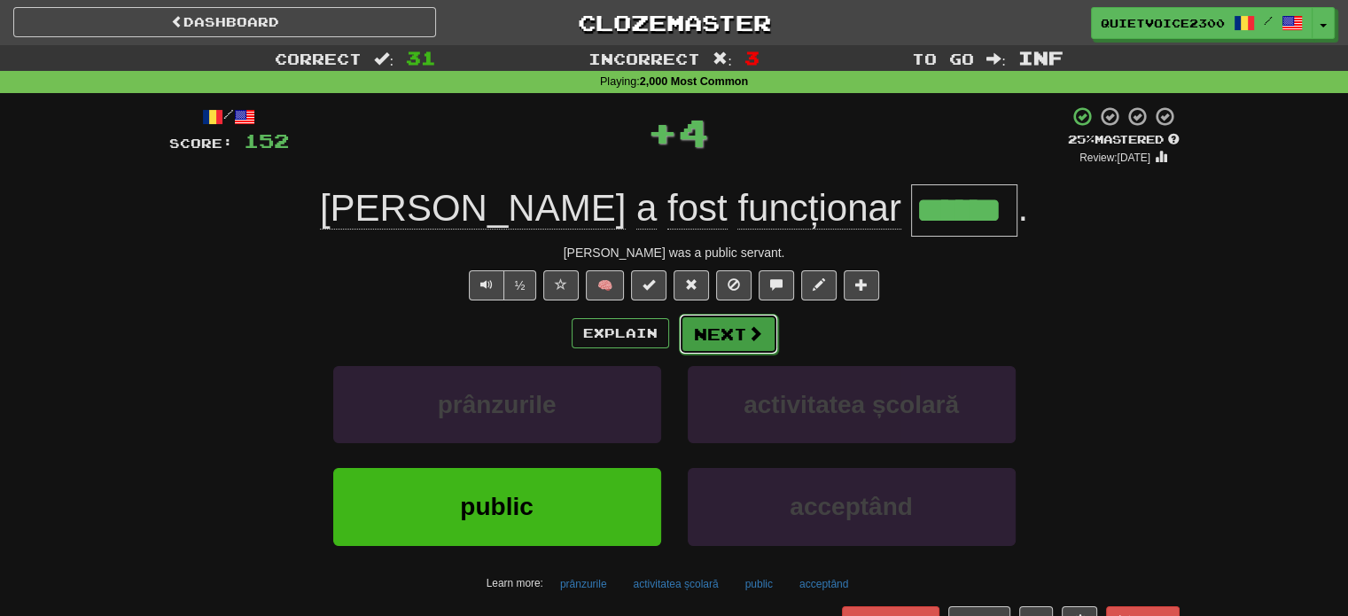
click at [736, 323] on button "Next" at bounding box center [728, 334] width 99 height 41
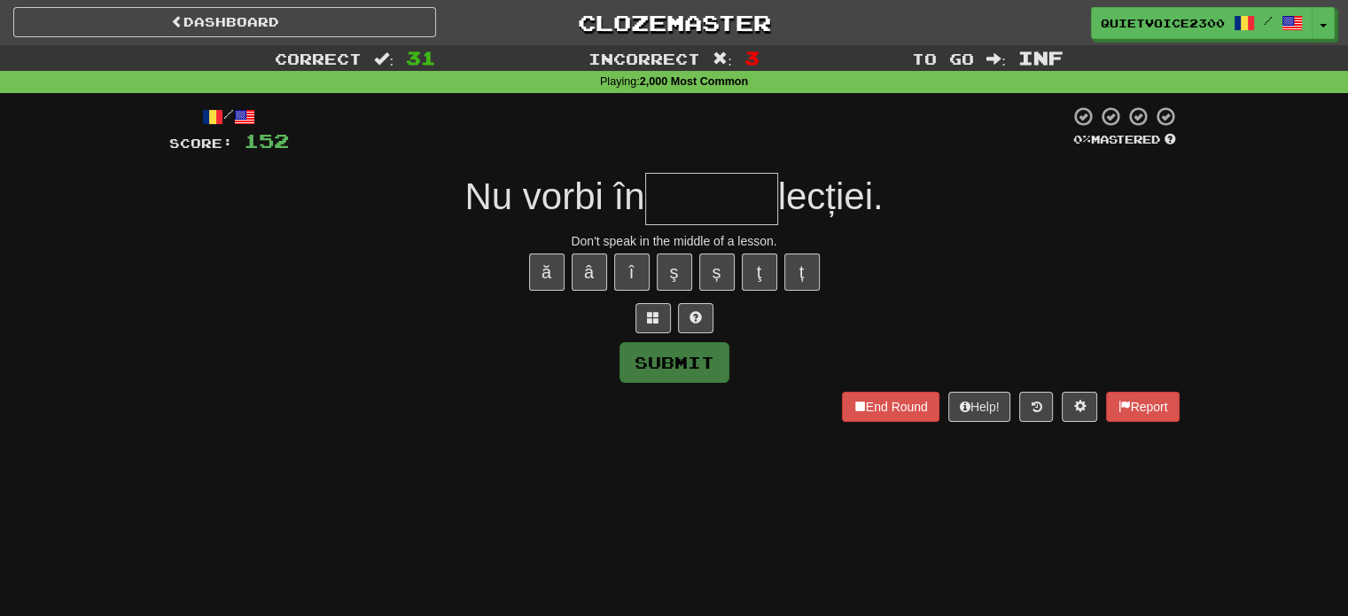
click at [683, 240] on div "Don't speak in the middle of a lesson." at bounding box center [674, 241] width 1011 height 18
click at [702, 244] on div "Don't speak in the middle of a lesson." at bounding box center [674, 241] width 1011 height 18
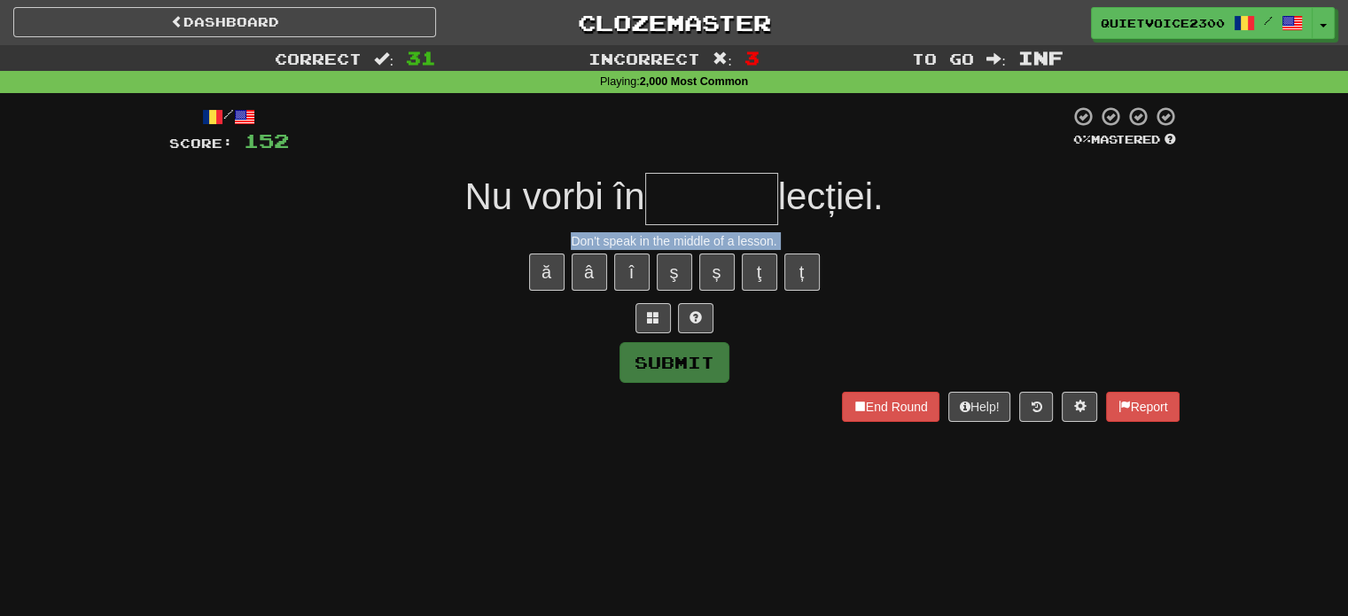
click at [702, 244] on div "Don't speak in the middle of a lesson." at bounding box center [674, 241] width 1011 height 18
click at [840, 311] on div at bounding box center [674, 318] width 1011 height 30
click at [648, 320] on span at bounding box center [653, 317] width 12 height 12
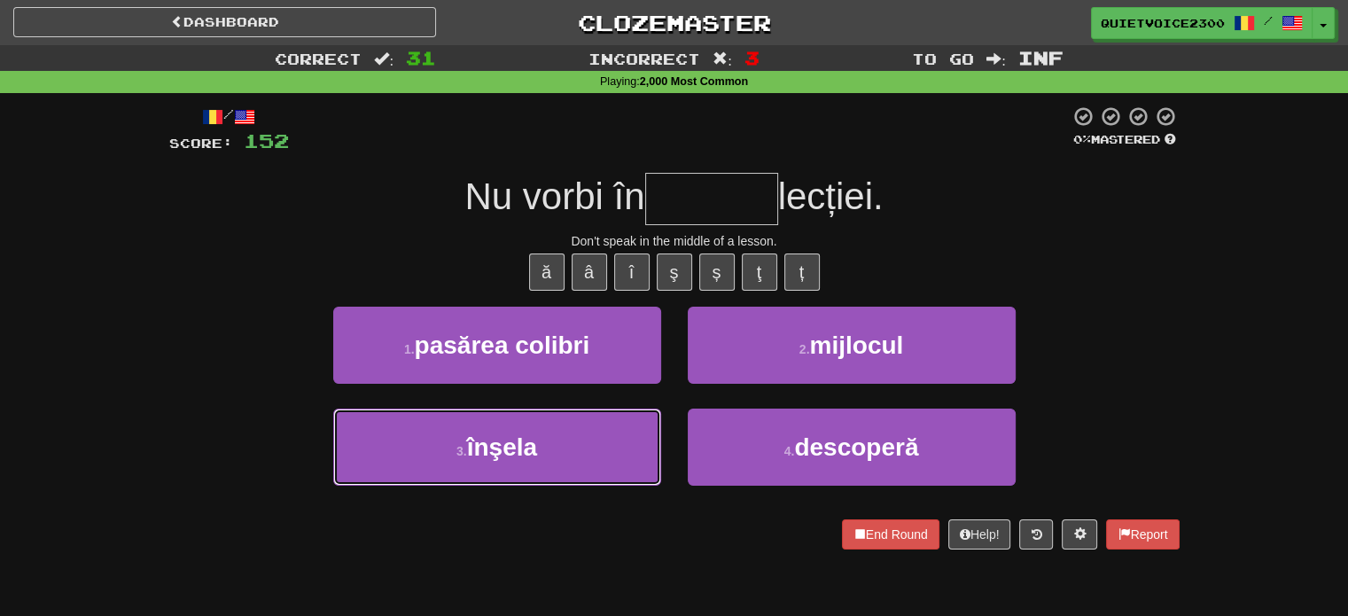
click at [593, 453] on button "3 . înşela" at bounding box center [497, 447] width 328 height 77
type input "********"
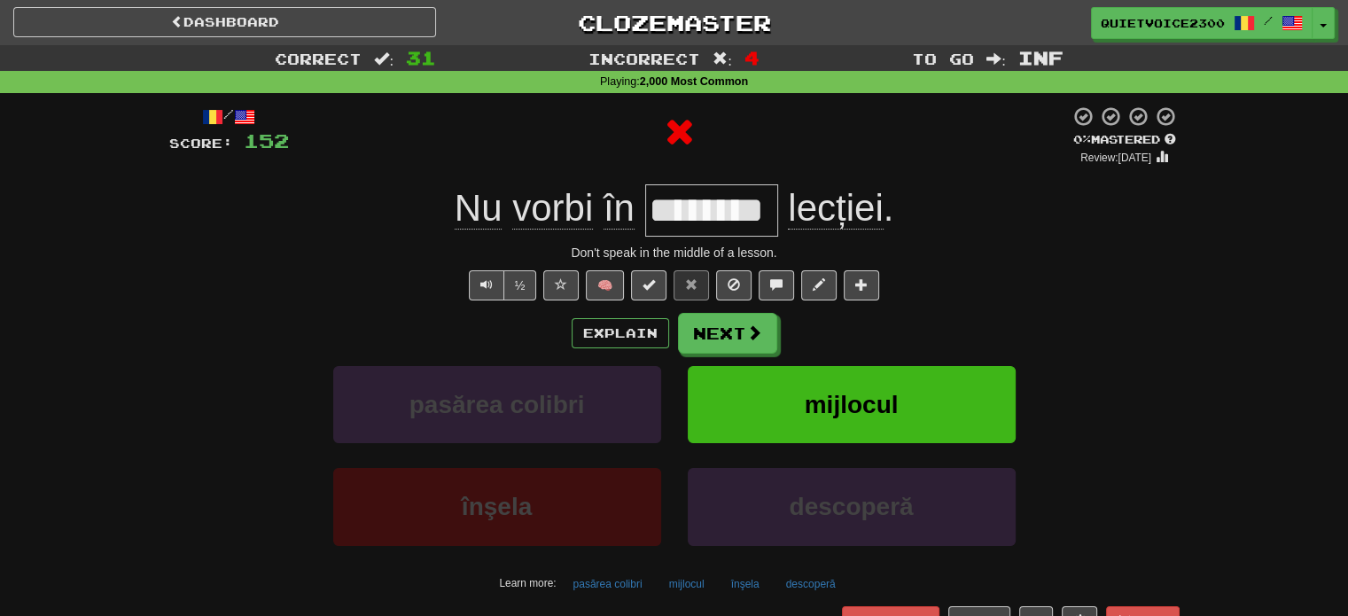
click at [729, 216] on input "********" at bounding box center [711, 210] width 133 height 52
click at [730, 216] on input "********" at bounding box center [711, 210] width 133 height 52
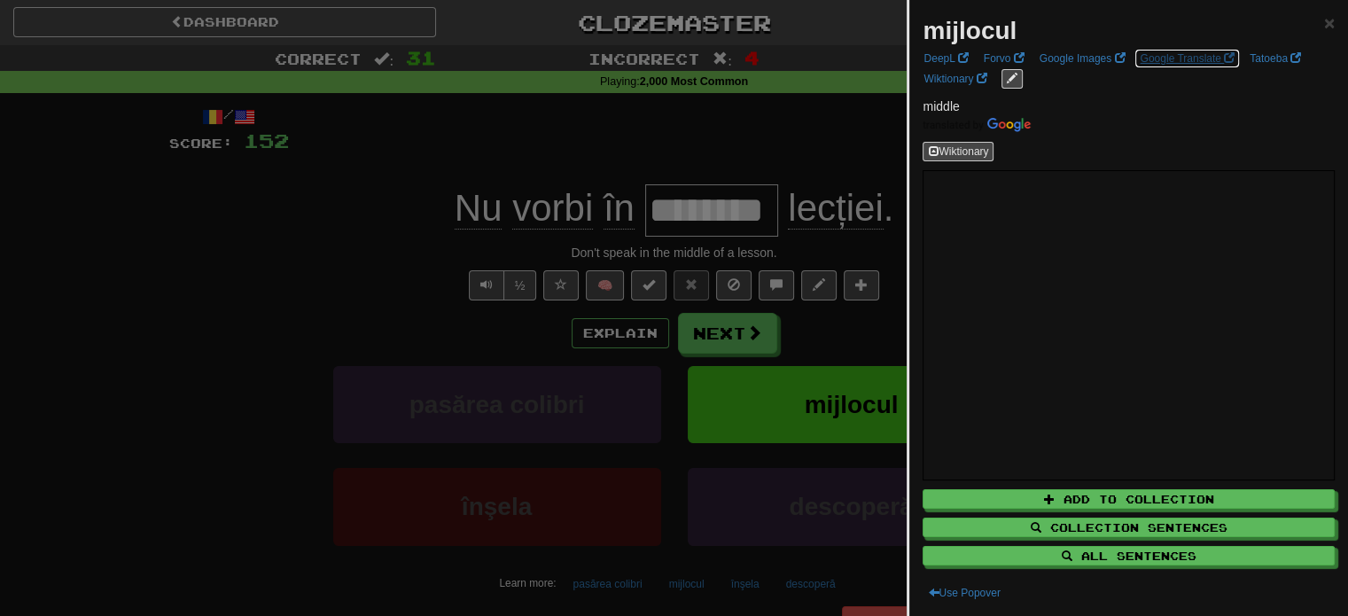
click at [1148, 55] on link "Google Translate" at bounding box center [1187, 59] width 105 height 20
click at [813, 338] on div at bounding box center [674, 308] width 1348 height 616
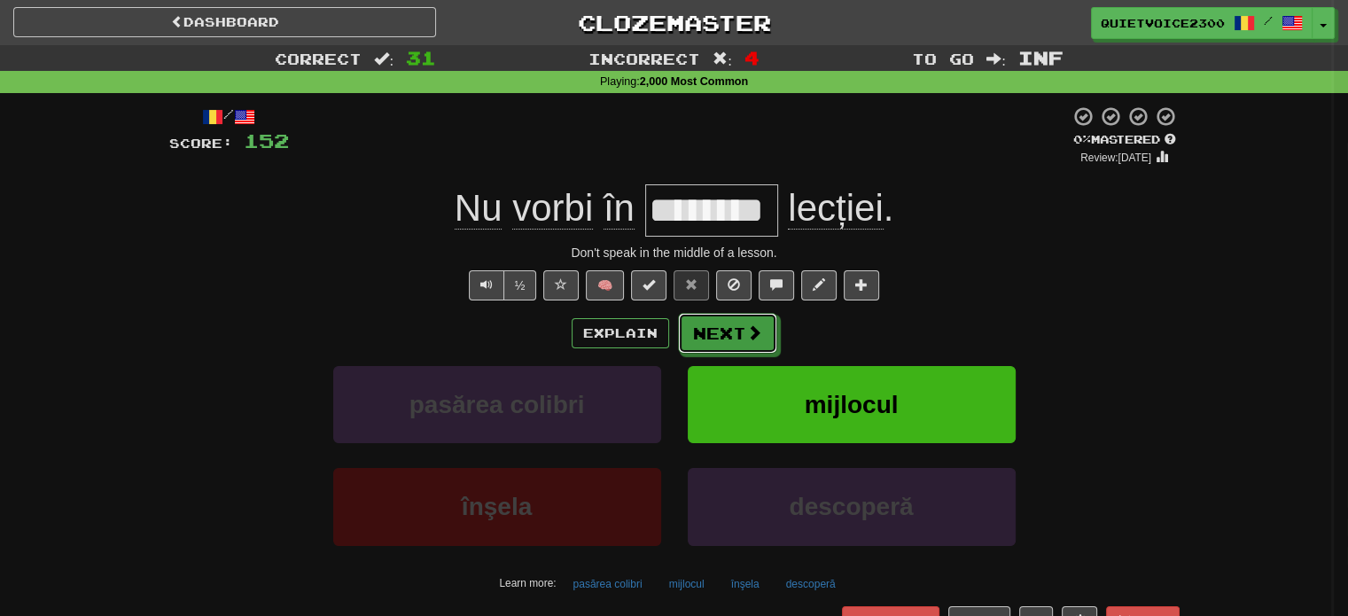
click at [767, 324] on button "Next" at bounding box center [727, 333] width 99 height 41
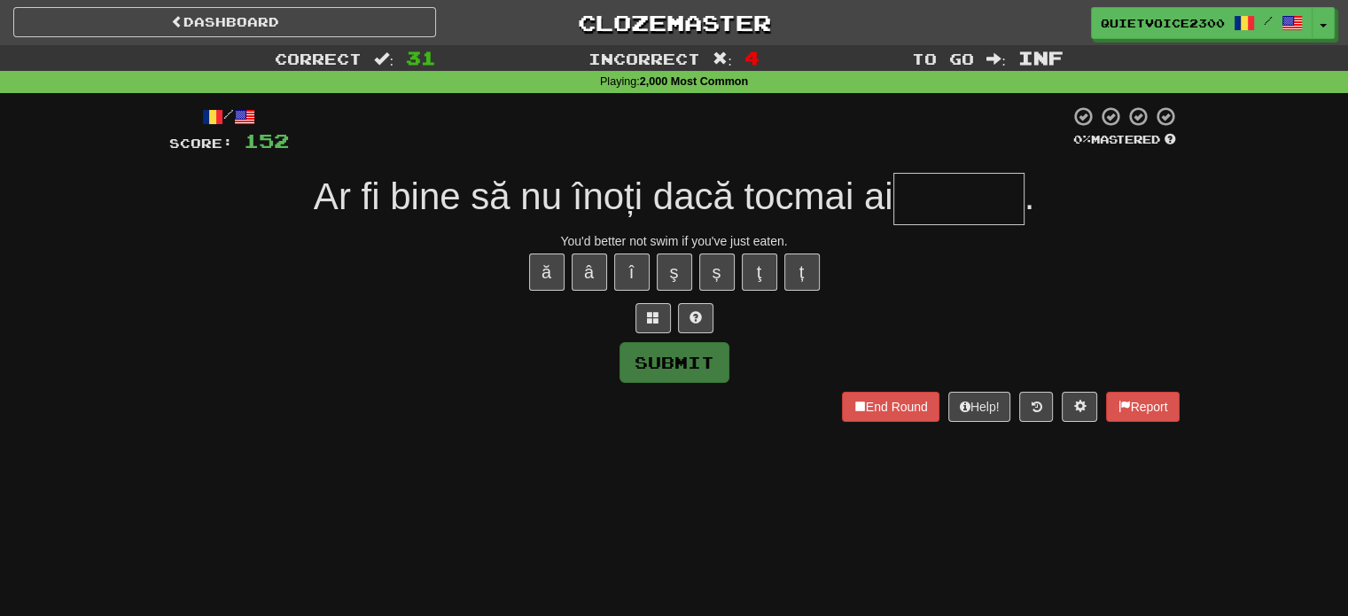
click at [768, 239] on div "You'd better not swim if you've just eaten." at bounding box center [674, 241] width 1011 height 18
click at [768, 238] on div "You'd better not swim if you've just eaten." at bounding box center [674, 241] width 1011 height 18
drag, startPoint x: 961, startPoint y: 285, endPoint x: 877, endPoint y: 295, distance: 84.9
click at [949, 289] on div "ă â î ş ș ţ ț" at bounding box center [674, 272] width 1011 height 44
click at [656, 311] on span at bounding box center [653, 317] width 12 height 12
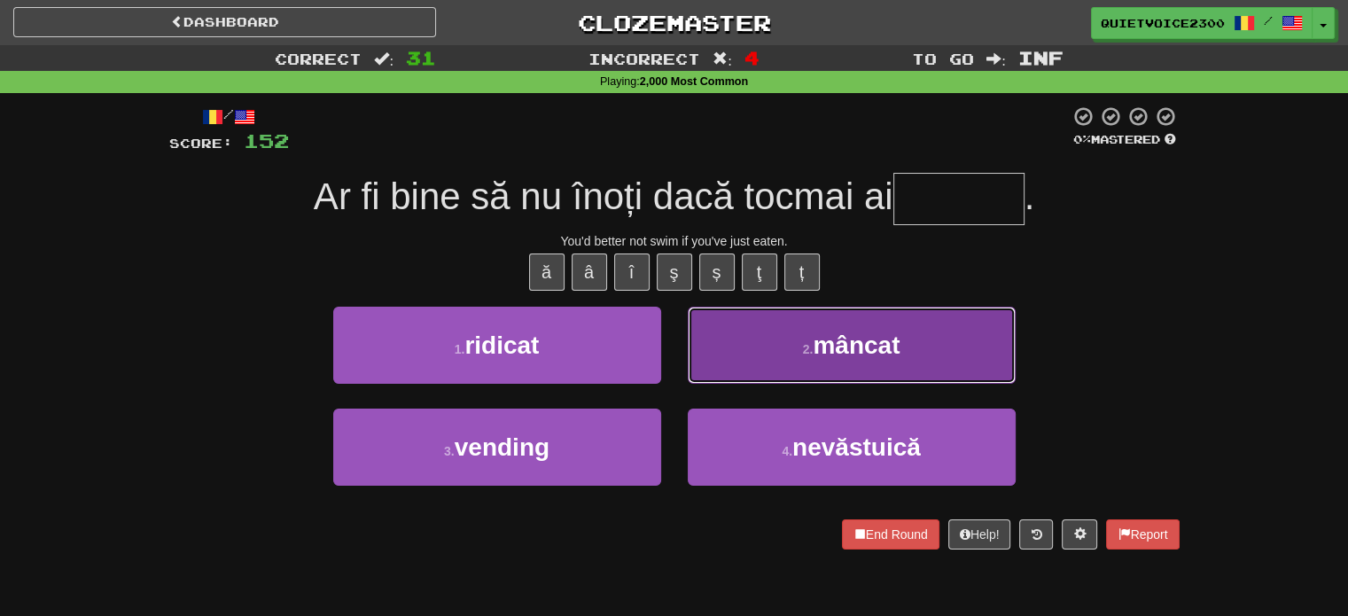
click at [787, 337] on button "2 . mâncat" at bounding box center [852, 345] width 328 height 77
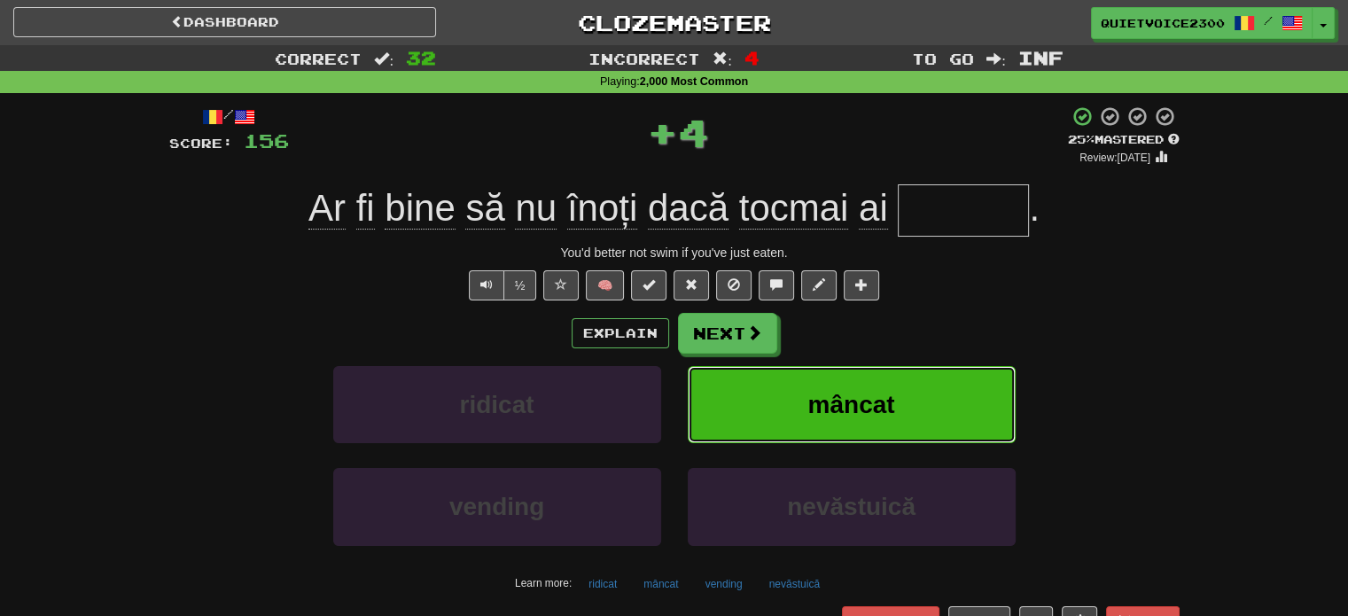
type input "******"
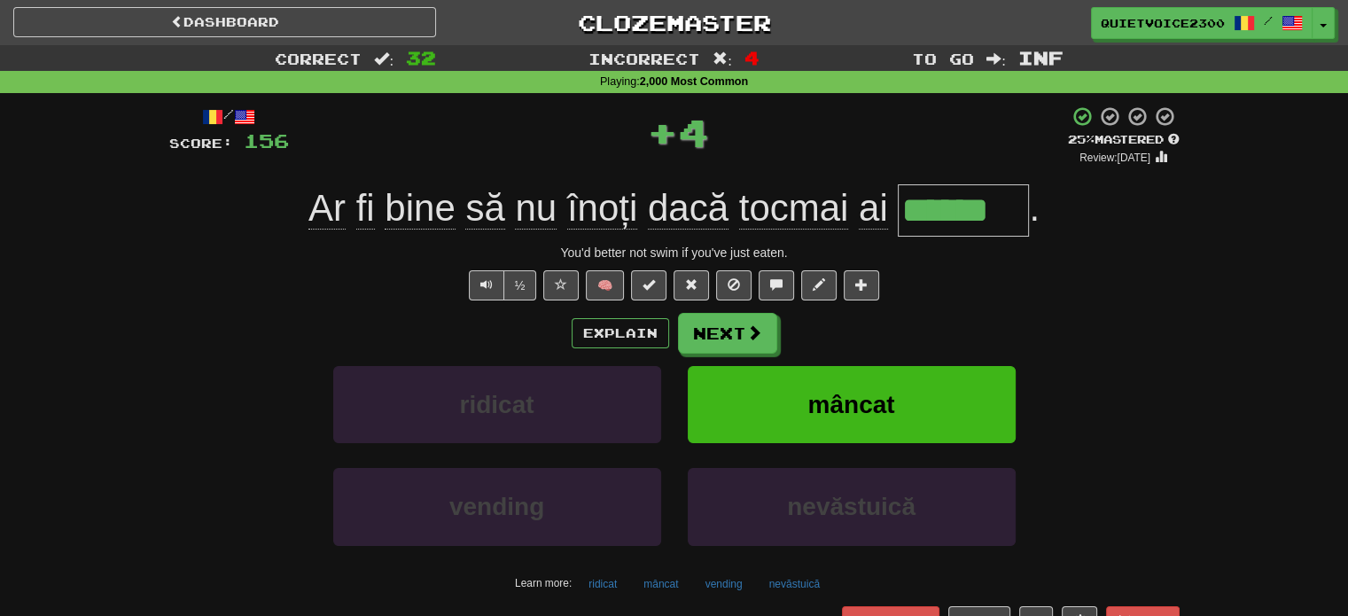
click at [665, 254] on div "You'd better not swim if you've just eaten." at bounding box center [674, 253] width 1011 height 18
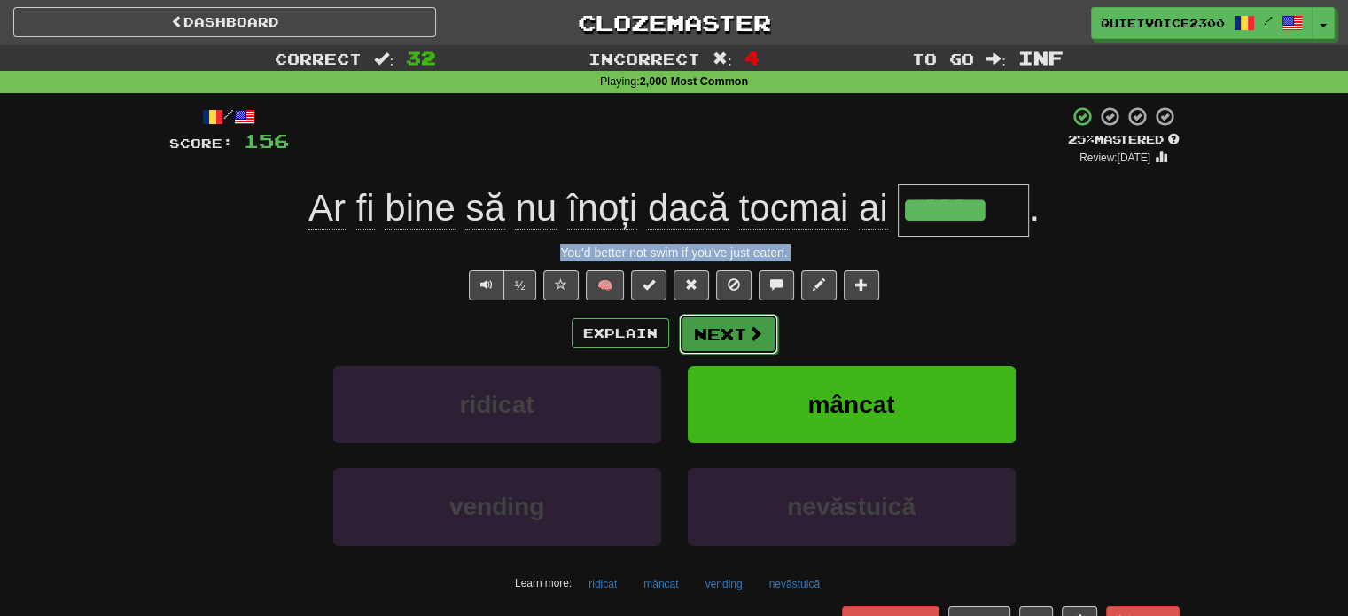
click at [736, 329] on button "Next" at bounding box center [728, 334] width 99 height 41
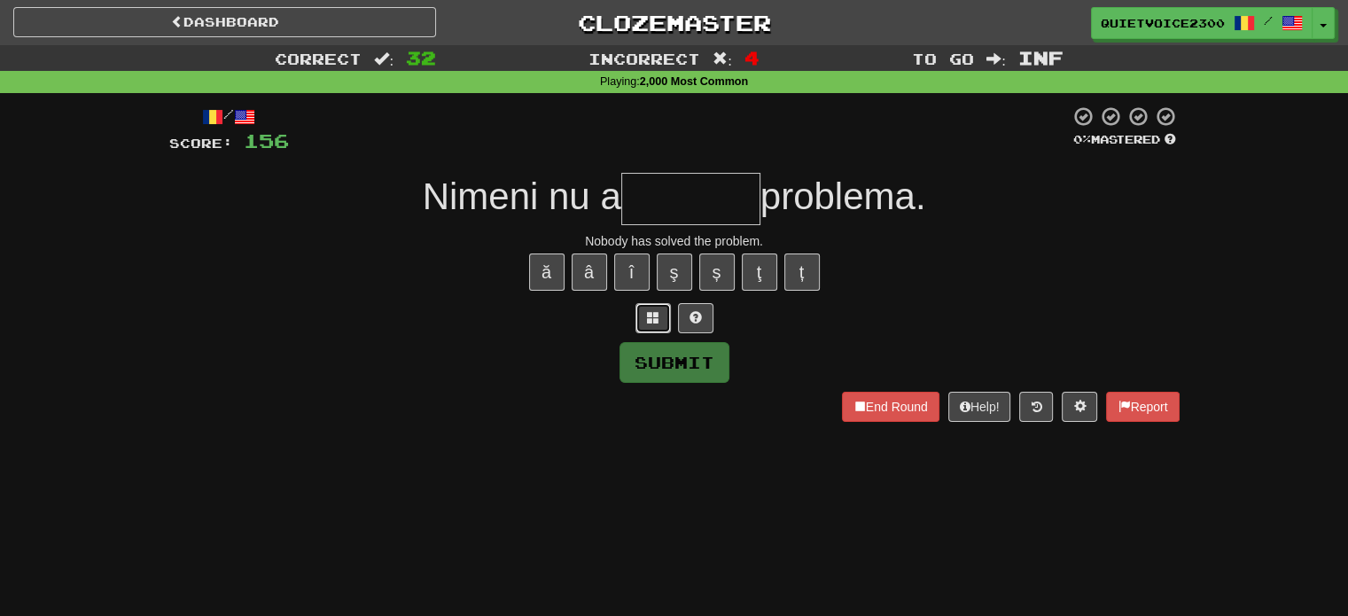
click at [658, 330] on button at bounding box center [653, 318] width 35 height 30
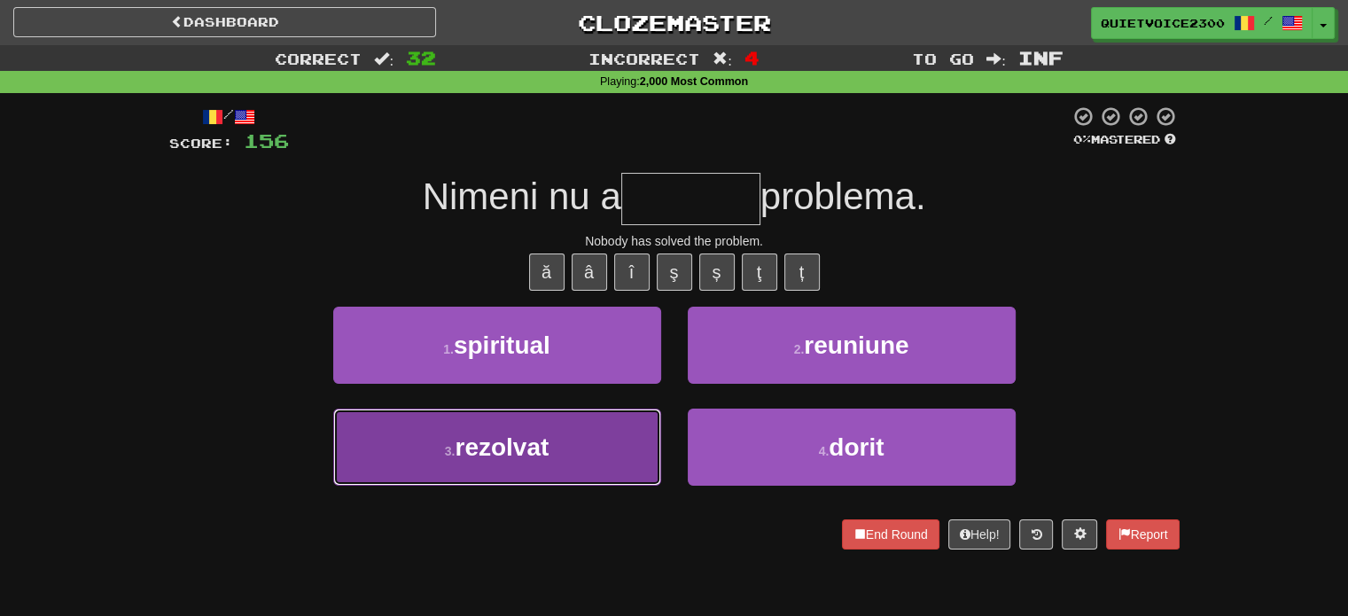
drag, startPoint x: 563, startPoint y: 458, endPoint x: 569, endPoint y: 467, distance: 10.8
click at [563, 459] on button "3 . rezolvat" at bounding box center [497, 447] width 328 height 77
type input "********"
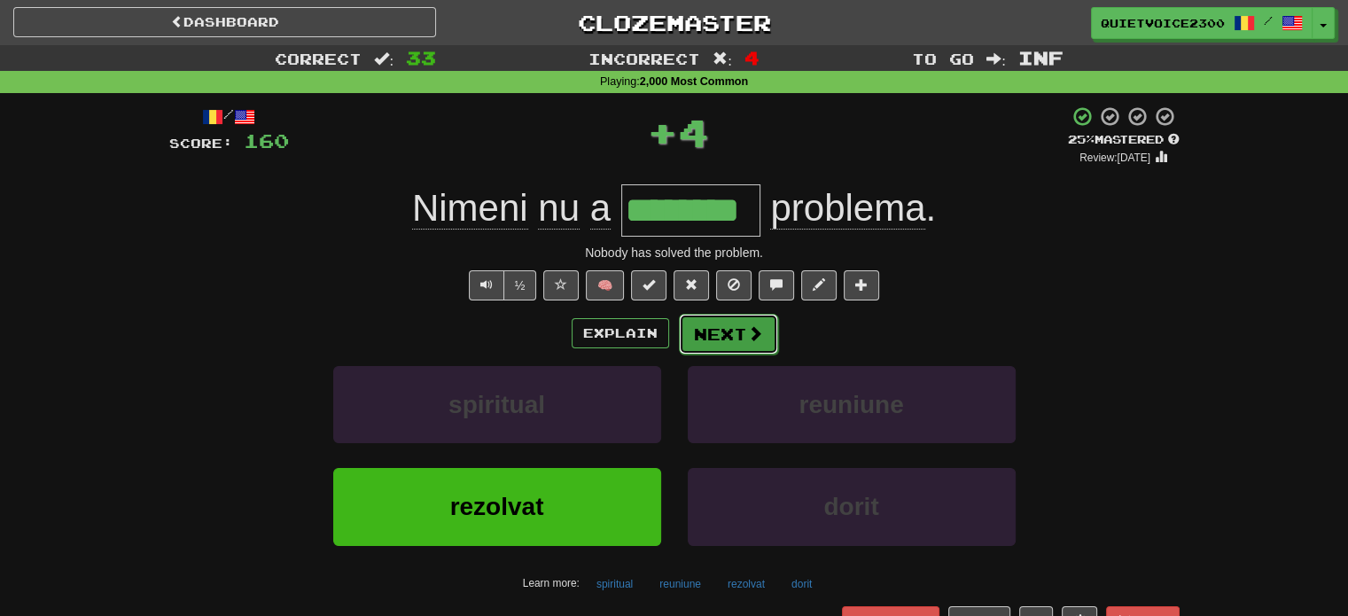
click at [723, 332] on button "Next" at bounding box center [728, 334] width 99 height 41
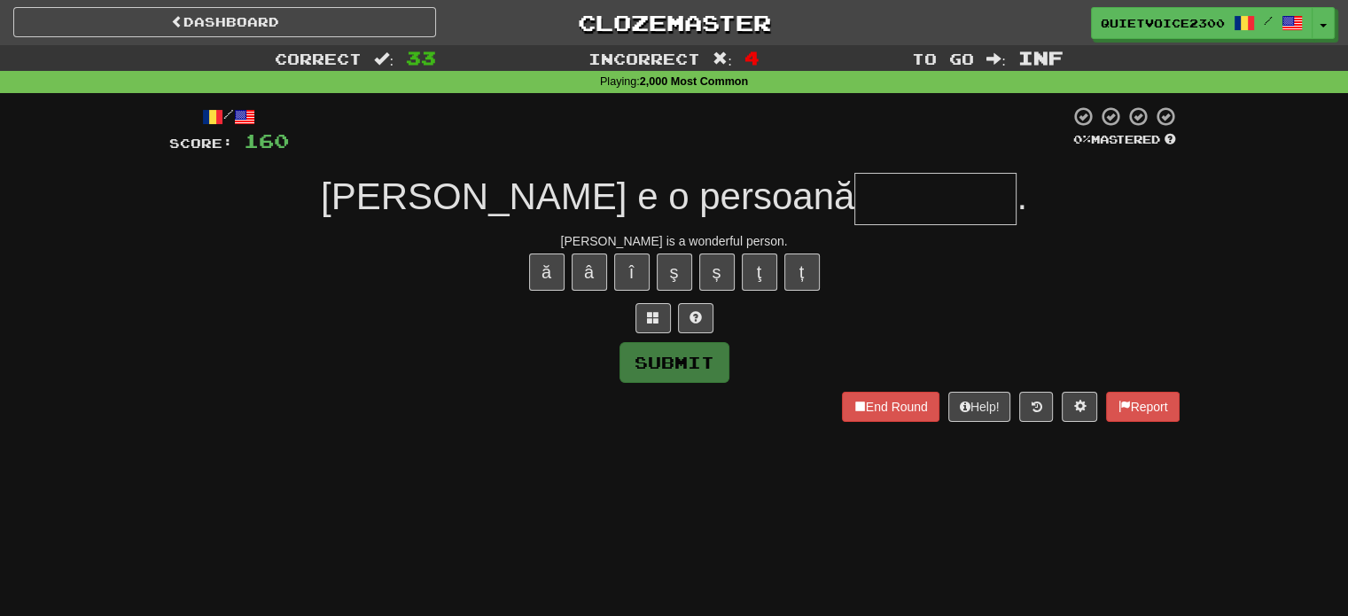
click at [684, 237] on div "Tom is a wonderful person." at bounding box center [674, 241] width 1011 height 18
click at [691, 241] on div "Tom is a wonderful person." at bounding box center [674, 241] width 1011 height 18
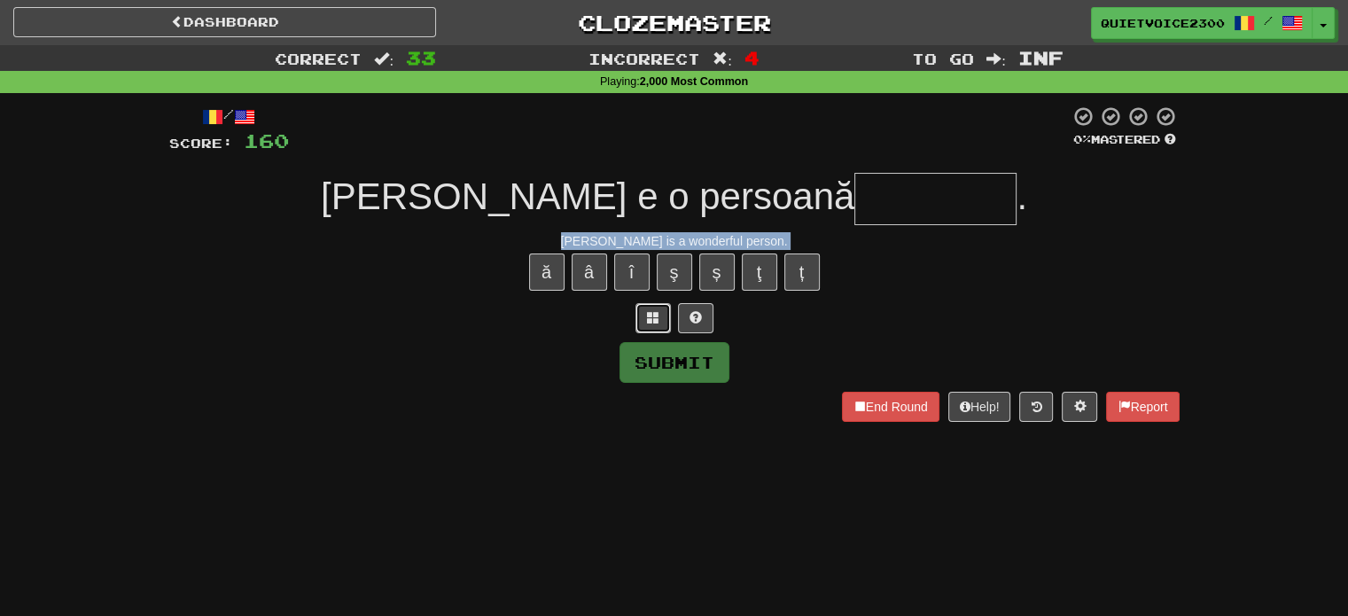
click at [642, 316] on button at bounding box center [653, 318] width 35 height 30
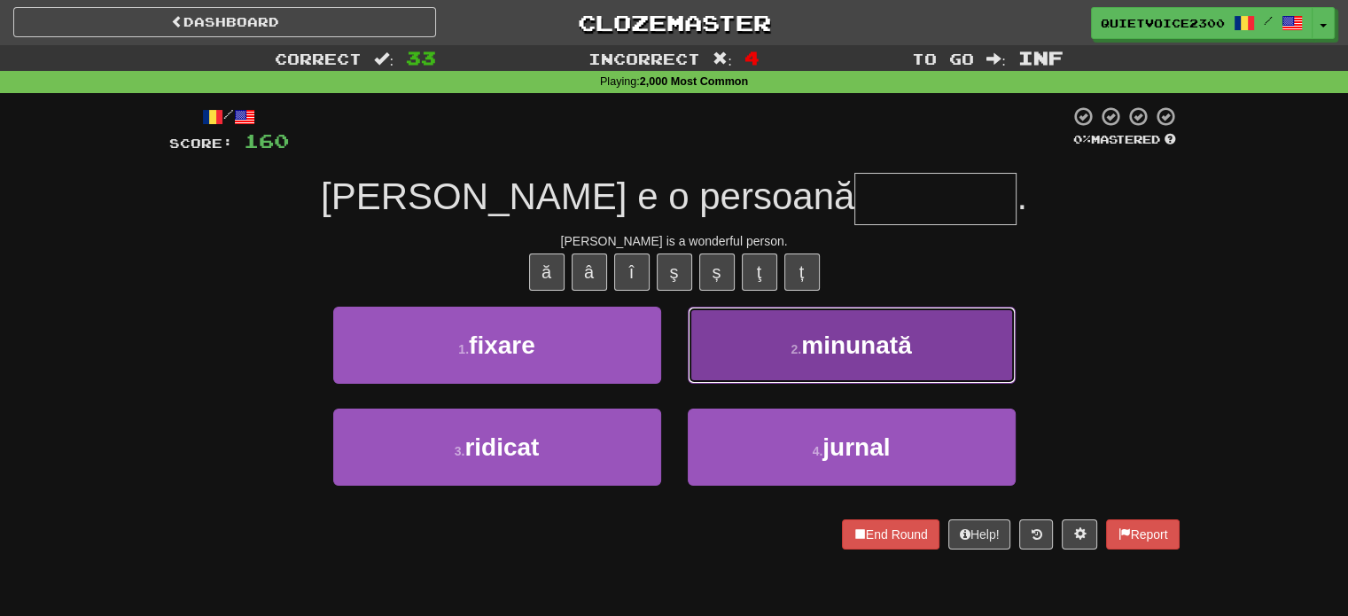
click at [854, 362] on button "2 . minunată" at bounding box center [852, 345] width 328 height 77
type input "********"
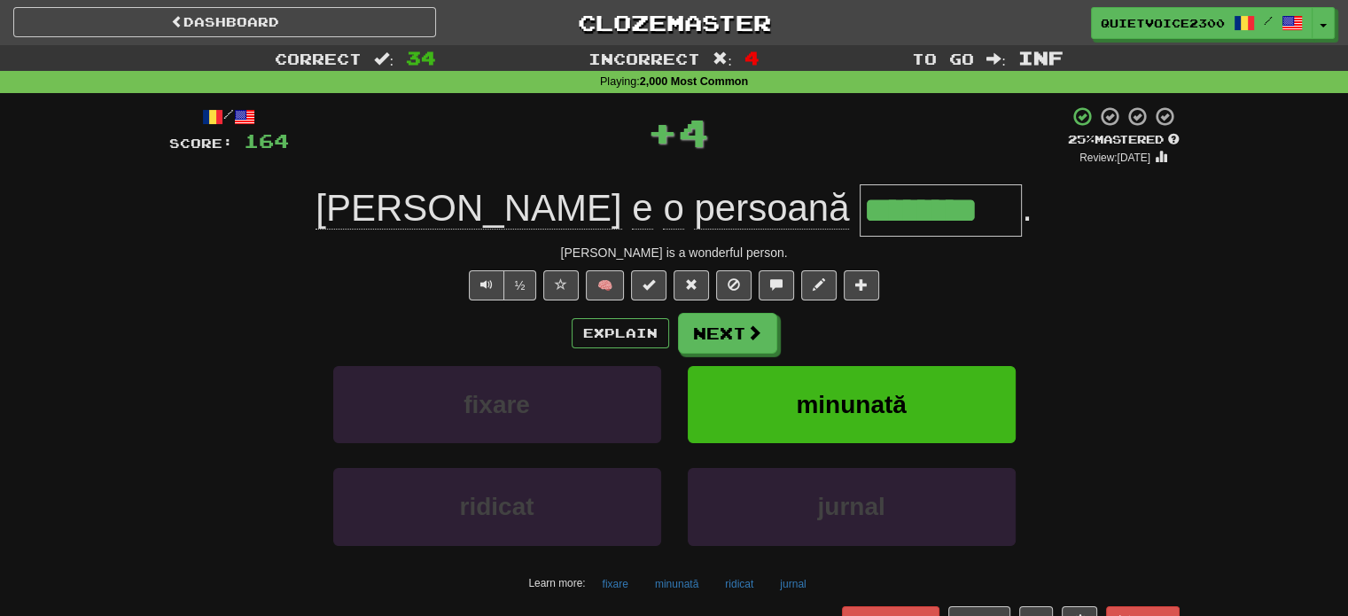
click at [860, 214] on input "********" at bounding box center [941, 210] width 162 height 52
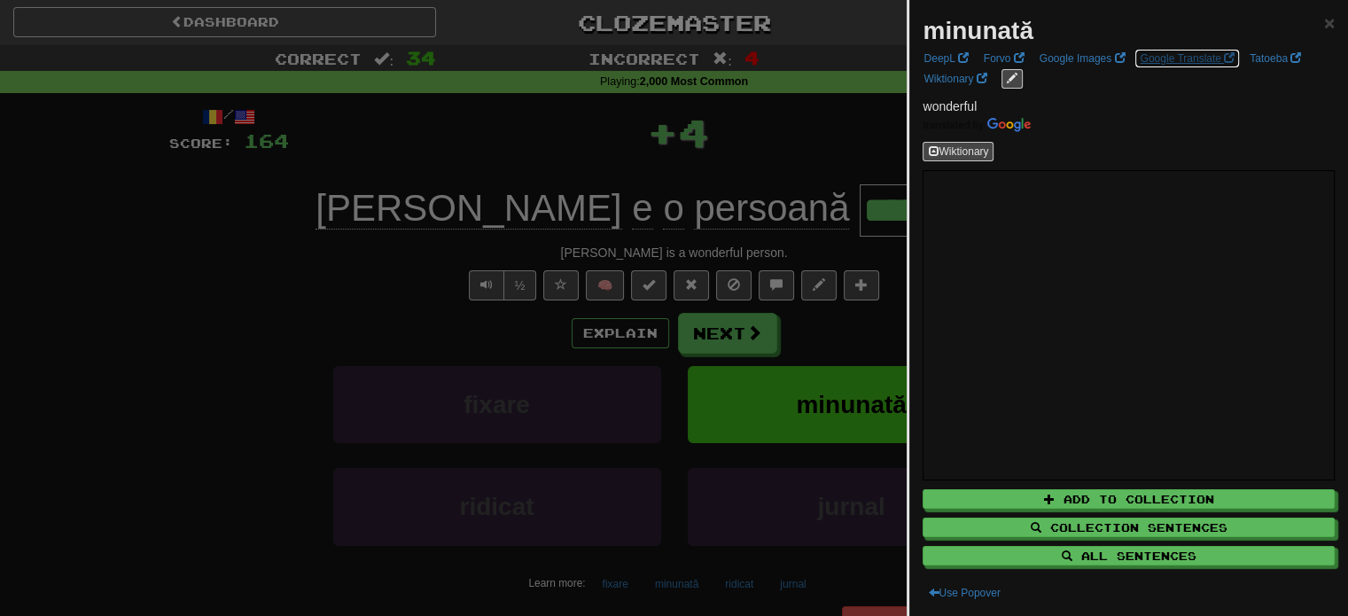
click at [1152, 59] on link "Google Translate" at bounding box center [1187, 59] width 105 height 20
drag, startPoint x: 711, startPoint y: 225, endPoint x: 738, endPoint y: 265, distance: 47.9
click at [712, 227] on div at bounding box center [674, 308] width 1348 height 616
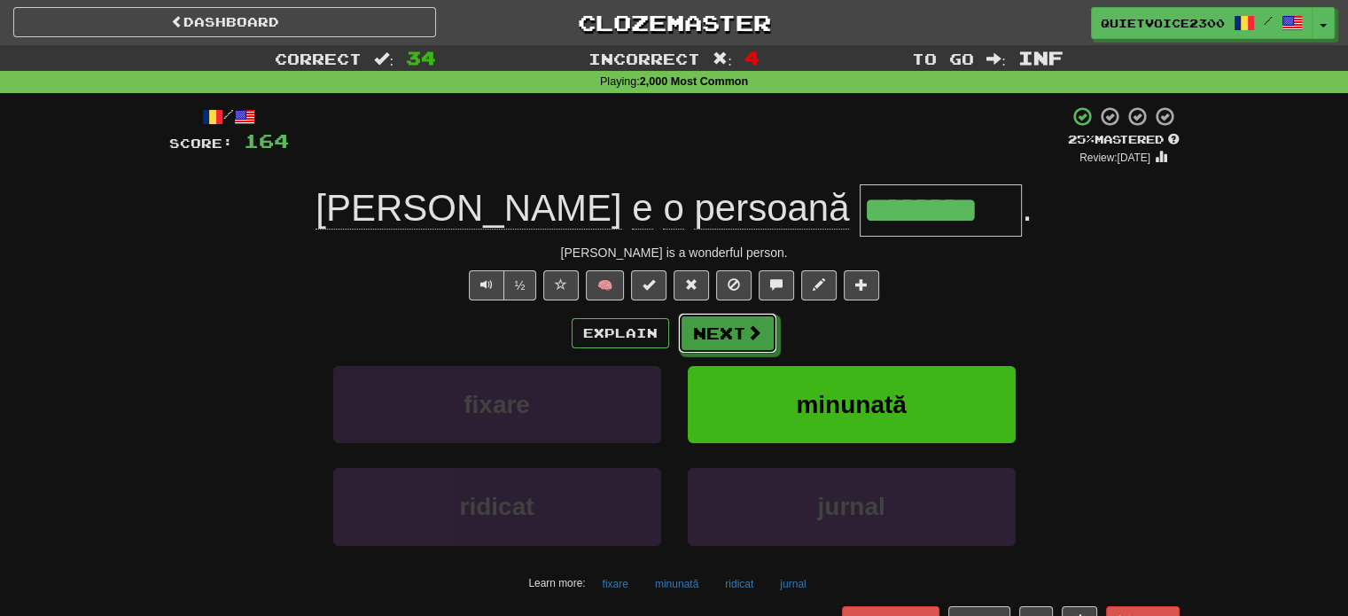
click at [721, 333] on button "Next" at bounding box center [727, 333] width 99 height 41
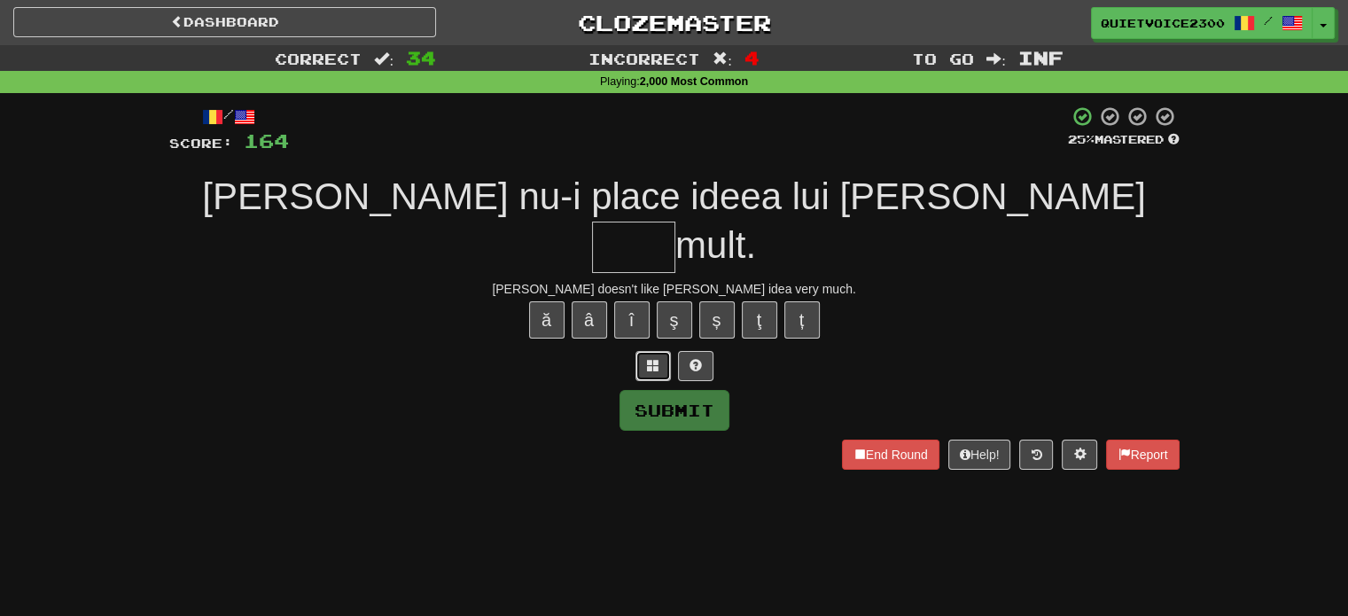
click at [647, 359] on span at bounding box center [653, 365] width 12 height 12
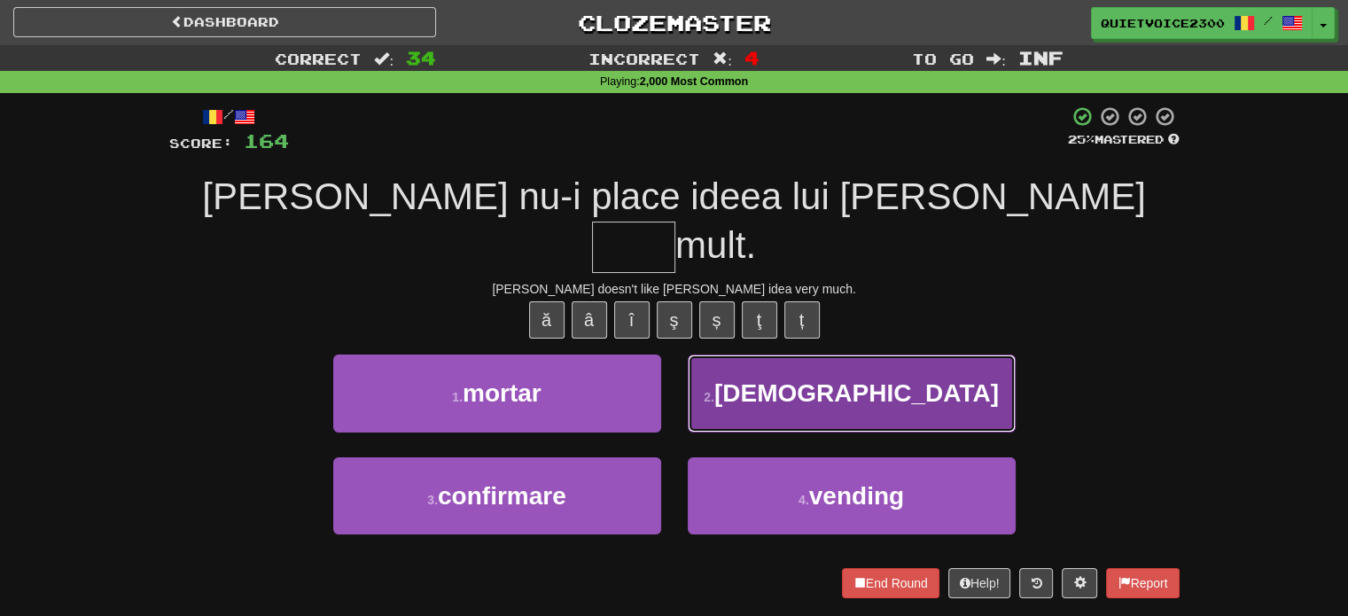
click at [770, 355] on button "2 . prea" at bounding box center [852, 393] width 328 height 77
type input "****"
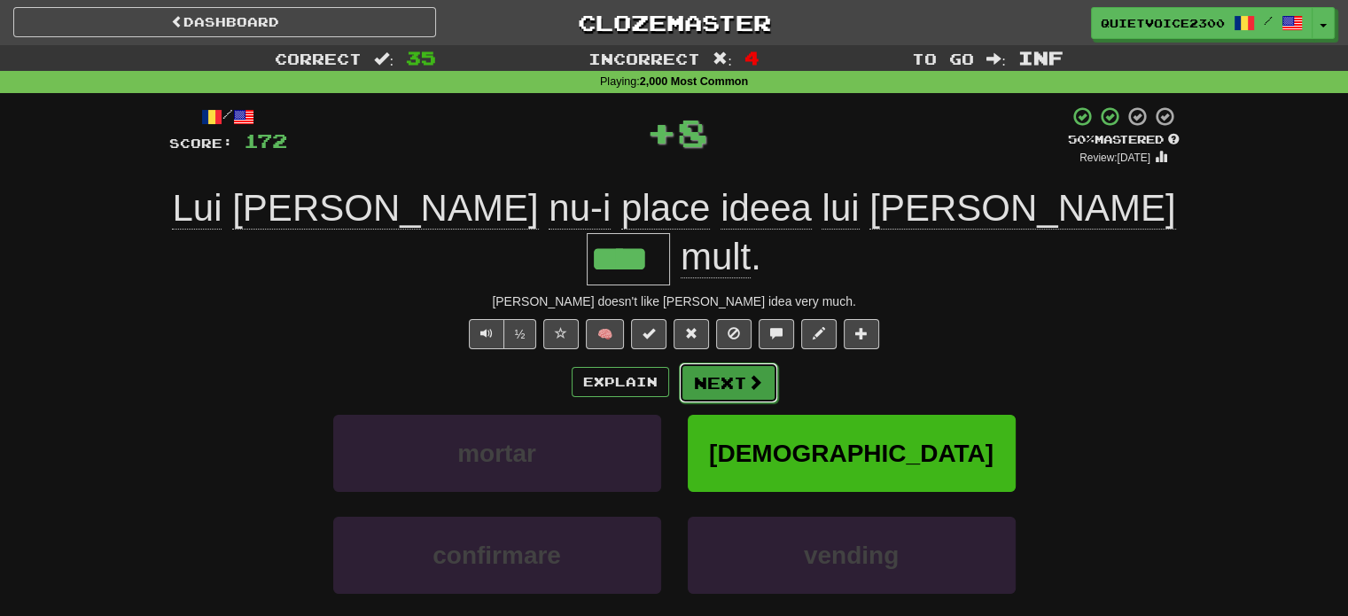
click at [723, 363] on button "Next" at bounding box center [728, 383] width 99 height 41
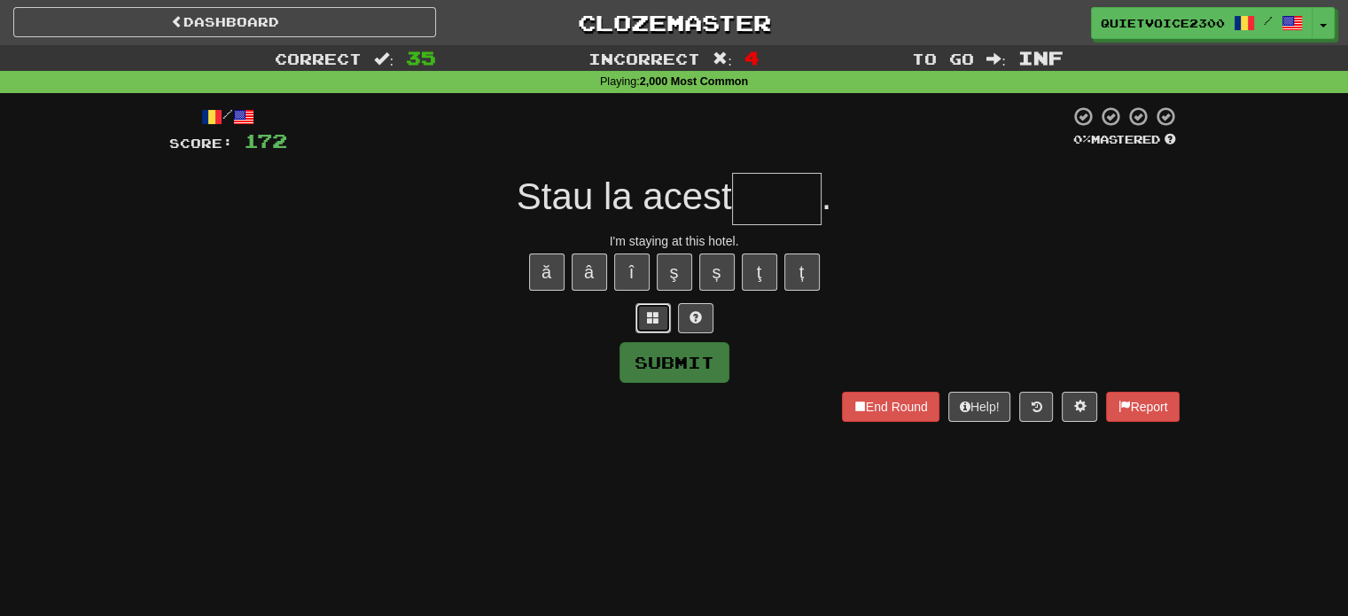
click at [642, 312] on button at bounding box center [653, 318] width 35 height 30
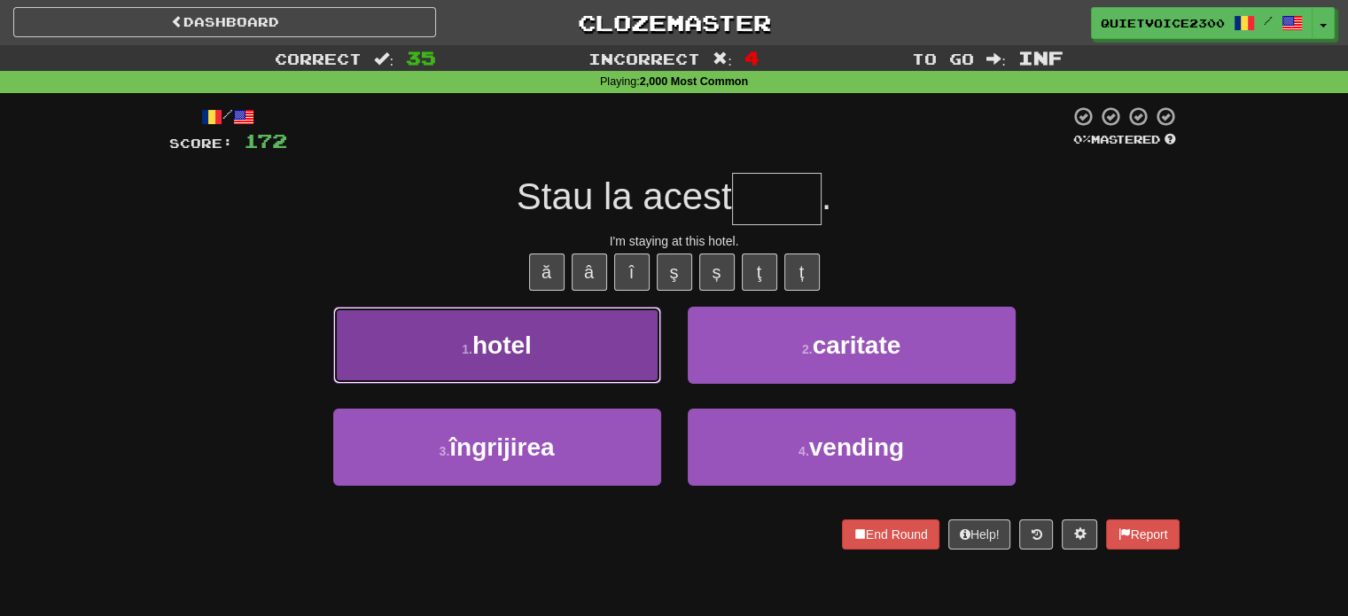
click at [455, 329] on button "1 . hotel" at bounding box center [497, 345] width 328 height 77
type input "*****"
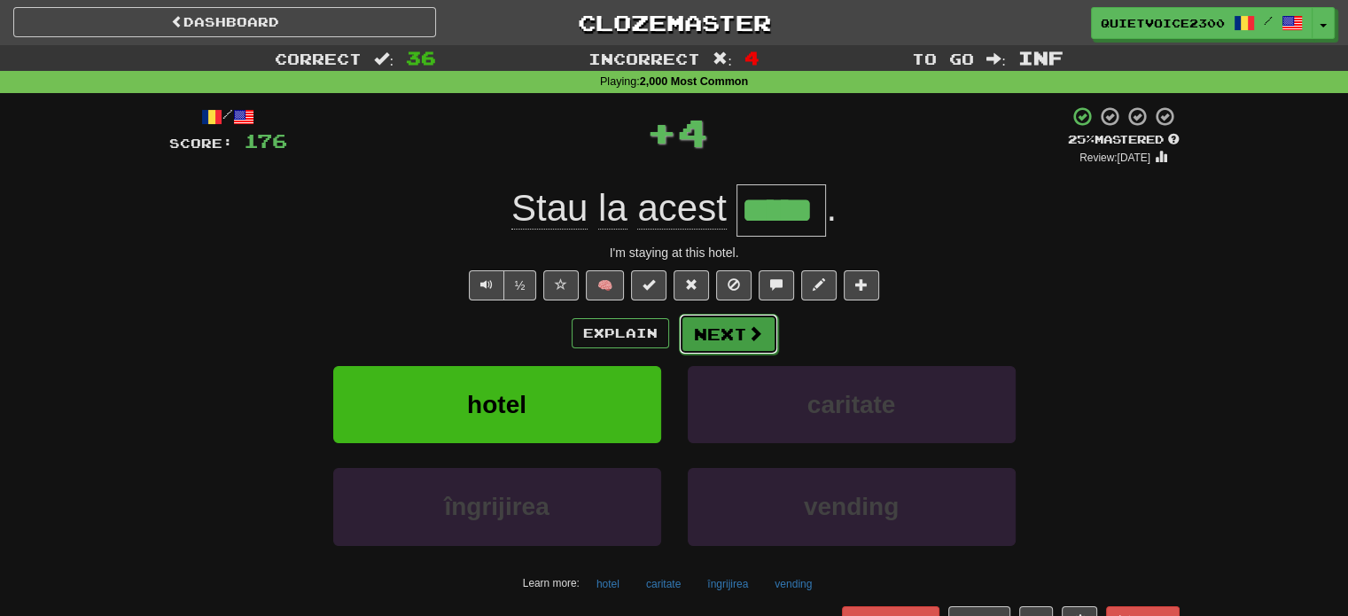
click at [741, 326] on button "Next" at bounding box center [728, 334] width 99 height 41
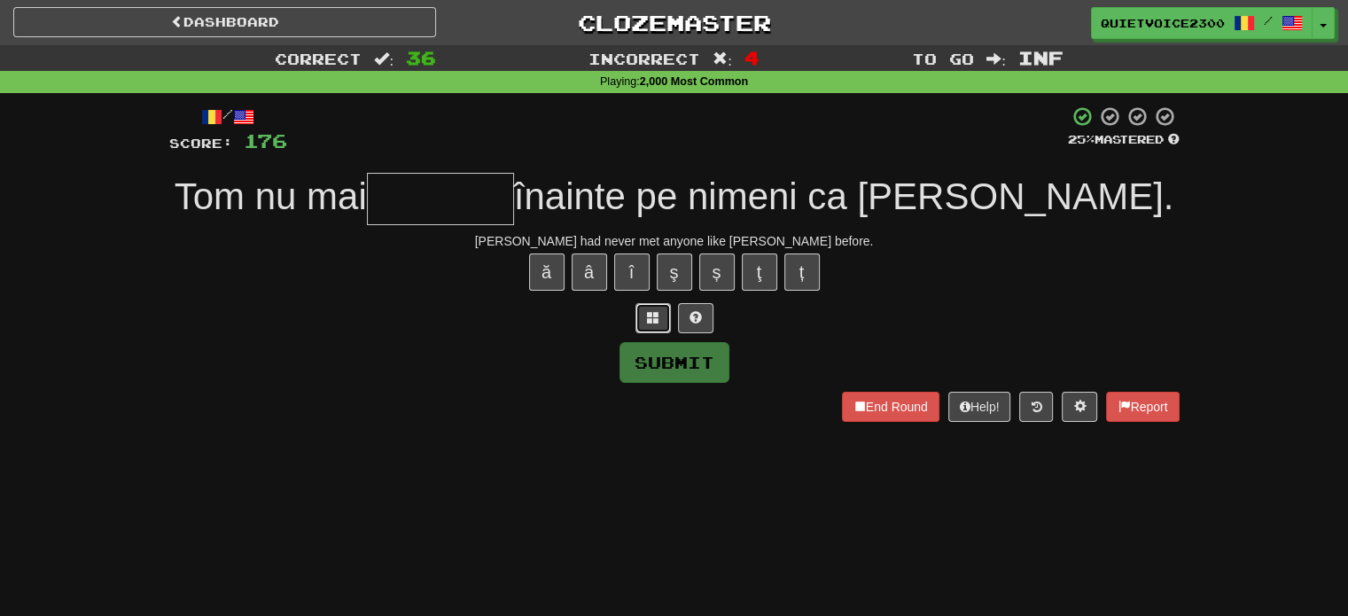
click at [663, 329] on button at bounding box center [653, 318] width 35 height 30
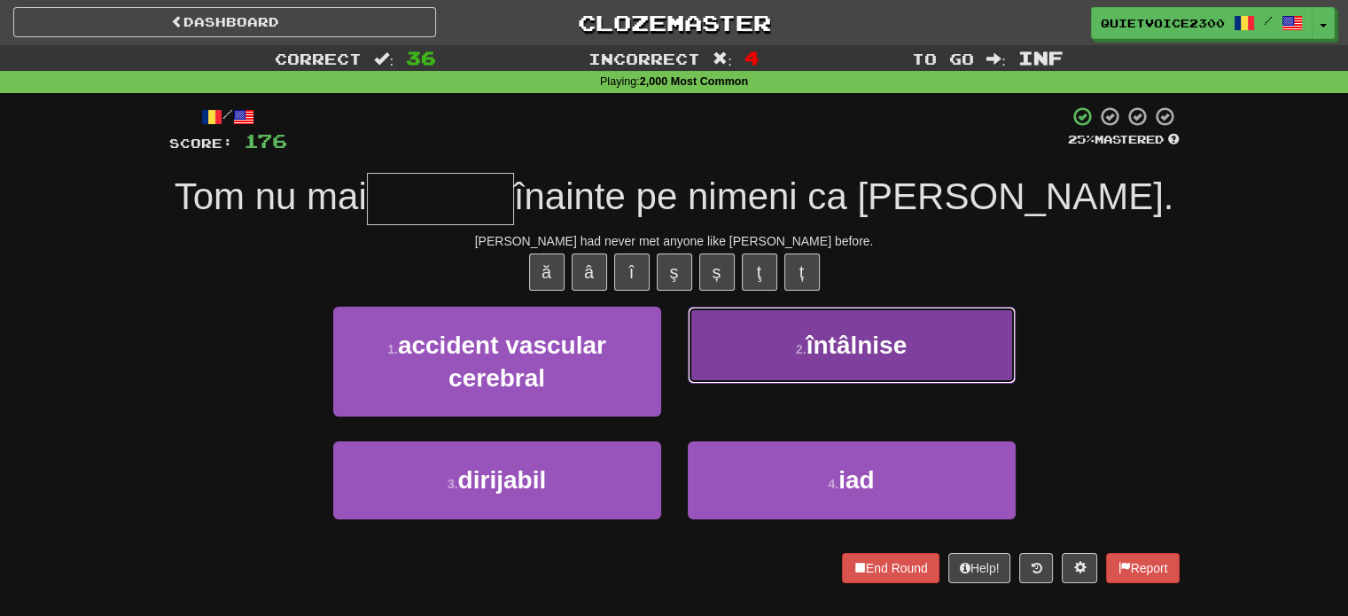
click at [823, 329] on button "2 . întâlnise" at bounding box center [852, 345] width 328 height 77
type input "*********"
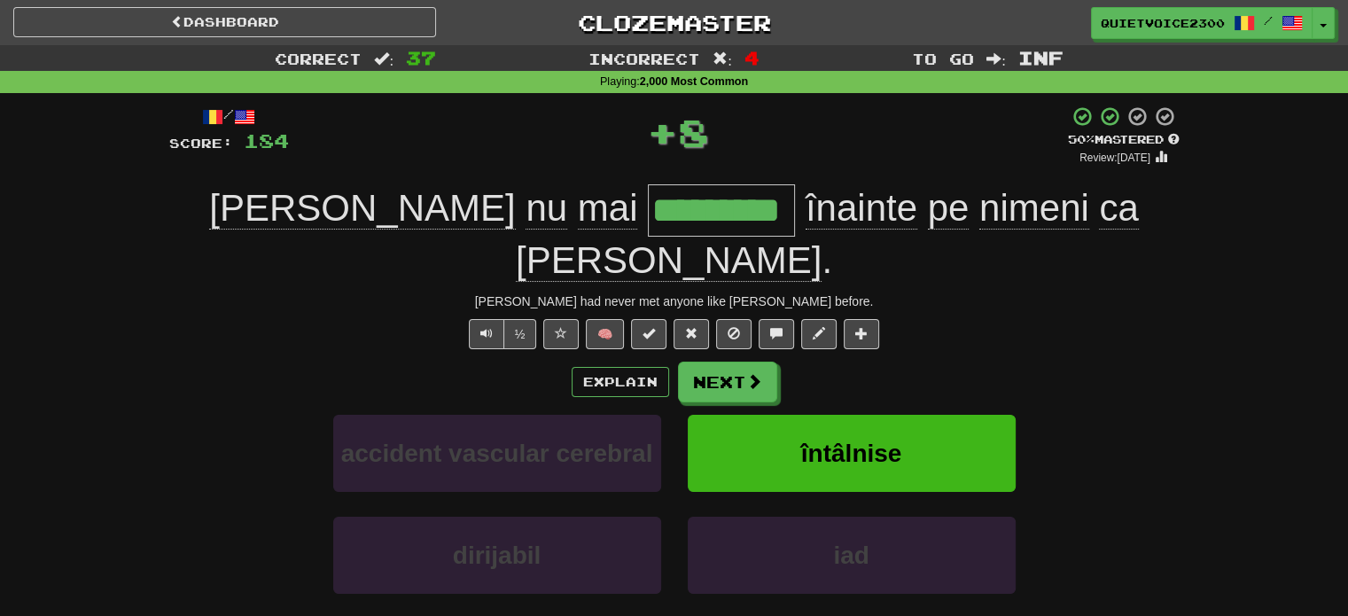
click at [652, 293] on div "Tom had never met anyone like Mary before." at bounding box center [674, 302] width 1011 height 18
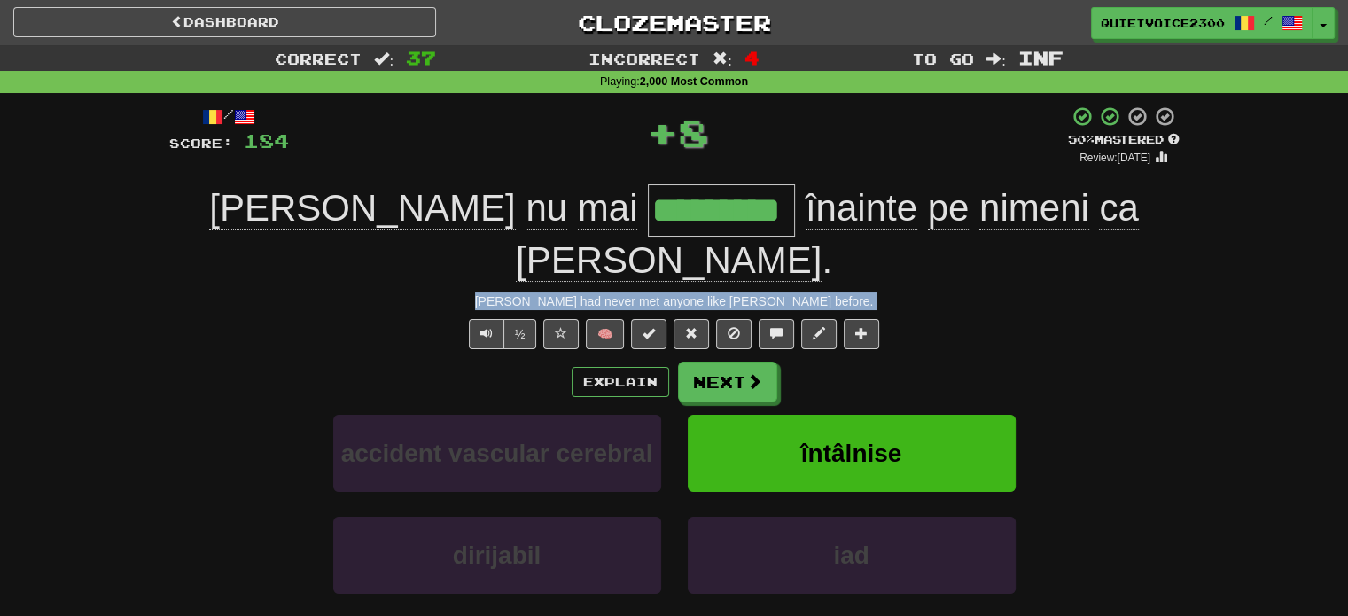
click at [652, 293] on div "Tom had never met anyone like Mary before." at bounding box center [674, 302] width 1011 height 18
drag, startPoint x: 1026, startPoint y: 289, endPoint x: 1015, endPoint y: 293, distance: 11.5
click at [1025, 319] on div "½ 🧠" at bounding box center [674, 334] width 1011 height 30
click at [1022, 362] on div "Explain Next" at bounding box center [674, 382] width 1011 height 41
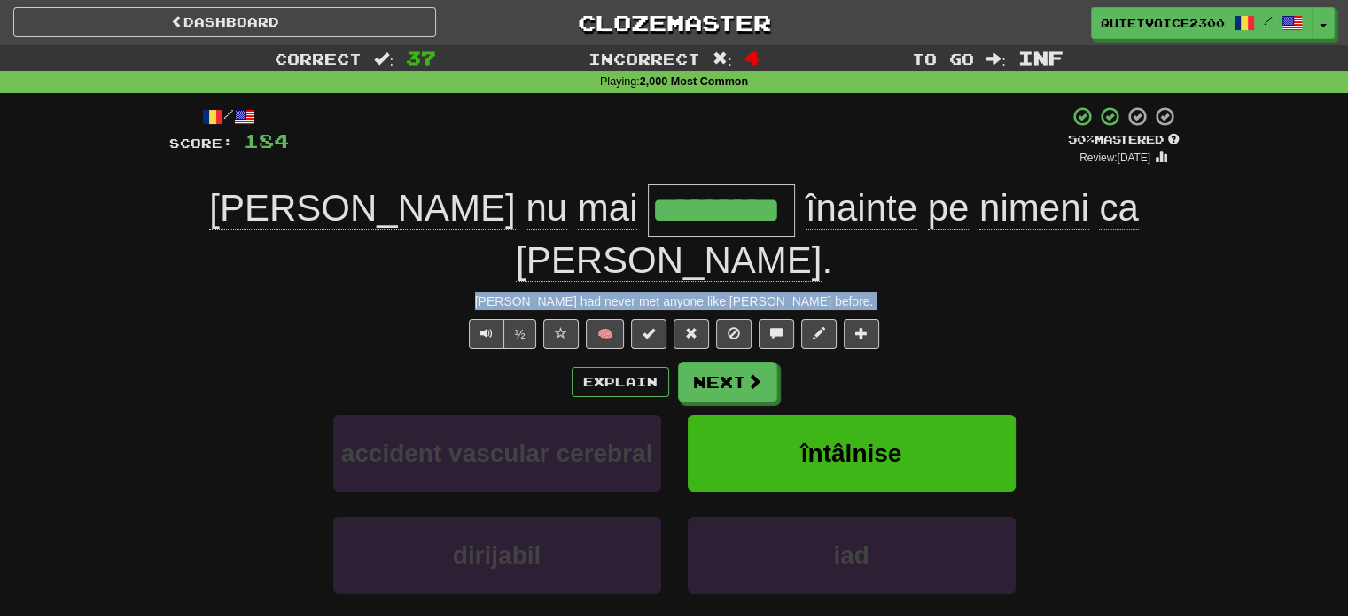
drag, startPoint x: 1103, startPoint y: 364, endPoint x: 1013, endPoint y: 363, distance: 89.5
click at [1103, 415] on div "accident vascular cerebral întâlnise" at bounding box center [675, 466] width 1064 height 102
drag, startPoint x: 756, startPoint y: 346, endPoint x: 767, endPoint y: 346, distance: 10.6
click at [757, 362] on button "Next" at bounding box center [727, 382] width 99 height 41
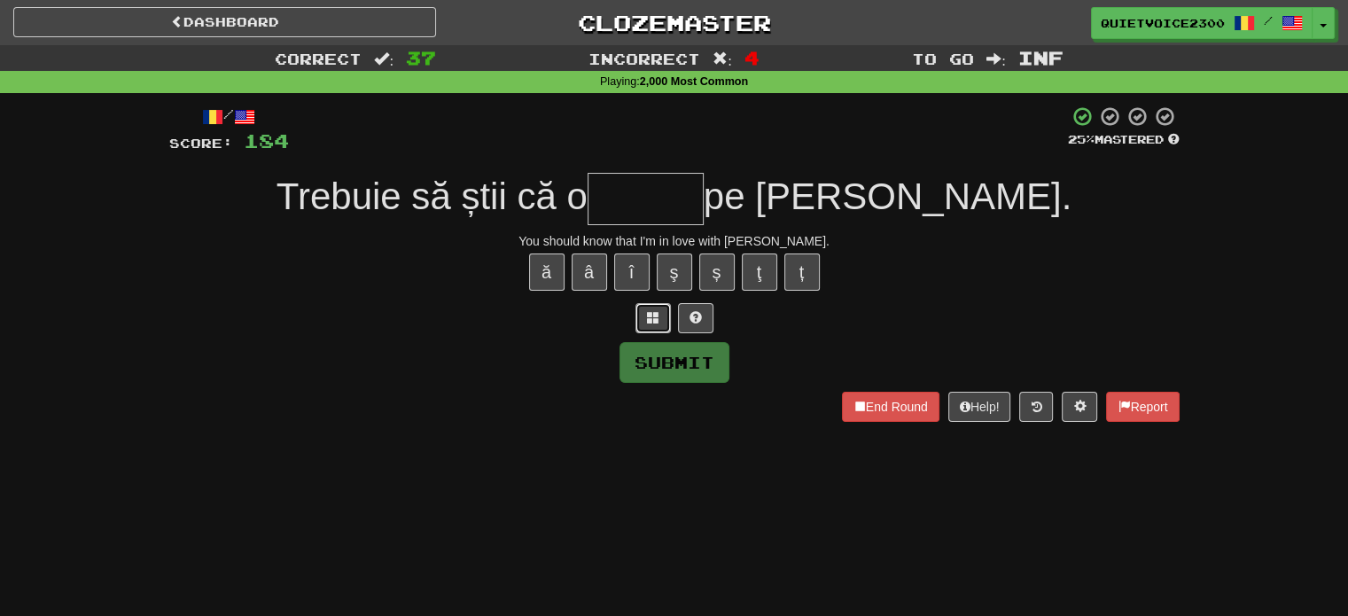
click at [655, 322] on button at bounding box center [653, 318] width 35 height 30
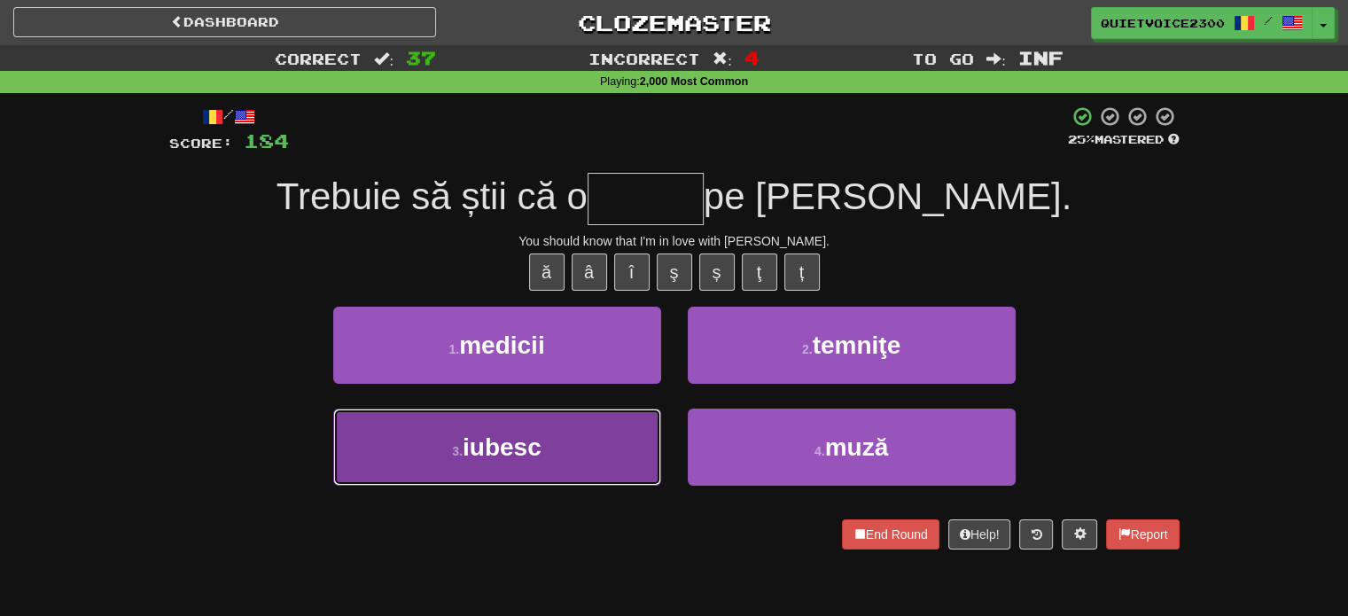
click at [567, 442] on button "3 . iubesc" at bounding box center [497, 447] width 328 height 77
type input "******"
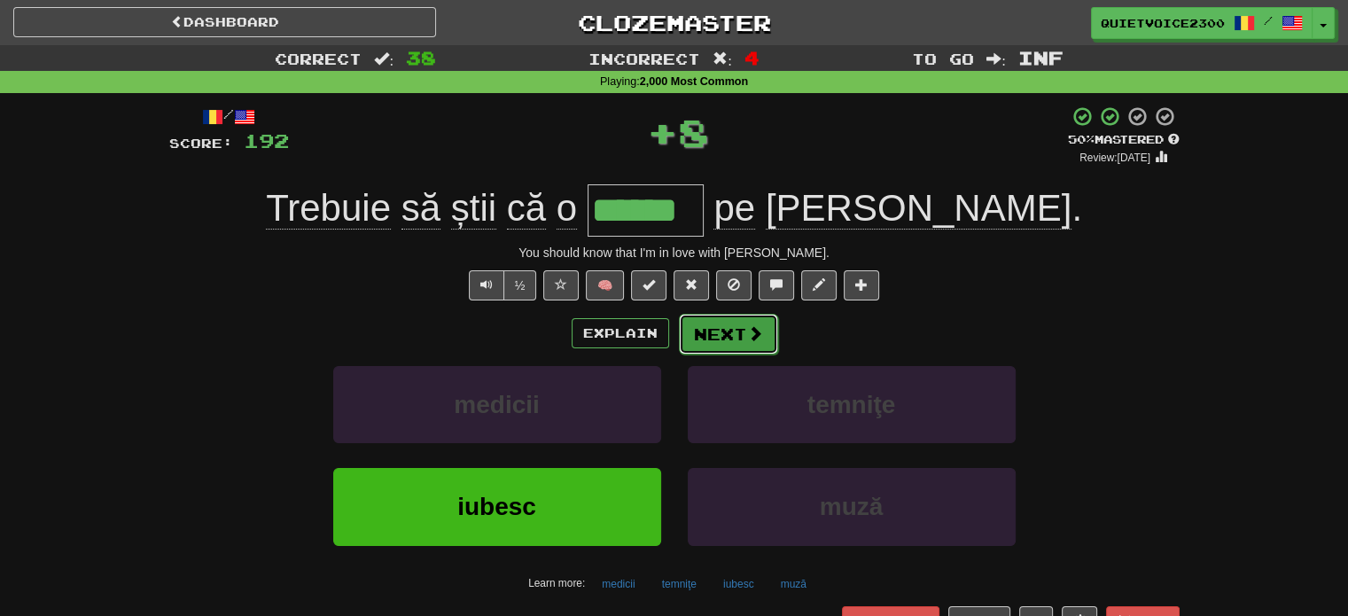
click at [738, 335] on button "Next" at bounding box center [728, 334] width 99 height 41
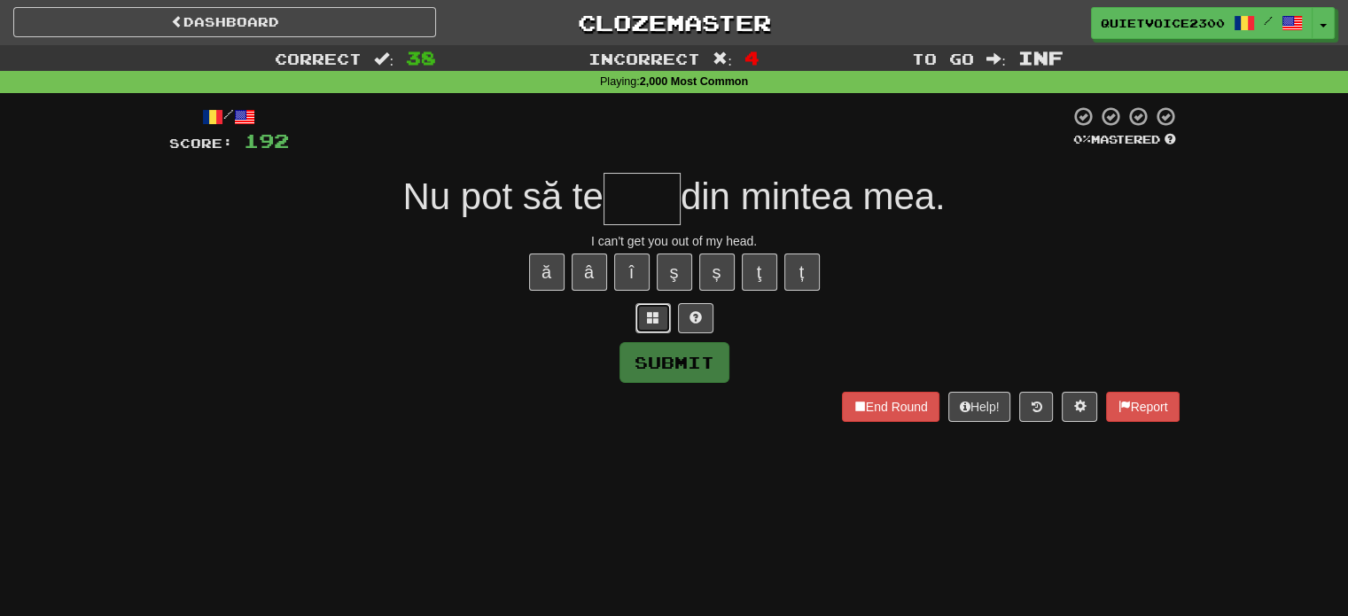
click at [654, 311] on span at bounding box center [653, 317] width 12 height 12
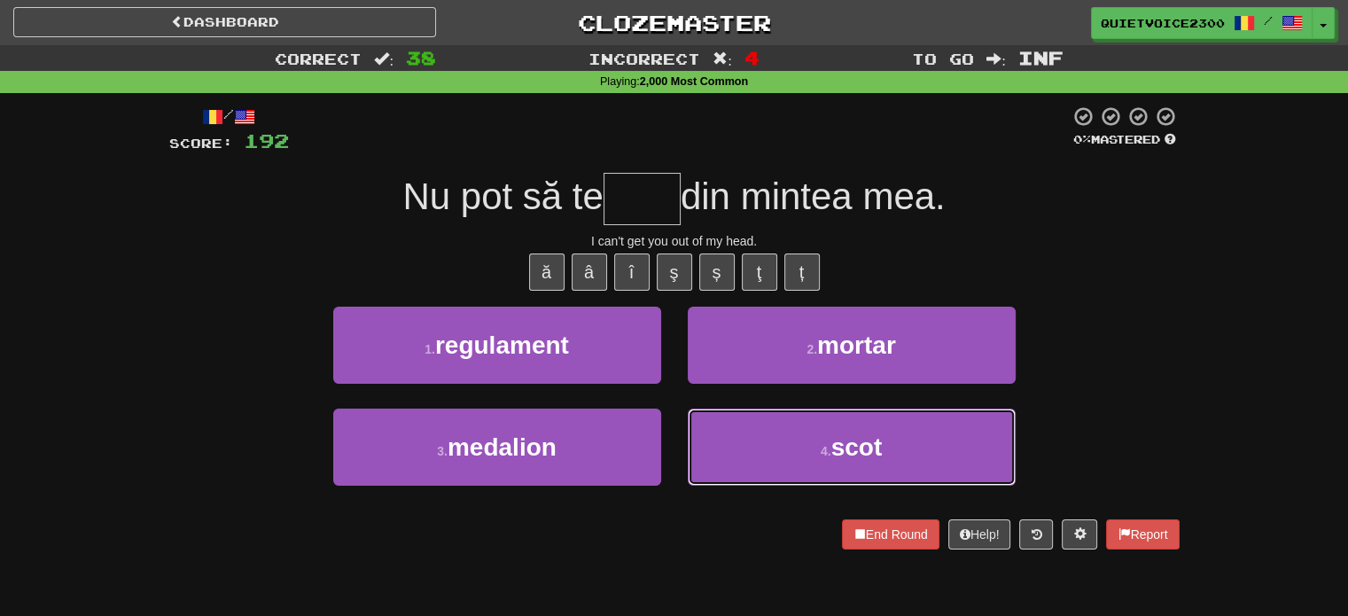
click at [794, 454] on button "4 . scot" at bounding box center [852, 447] width 328 height 77
type input "****"
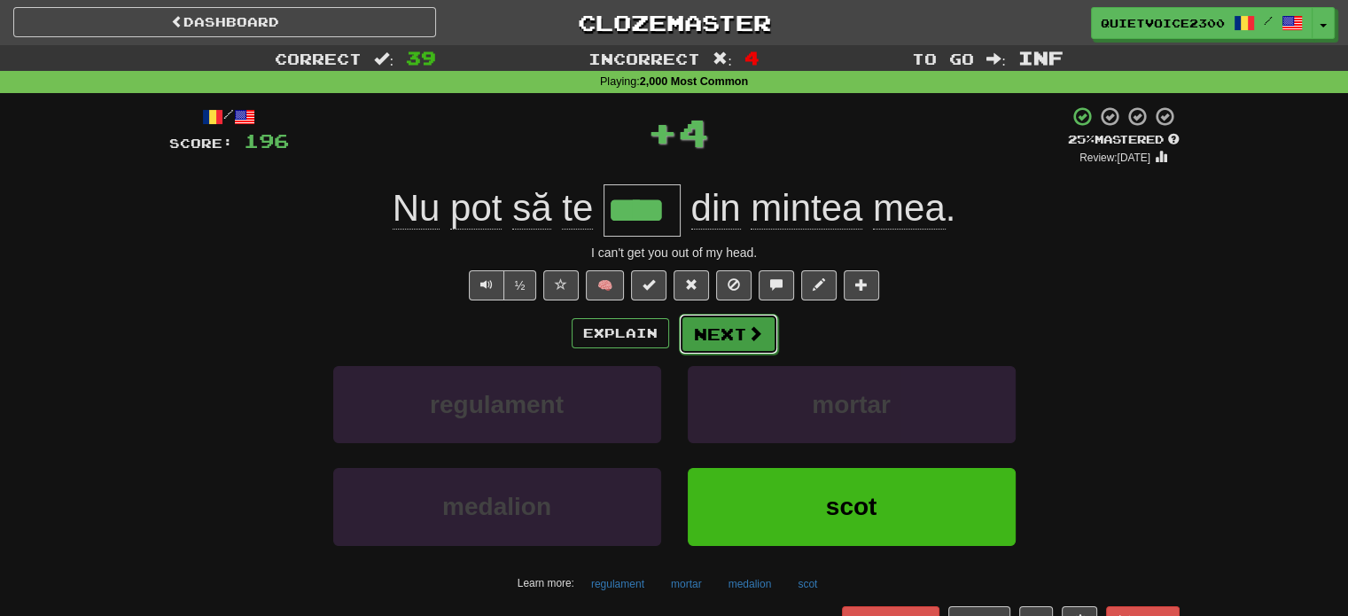
click at [748, 316] on button "Next" at bounding box center [728, 334] width 99 height 41
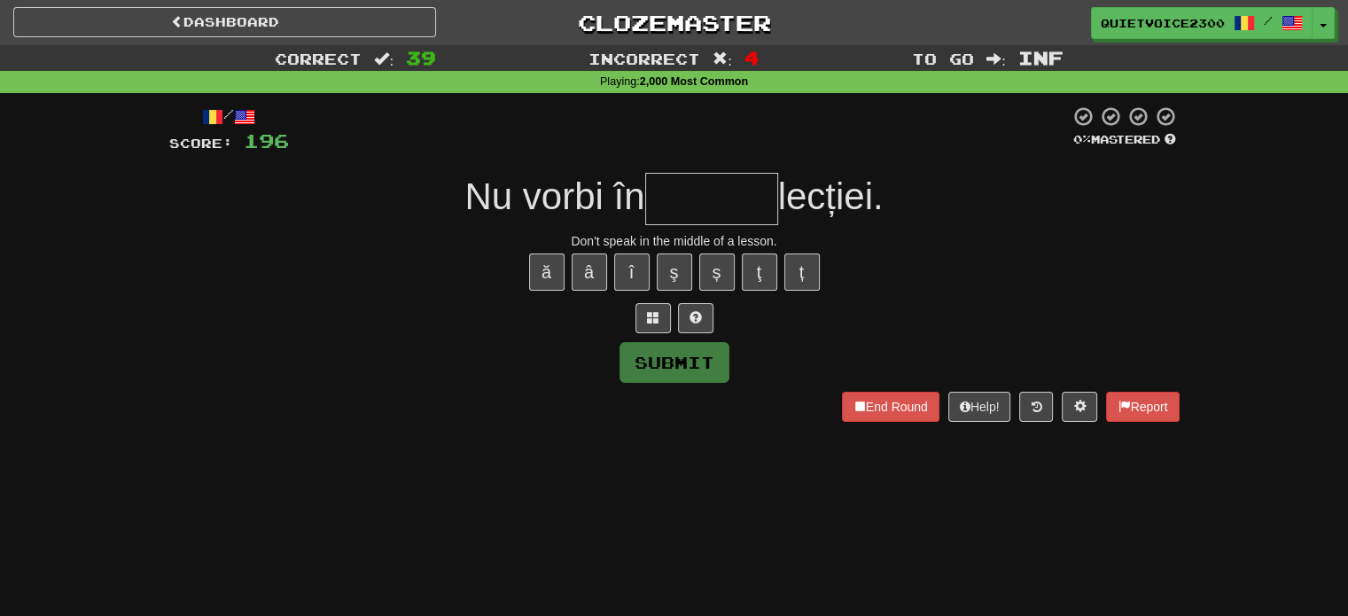
click at [733, 241] on div "Don't speak in the middle of a lesson." at bounding box center [674, 241] width 1011 height 18
click at [703, 241] on div "Don't speak in the middle of a lesson." at bounding box center [674, 241] width 1011 height 18
click at [462, 311] on div at bounding box center [674, 318] width 1011 height 30
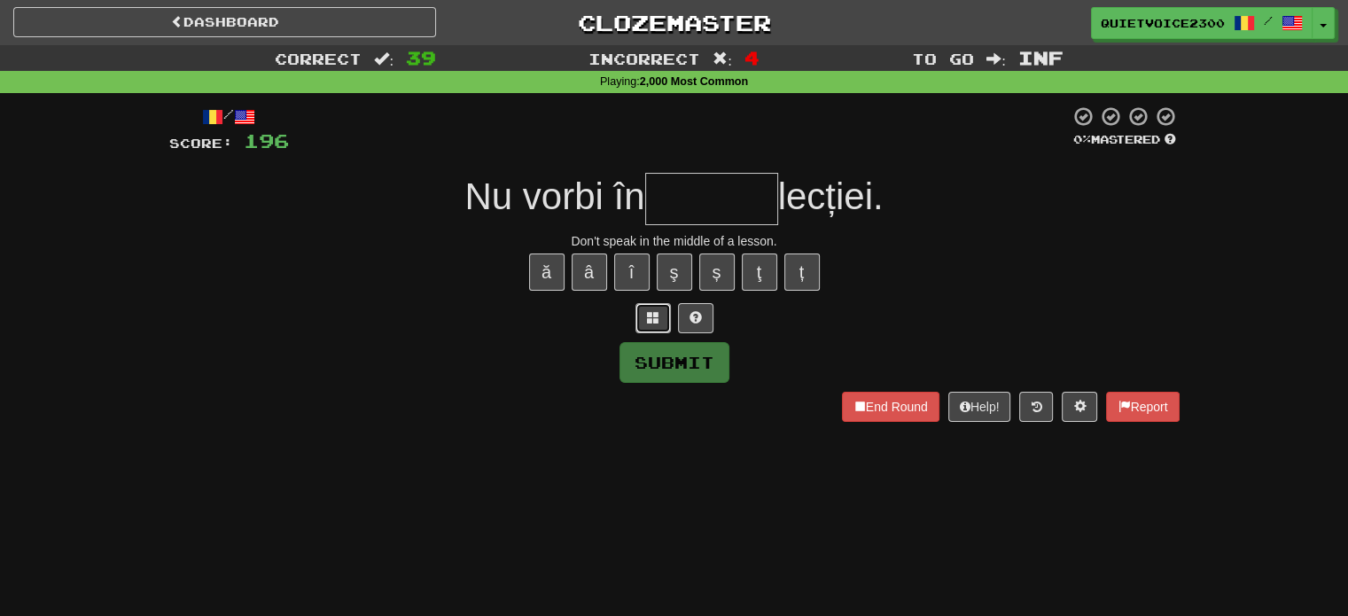
click at [660, 319] on button at bounding box center [653, 318] width 35 height 30
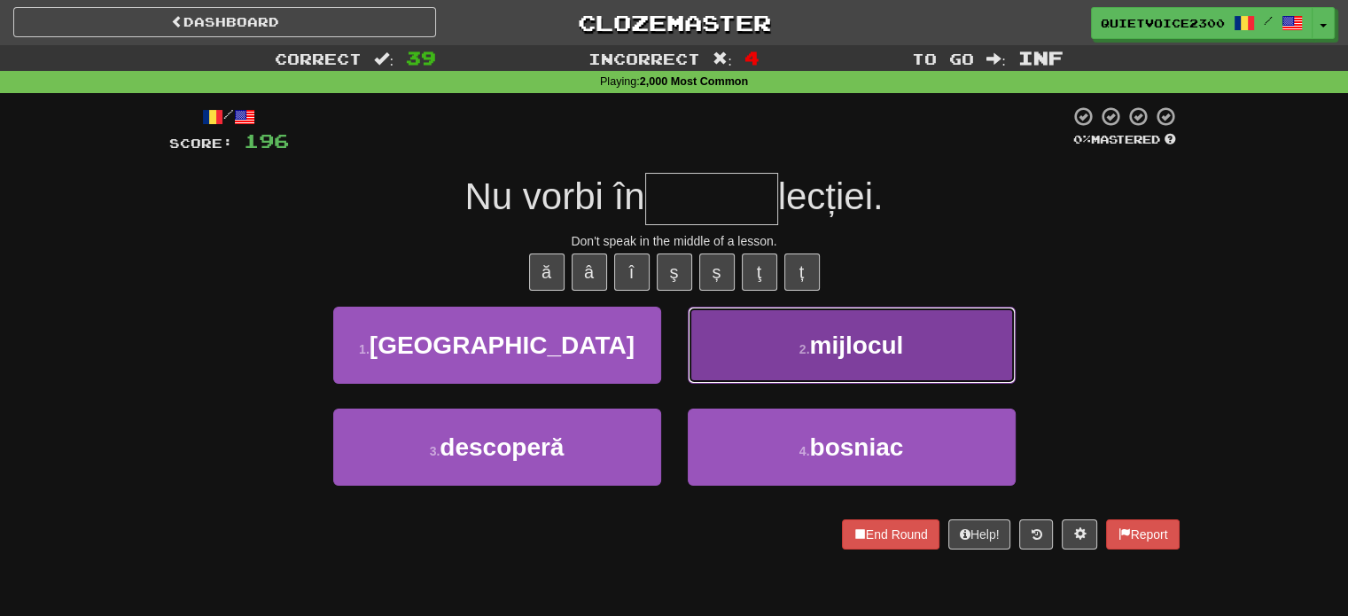
click at [851, 366] on button "2 . mijlocul" at bounding box center [852, 345] width 328 height 77
type input "********"
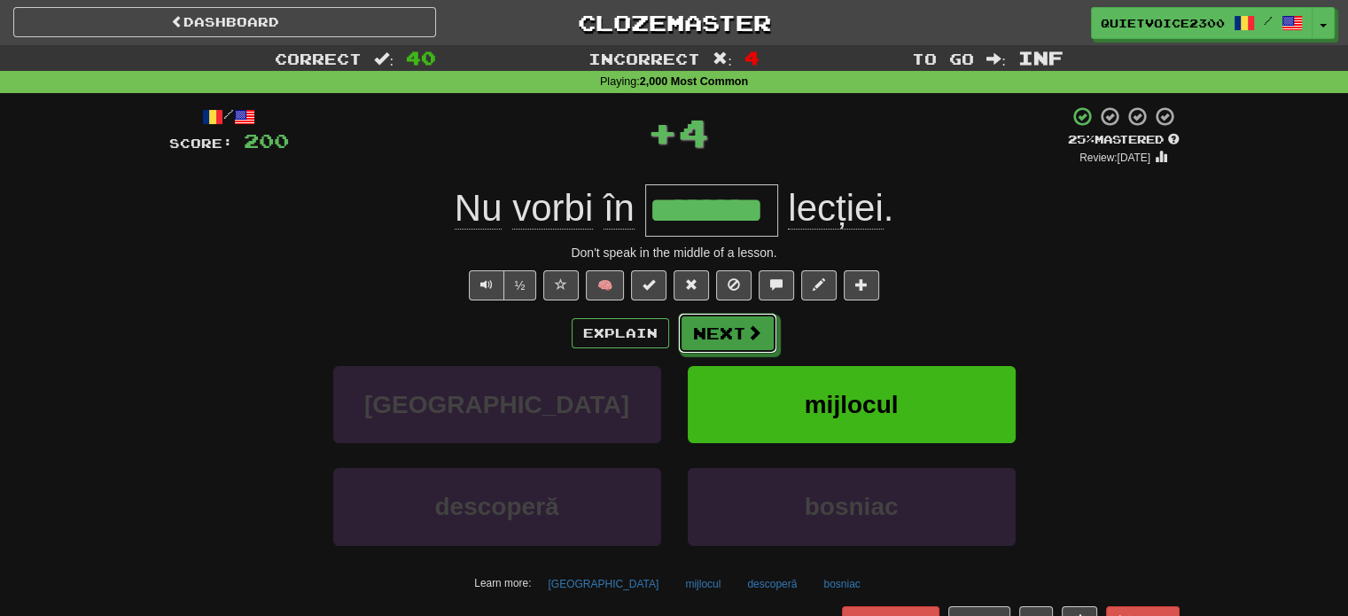
drag, startPoint x: 745, startPoint y: 332, endPoint x: 758, endPoint y: 433, distance: 101.1
click at [746, 334] on span at bounding box center [754, 332] width 16 height 16
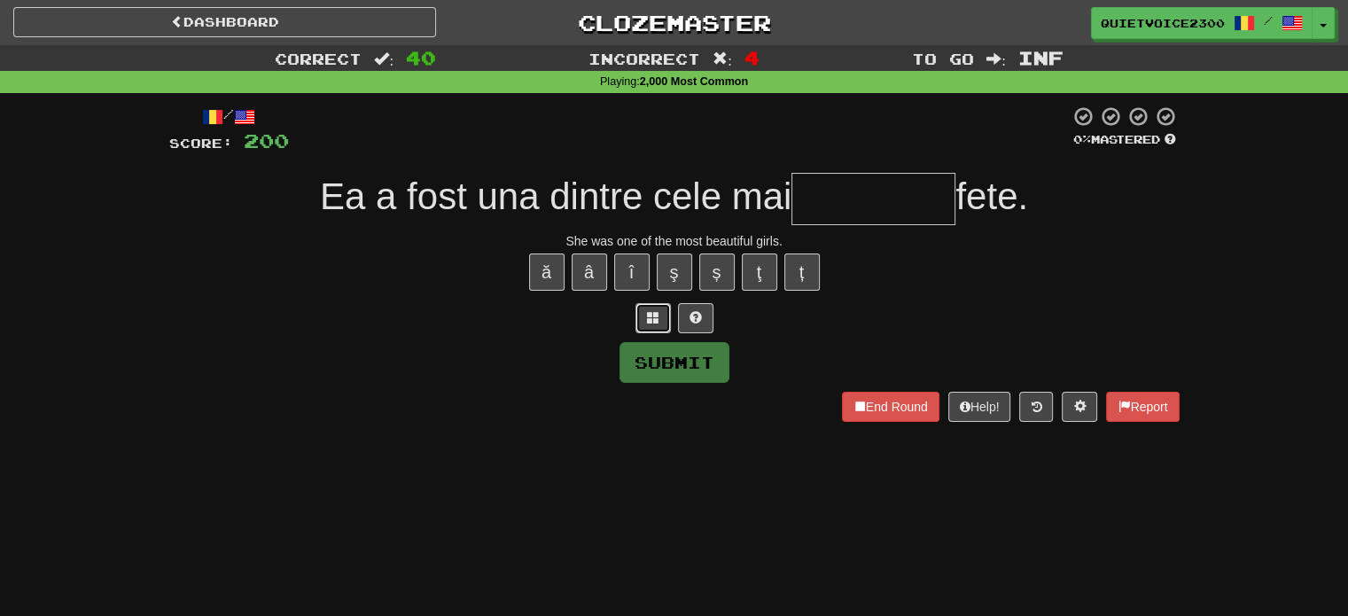
click at [651, 322] on span at bounding box center [653, 317] width 12 height 12
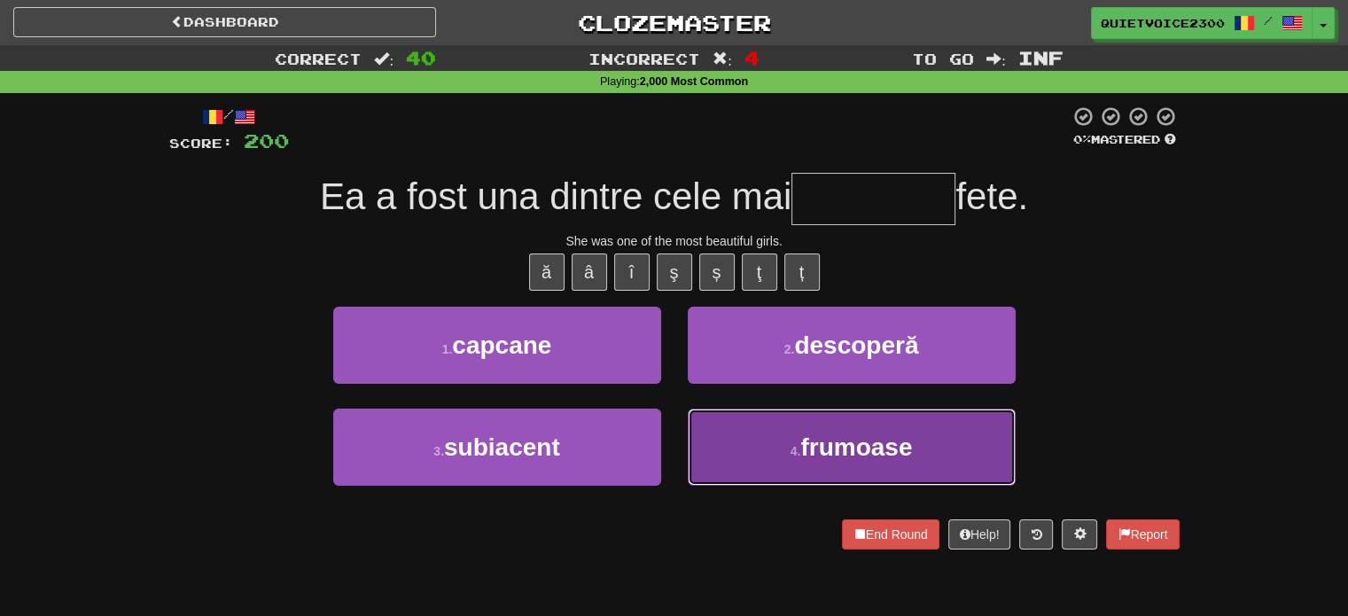
click at [812, 470] on button "4 . frumoase" at bounding box center [852, 447] width 328 height 77
type input "********"
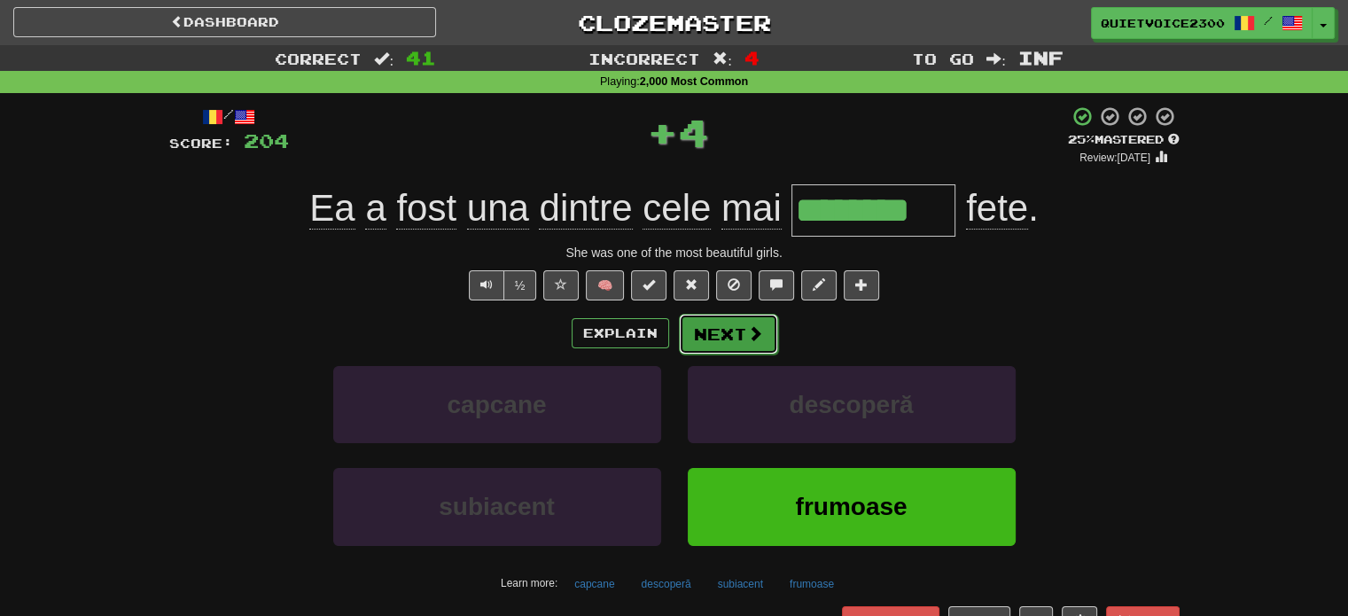
click at [741, 318] on button "Next" at bounding box center [728, 334] width 99 height 41
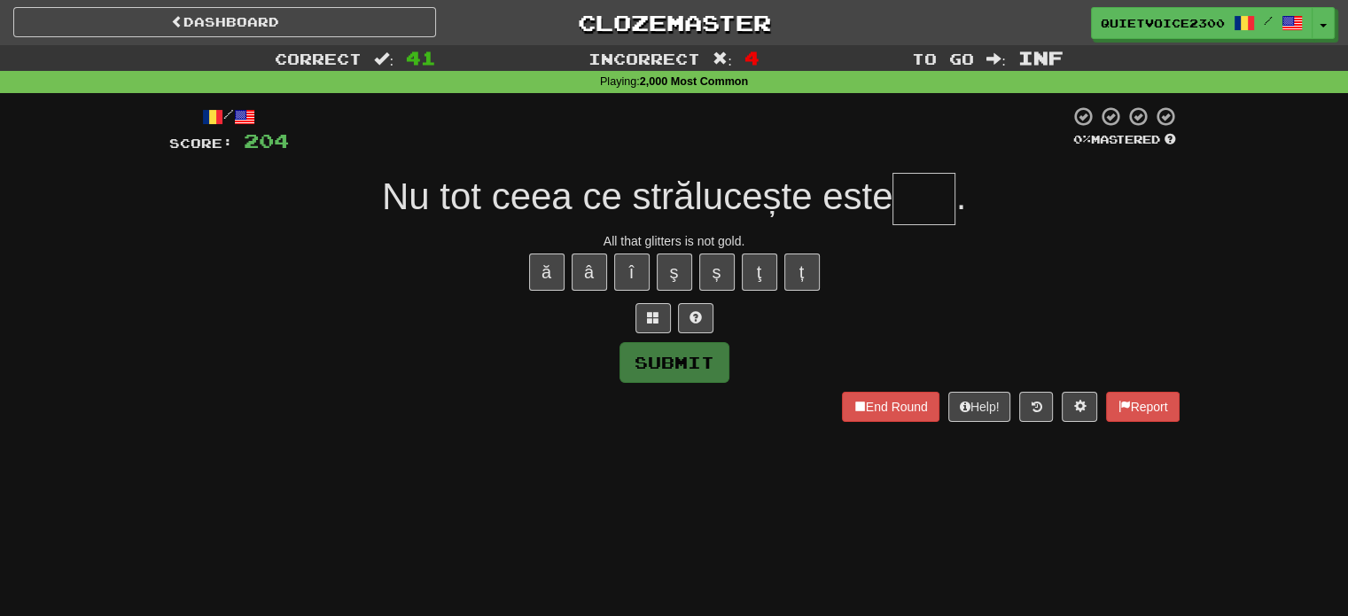
click at [660, 237] on div "All that glitters is not gold." at bounding box center [674, 241] width 1011 height 18
drag, startPoint x: 420, startPoint y: 287, endPoint x: 476, endPoint y: 278, distance: 56.6
click at [422, 286] on div "ă â î ş ș ţ ț" at bounding box center [674, 272] width 1011 height 44
click at [605, 248] on div "All that glitters is not gold." at bounding box center [674, 241] width 1011 height 18
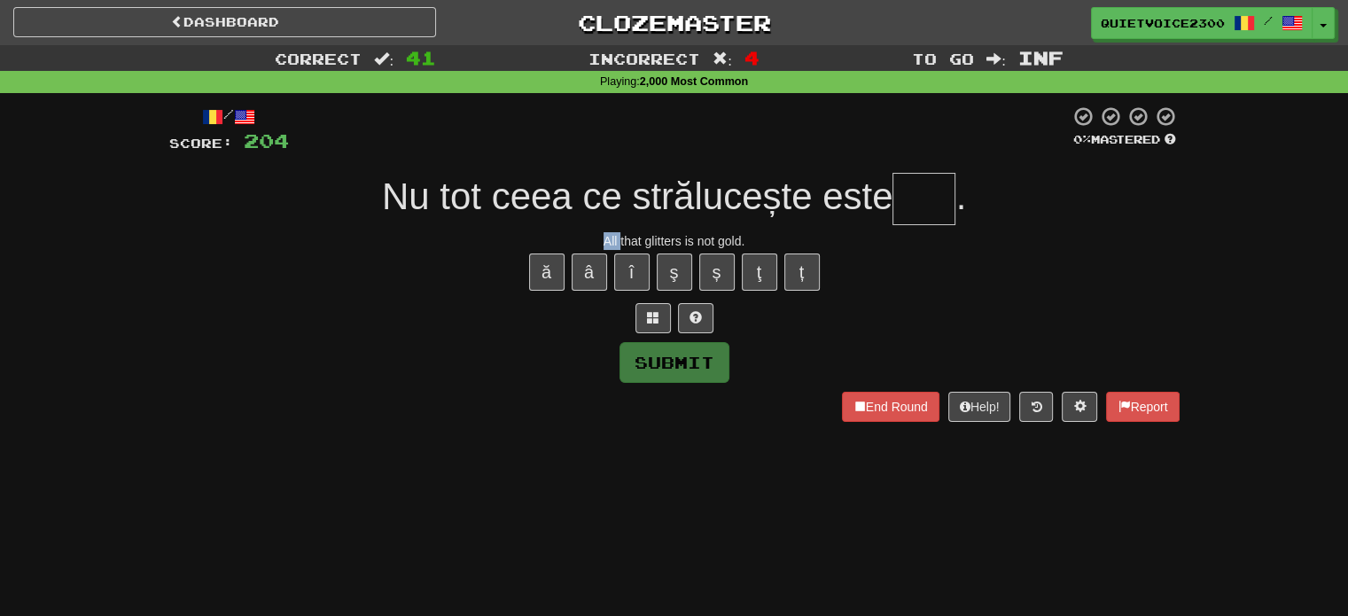
click at [605, 248] on div "All that glitters is not gold." at bounding box center [674, 241] width 1011 height 18
click at [606, 245] on div "All that glitters is not gold." at bounding box center [674, 241] width 1011 height 18
click at [606, 244] on div "All that glitters is not gold." at bounding box center [674, 241] width 1011 height 18
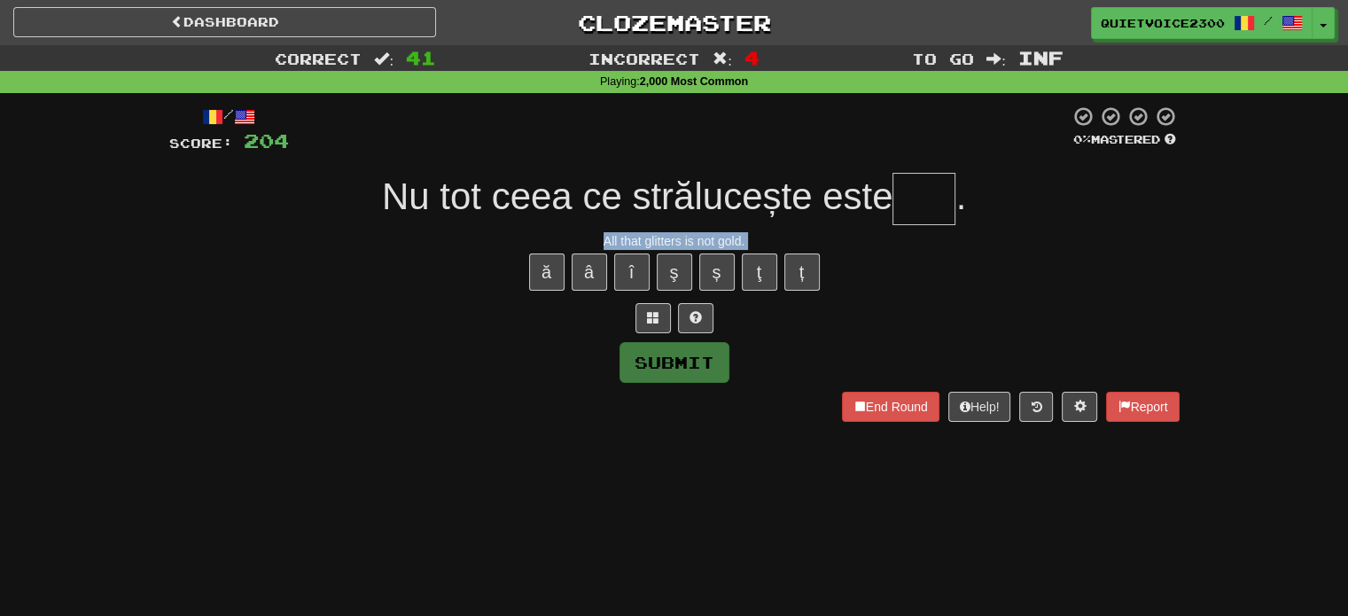
drag, startPoint x: 512, startPoint y: 357, endPoint x: 528, endPoint y: 357, distance: 16.8
click at [513, 357] on div "Submit" at bounding box center [674, 362] width 1011 height 41
click at [660, 330] on button at bounding box center [653, 318] width 35 height 30
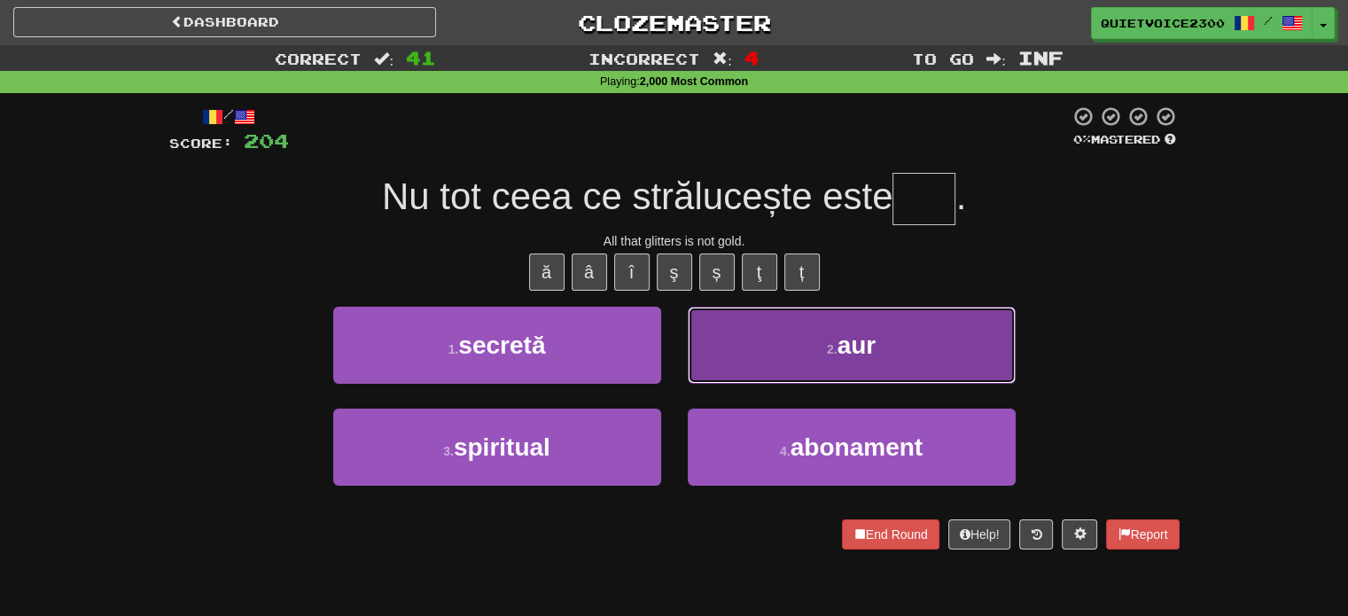
click at [720, 354] on button "2 . aur" at bounding box center [852, 345] width 328 height 77
type input "***"
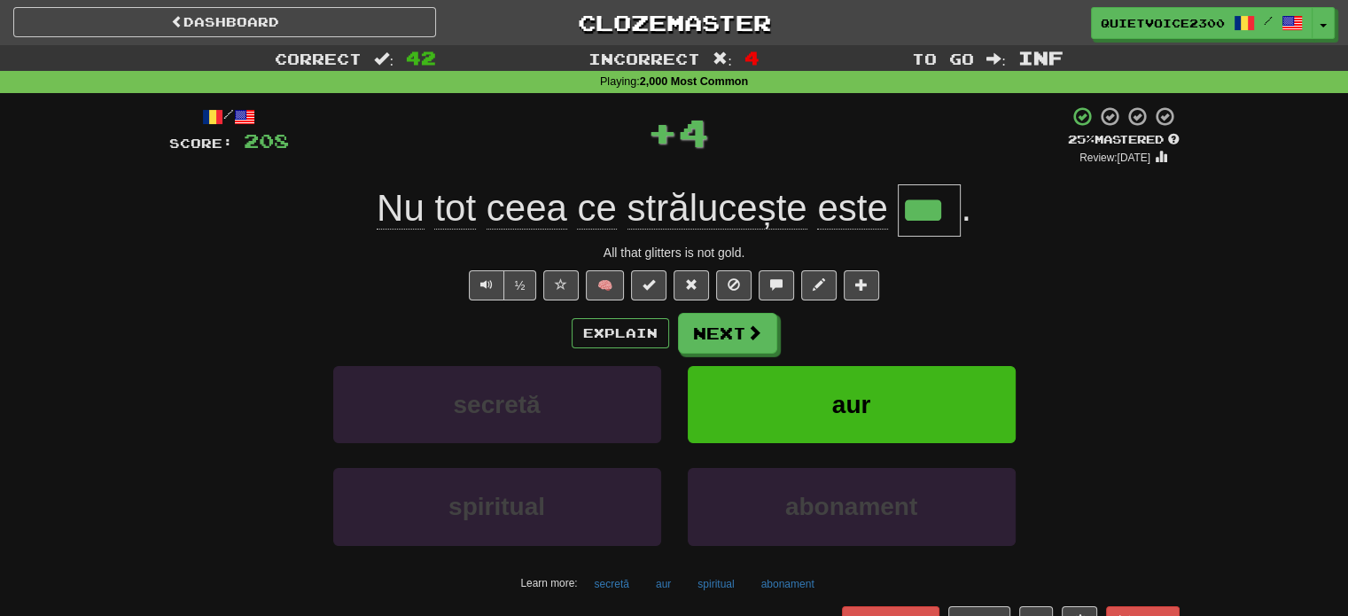
click at [926, 205] on input "***" at bounding box center [929, 210] width 63 height 52
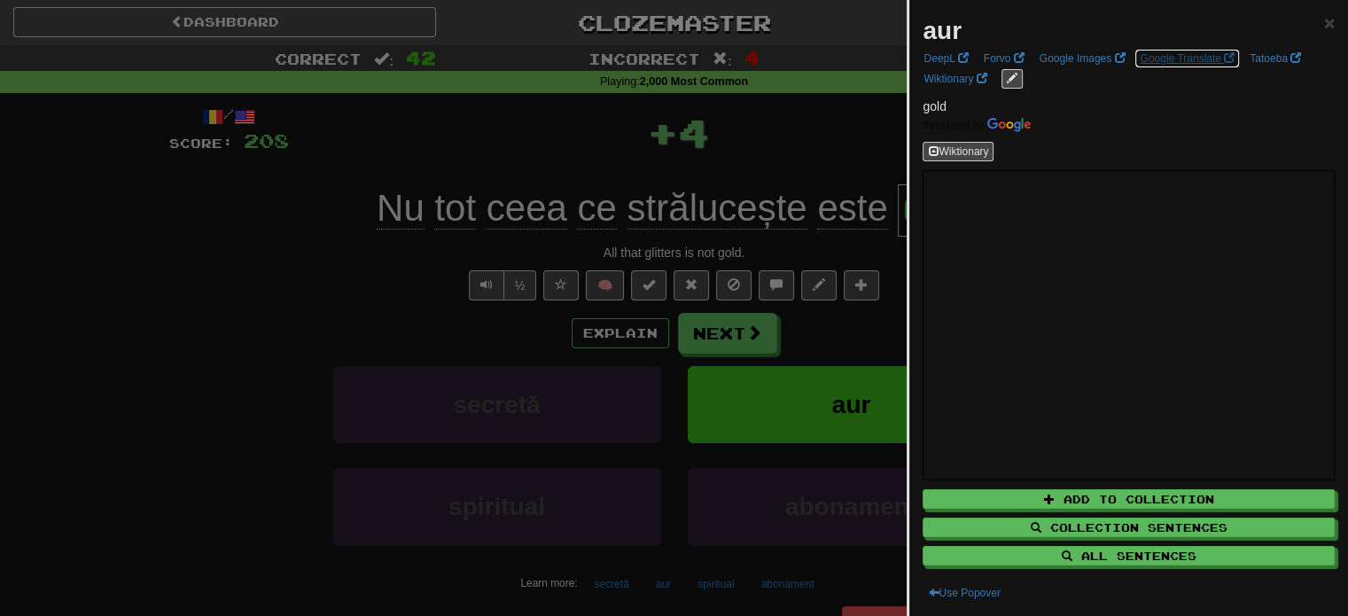
click at [1173, 52] on link "Google Translate" at bounding box center [1187, 59] width 105 height 20
drag, startPoint x: 369, startPoint y: 227, endPoint x: 438, endPoint y: 265, distance: 79.0
click at [363, 233] on div at bounding box center [674, 308] width 1348 height 616
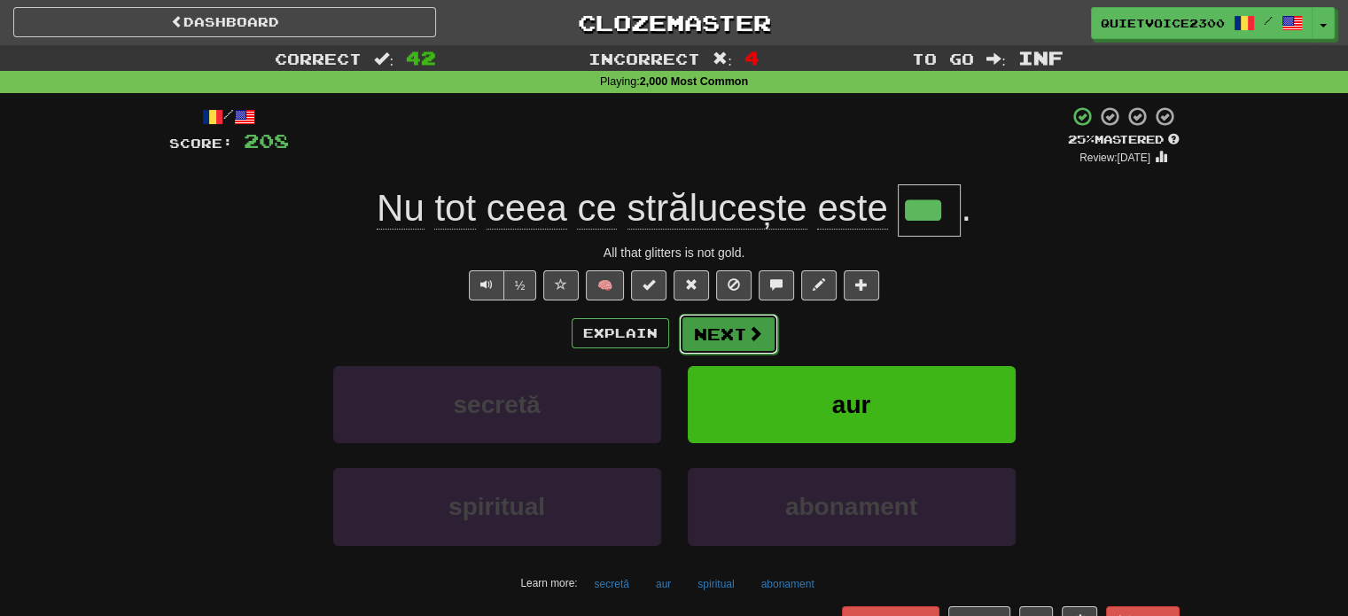
click at [719, 340] on button "Next" at bounding box center [728, 334] width 99 height 41
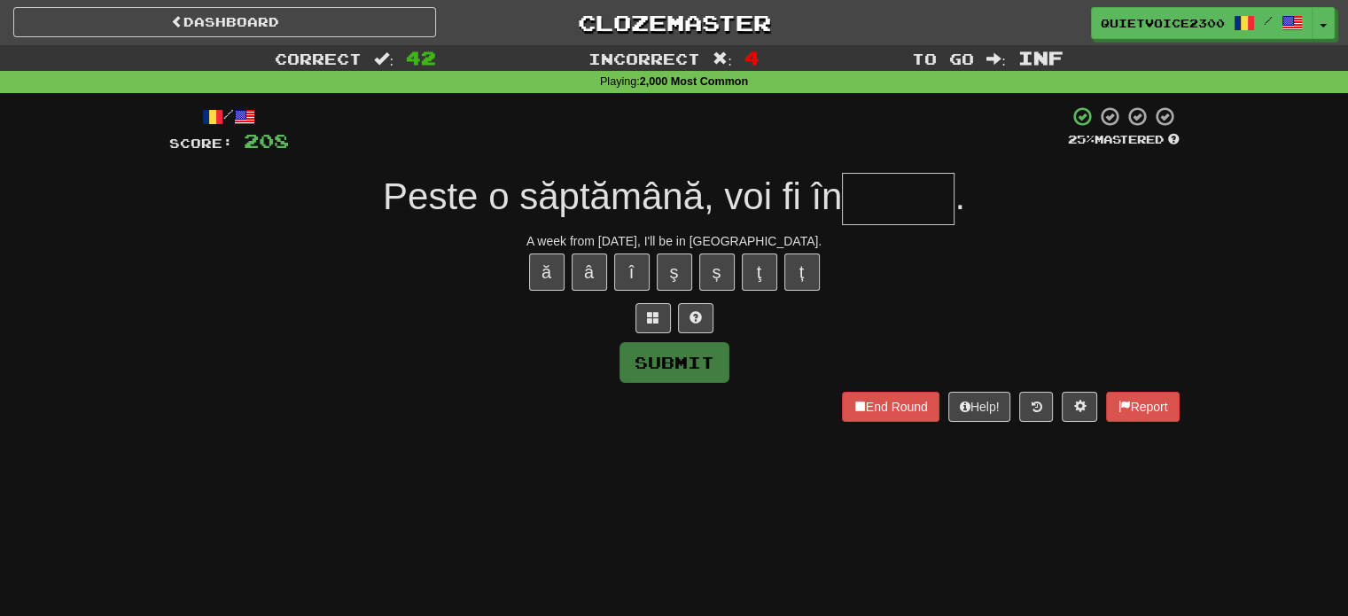
click at [415, 206] on span "Peste o săptămână, voi fi în" at bounding box center [612, 197] width 459 height 42
click at [441, 212] on span "Peste o săptămână, voi fi în" at bounding box center [612, 197] width 459 height 42
click at [438, 211] on span "Peste o săptămână, voi fi în" at bounding box center [612, 197] width 459 height 42
click at [439, 211] on span "Peste o săptămână, voi fi în" at bounding box center [612, 197] width 459 height 42
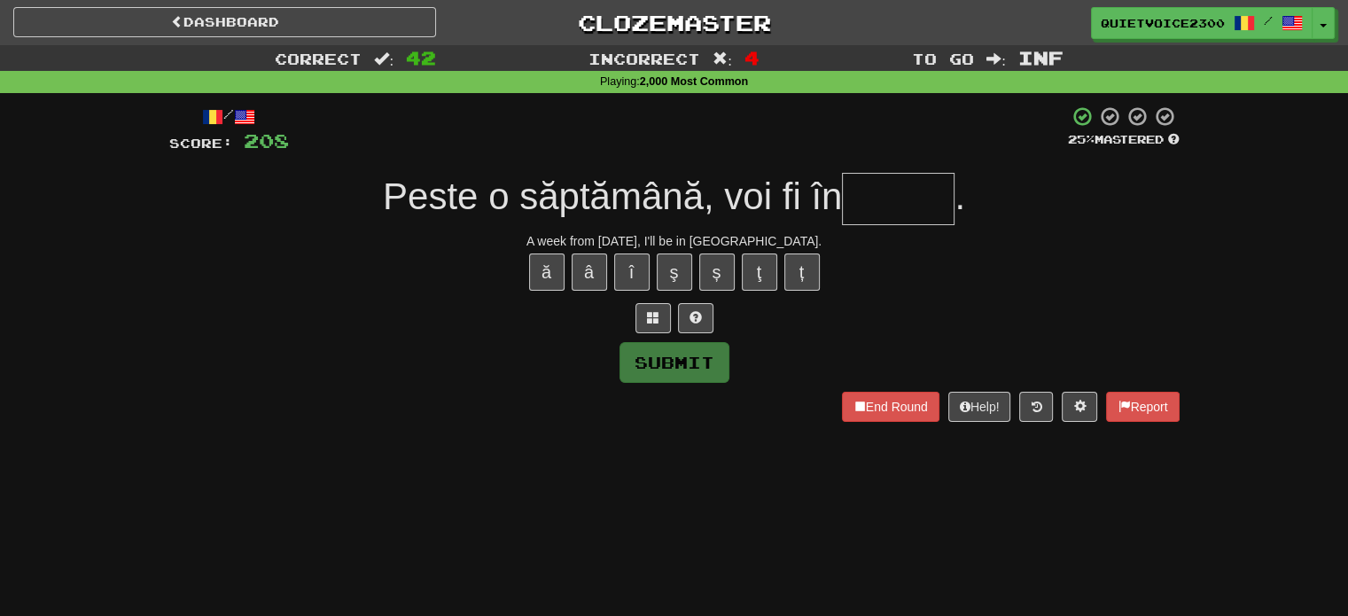
drag, startPoint x: 577, startPoint y: 198, endPoint x: 475, endPoint y: 194, distance: 102.0
click at [576, 197] on span "Peste o săptămână, voi fi în" at bounding box center [612, 197] width 459 height 42
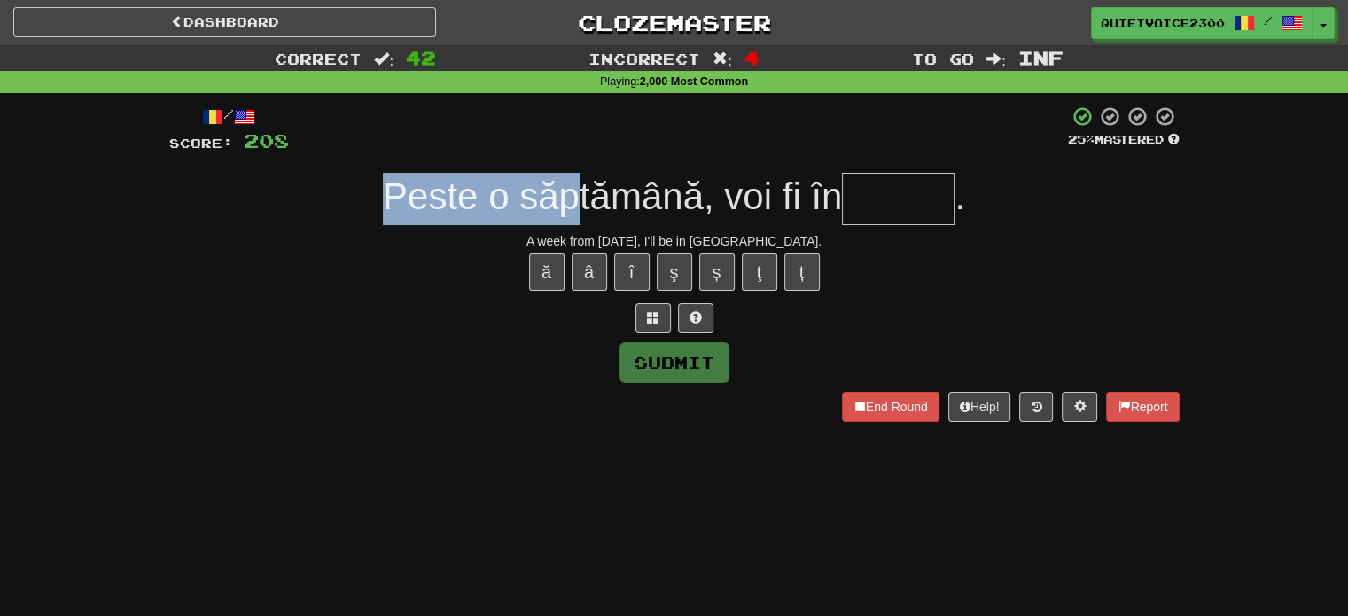
drag, startPoint x: 380, startPoint y: 198, endPoint x: 559, endPoint y: 206, distance: 178.4
click at [567, 206] on span "Peste o săptămână, voi fi în" at bounding box center [612, 197] width 459 height 42
click at [420, 195] on span "Peste o săptămână, voi fi în" at bounding box center [612, 197] width 459 height 42
drag, startPoint x: 382, startPoint y: 198, endPoint x: 475, endPoint y: 196, distance: 93.1
click at [475, 196] on span "Peste o săptămână, voi fi în" at bounding box center [612, 197] width 459 height 42
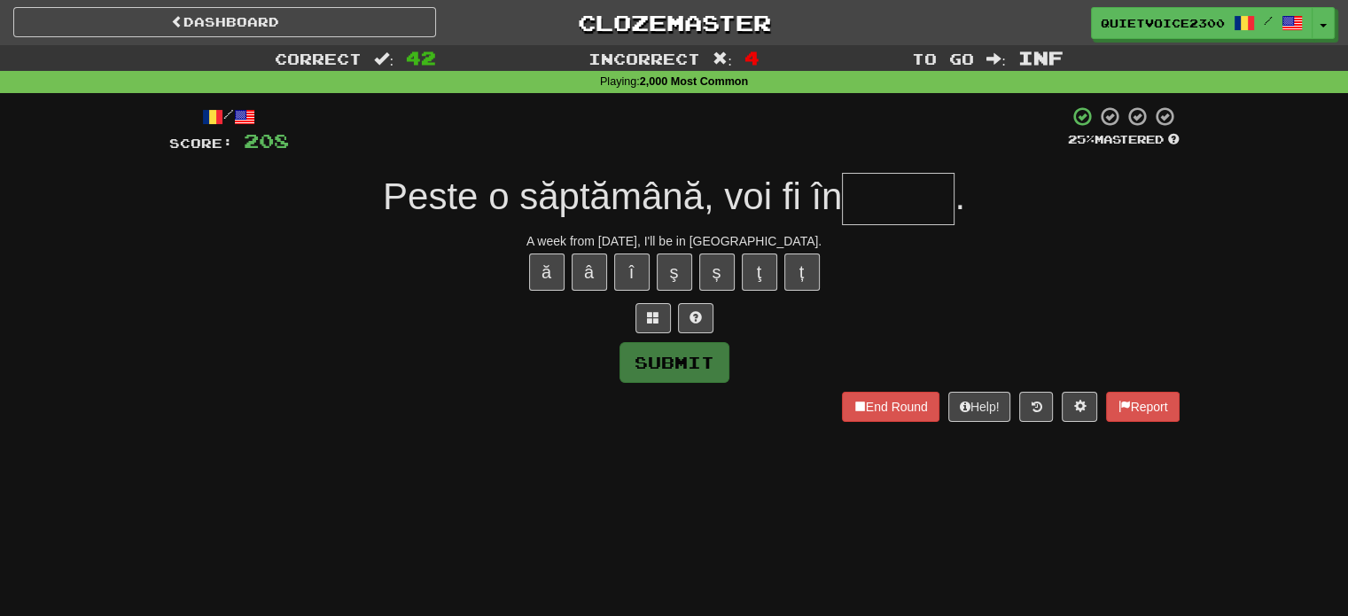
drag, startPoint x: 1069, startPoint y: 223, endPoint x: 1000, endPoint y: 236, distance: 70.4
click at [1067, 223] on div "Peste o săptămână, voi fi în ." at bounding box center [674, 199] width 1011 height 52
click at [576, 237] on div "A week from today, I'll be in England." at bounding box center [674, 241] width 1011 height 18
click at [609, 238] on div "A week from today, I'll be in England." at bounding box center [674, 241] width 1011 height 18
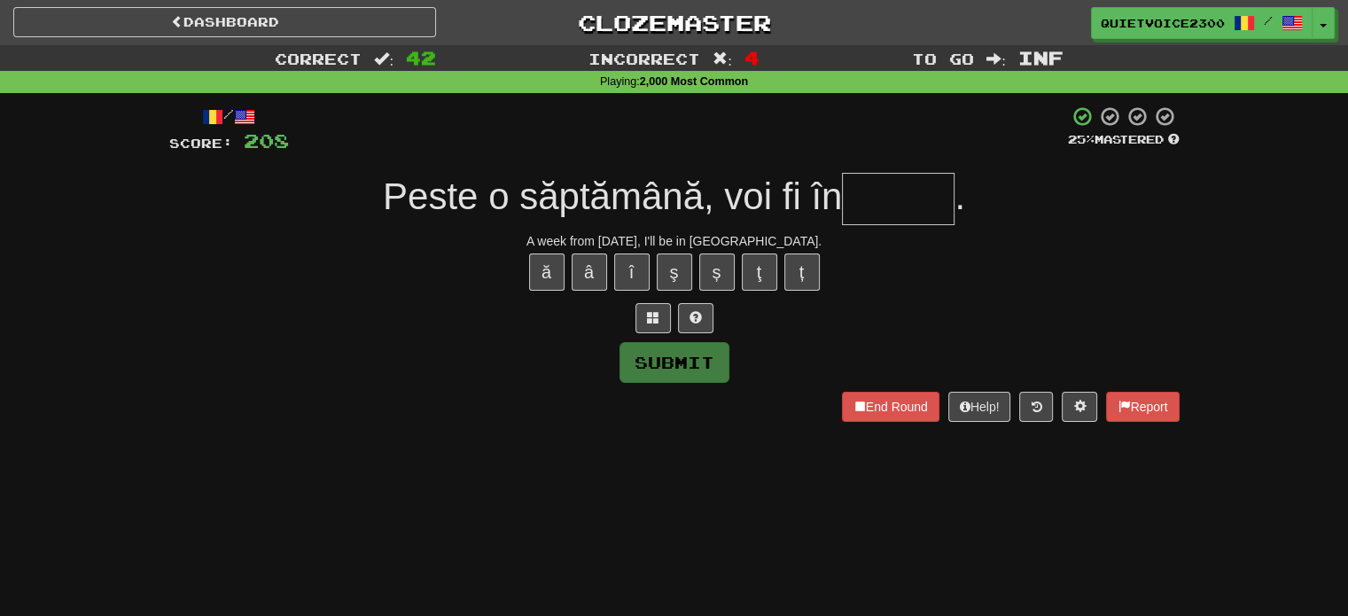
click at [670, 237] on div "A week from today, I'll be in England." at bounding box center [674, 241] width 1011 height 18
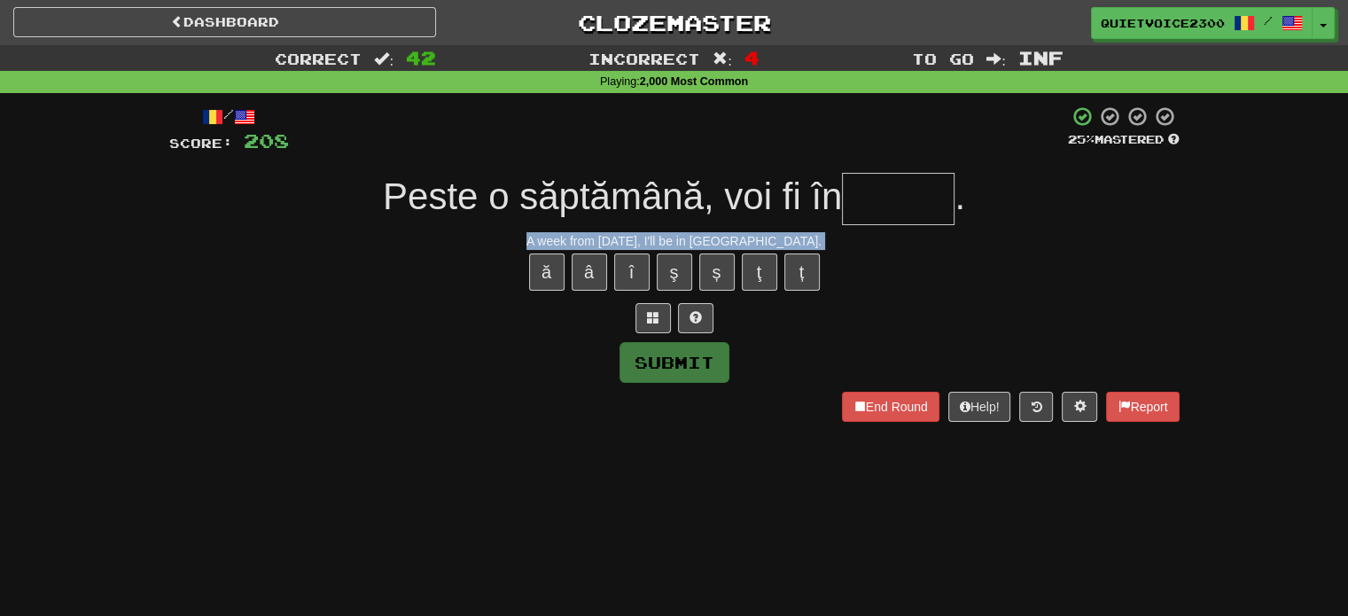
click at [670, 237] on div "A week from today, I'll be in England." at bounding box center [674, 241] width 1011 height 18
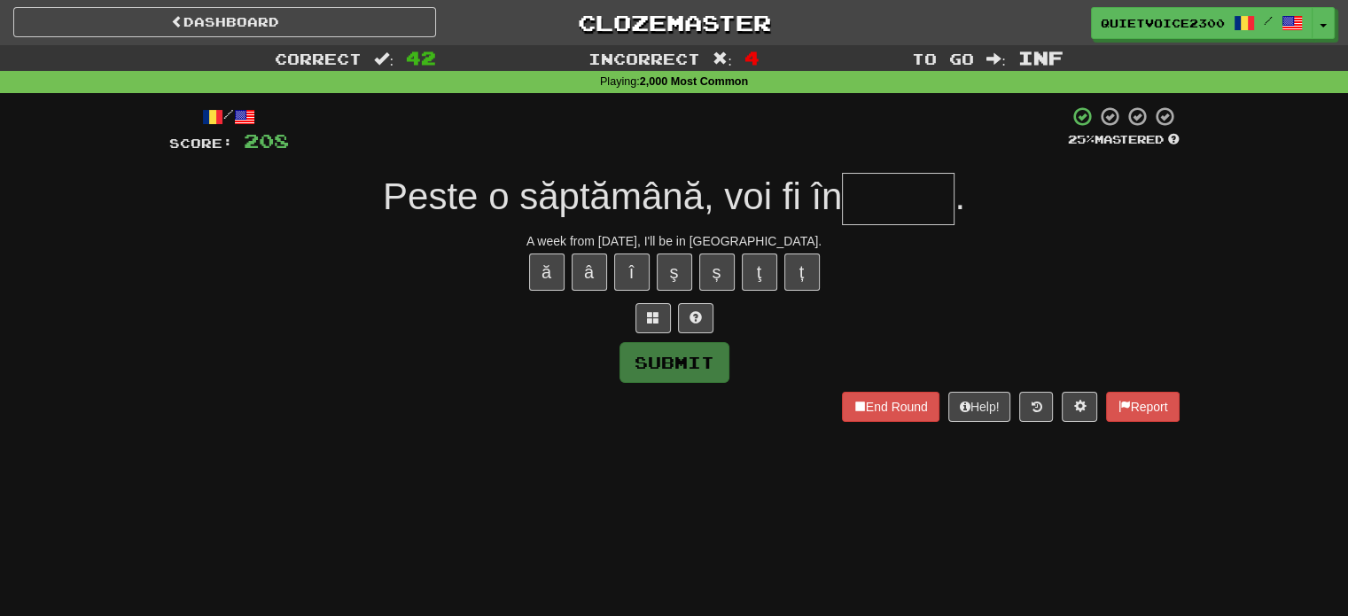
drag, startPoint x: 1043, startPoint y: 250, endPoint x: 1084, endPoint y: 223, distance: 49.2
click at [1084, 222] on div "Peste o săptămână, voi fi în ." at bounding box center [674, 199] width 1011 height 52
click at [662, 314] on button at bounding box center [653, 318] width 35 height 30
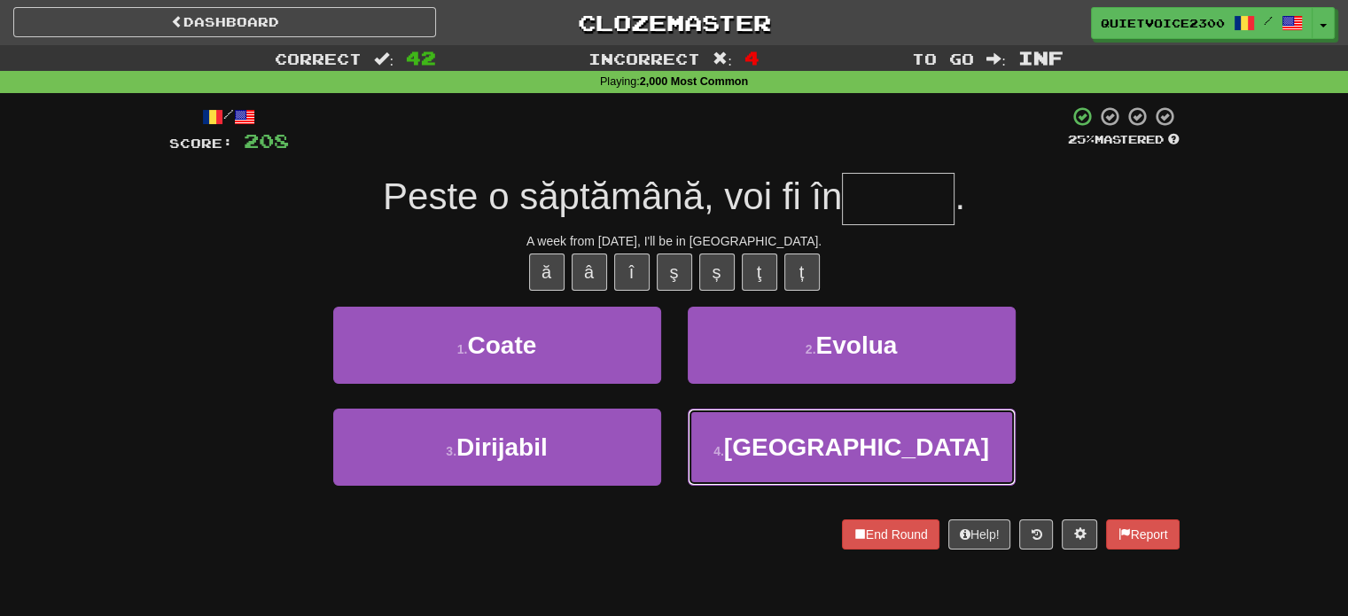
click at [878, 450] on span "Anglia" at bounding box center [856, 447] width 265 height 27
type input "******"
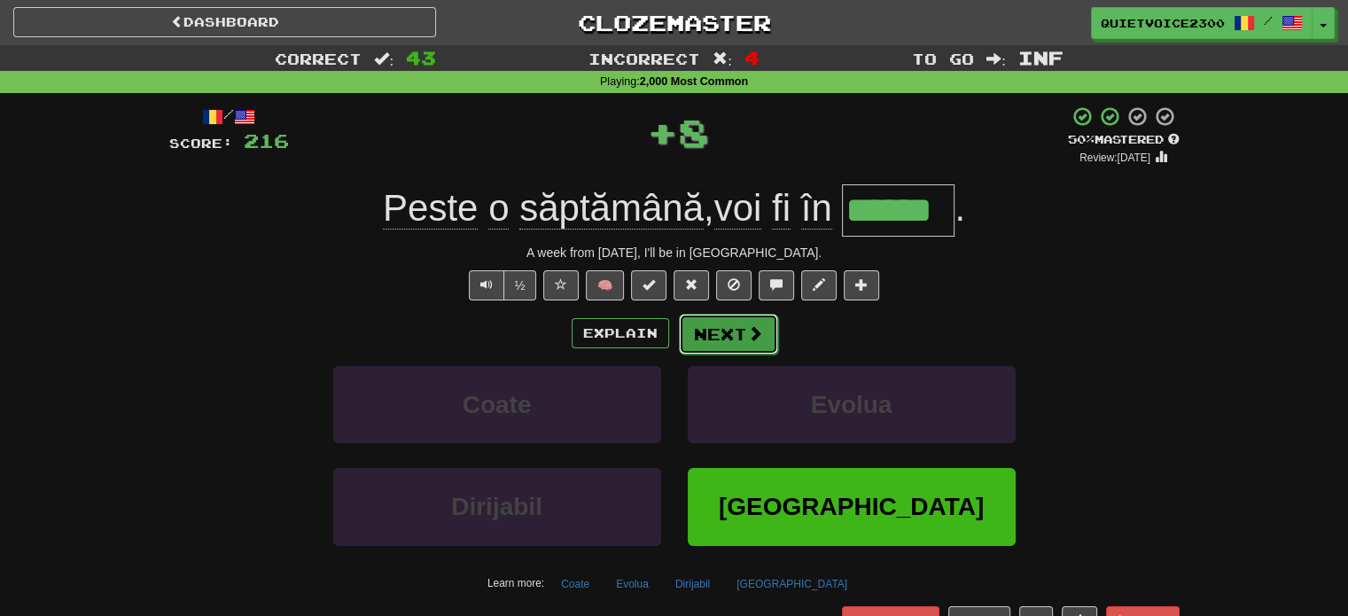
click at [754, 336] on span at bounding box center [755, 333] width 16 height 16
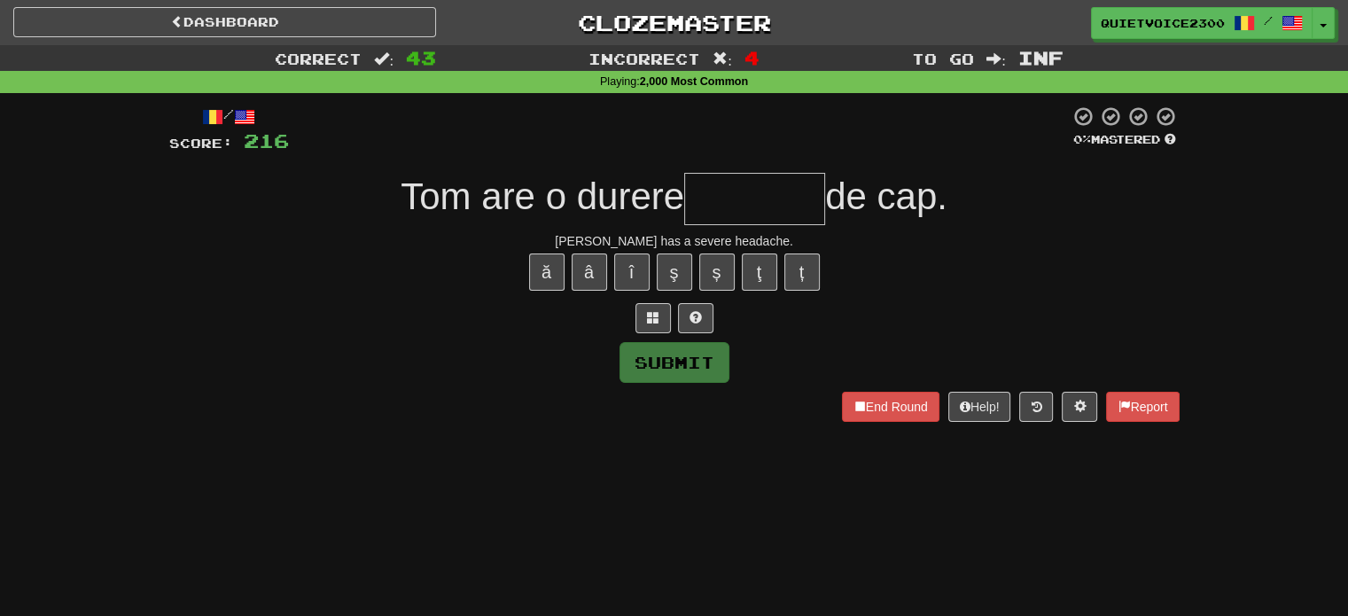
click at [609, 212] on span "Tom are o durere" at bounding box center [543, 197] width 284 height 42
drag, startPoint x: 434, startPoint y: 288, endPoint x: 447, endPoint y: 290, distance: 12.5
click at [434, 289] on div "ă â î ş ș ţ ț" at bounding box center [674, 272] width 1011 height 44
click at [725, 232] on div "Tom has a severe headache." at bounding box center [674, 241] width 1011 height 18
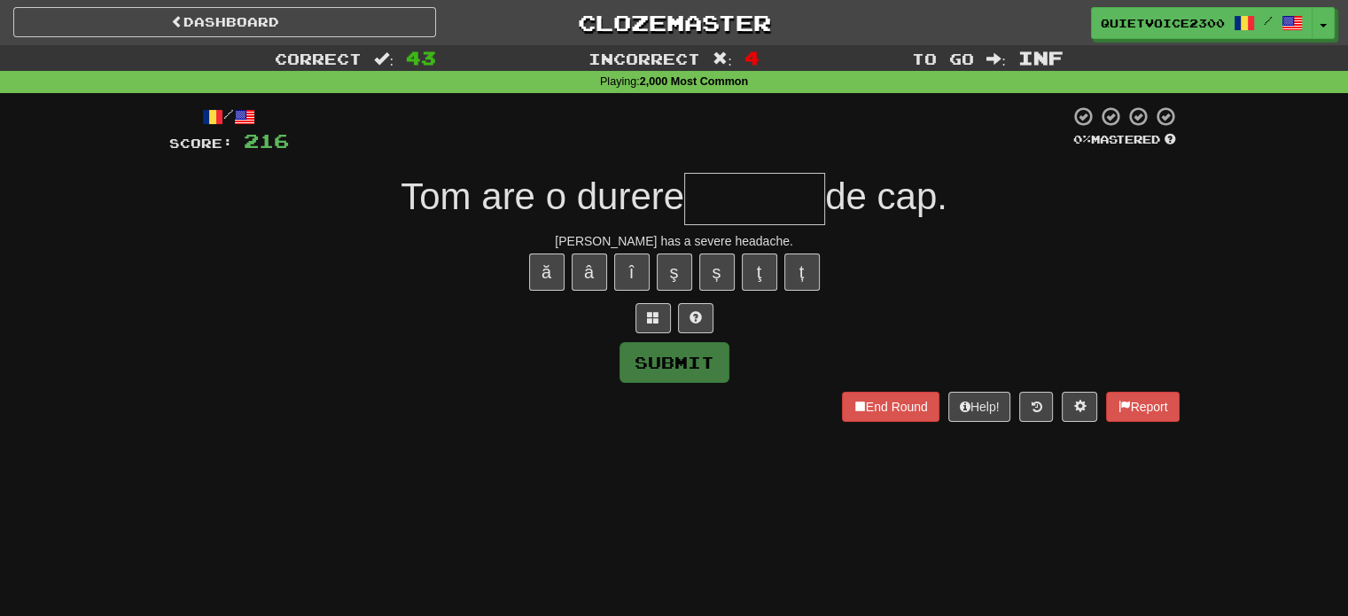
click at [731, 238] on div "Tom has a severe headache." at bounding box center [674, 241] width 1011 height 18
click at [731, 239] on div "Tom has a severe headache." at bounding box center [674, 241] width 1011 height 18
click at [836, 366] on div "Submit" at bounding box center [674, 362] width 1011 height 41
click at [772, 370] on div "Submit" at bounding box center [674, 362] width 1011 height 41
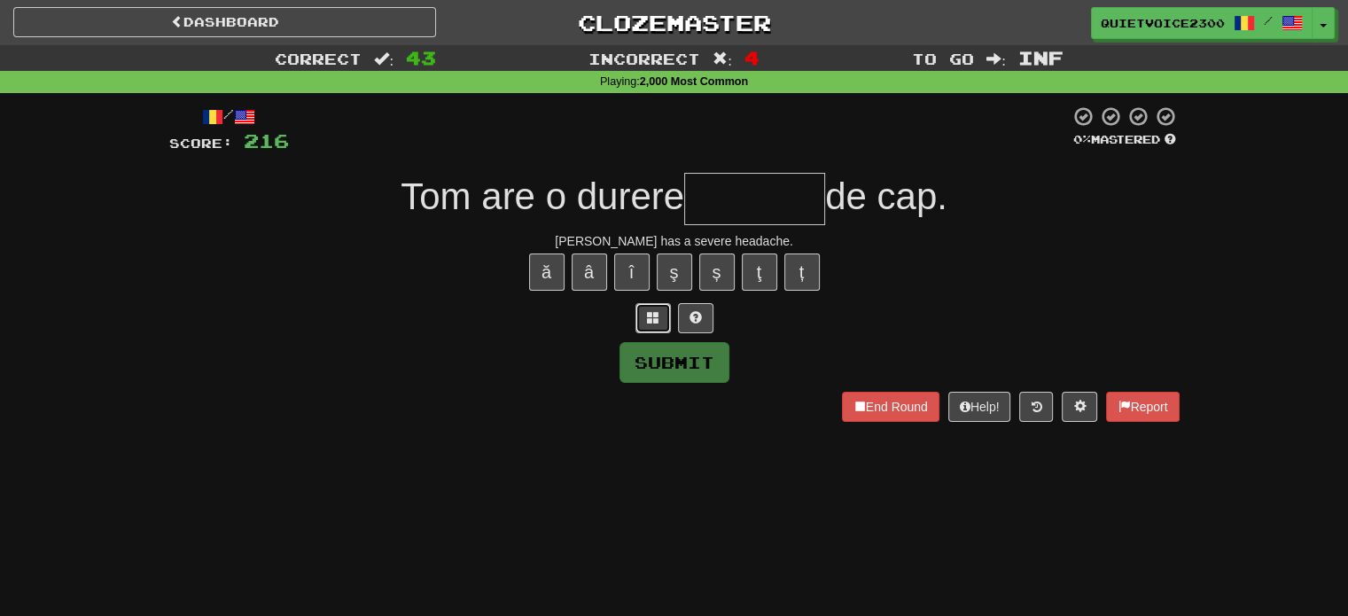
click at [654, 325] on button at bounding box center [653, 318] width 35 height 30
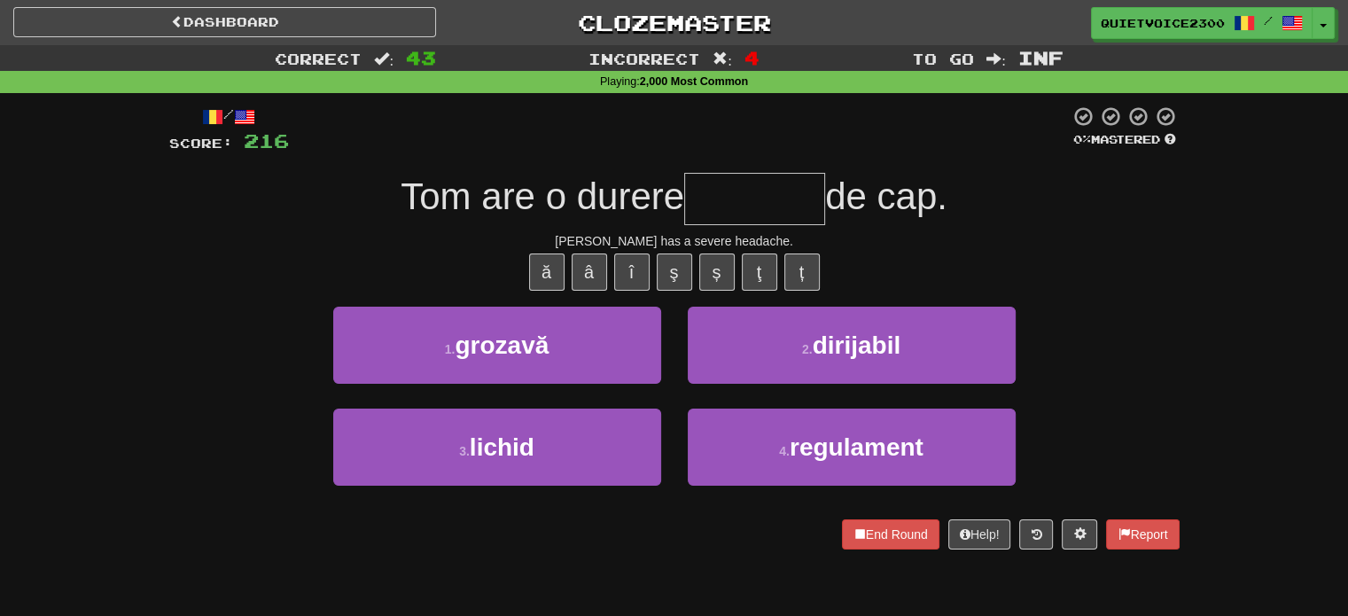
drag, startPoint x: 479, startPoint y: 342, endPoint x: 296, endPoint y: 289, distance: 190.2
click at [296, 289] on div "ă â î ş ș ţ ț" at bounding box center [674, 272] width 1011 height 44
drag, startPoint x: 567, startPoint y: 202, endPoint x: 670, endPoint y: 201, distance: 102.8
click at [670, 201] on span "Tom are o durere" at bounding box center [543, 197] width 284 height 42
click at [599, 238] on div "Tom has a severe headache." at bounding box center [674, 241] width 1011 height 18
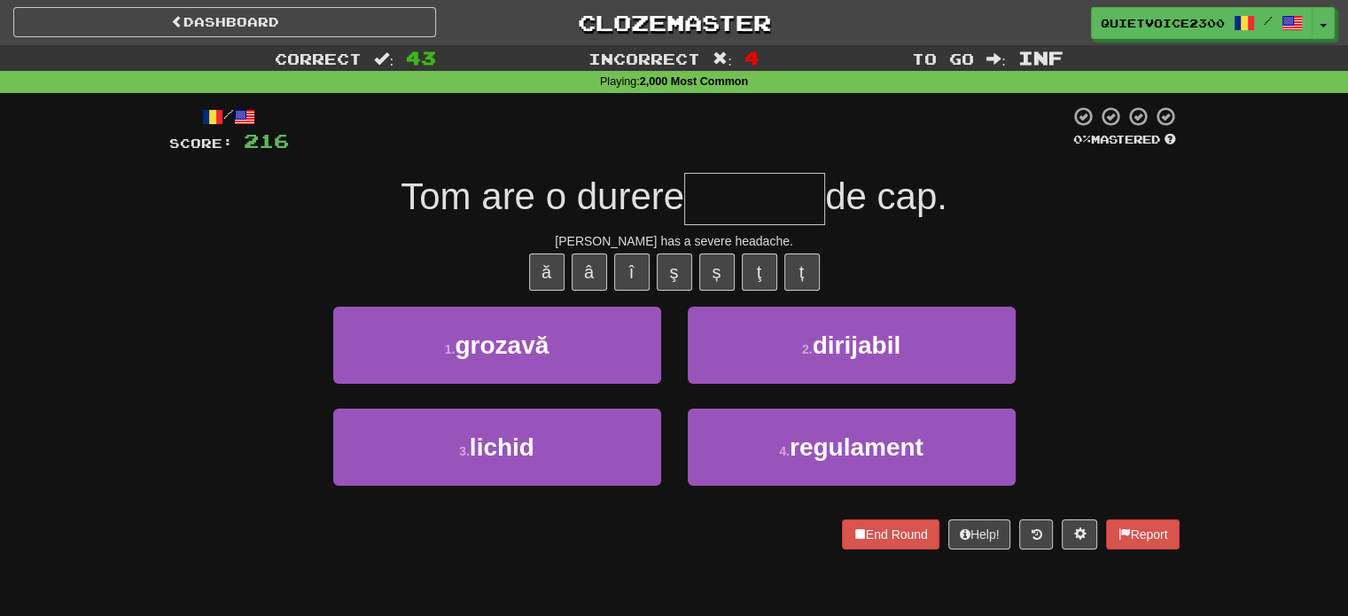
click at [600, 236] on div "Tom has a severe headache." at bounding box center [674, 241] width 1011 height 18
drag, startPoint x: 981, startPoint y: 191, endPoint x: 946, endPoint y: 194, distance: 34.7
click at [976, 194] on div "Tom are o durere de cap." at bounding box center [674, 199] width 1011 height 52
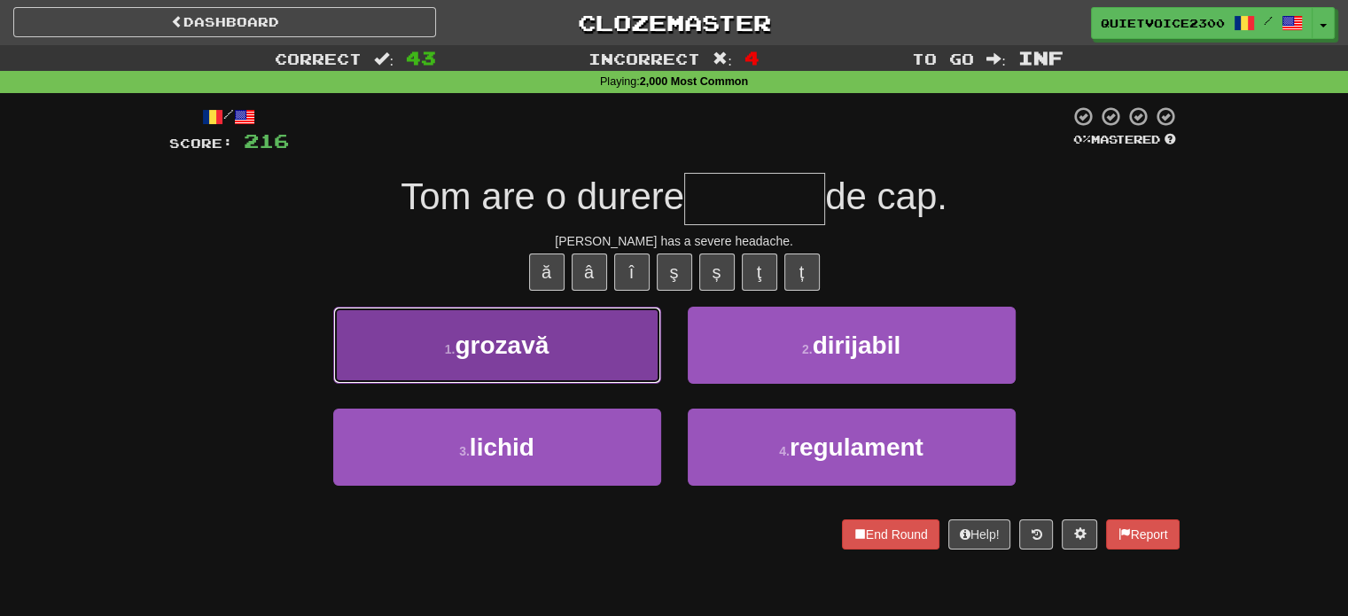
click at [574, 363] on button "1 . grozavă" at bounding box center [497, 345] width 328 height 77
type input "*******"
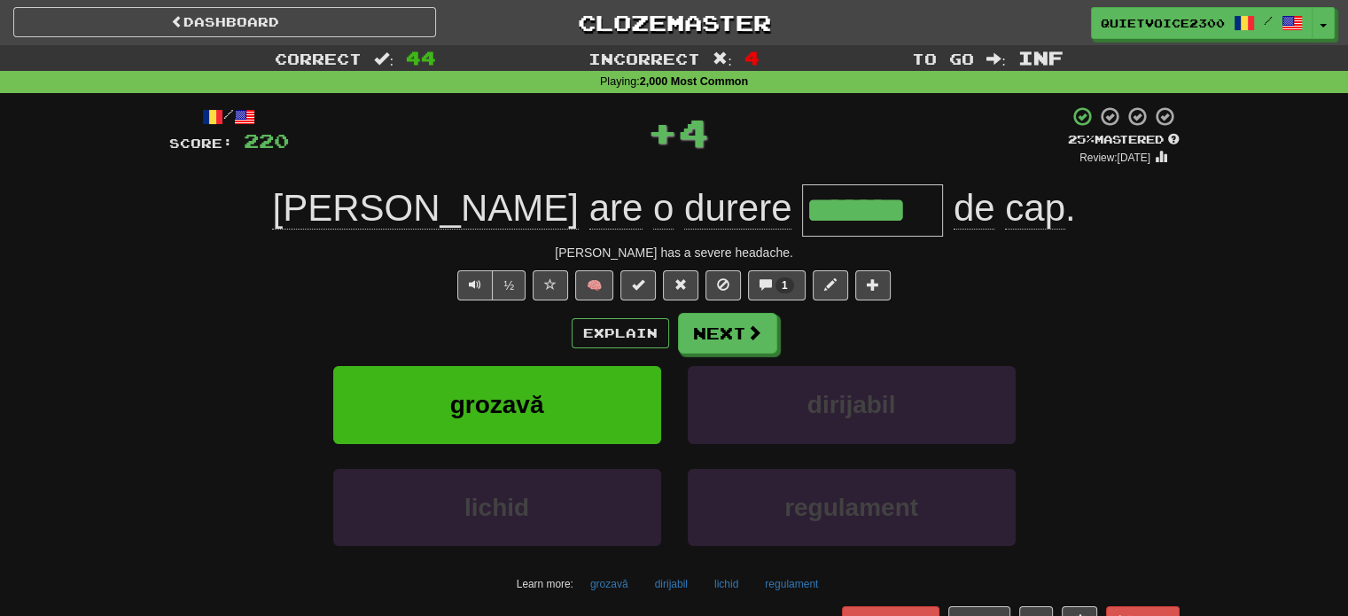
click at [802, 215] on input "*******" at bounding box center [872, 210] width 141 height 52
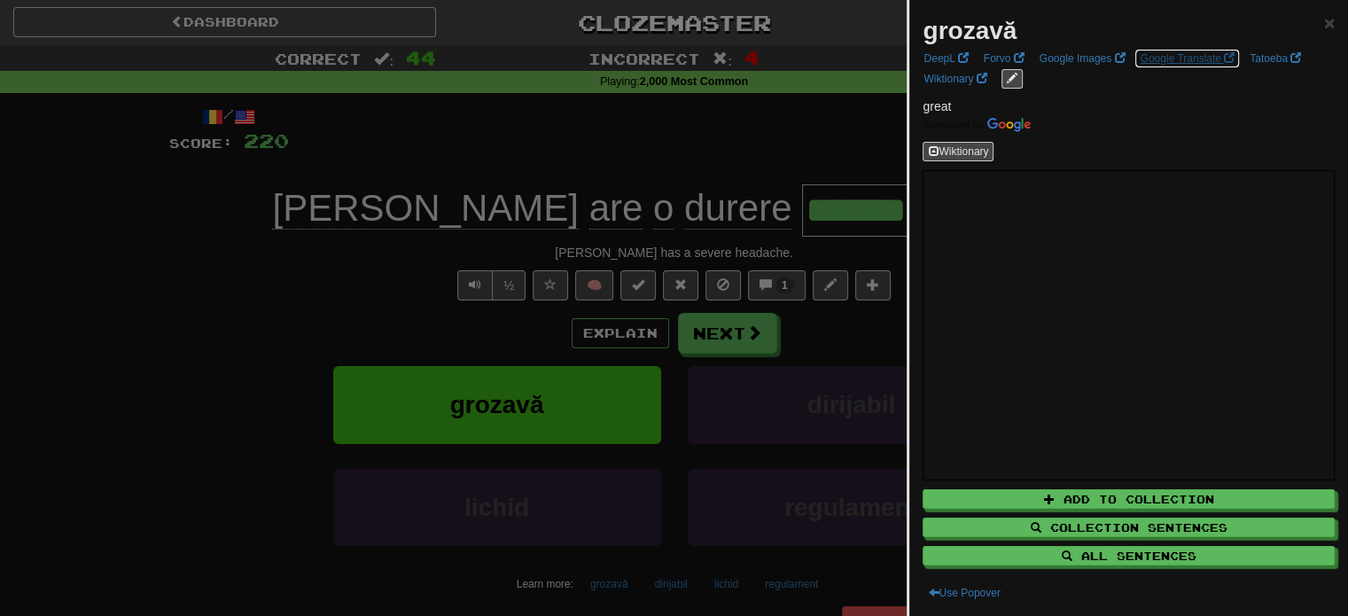
click at [1168, 63] on link "Google Translate" at bounding box center [1187, 59] width 105 height 20
click at [546, 160] on div at bounding box center [674, 308] width 1348 height 616
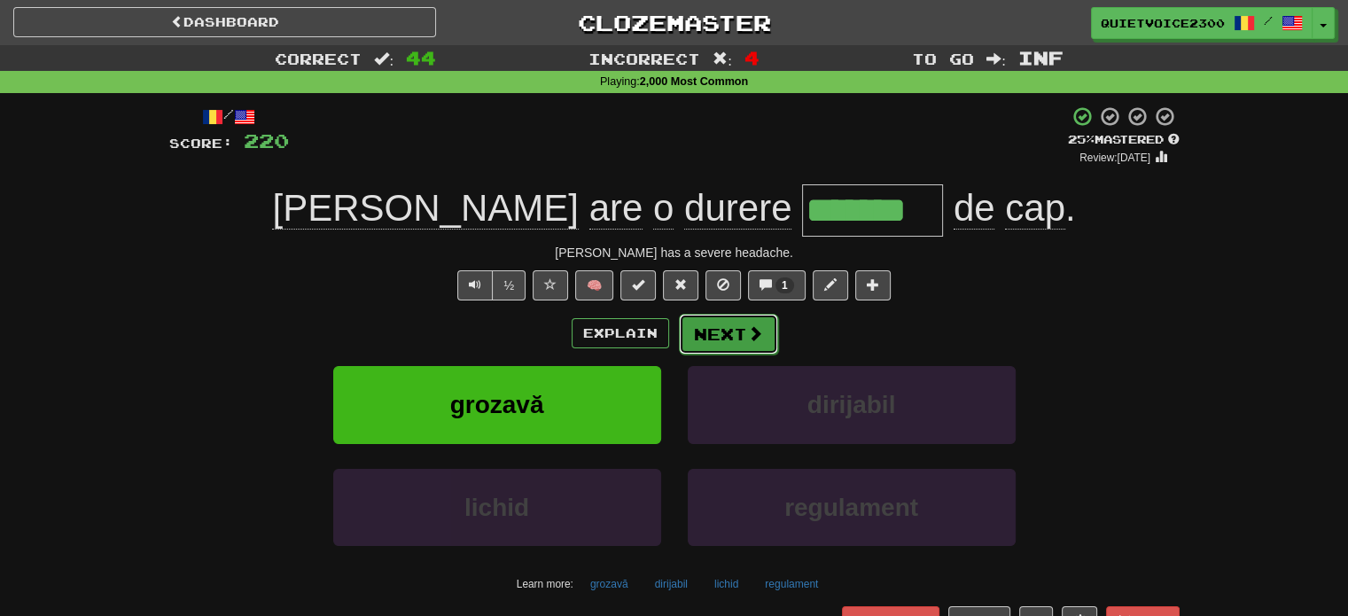
click at [728, 345] on button "Next" at bounding box center [728, 334] width 99 height 41
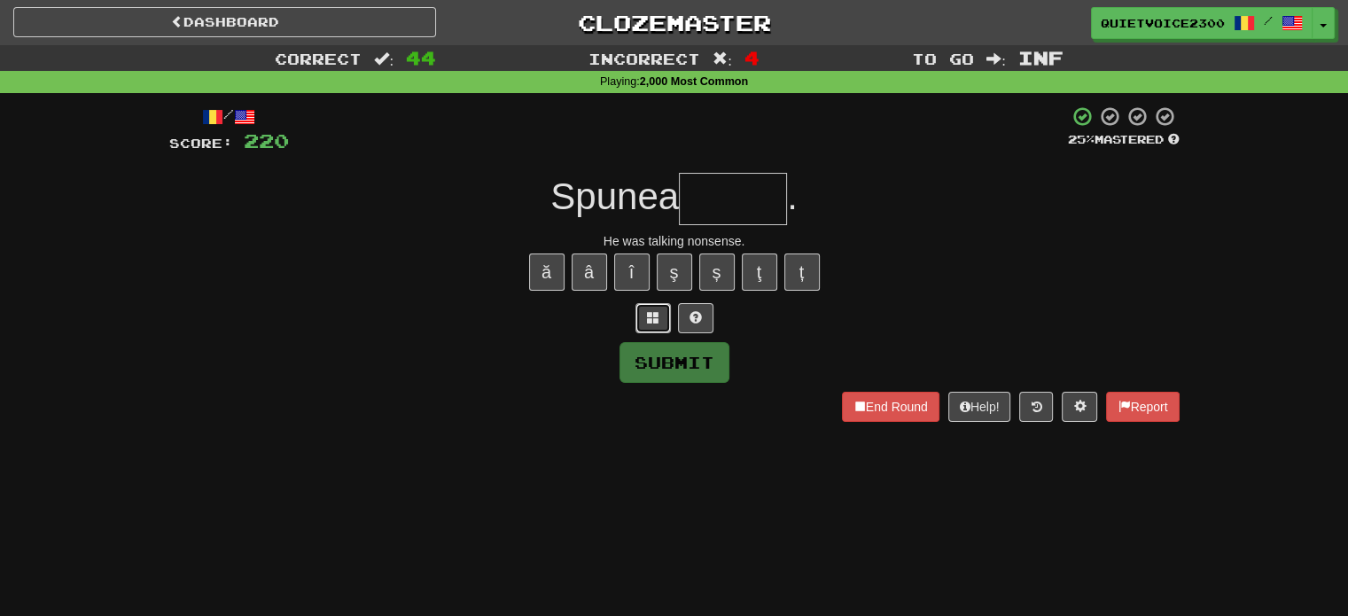
click at [668, 328] on button at bounding box center [653, 318] width 35 height 30
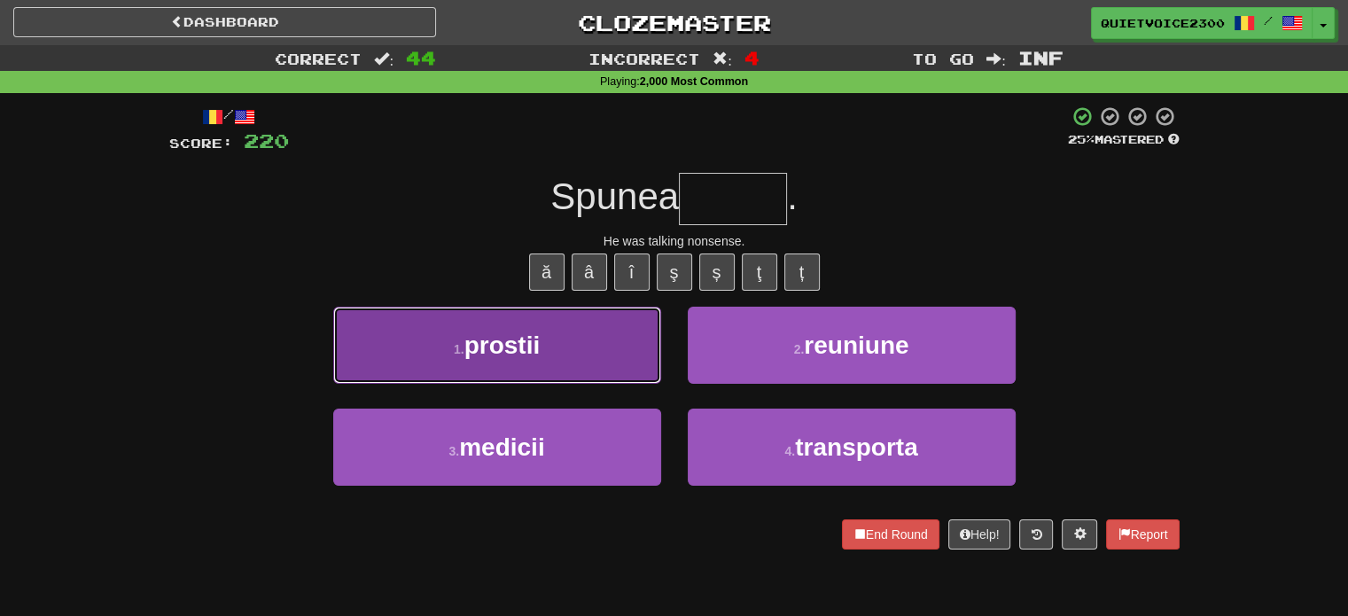
click at [539, 355] on span "prostii" at bounding box center [503, 345] width 76 height 27
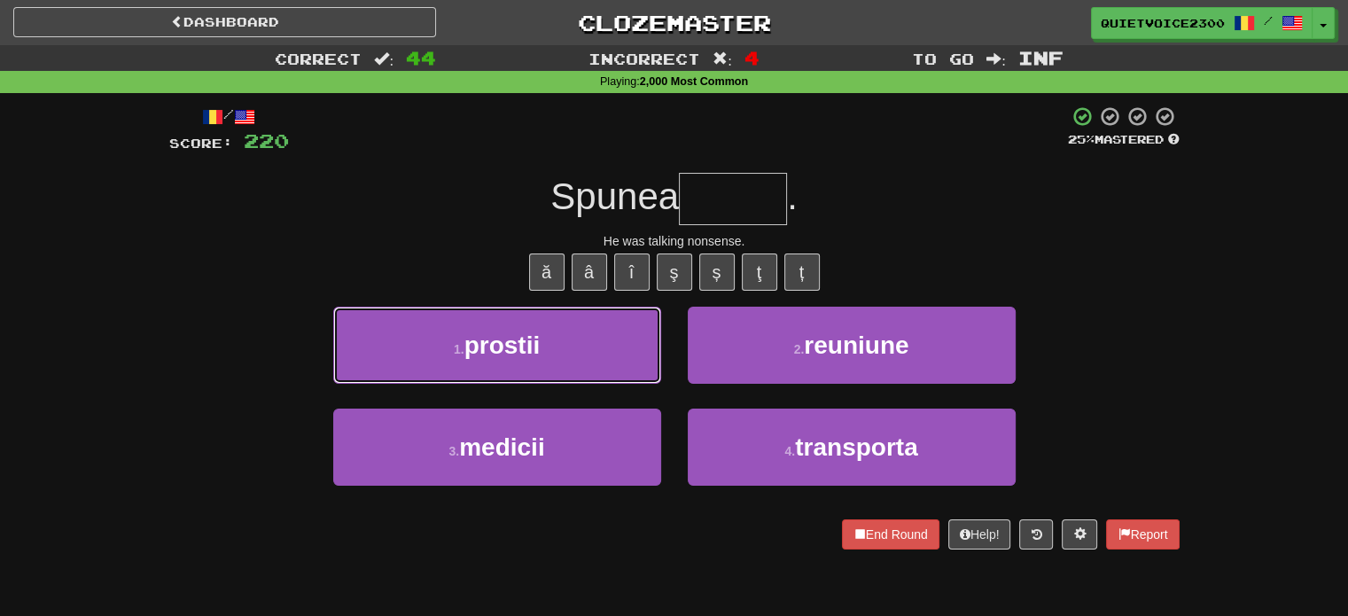
type input "*******"
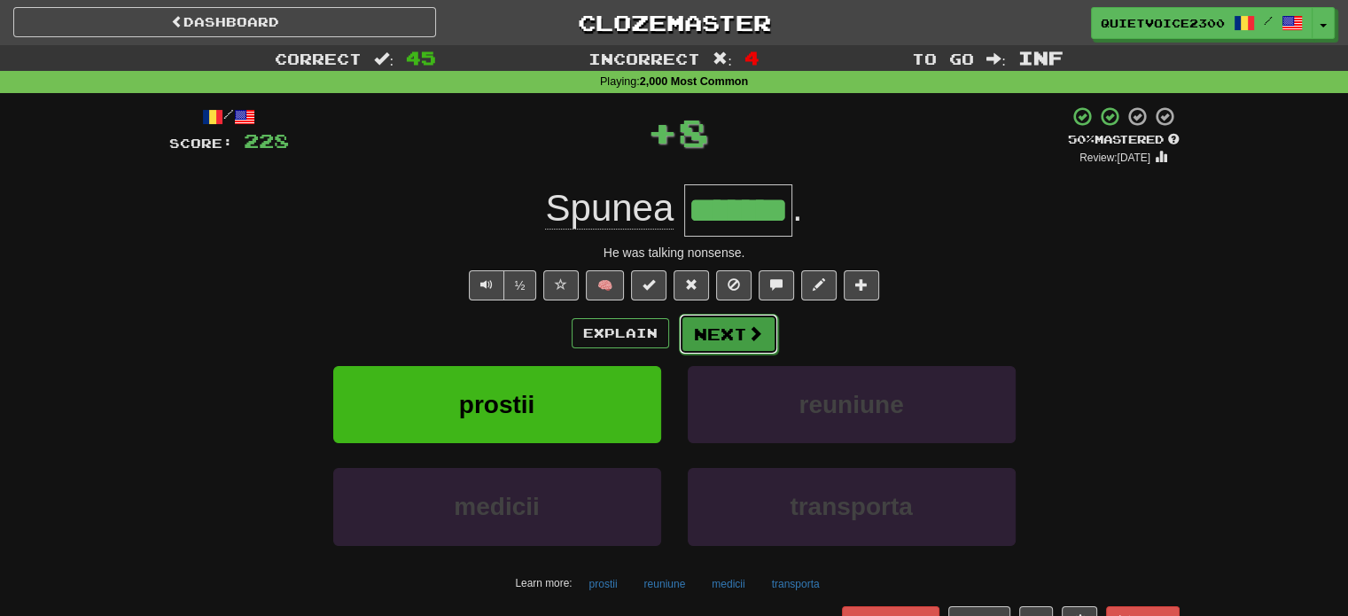
click at [731, 332] on button "Next" at bounding box center [728, 334] width 99 height 41
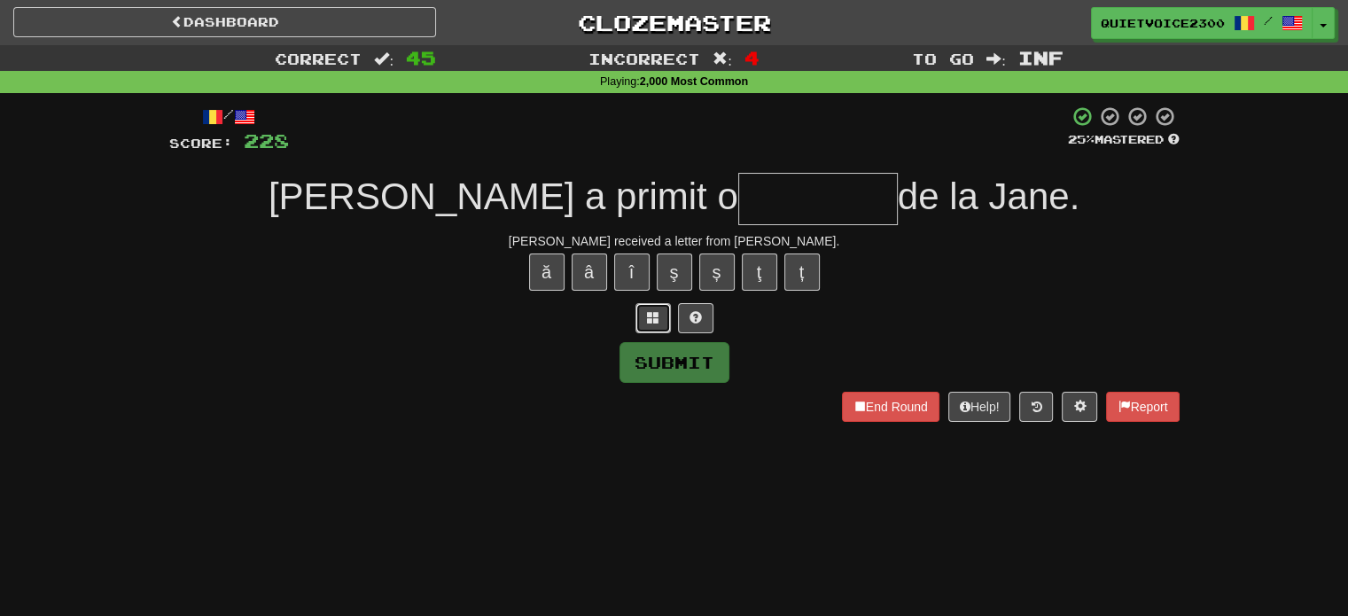
click at [652, 316] on span at bounding box center [653, 317] width 12 height 12
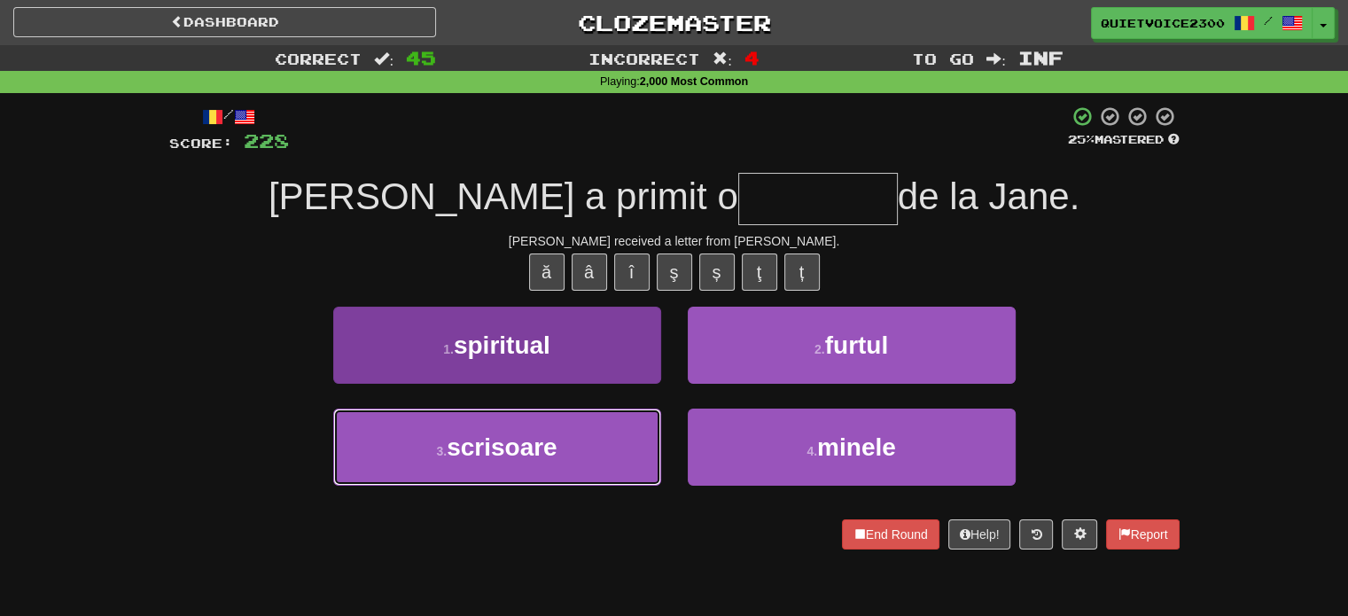
drag, startPoint x: 588, startPoint y: 424, endPoint x: 622, endPoint y: 416, distance: 35.5
click at [588, 427] on button "3 . scrisoare" at bounding box center [497, 447] width 328 height 77
type input "*********"
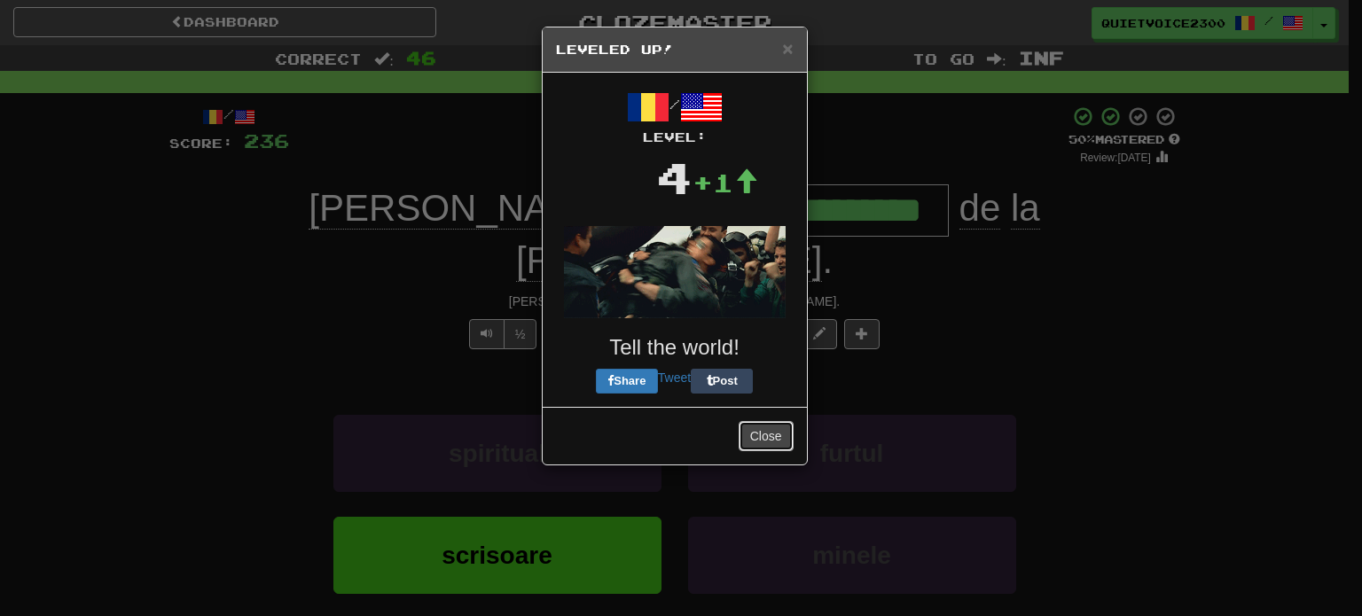
click at [784, 448] on button "Close" at bounding box center [765, 436] width 55 height 30
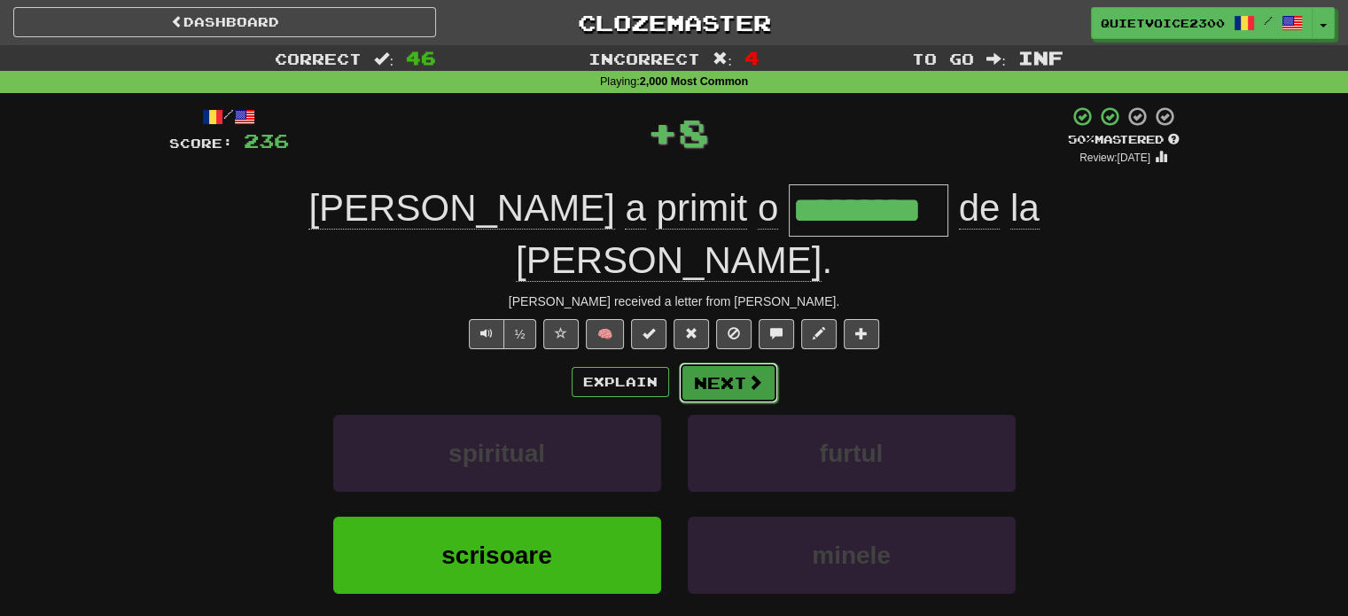
click at [747, 374] on span at bounding box center [755, 382] width 16 height 16
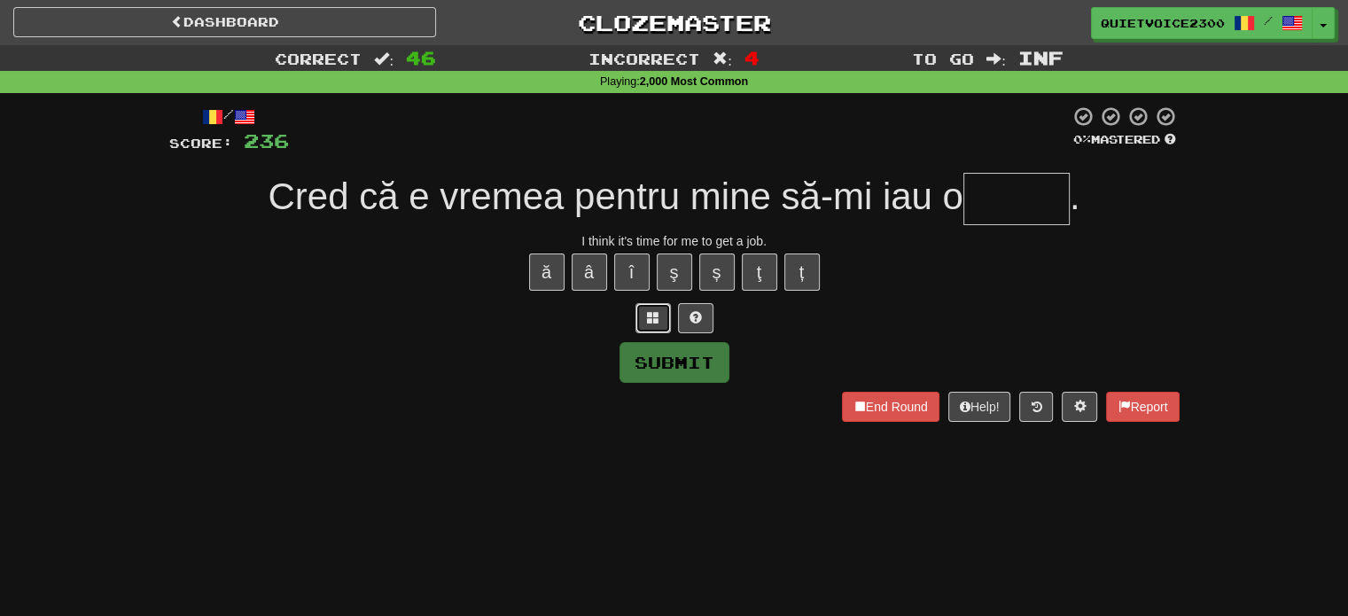
click at [653, 324] on button at bounding box center [653, 318] width 35 height 30
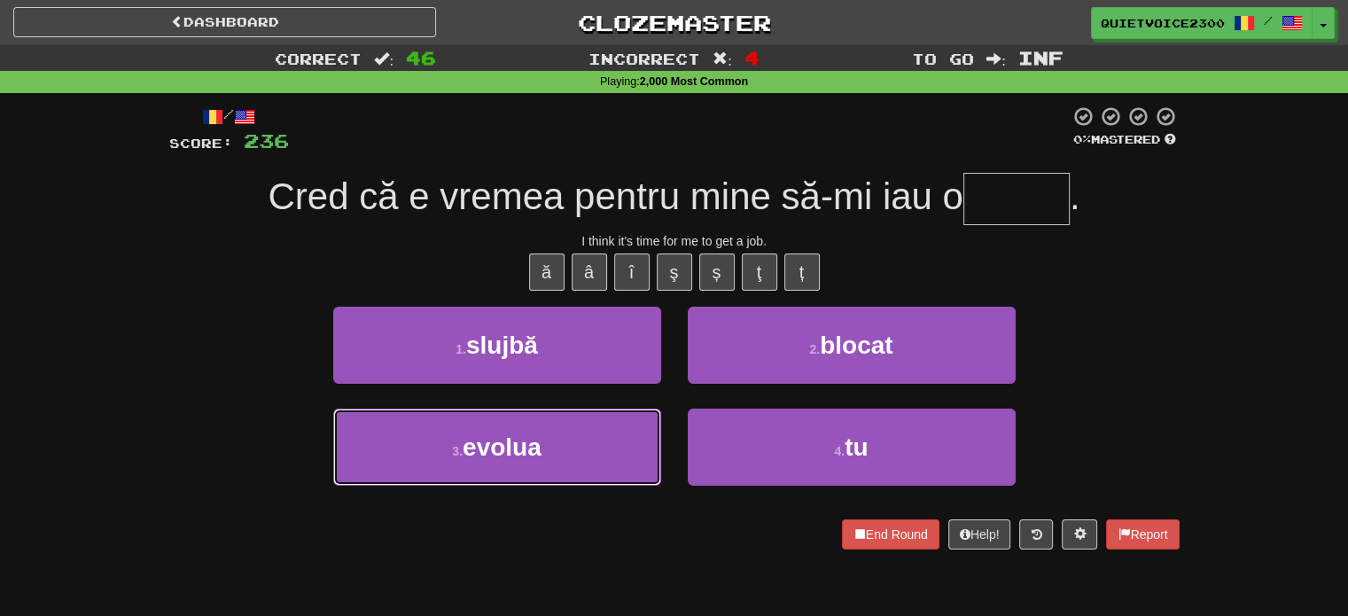
click at [575, 453] on button "3 . evolua" at bounding box center [497, 447] width 328 height 77
type input "******"
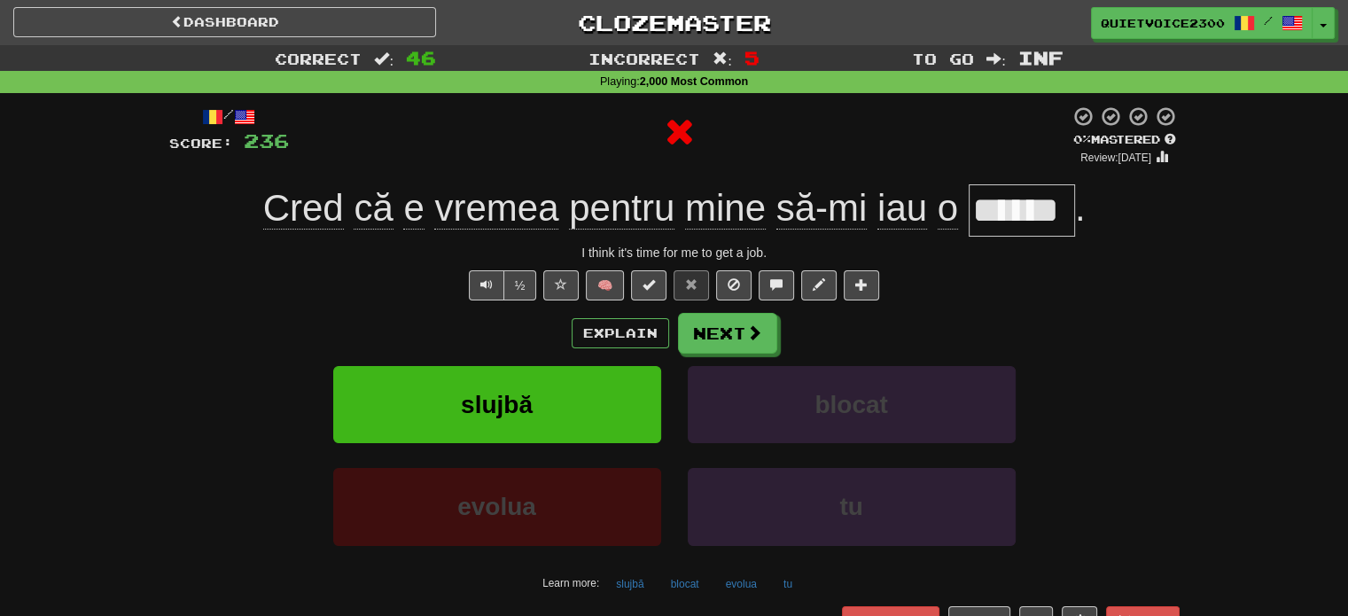
click at [988, 211] on input "******" at bounding box center [1022, 210] width 106 height 52
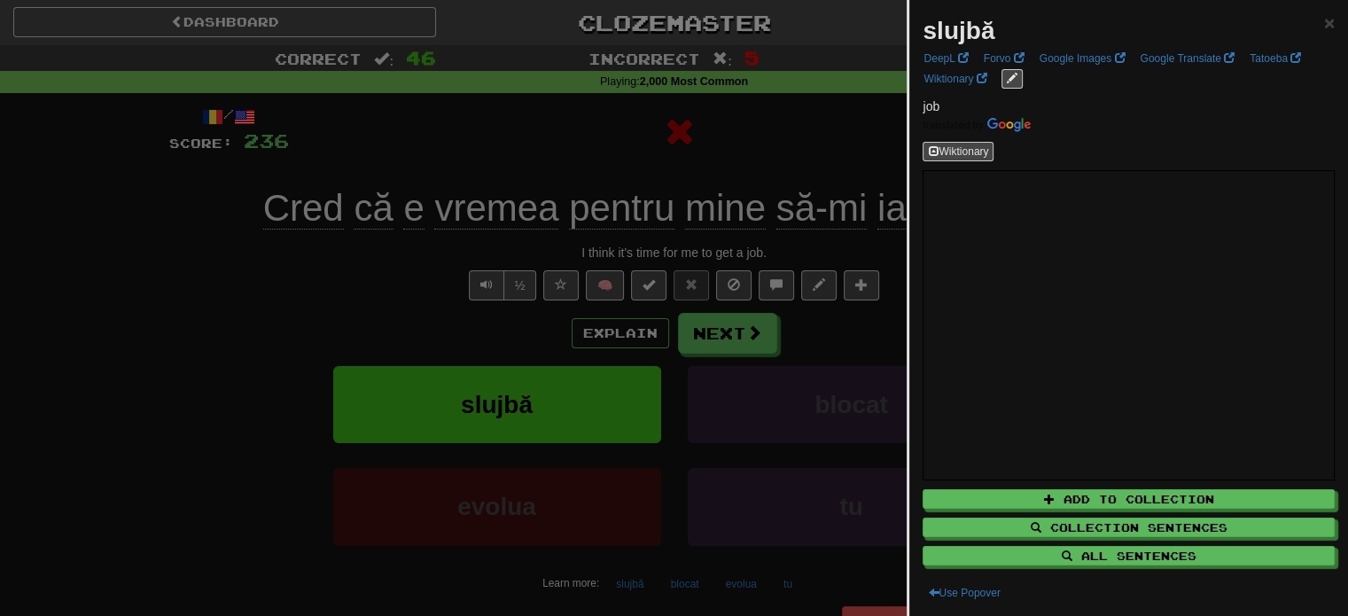
click at [1163, 68] on ul "DeepL Forvo Google Images Google Translate Tatoeba Wiktionary" at bounding box center [1126, 69] width 417 height 40
click at [1160, 59] on link "Google Translate" at bounding box center [1187, 59] width 105 height 20
drag, startPoint x: 637, startPoint y: 262, endPoint x: 770, endPoint y: 323, distance: 145.2
click at [640, 264] on div at bounding box center [674, 308] width 1348 height 616
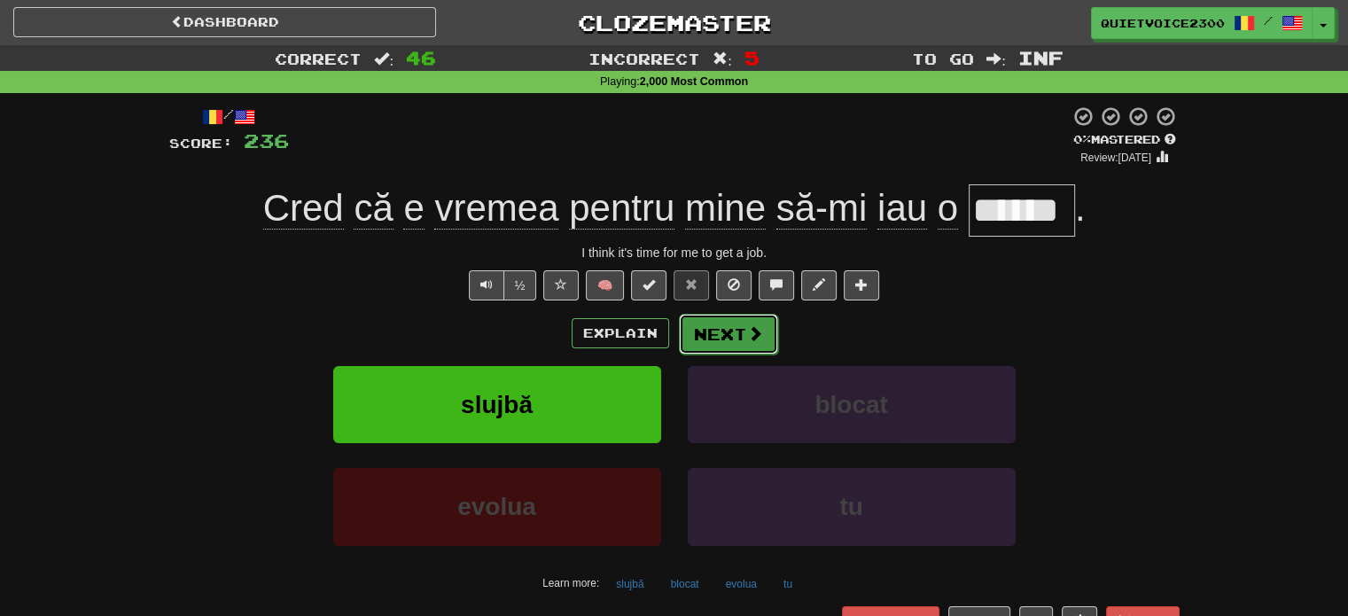
click at [694, 324] on button "Next" at bounding box center [728, 334] width 99 height 41
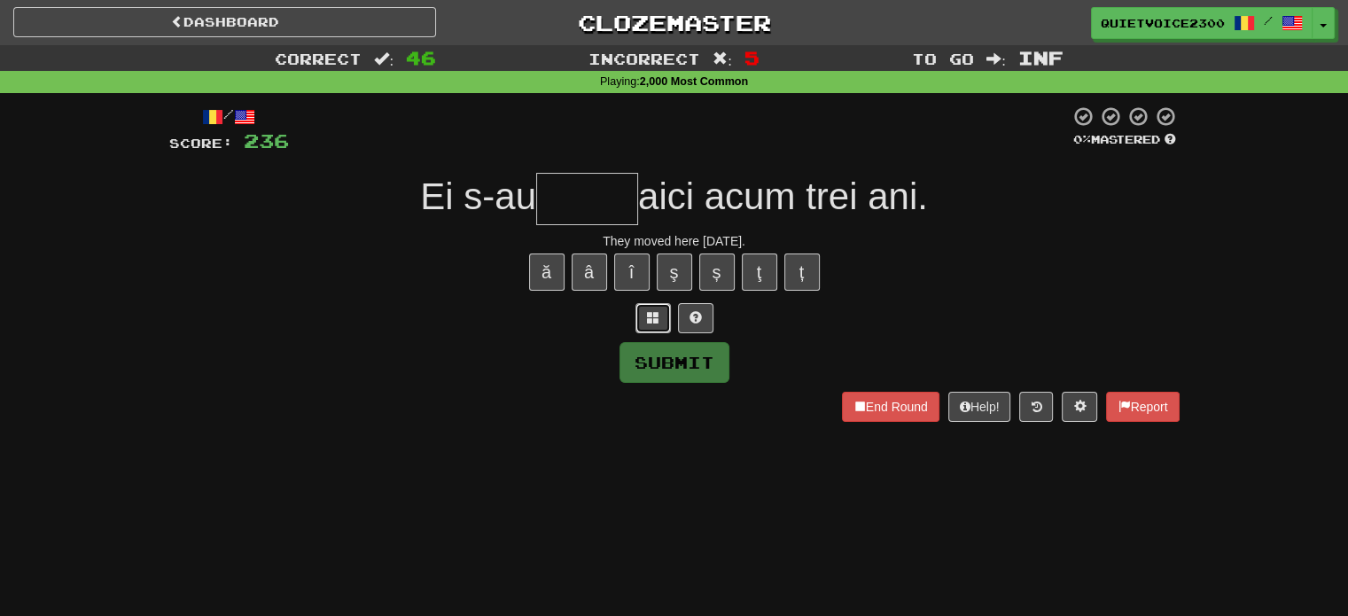
click at [662, 315] on button at bounding box center [653, 318] width 35 height 30
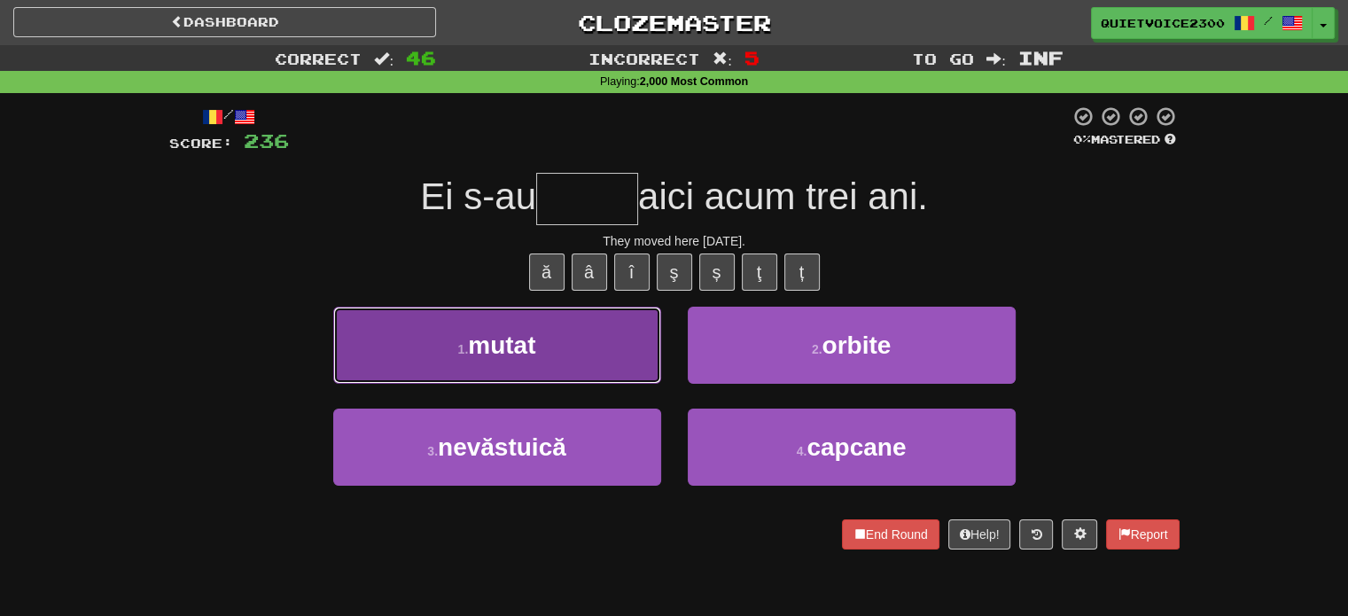
click at [509, 376] on button "1 . mutat" at bounding box center [497, 345] width 328 height 77
type input "*****"
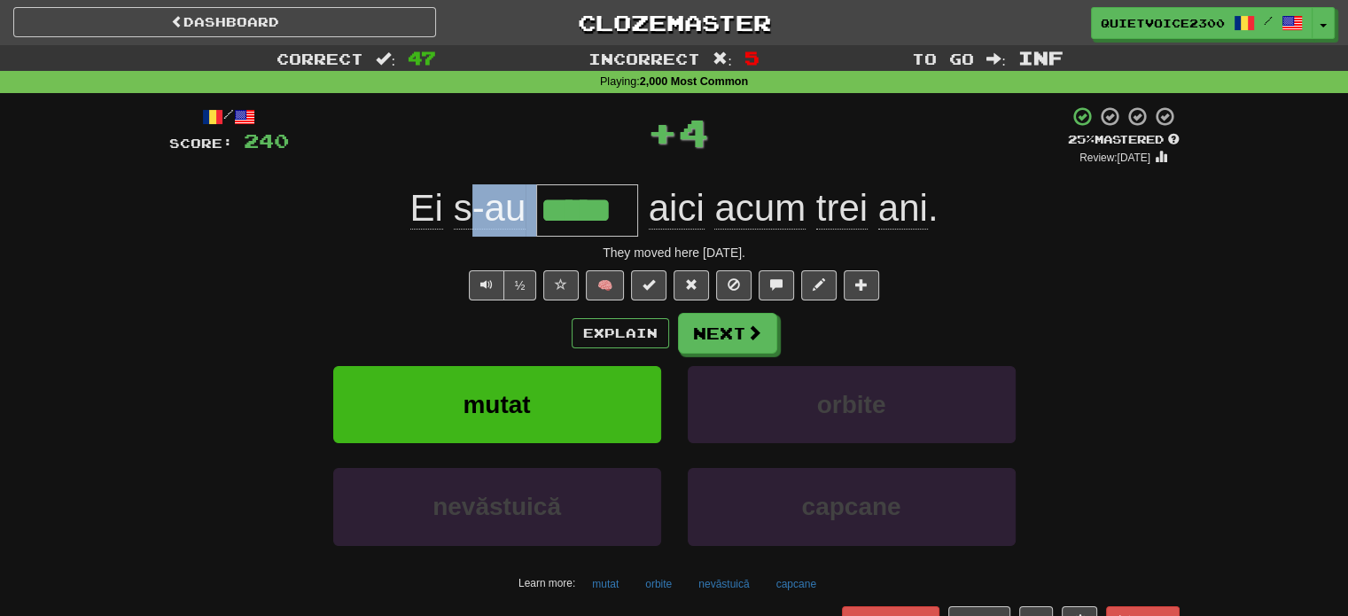
drag, startPoint x: 467, startPoint y: 209, endPoint x: 628, endPoint y: 210, distance: 160.5
click at [628, 210] on div "Ei s-au ***** aici acum trei ani ." at bounding box center [674, 210] width 1011 height 52
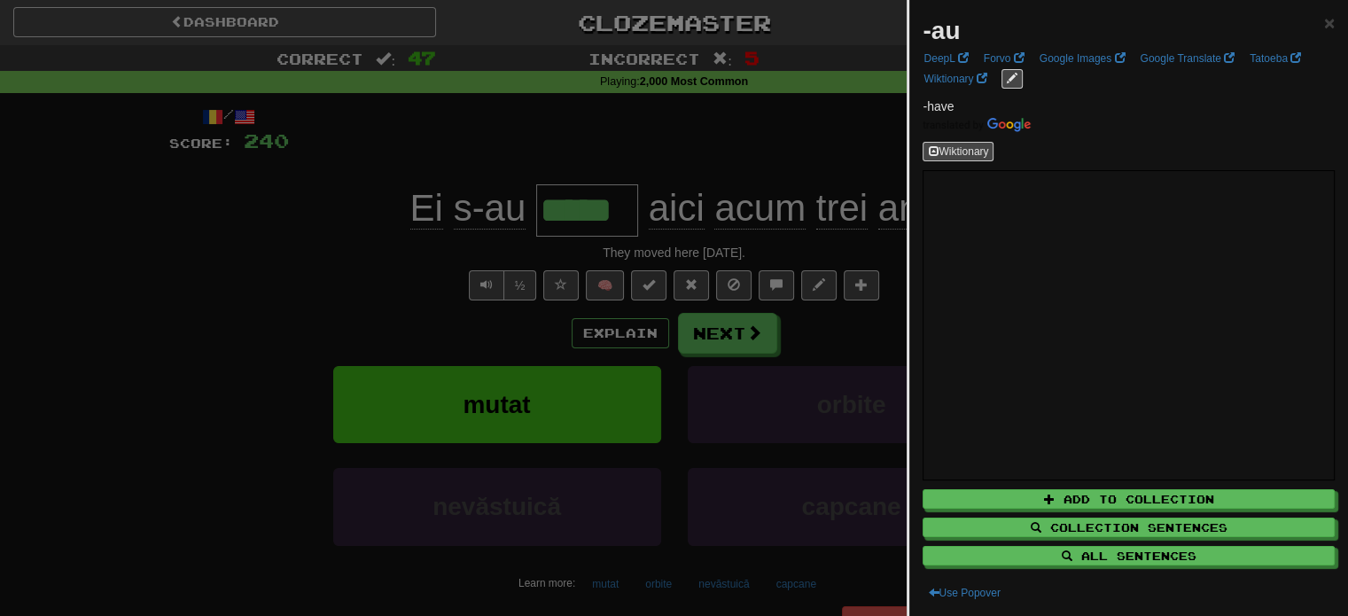
click at [441, 215] on div at bounding box center [674, 308] width 1348 height 616
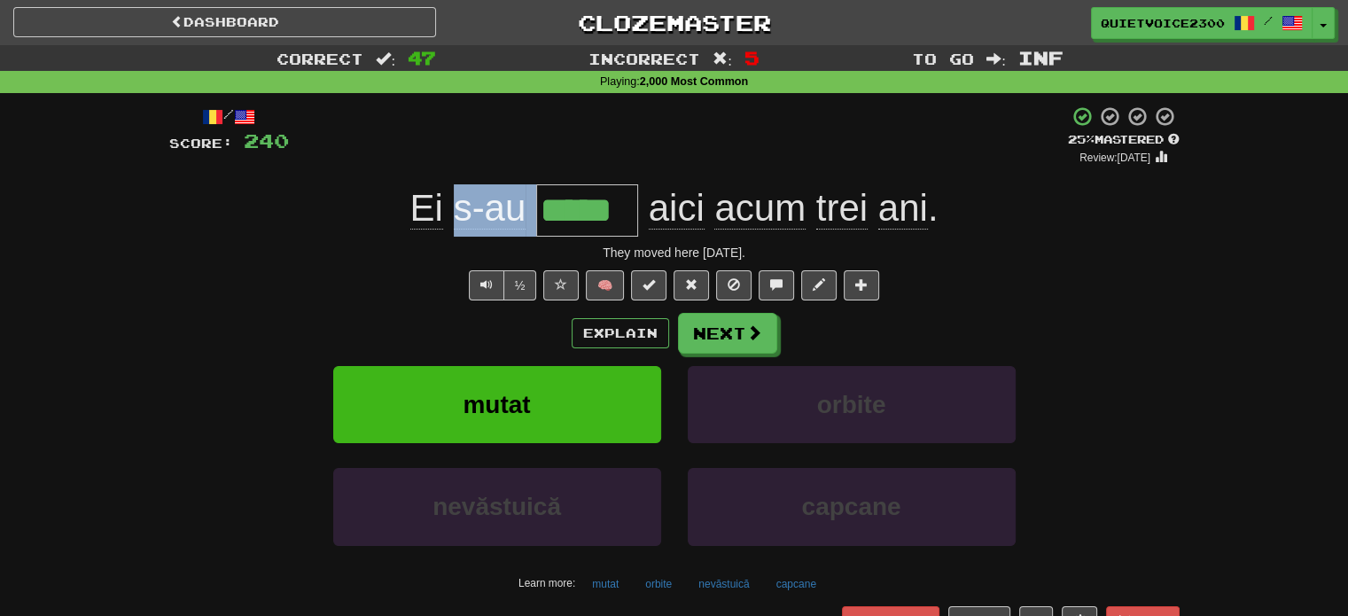
drag, startPoint x: 457, startPoint y: 215, endPoint x: 638, endPoint y: 226, distance: 181.2
click at [638, 226] on div "Ei s-au ***** aici acum trei ani ." at bounding box center [674, 210] width 1011 height 52
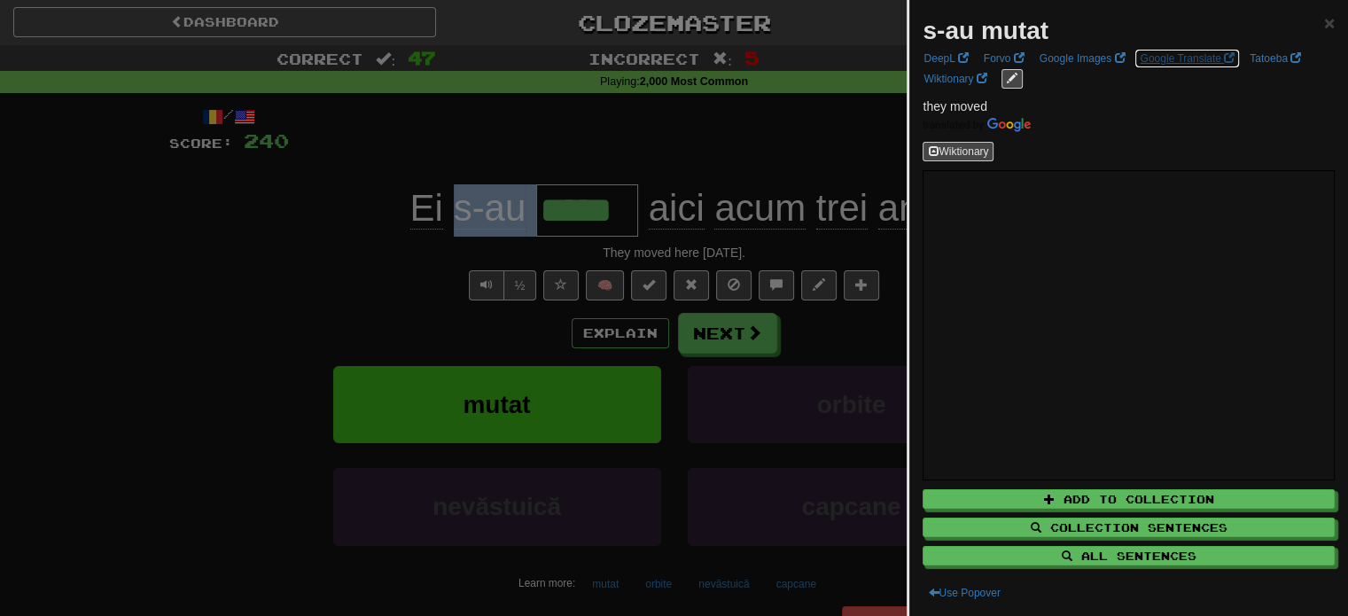
click at [1156, 50] on link "Google Translate" at bounding box center [1187, 59] width 105 height 20
click at [510, 274] on div at bounding box center [674, 308] width 1348 height 616
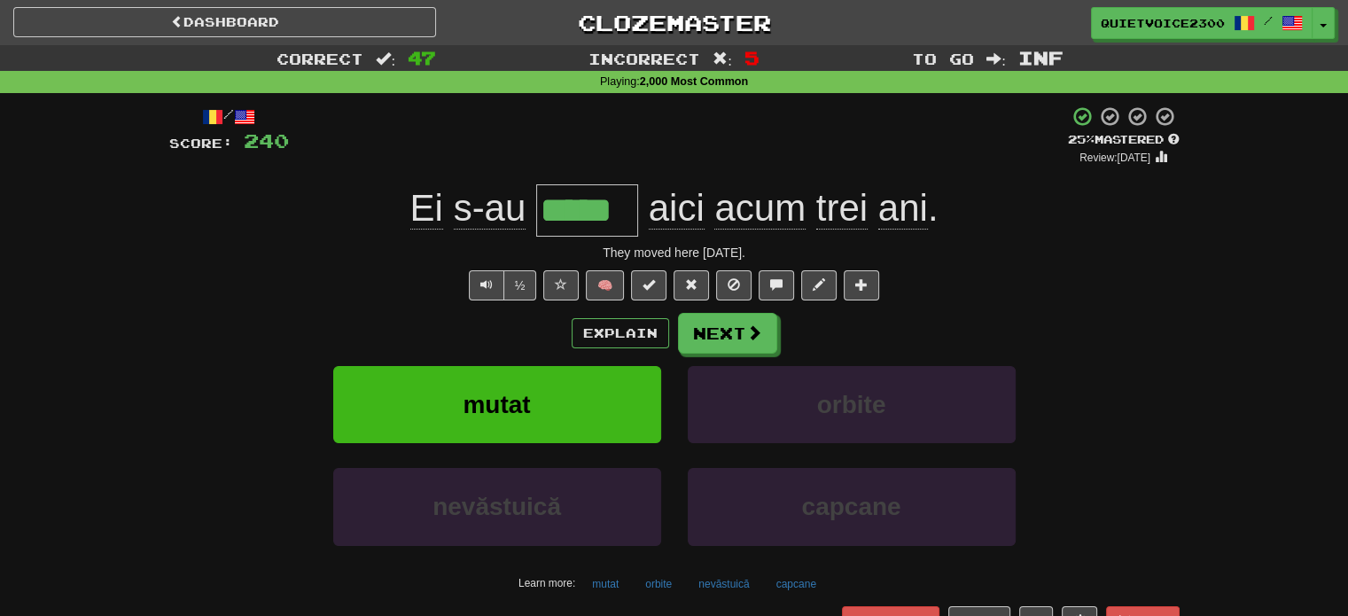
click at [635, 260] on div "They moved here three years ago." at bounding box center [674, 253] width 1011 height 18
click at [635, 262] on div "/ Score: 240 + 4 25 % Mastered Review: 2025-10-15 Ei s-au ***** aici acum trei …" at bounding box center [674, 384] width 1011 height 559
click at [638, 254] on div "They moved here three years ago." at bounding box center [674, 253] width 1011 height 18
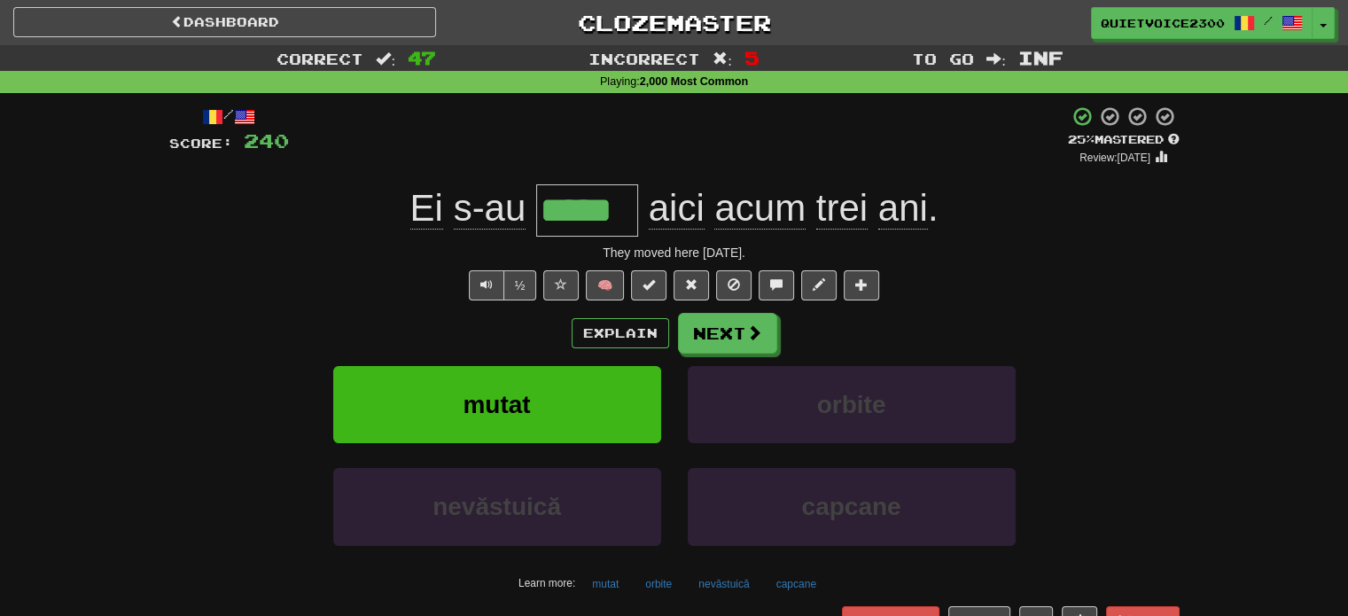
click at [1016, 223] on div "Ei s-au ***** aici acum trei ani ." at bounding box center [674, 210] width 1011 height 52
